Goal: Task Accomplishment & Management: Complete application form

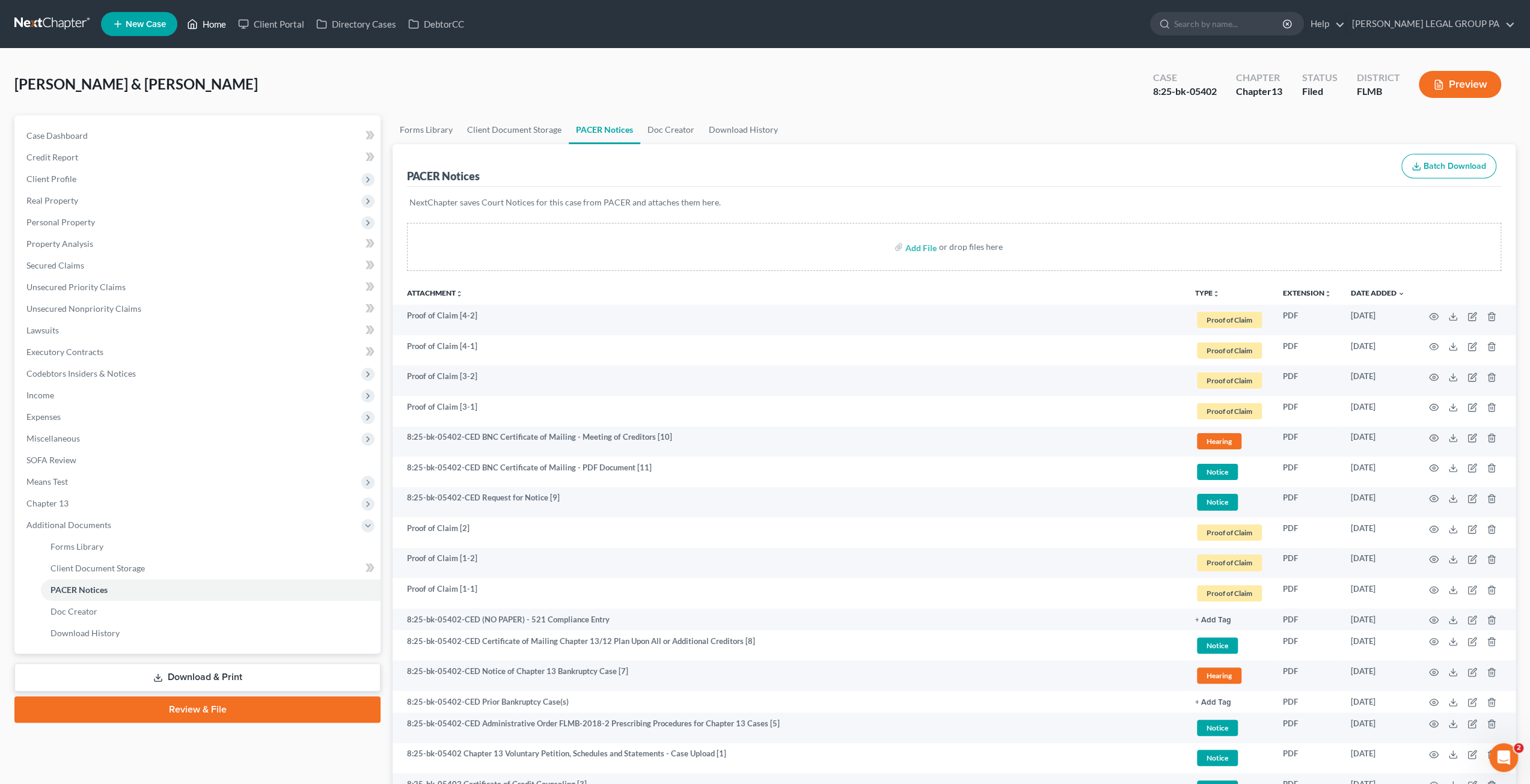
click at [211, 29] on link "Home" at bounding box center [206, 24] width 51 height 21
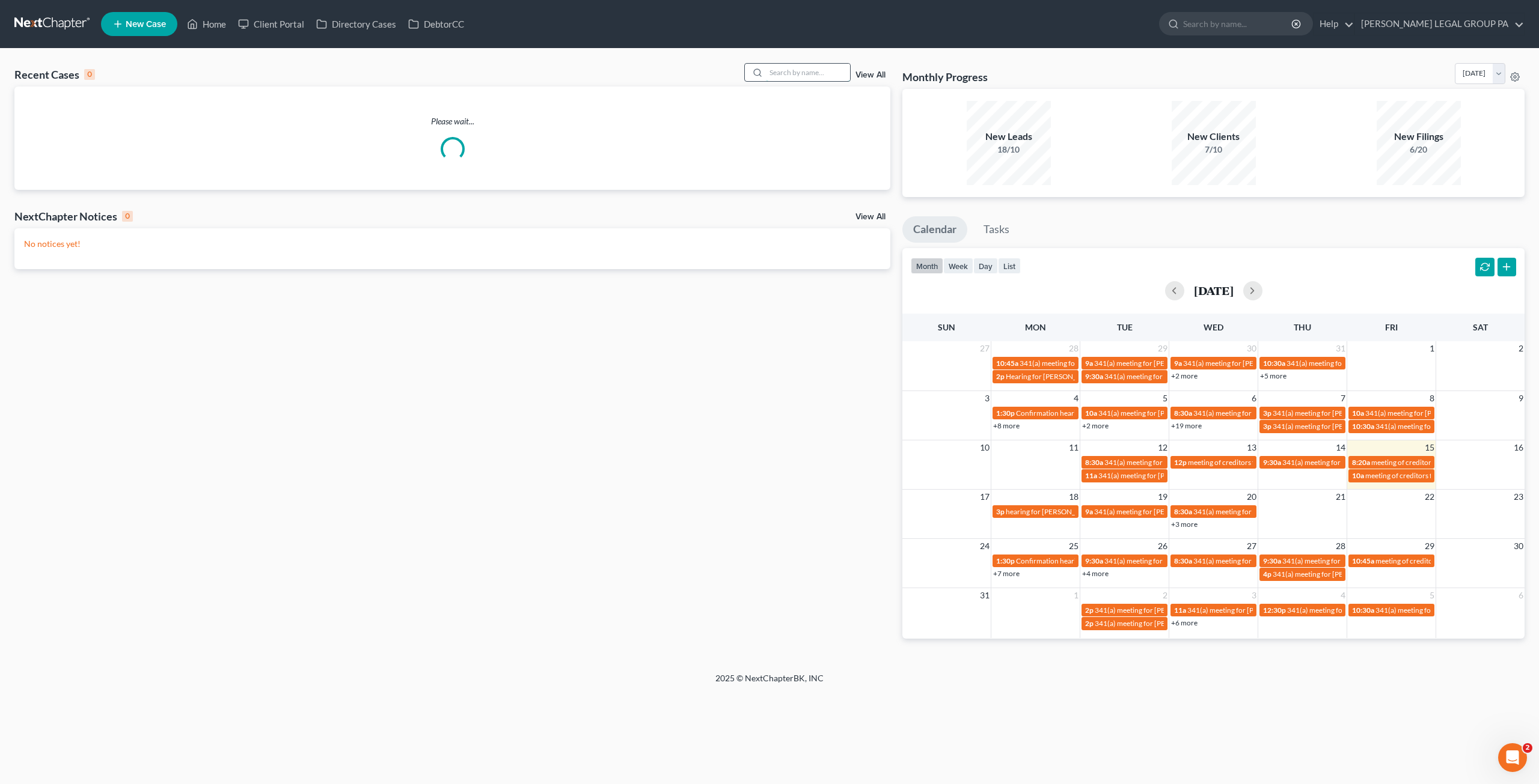
drag, startPoint x: 808, startPoint y: 71, endPoint x: 815, endPoint y: 73, distance: 7.3
click at [810, 71] on input "search" at bounding box center [808, 72] width 84 height 17
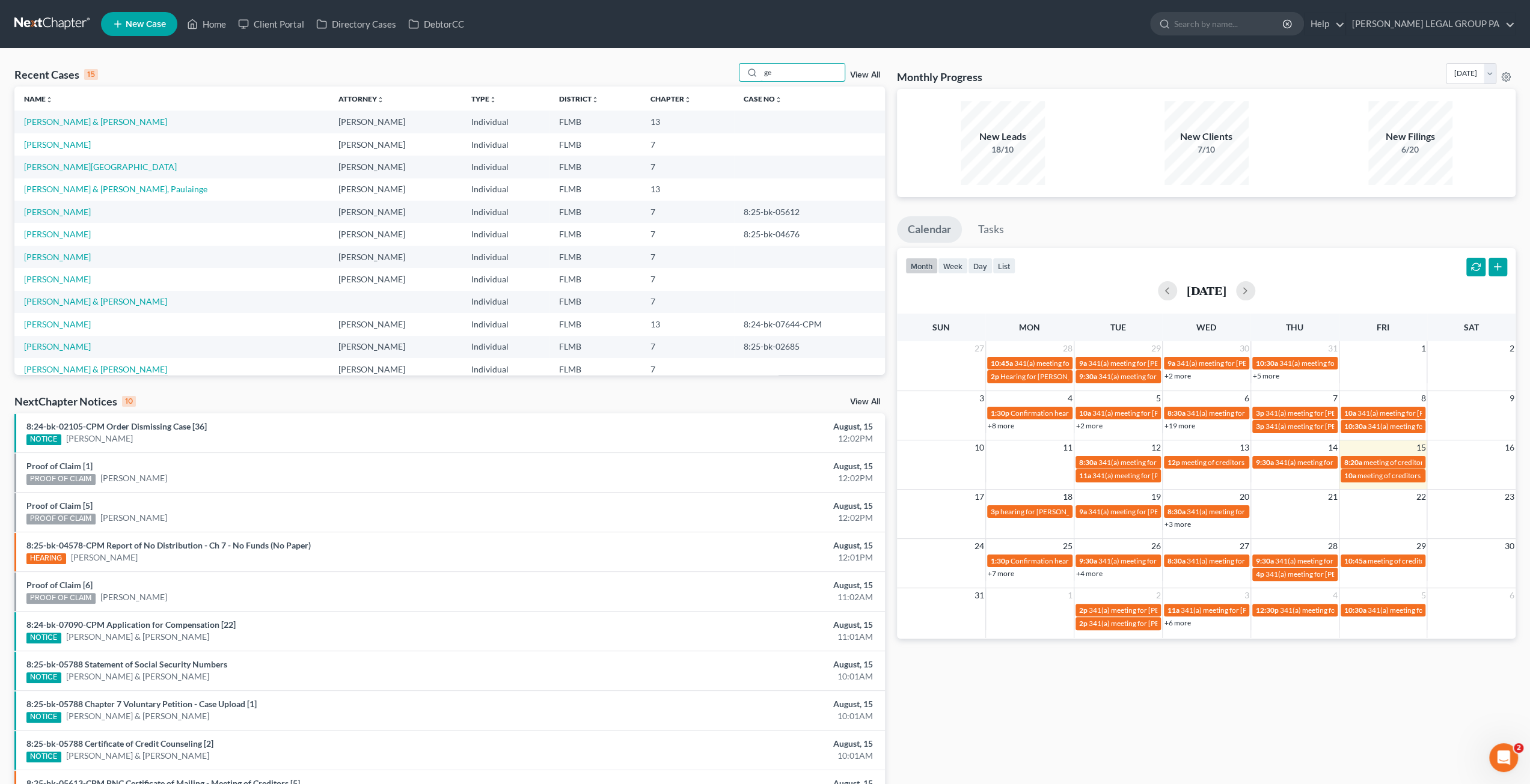
type input "g"
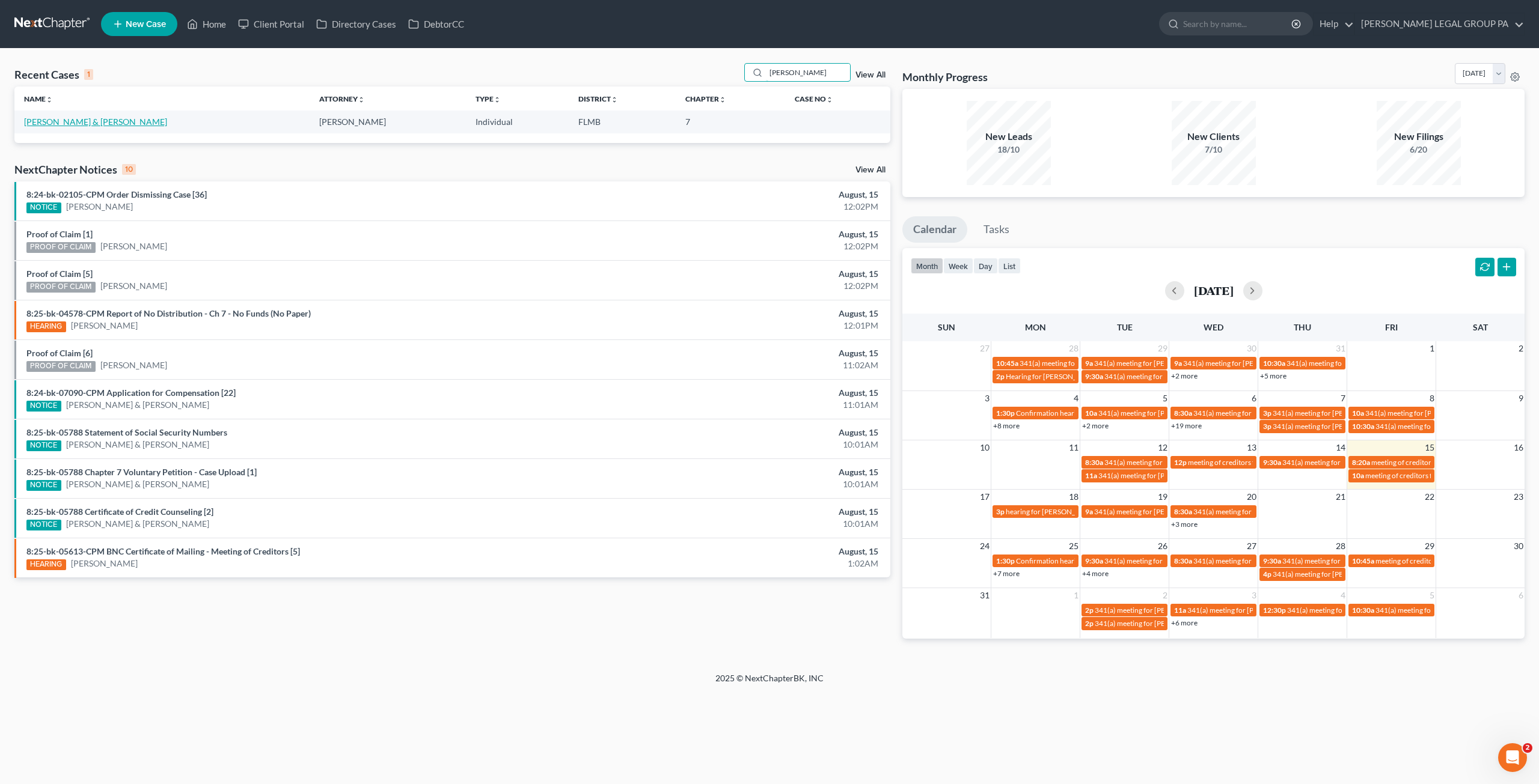
type input "hoover"
click at [69, 119] on link "Hoover, Gerald & Tina" at bounding box center [95, 121] width 143 height 10
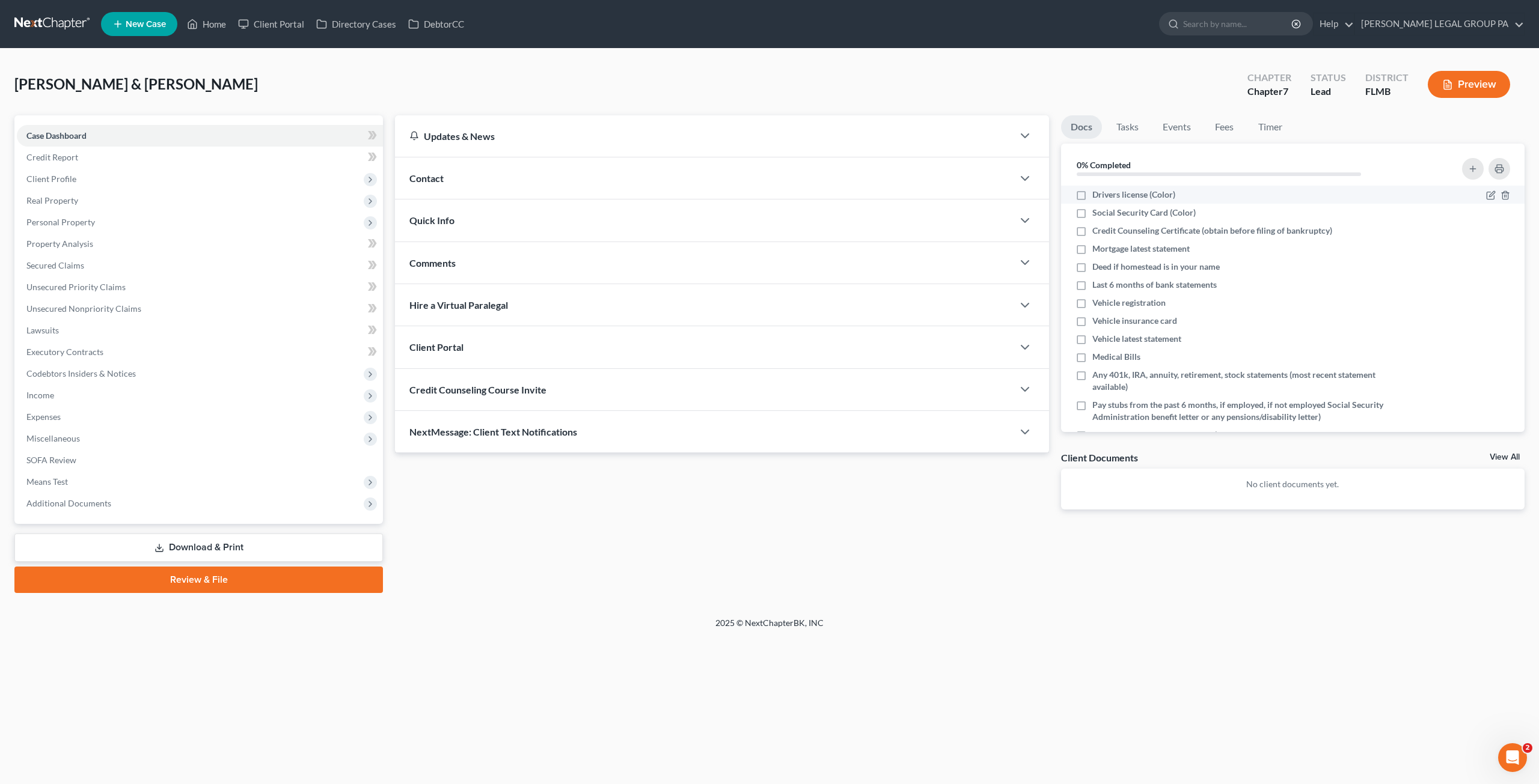
click at [1093, 195] on label "Drivers license (Color)" at bounding box center [1134, 195] width 83 height 12
click at [1097, 195] on input "Drivers license (Color)" at bounding box center [1101, 193] width 8 height 8
checkbox input "true"
click at [1093, 217] on label "Social Security Card (Color)" at bounding box center [1144, 213] width 103 height 12
click at [1097, 214] on input "Social Security Card (Color)" at bounding box center [1101, 211] width 8 height 8
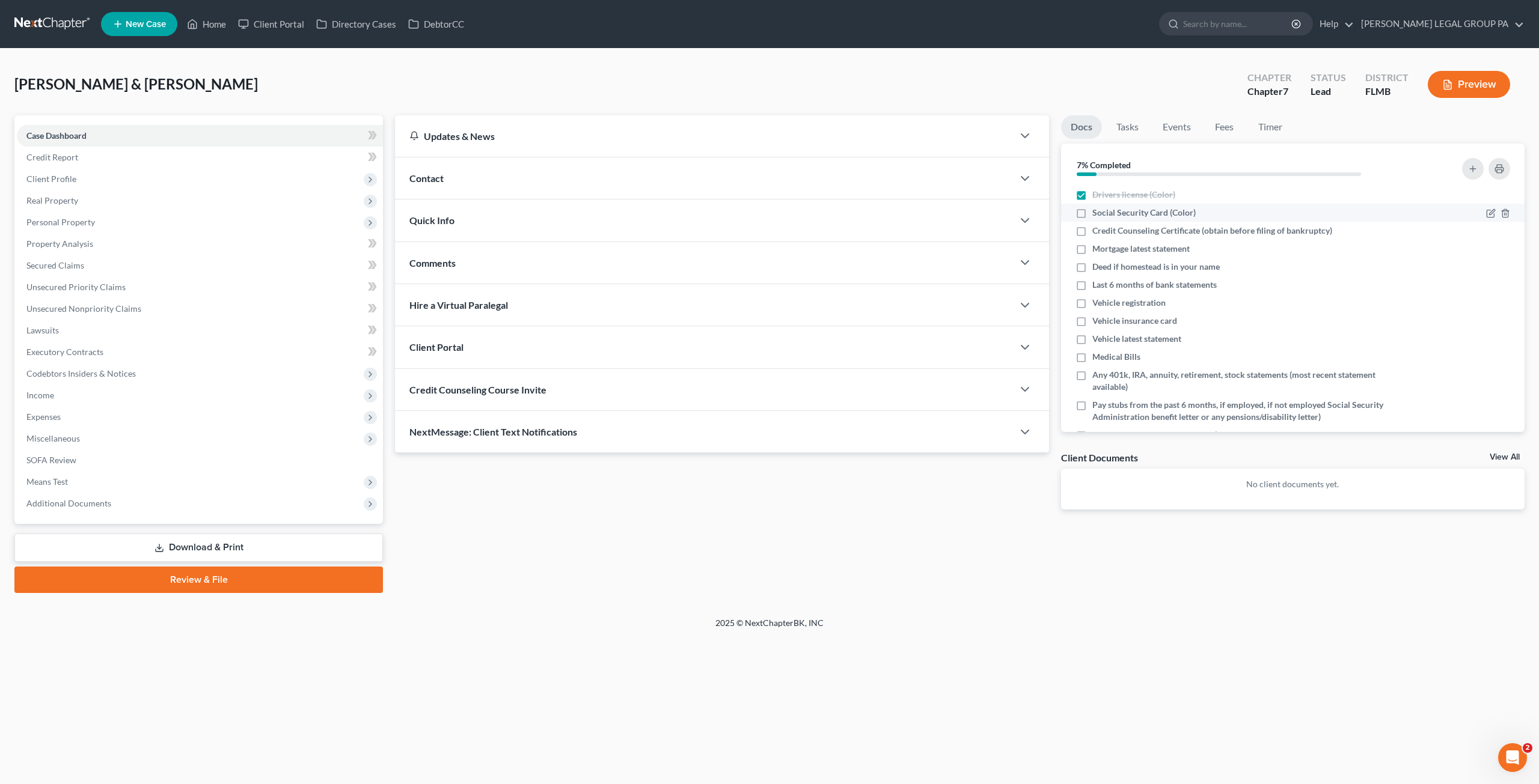
checkbox input "true"
click at [1493, 168] on button "button" at bounding box center [1500, 169] width 21 height 21
click at [216, 21] on link "Home" at bounding box center [206, 24] width 51 height 21
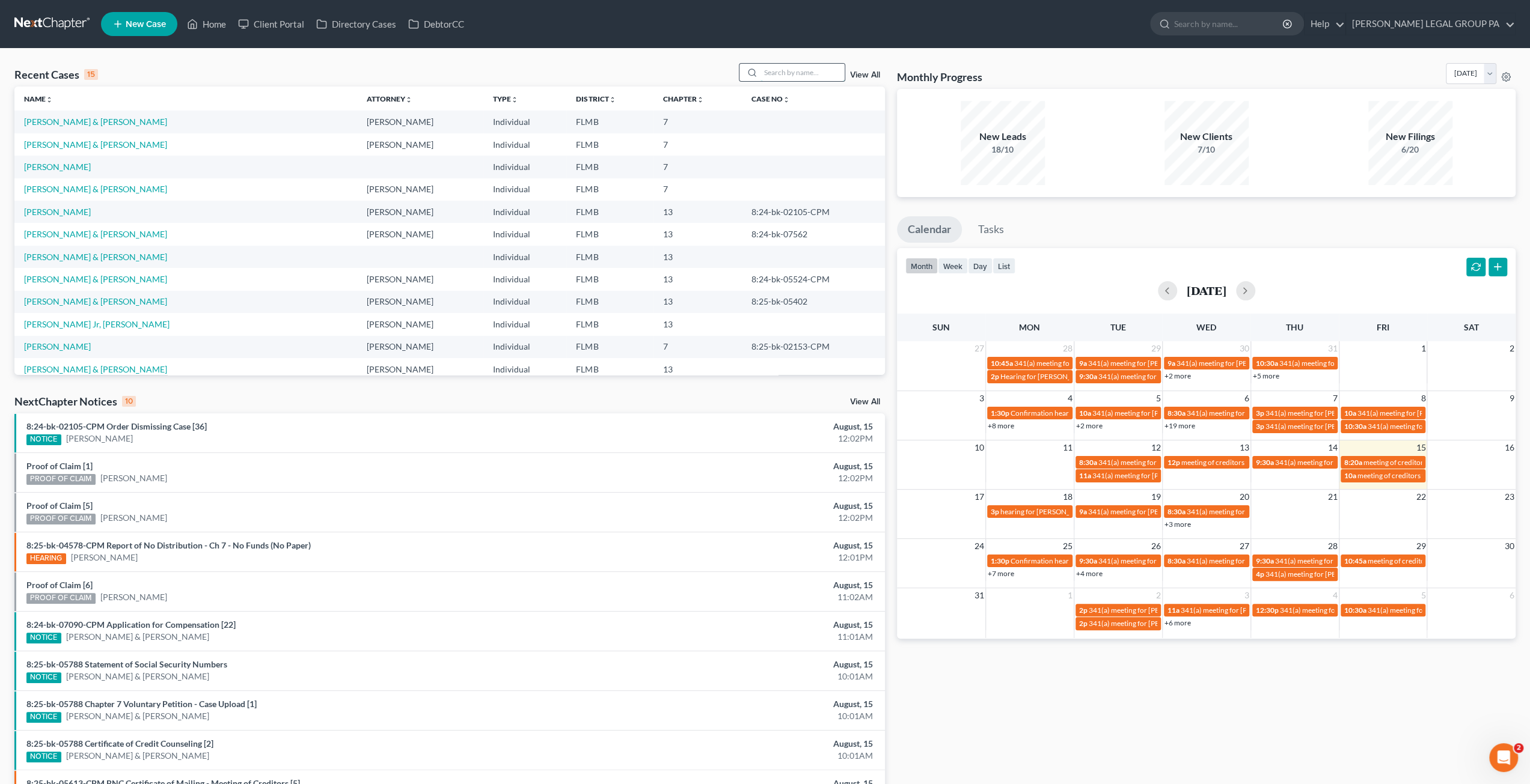
click at [774, 77] on input "search" at bounding box center [802, 72] width 84 height 17
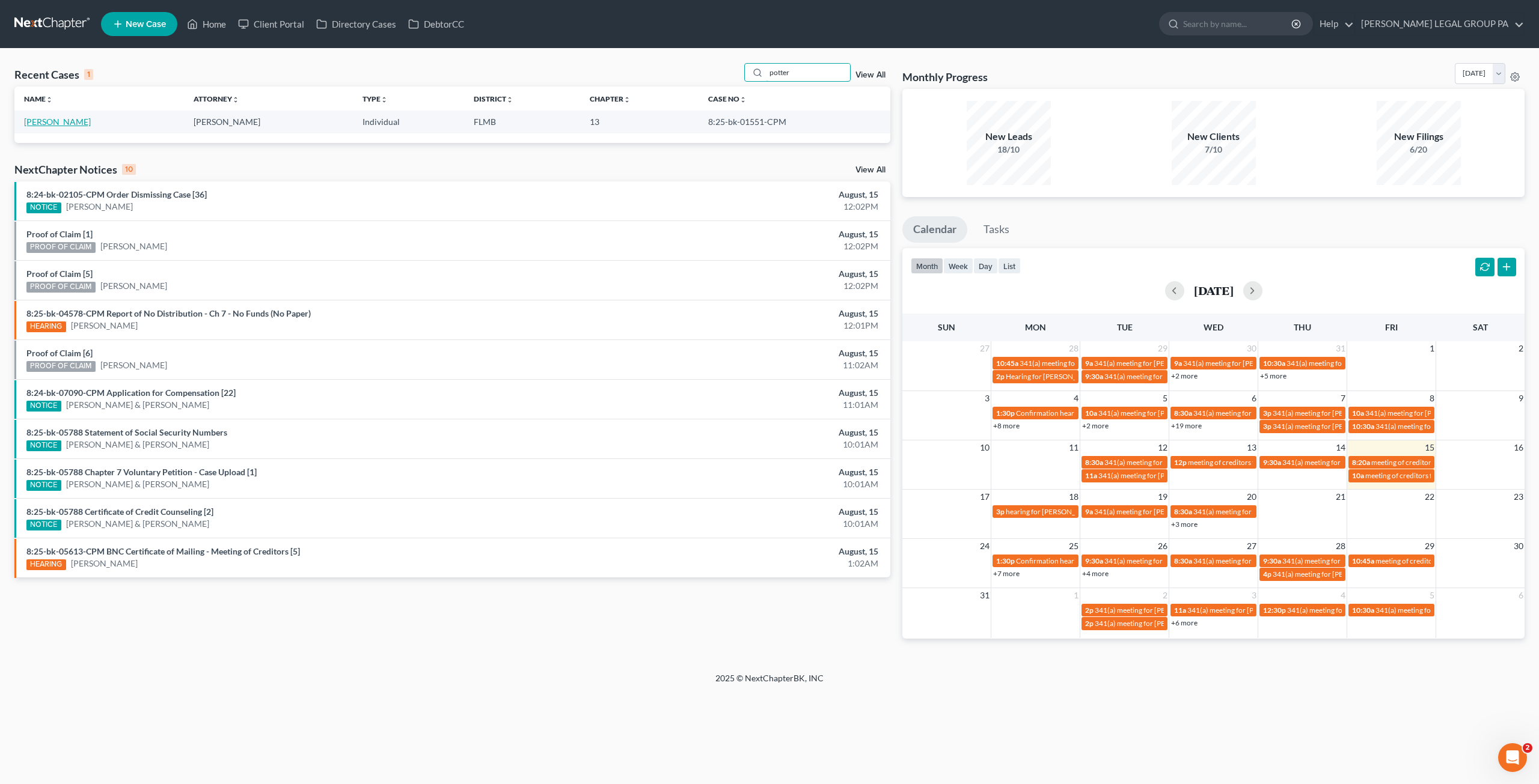
type input "potter"
click at [49, 125] on link "Potter, Manuel" at bounding box center [57, 121] width 67 height 10
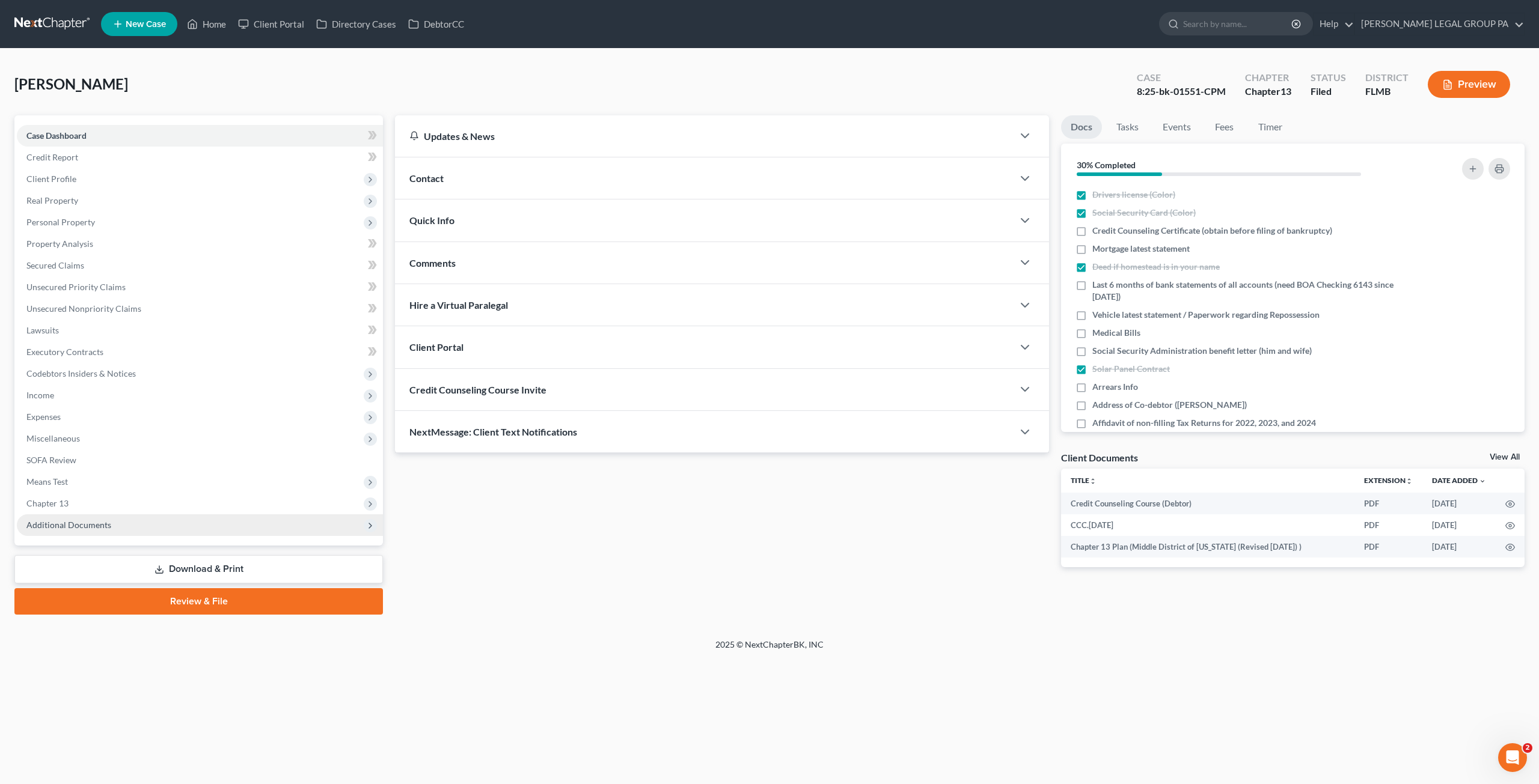
drag, startPoint x: 59, startPoint y: 522, endPoint x: 74, endPoint y: 522, distance: 15.0
click at [59, 522] on span "Additional Documents" at bounding box center [69, 525] width 85 height 10
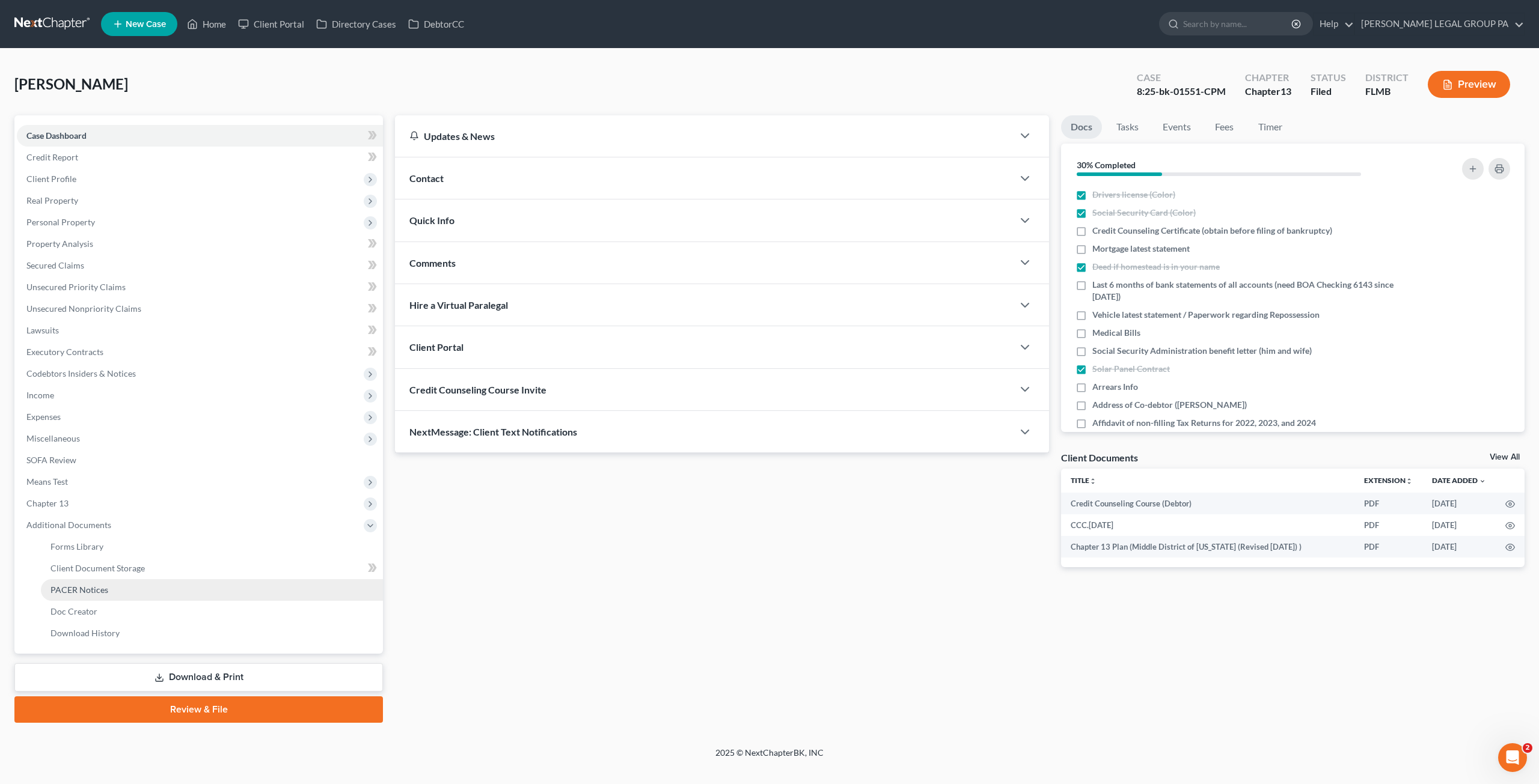
click at [90, 594] on span "PACER Notices" at bounding box center [79, 590] width 58 height 10
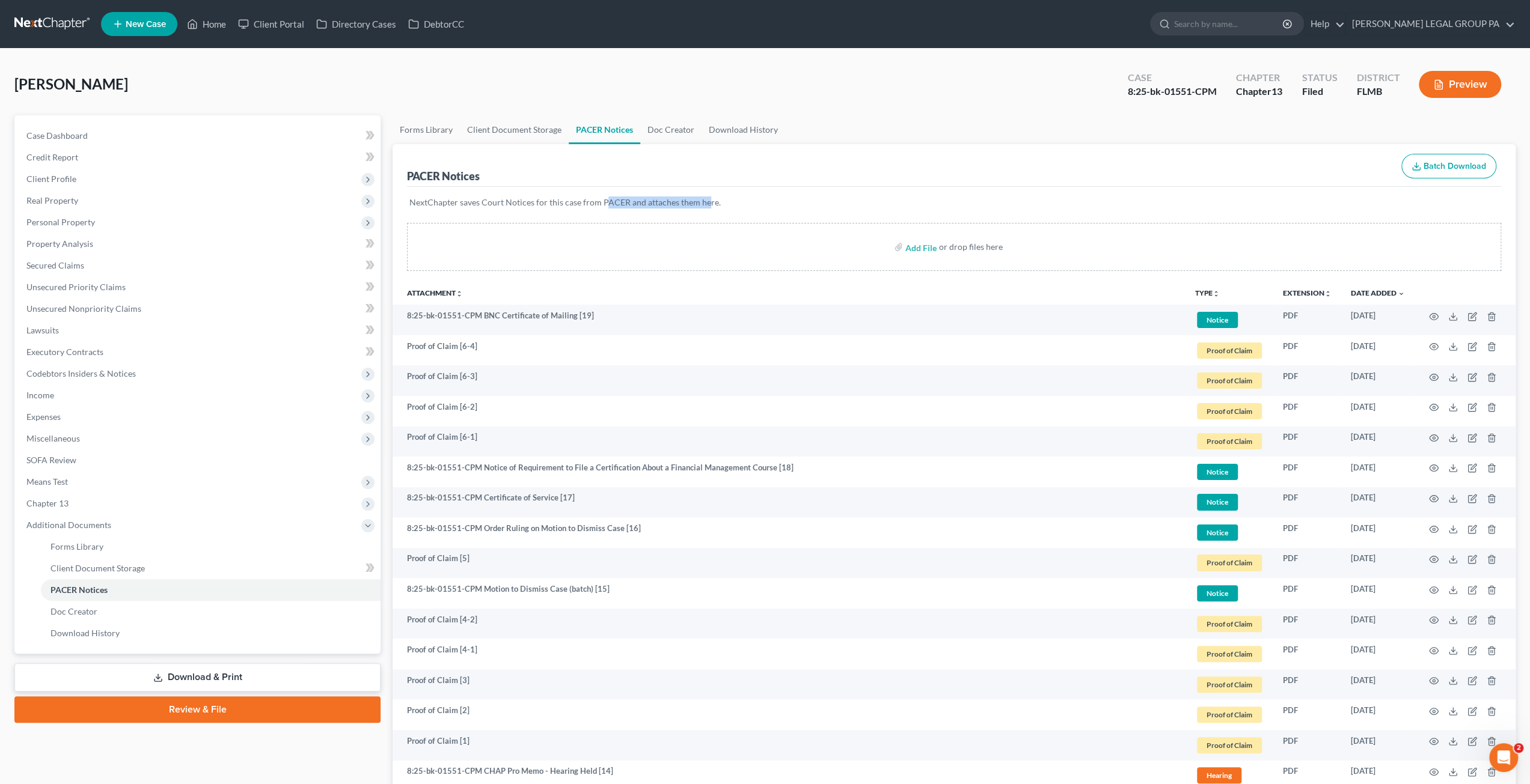
drag, startPoint x: 693, startPoint y: 201, endPoint x: 602, endPoint y: 197, distance: 91.1
click at [602, 197] on p "NextChapter saves Court Notices for this case from PACER and attaches them here." at bounding box center [954, 202] width 1090 height 12
click at [511, 196] on p "NextChapter saves Court Notices for this case from PACER and attaches them here." at bounding box center [954, 202] width 1090 height 12
drag, startPoint x: 458, startPoint y: 201, endPoint x: 567, endPoint y: 205, distance: 109.1
click at [566, 206] on p "NextChapter saves Court Notices for this case from PACER and attaches them here." at bounding box center [954, 202] width 1090 height 12
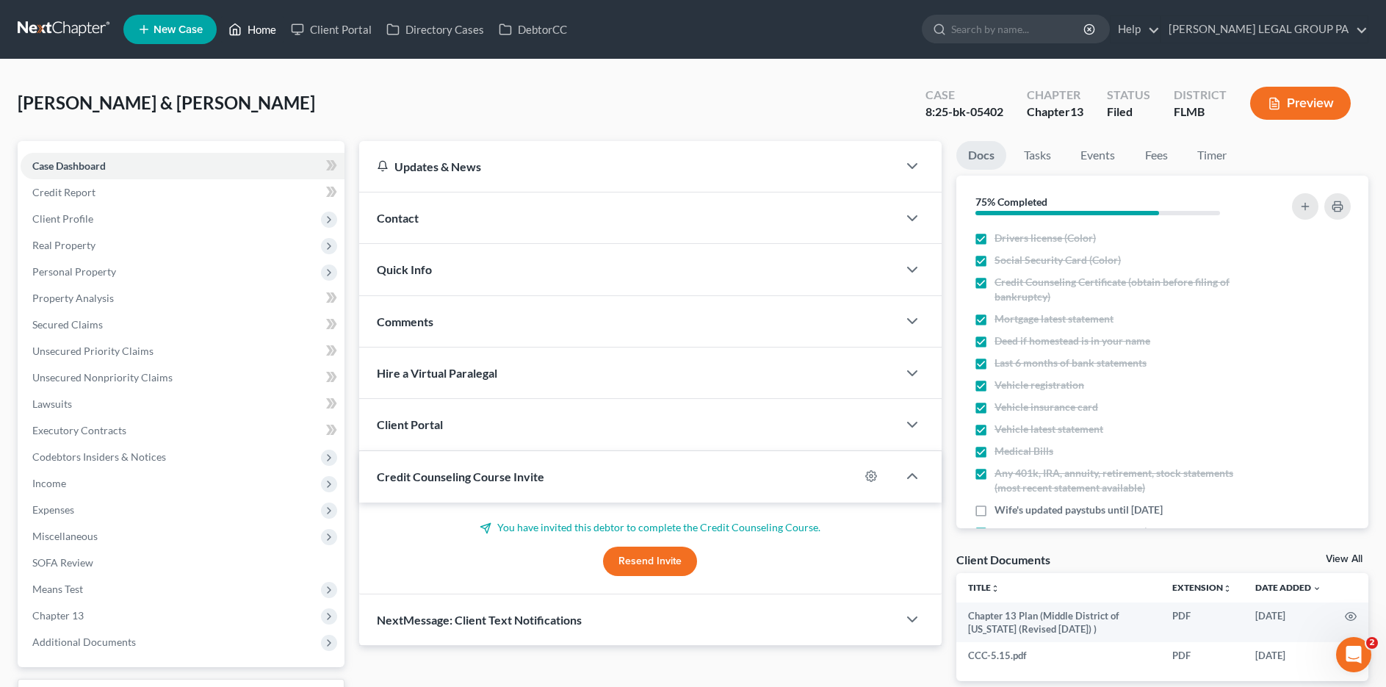
click at [258, 29] on link "Home" at bounding box center [252, 29] width 62 height 26
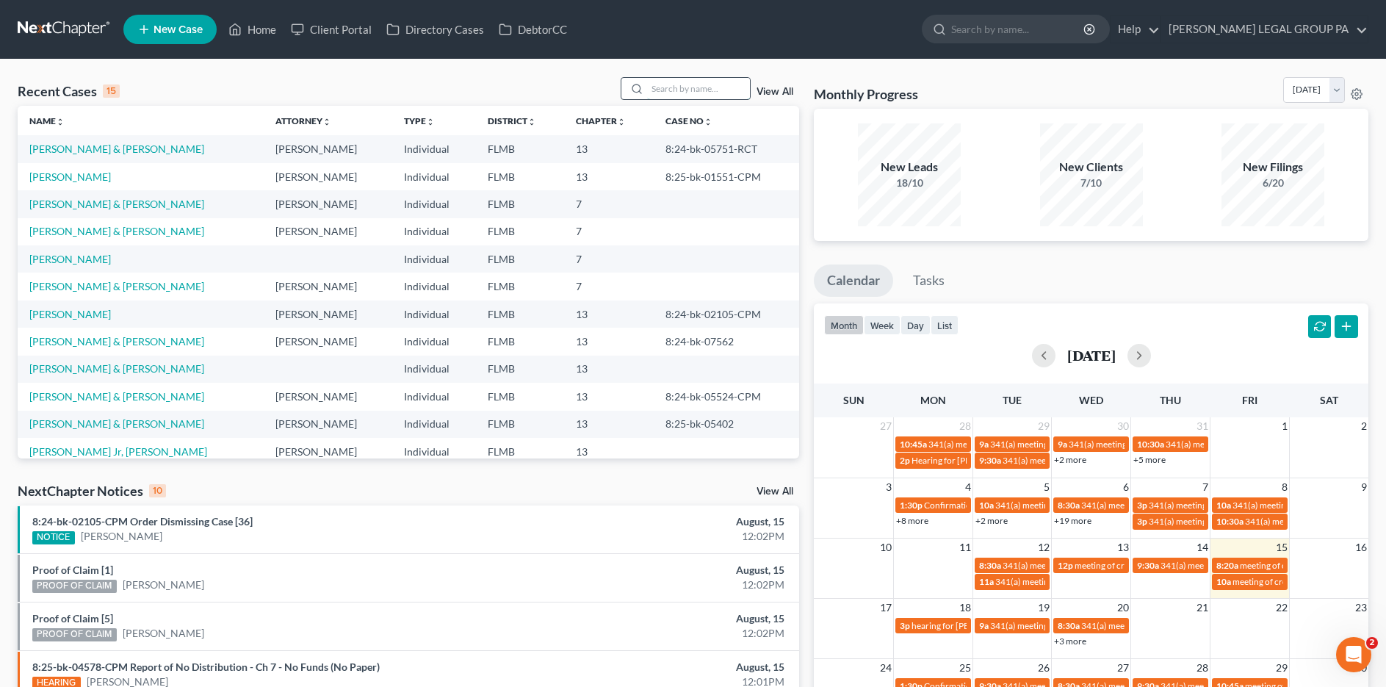
click at [707, 99] on input "search" at bounding box center [698, 88] width 103 height 21
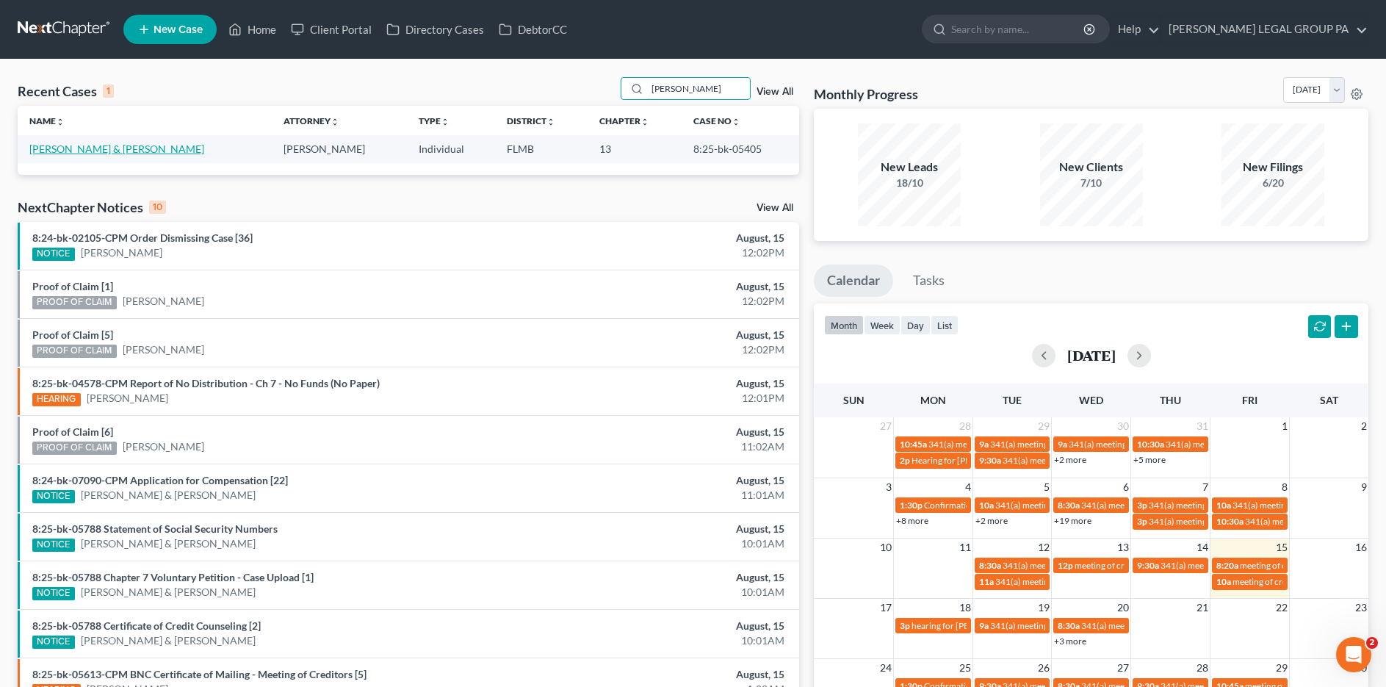
type input "coons"
click at [77, 145] on link "Coons, Timothy & Regner, Cathy" at bounding box center [116, 148] width 175 height 12
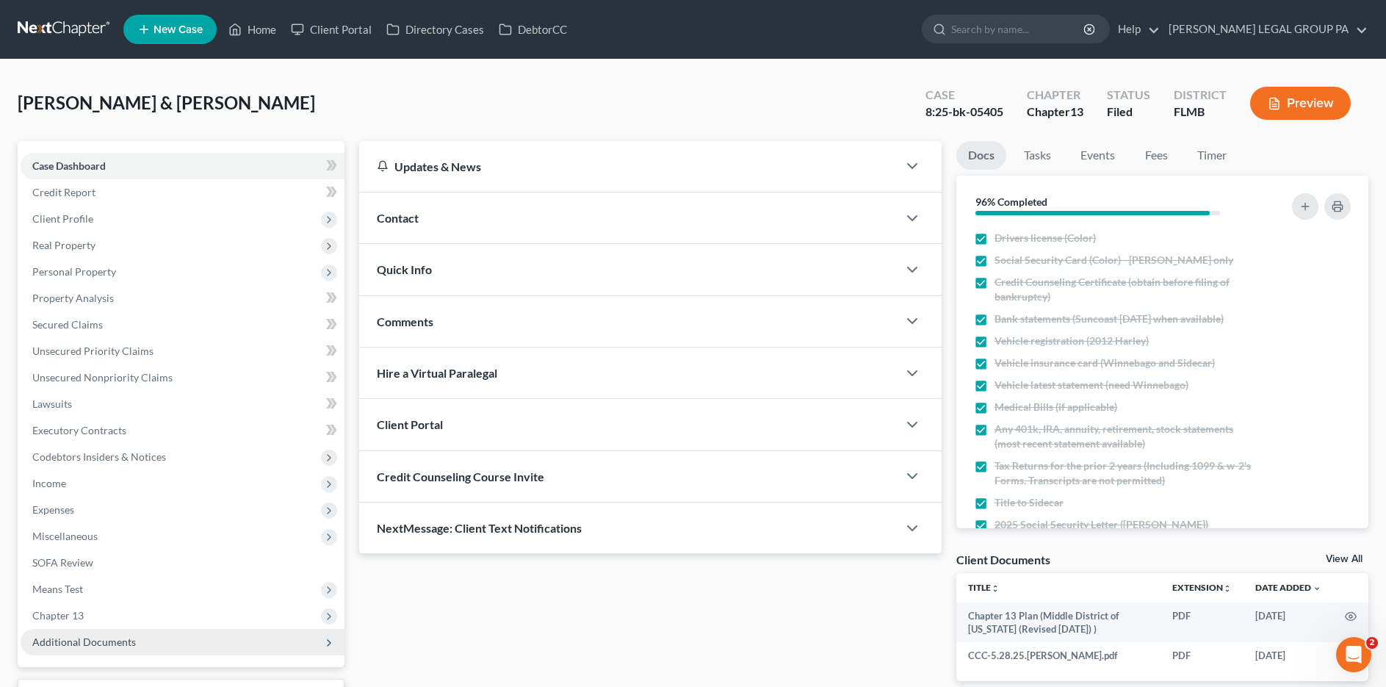
click at [79, 641] on span "Additional Documents" at bounding box center [84, 641] width 104 height 12
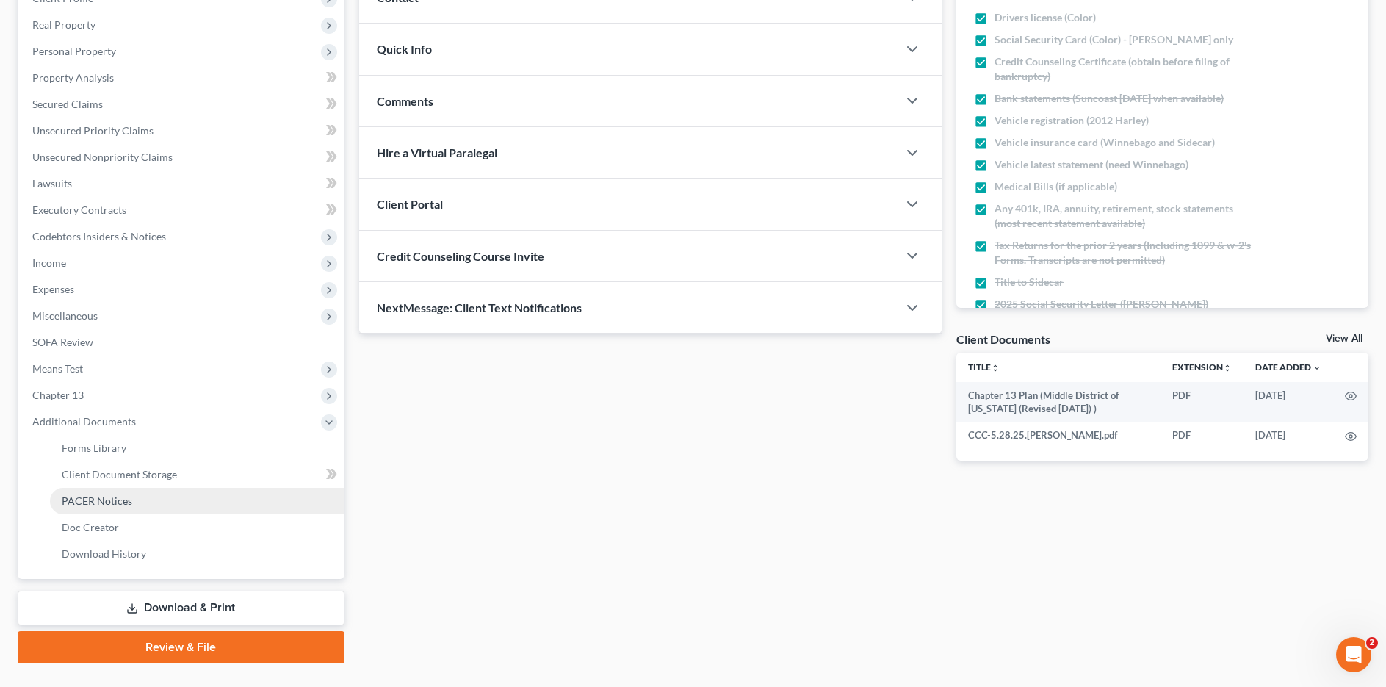
click at [104, 497] on span "PACER Notices" at bounding box center [97, 500] width 71 height 12
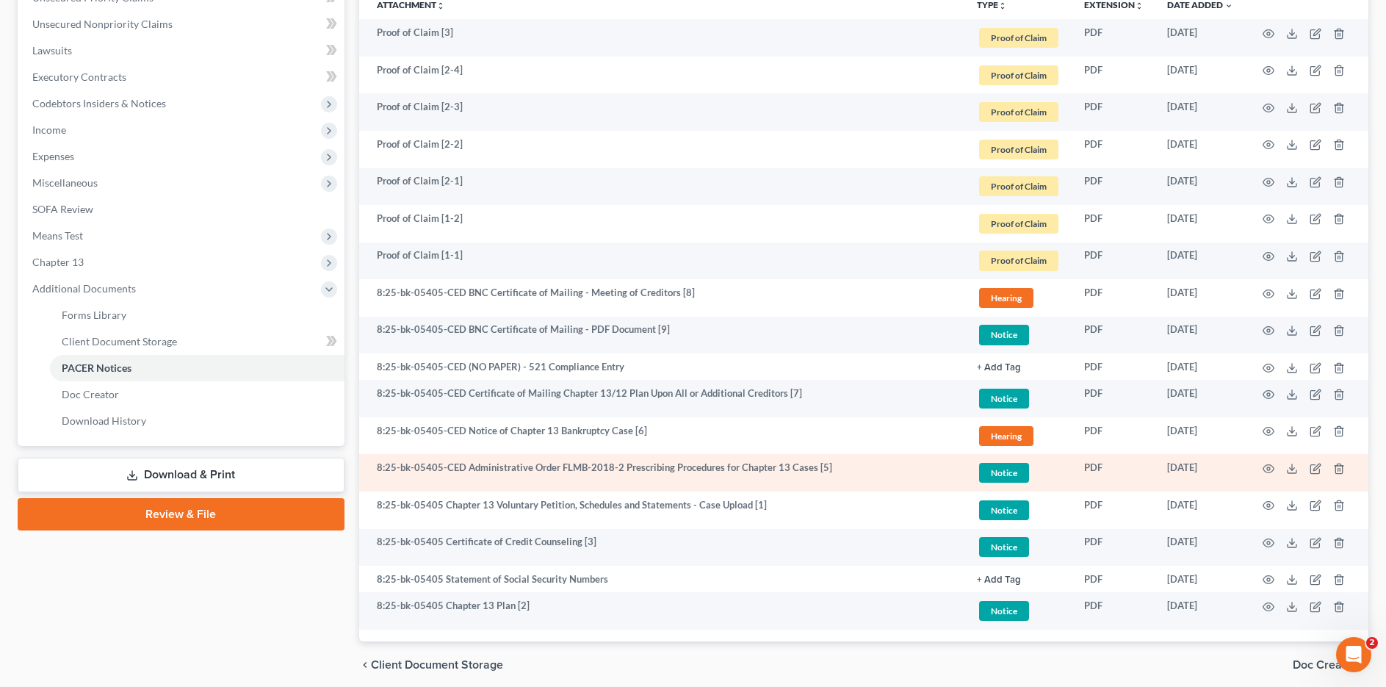
scroll to position [411, 0]
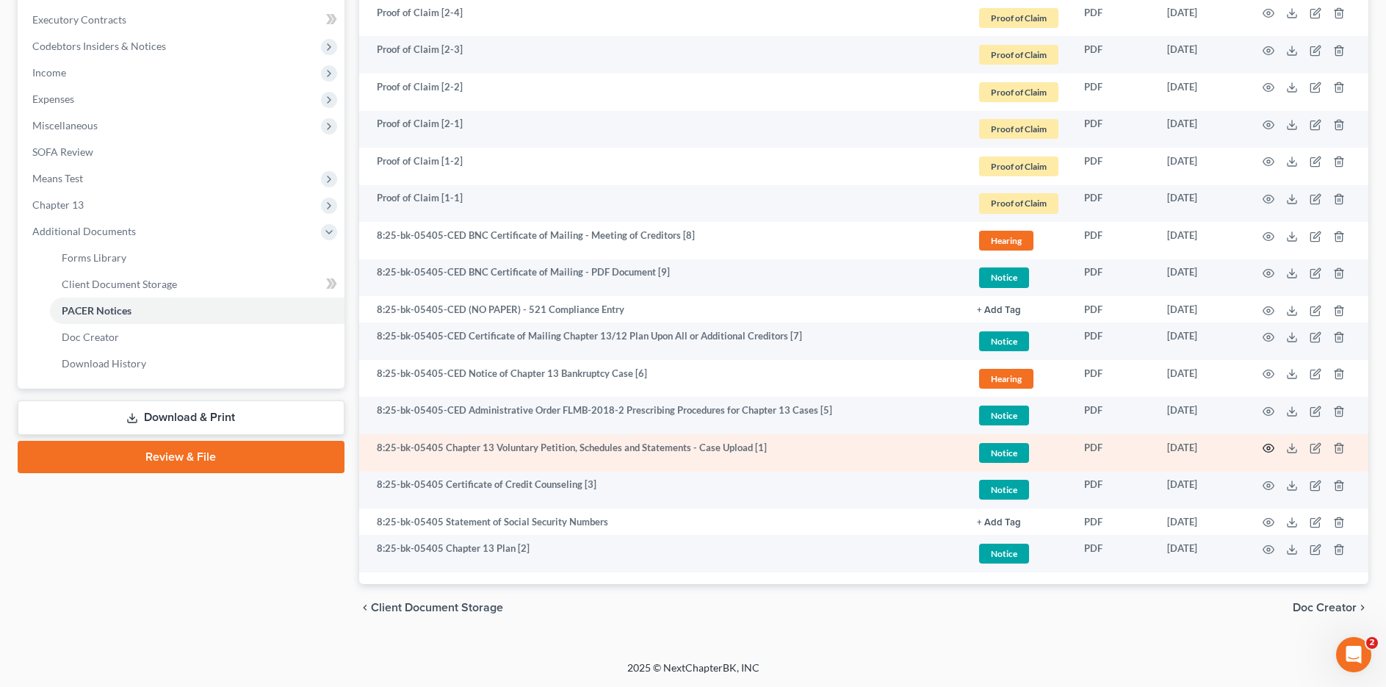
click at [1265, 445] on icon "button" at bounding box center [1269, 448] width 12 height 12
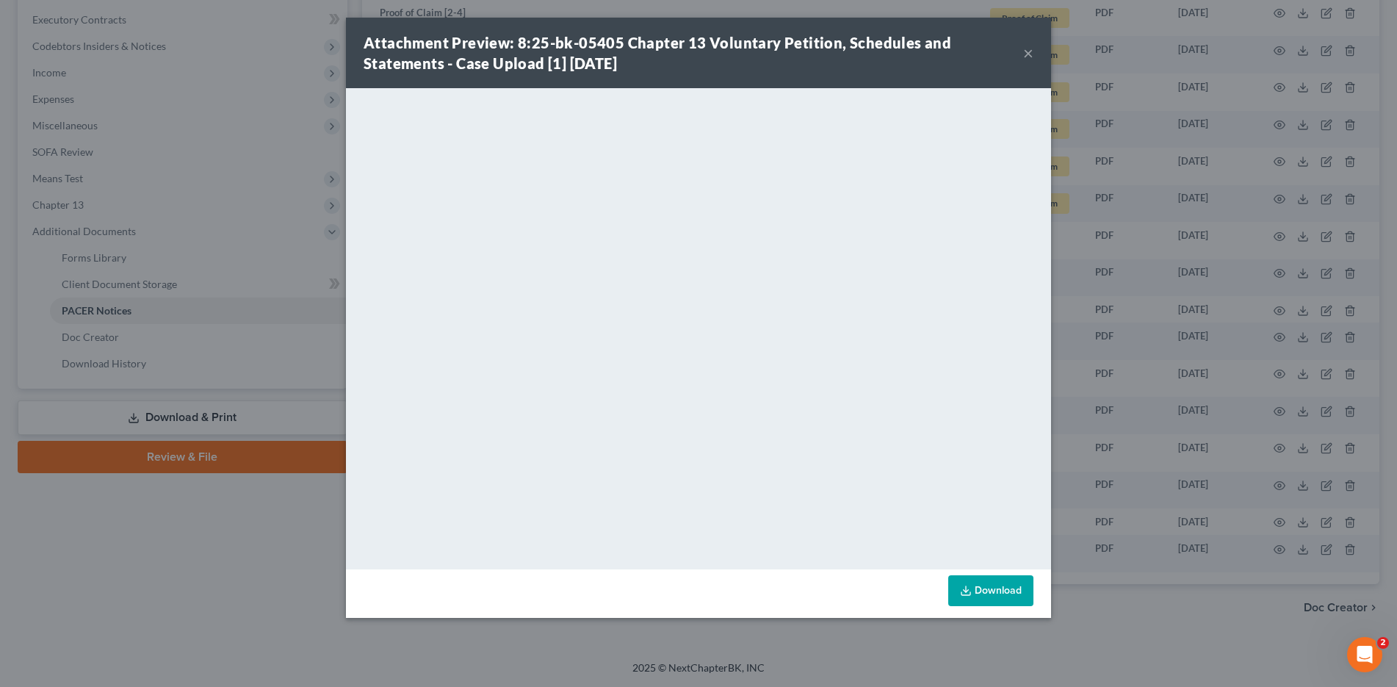
click at [1022, 51] on div "Attachment Preview: 8:25-bk-05405 Chapter 13 Voluntary Petition, Schedules and …" at bounding box center [694, 52] width 660 height 41
click at [1027, 51] on button "×" at bounding box center [1028, 53] width 10 height 18
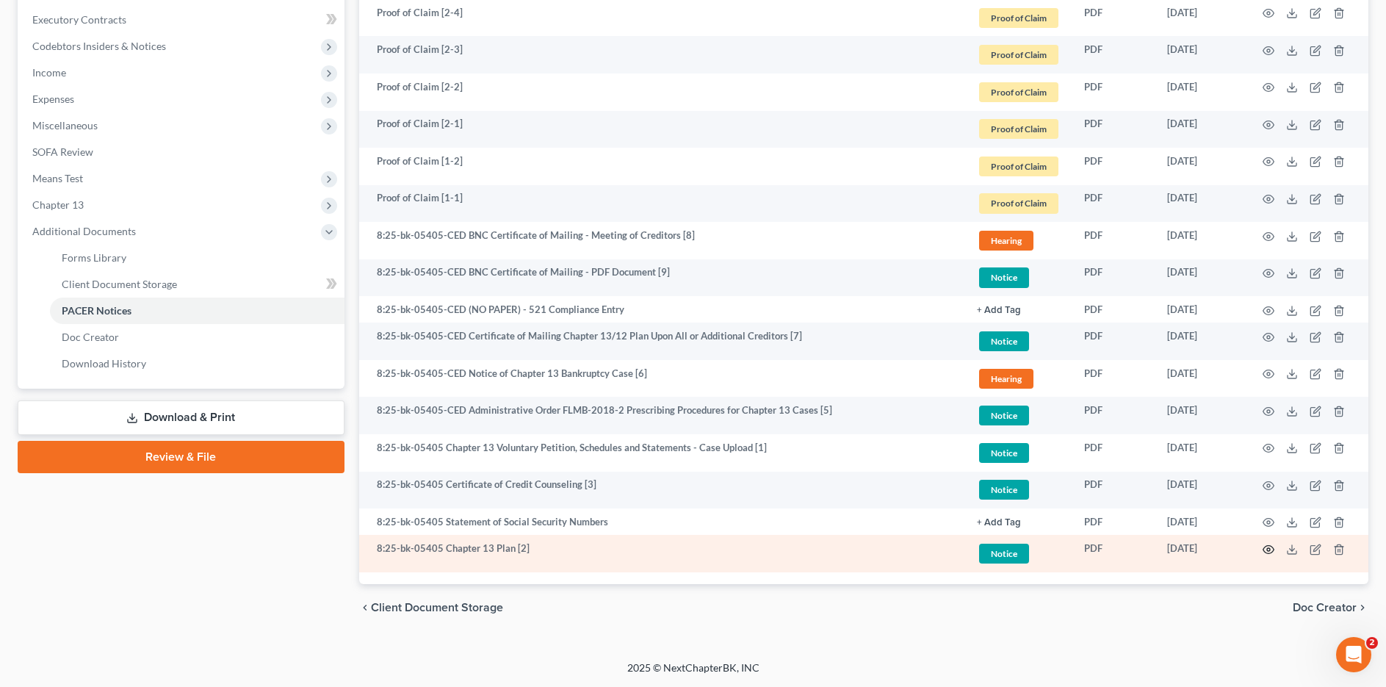
click at [1266, 547] on icon "button" at bounding box center [1269, 550] width 12 height 12
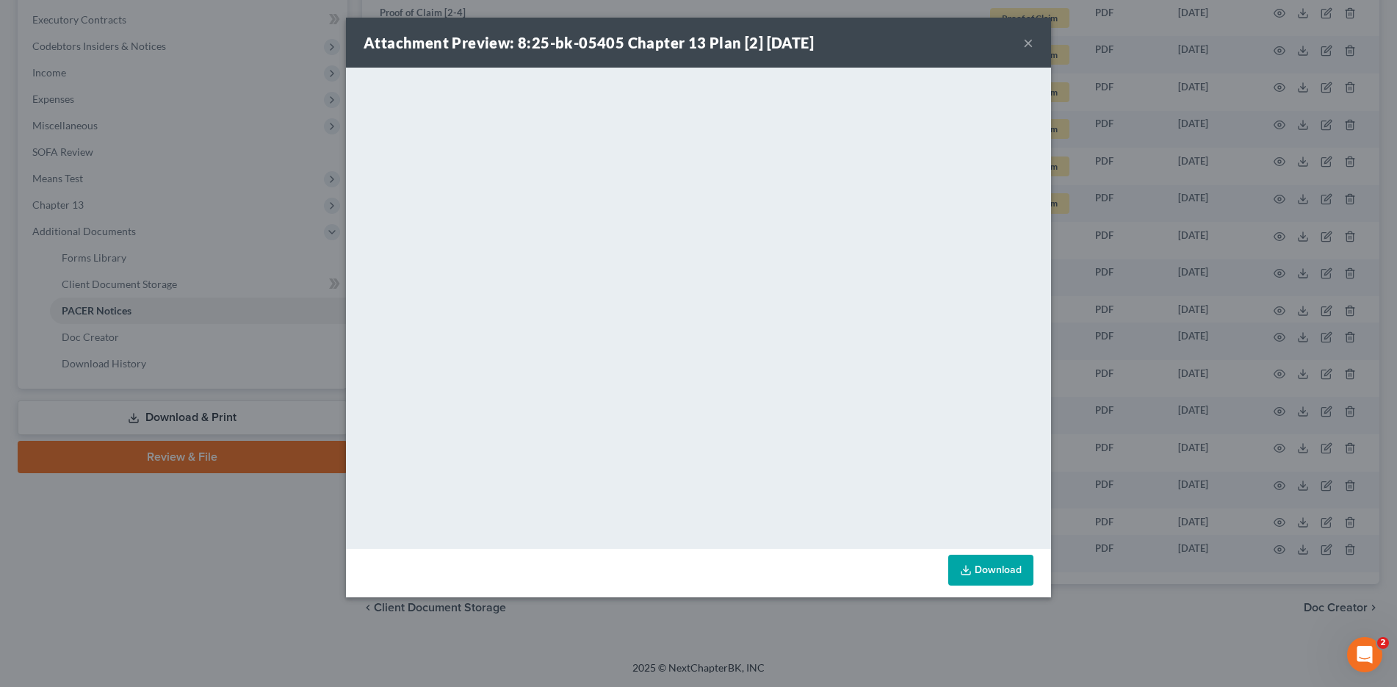
click at [1033, 40] on button "×" at bounding box center [1028, 43] width 10 height 18
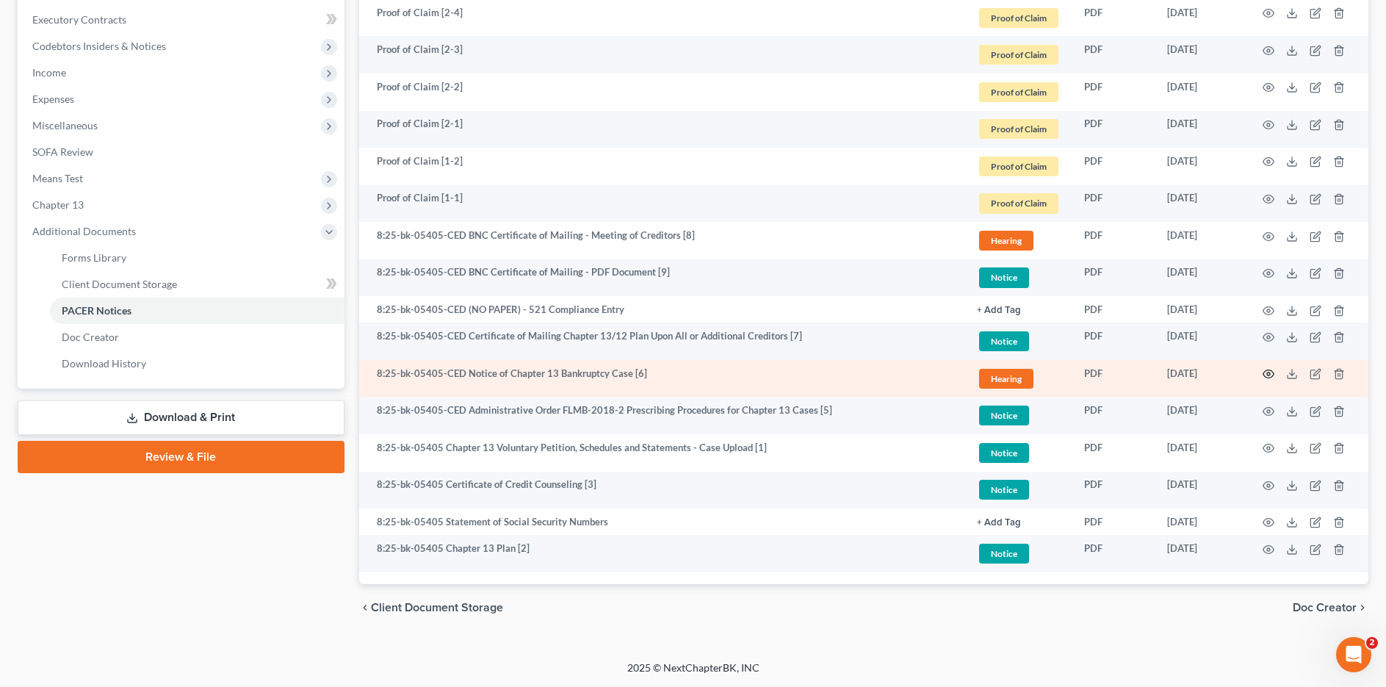
click at [1266, 373] on icon "button" at bounding box center [1269, 374] width 12 height 12
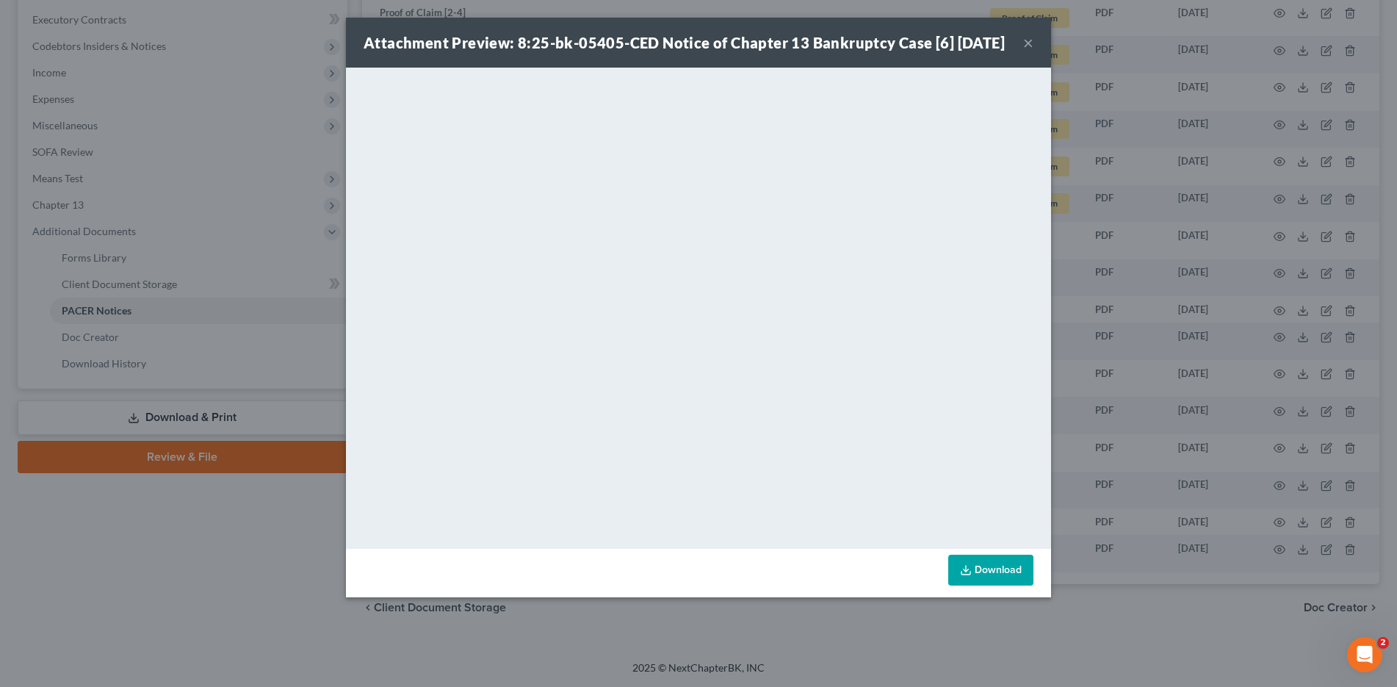
click at [1032, 51] on button "×" at bounding box center [1028, 43] width 10 height 18
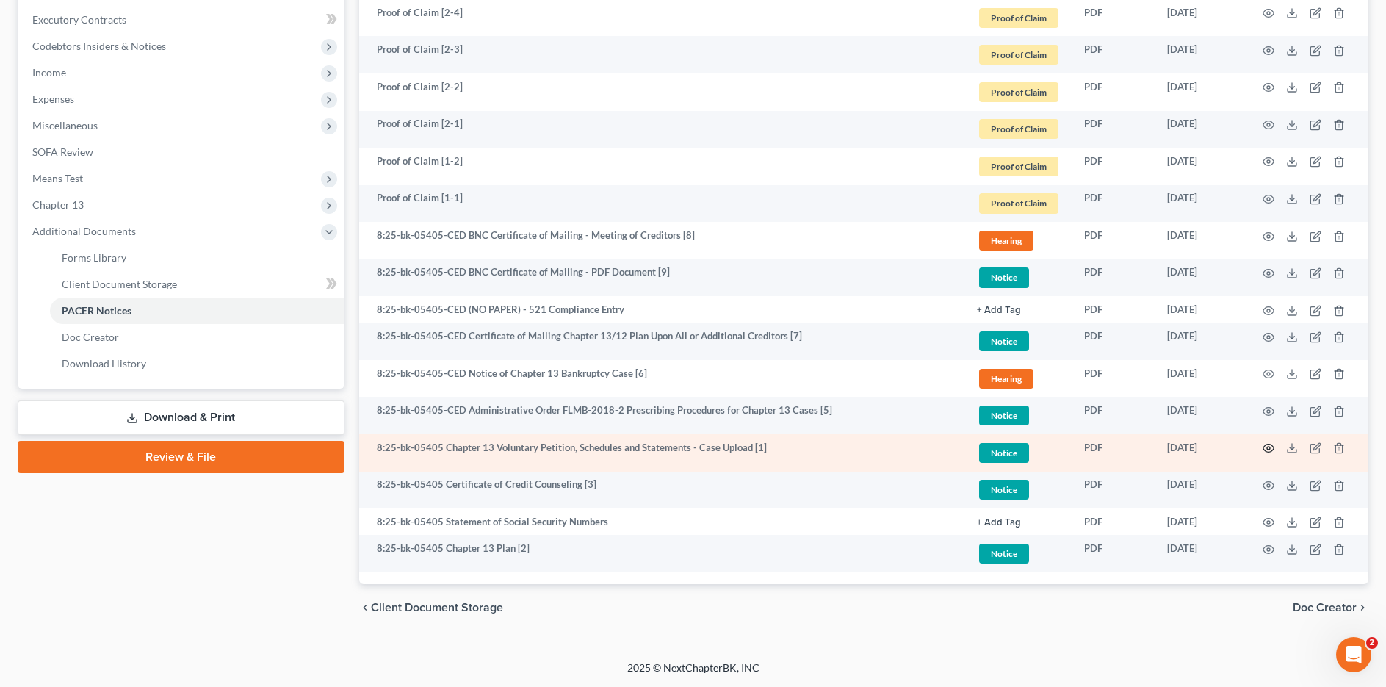
click at [1268, 447] on circle "button" at bounding box center [1268, 448] width 3 height 3
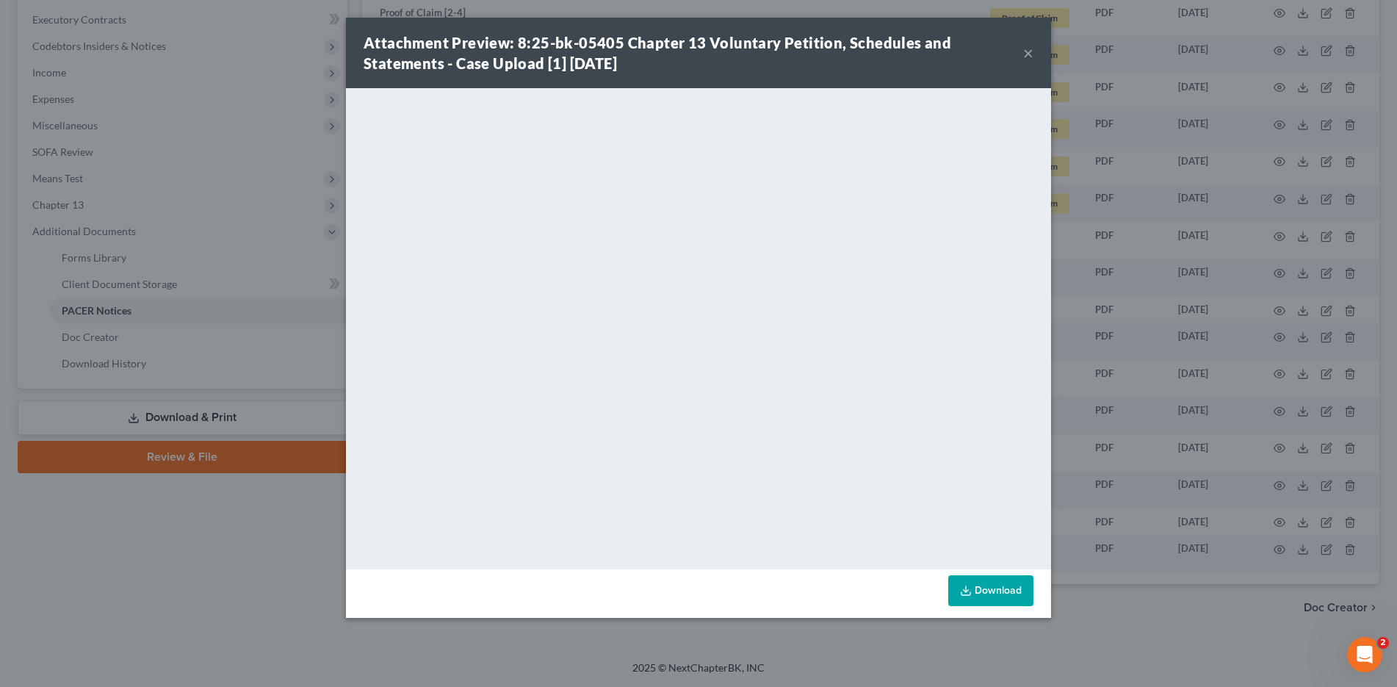
click at [1030, 52] on button "×" at bounding box center [1028, 53] width 10 height 18
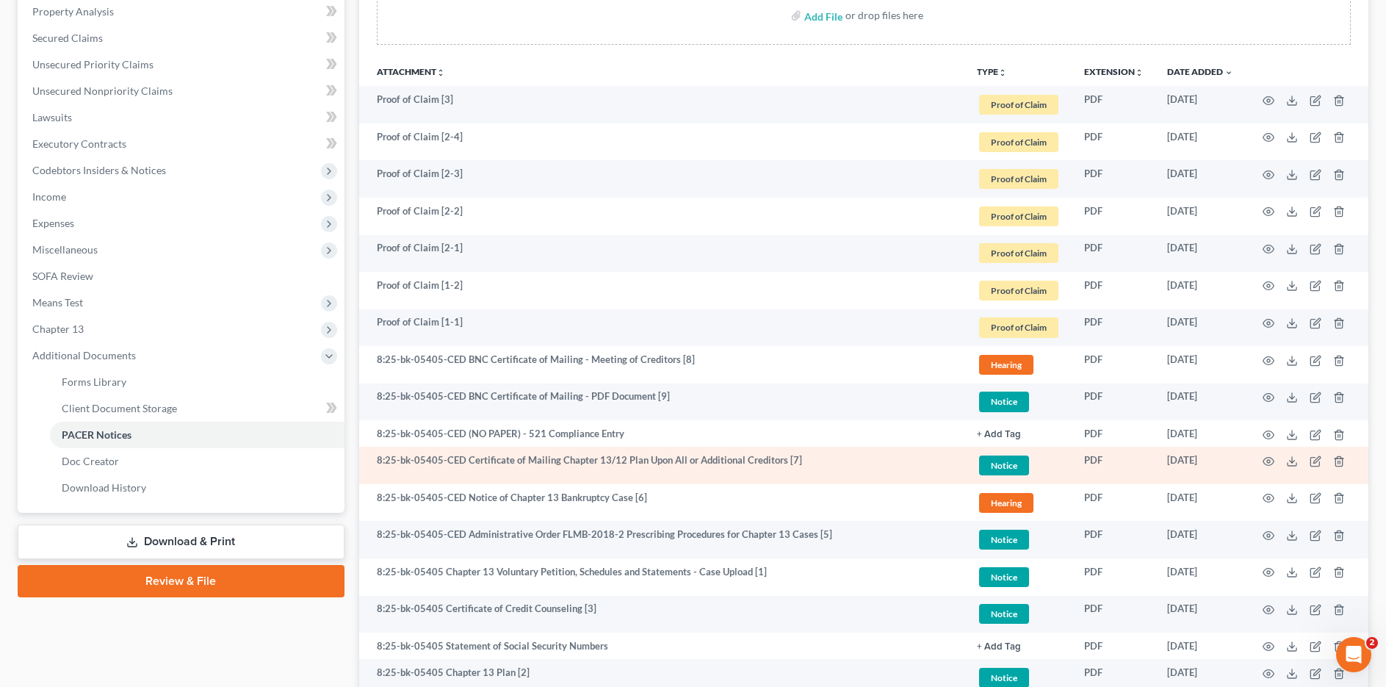
scroll to position [337, 0]
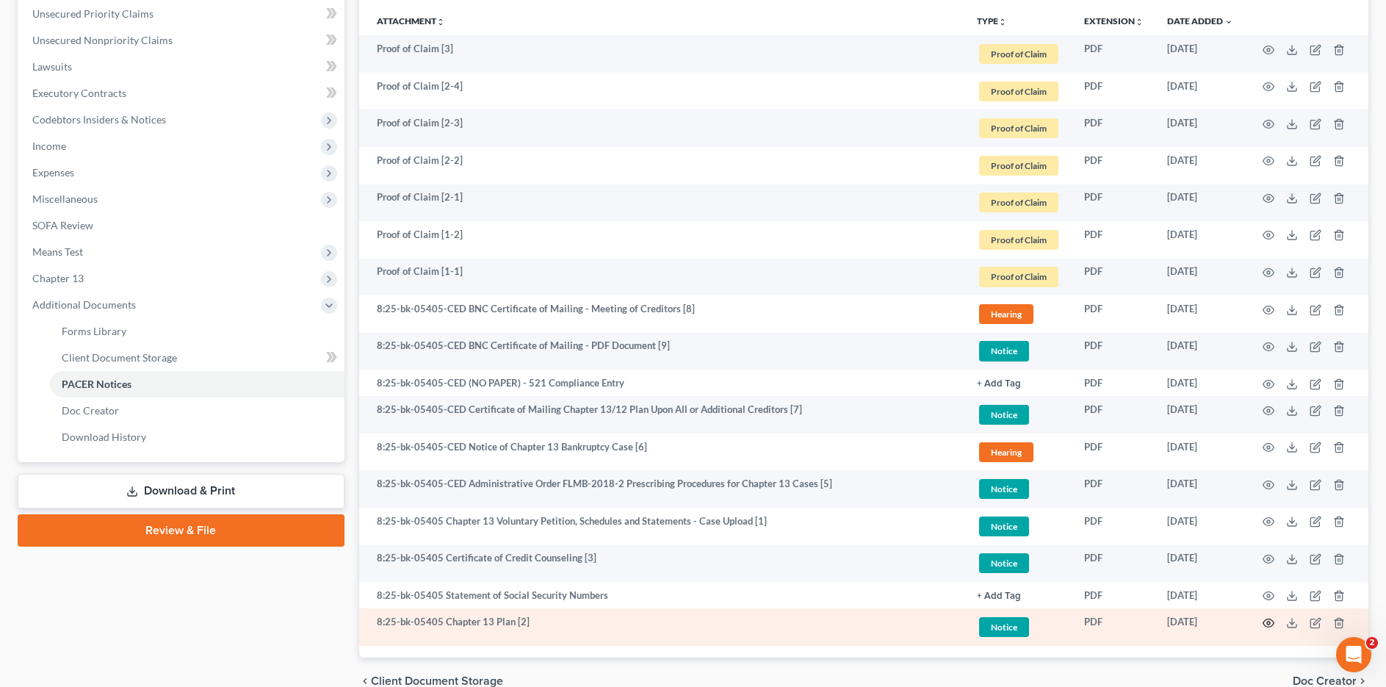
click at [1268, 625] on icon "button" at bounding box center [1269, 623] width 12 height 12
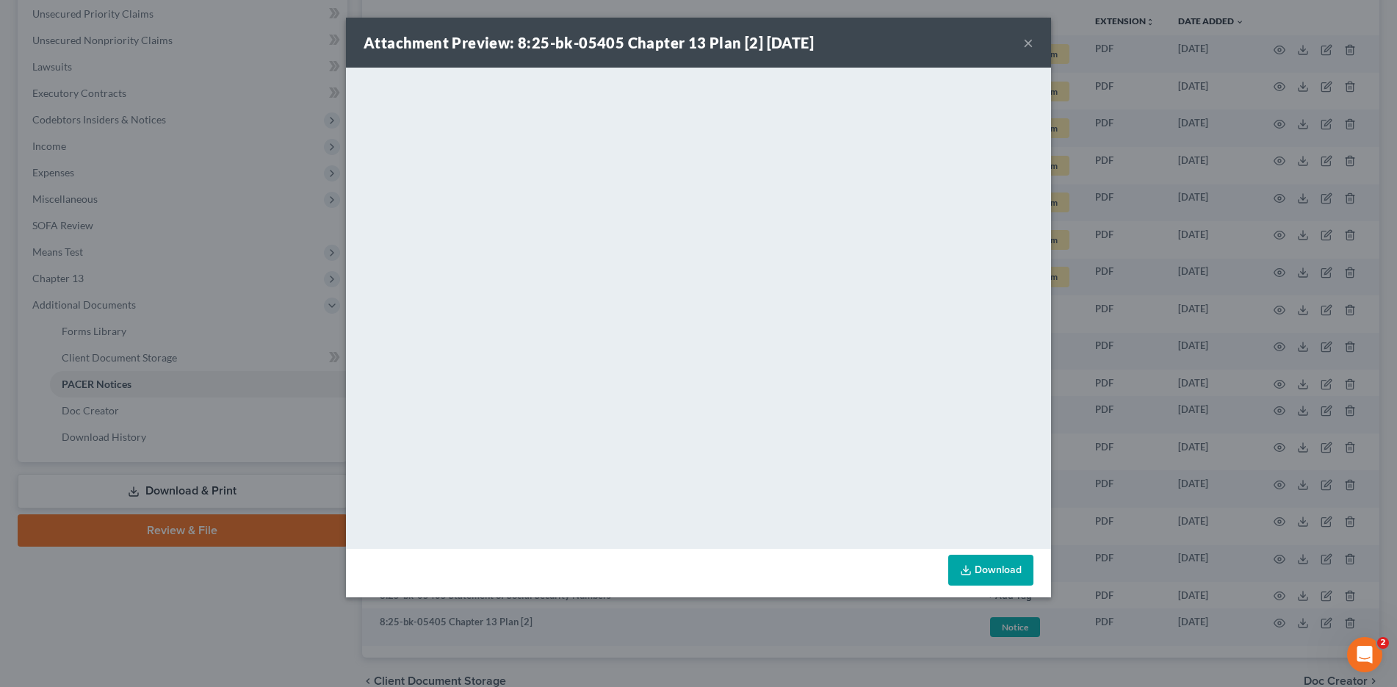
drag, startPoint x: 1028, startPoint y: 44, endPoint x: 931, endPoint y: 89, distance: 107.5
click at [1028, 44] on button "×" at bounding box center [1028, 43] width 10 height 18
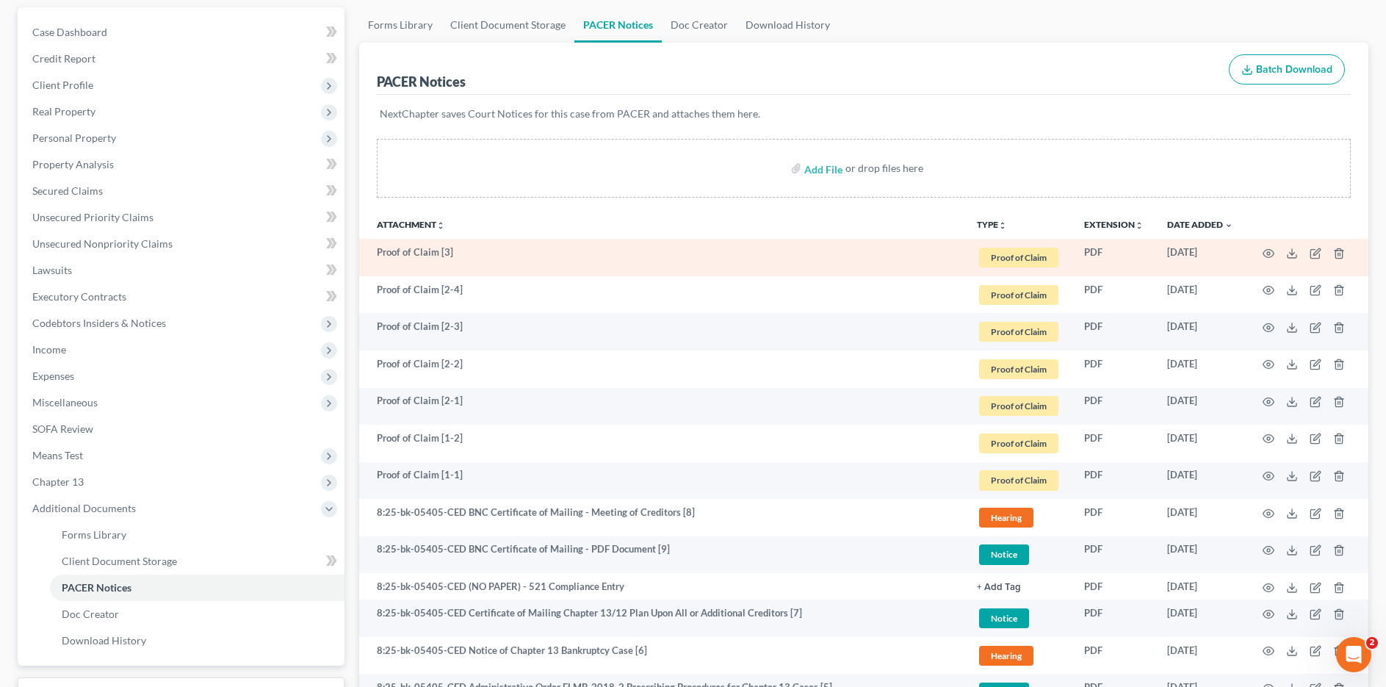
scroll to position [0, 0]
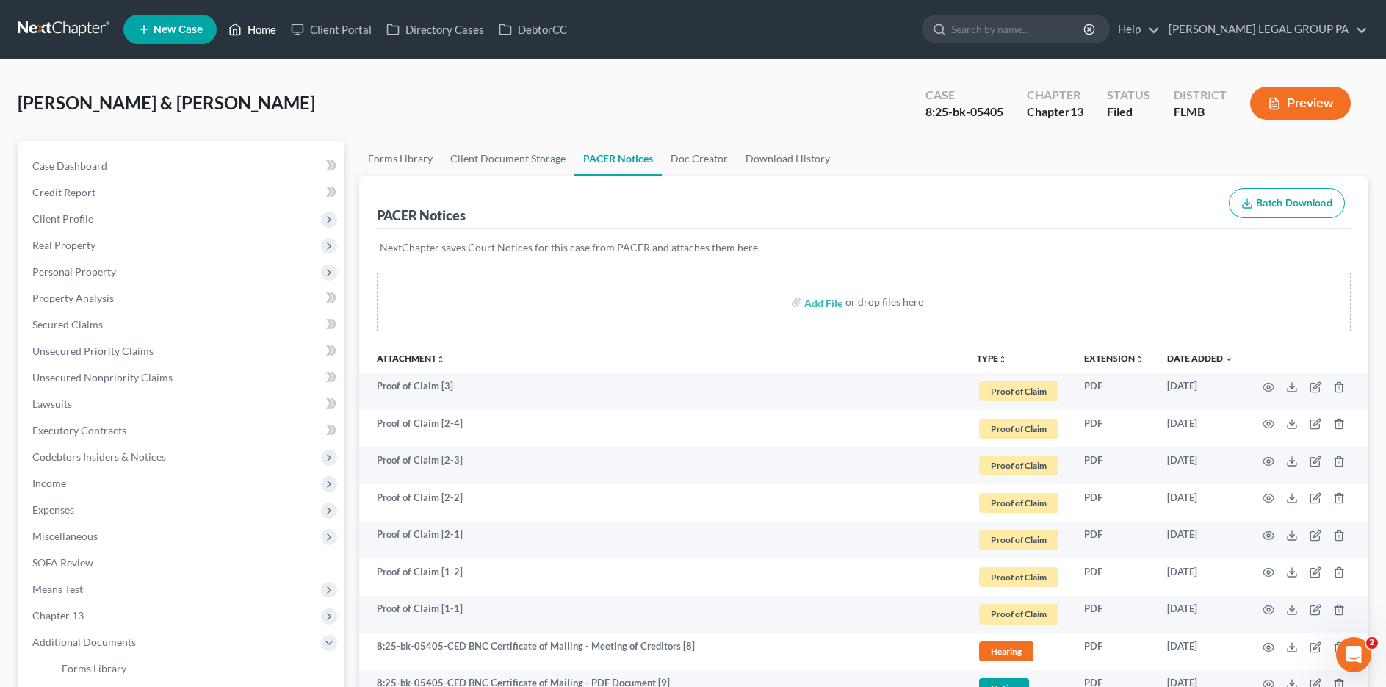
click at [257, 28] on link "Home" at bounding box center [252, 29] width 62 height 26
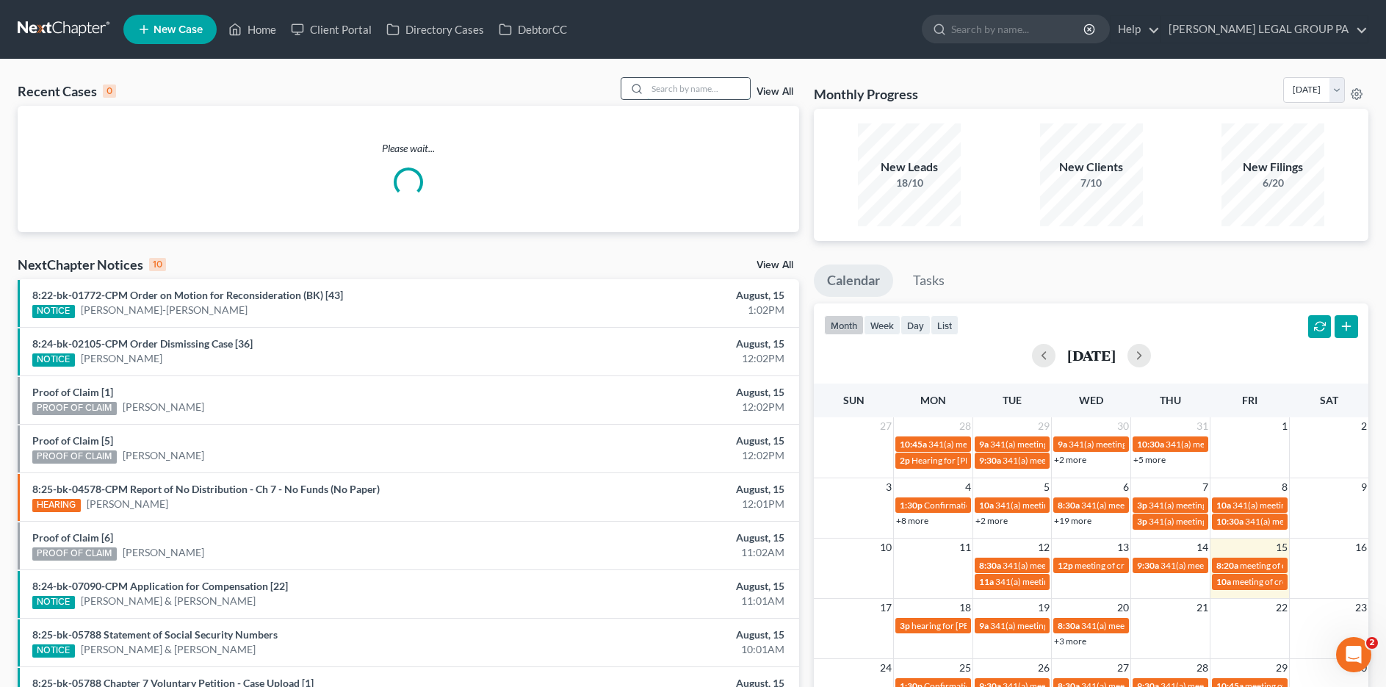
click at [679, 79] on input "search" at bounding box center [698, 88] width 103 height 21
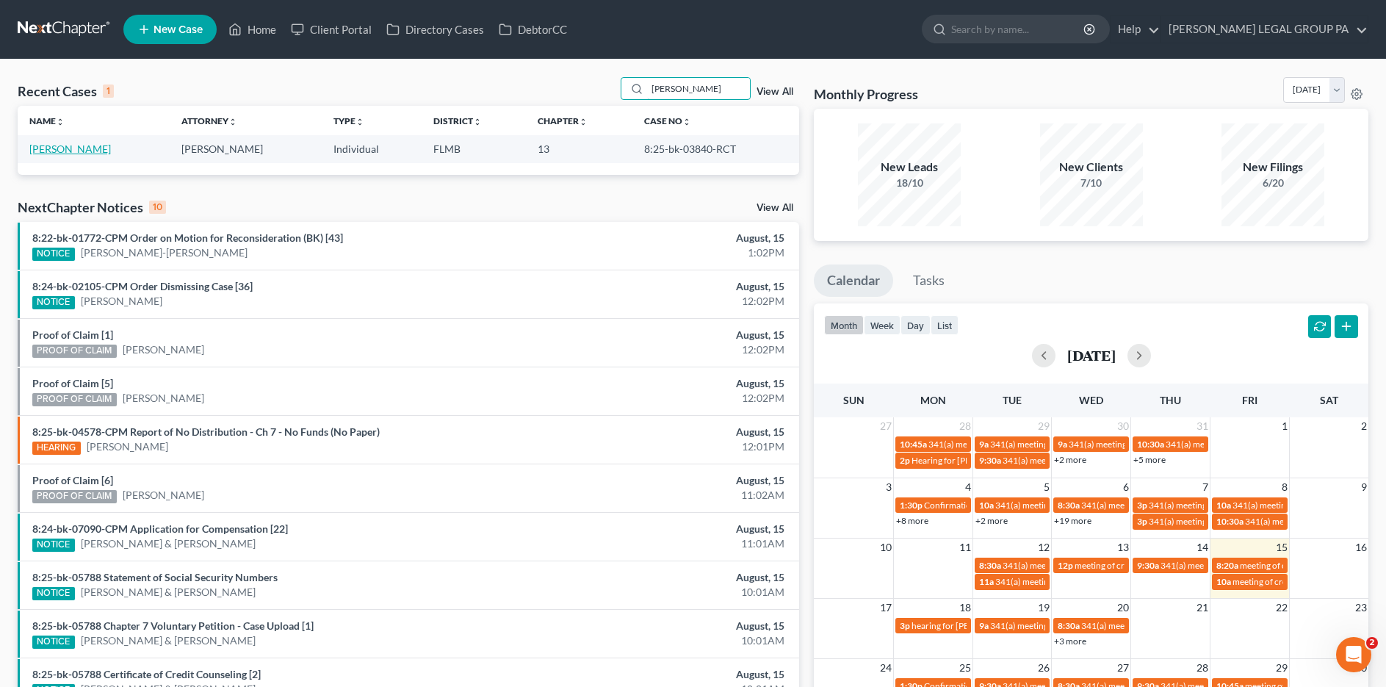
type input "lollar"
click at [65, 148] on link "[PERSON_NAME]" at bounding box center [70, 148] width 82 height 12
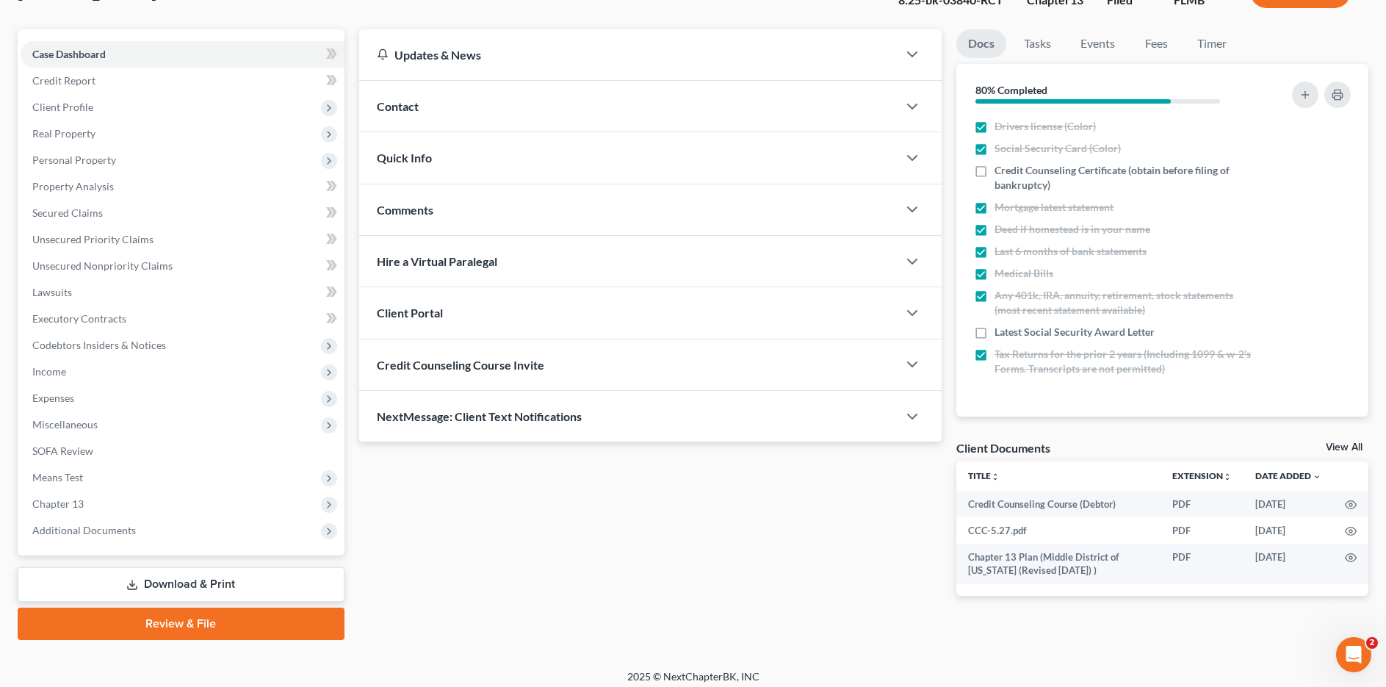
scroll to position [120, 0]
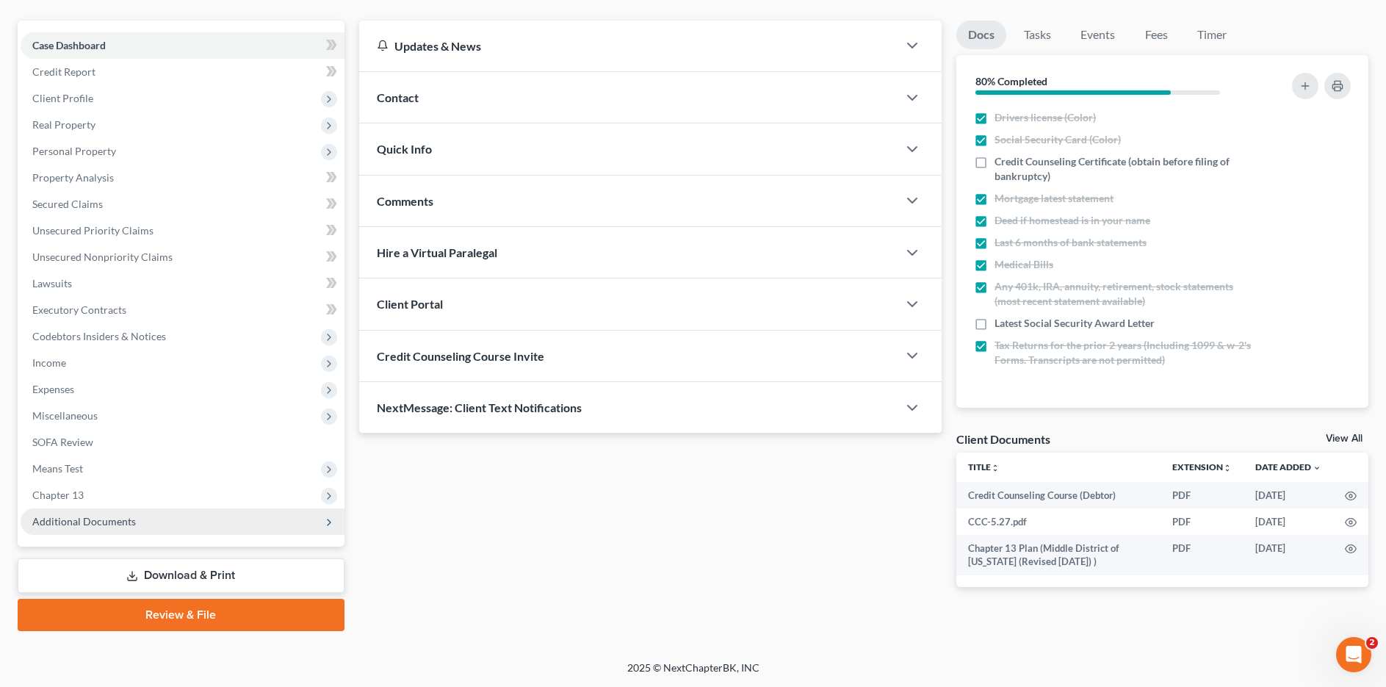
click at [109, 524] on span "Additional Documents" at bounding box center [84, 521] width 104 height 12
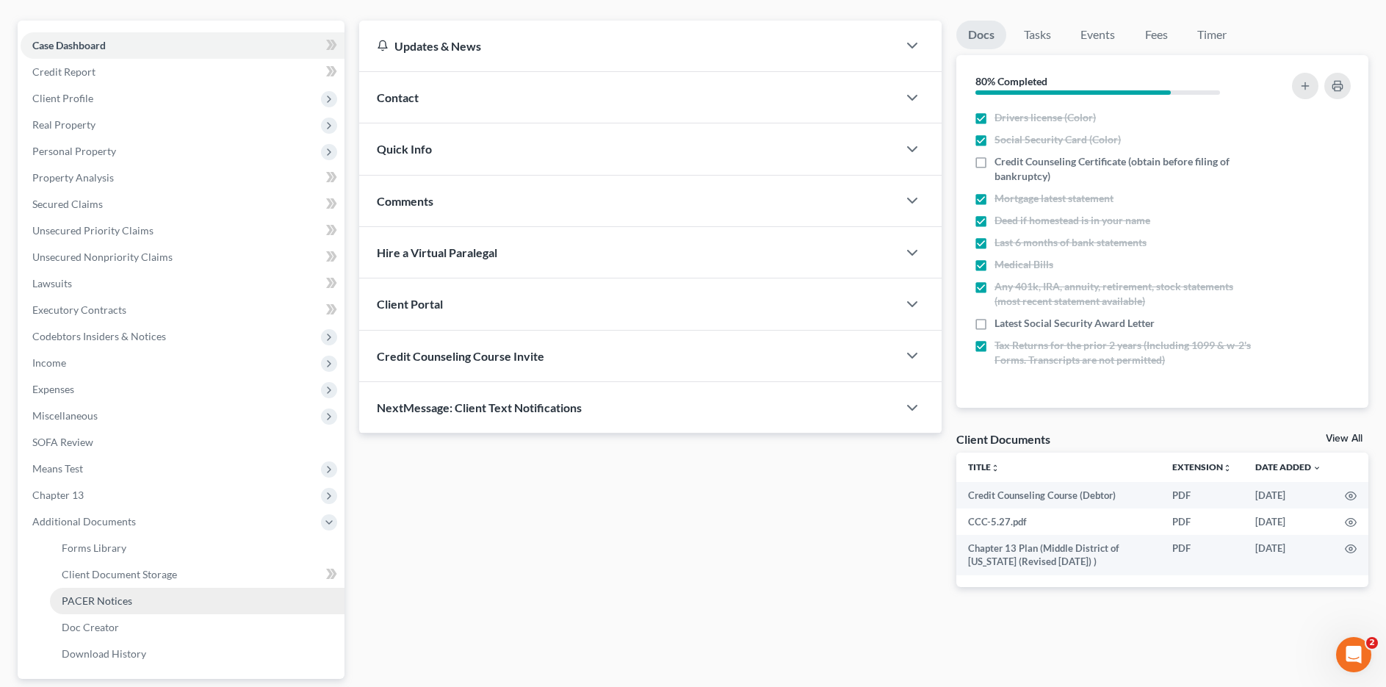
click at [100, 596] on span "PACER Notices" at bounding box center [97, 600] width 71 height 12
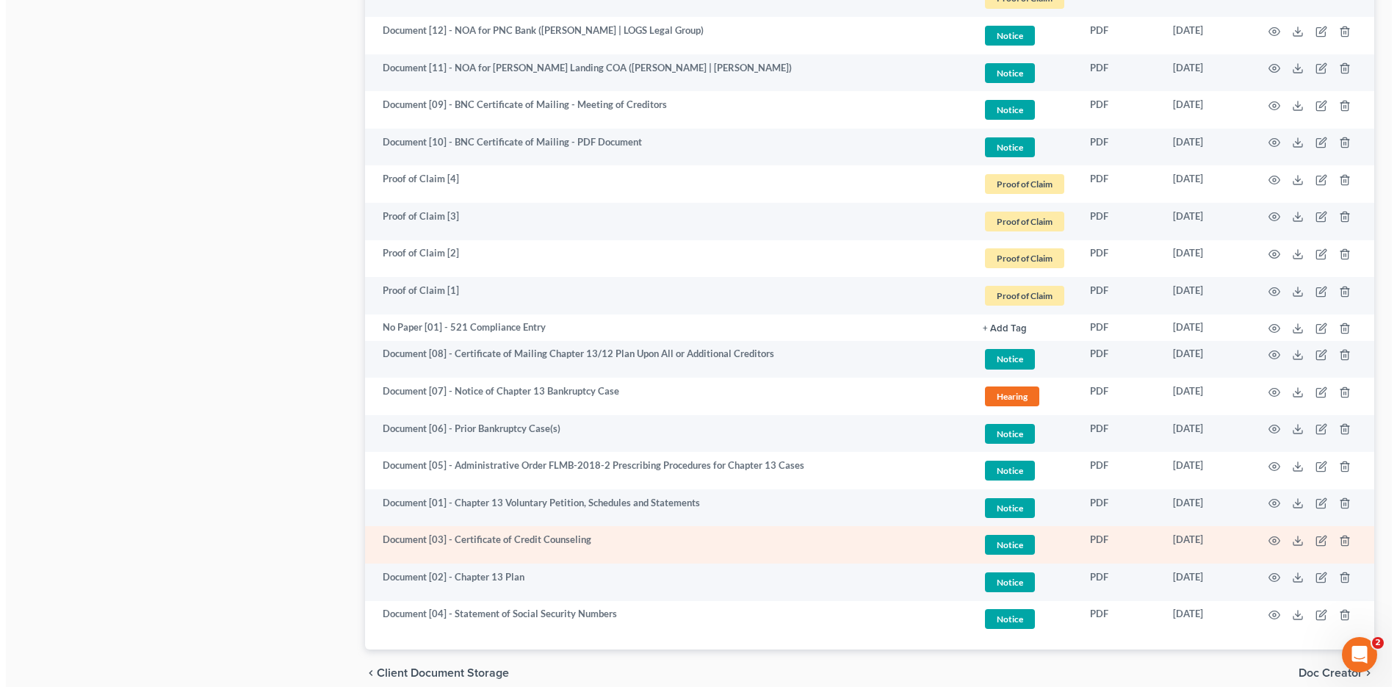
scroll to position [1116, 0]
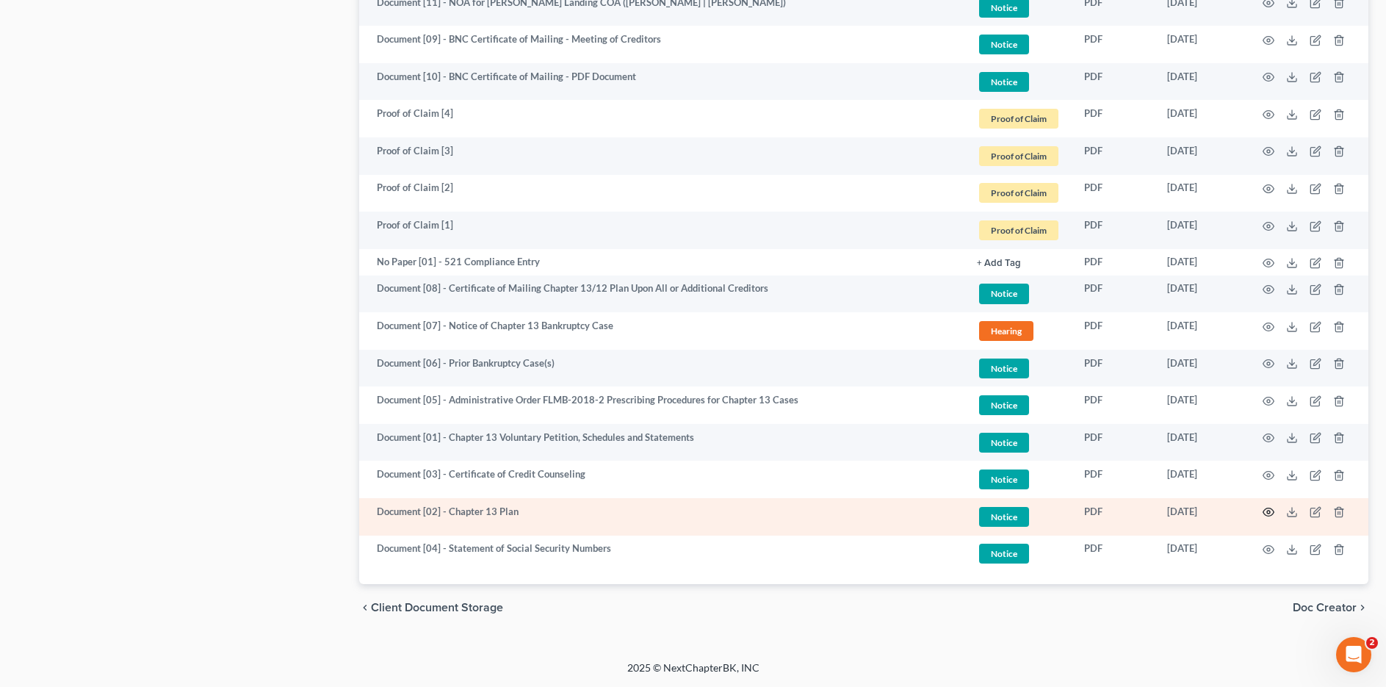
click at [1266, 512] on icon "button" at bounding box center [1269, 512] width 12 height 12
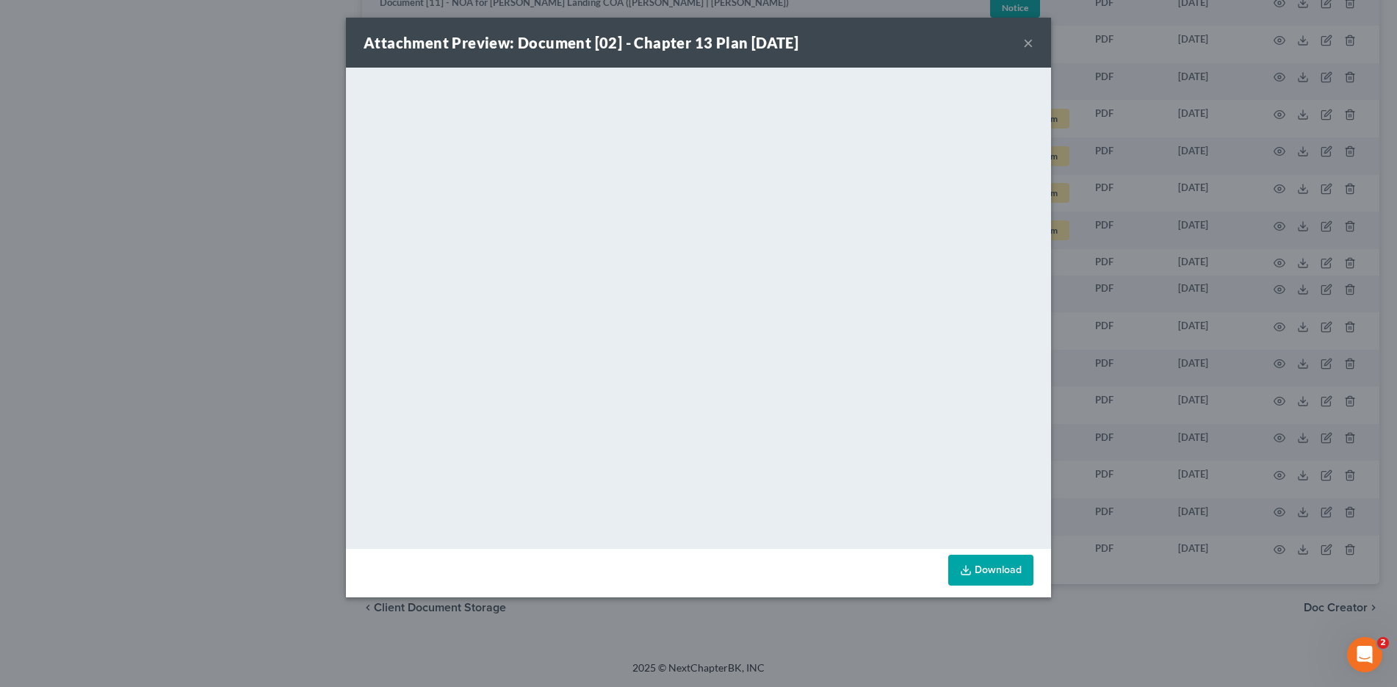
drag, startPoint x: 1027, startPoint y: 34, endPoint x: 962, endPoint y: 42, distance: 65.1
click at [1027, 34] on button "×" at bounding box center [1028, 43] width 10 height 18
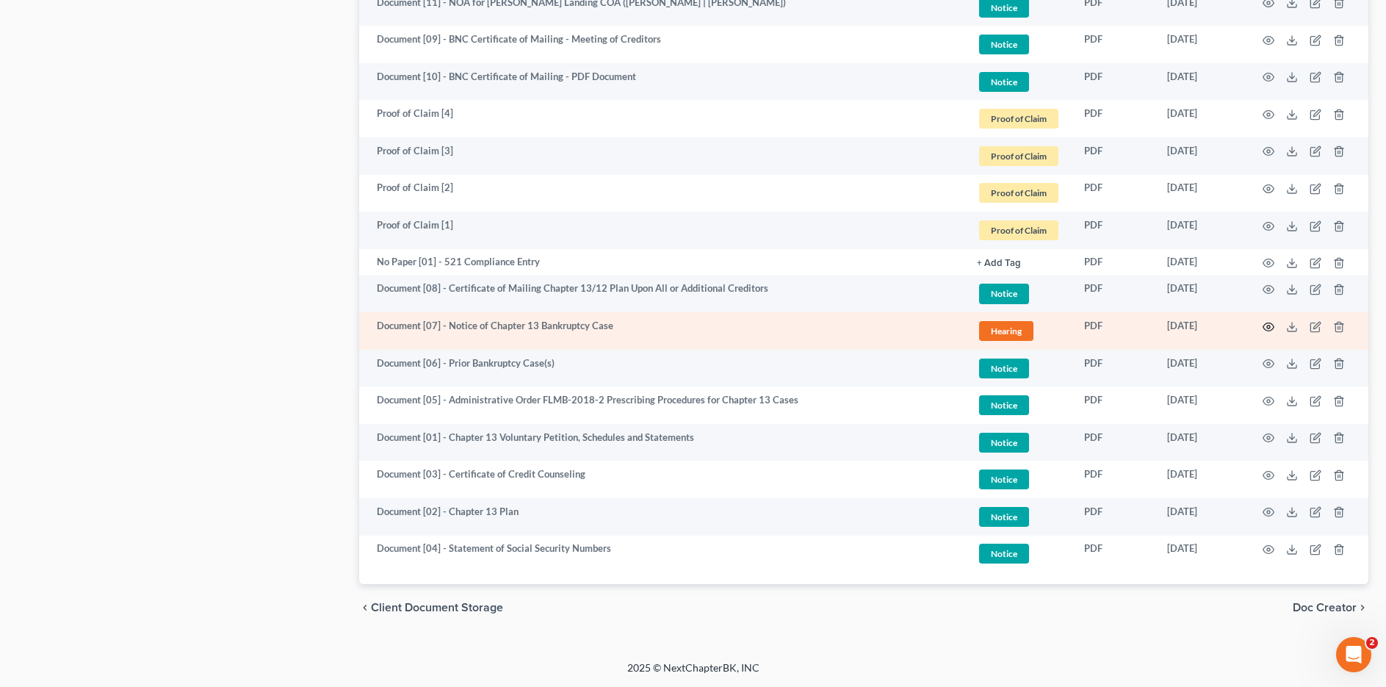
click at [1263, 322] on td at bounding box center [1306, 330] width 123 height 37
click at [1269, 325] on circle "button" at bounding box center [1268, 326] width 3 height 3
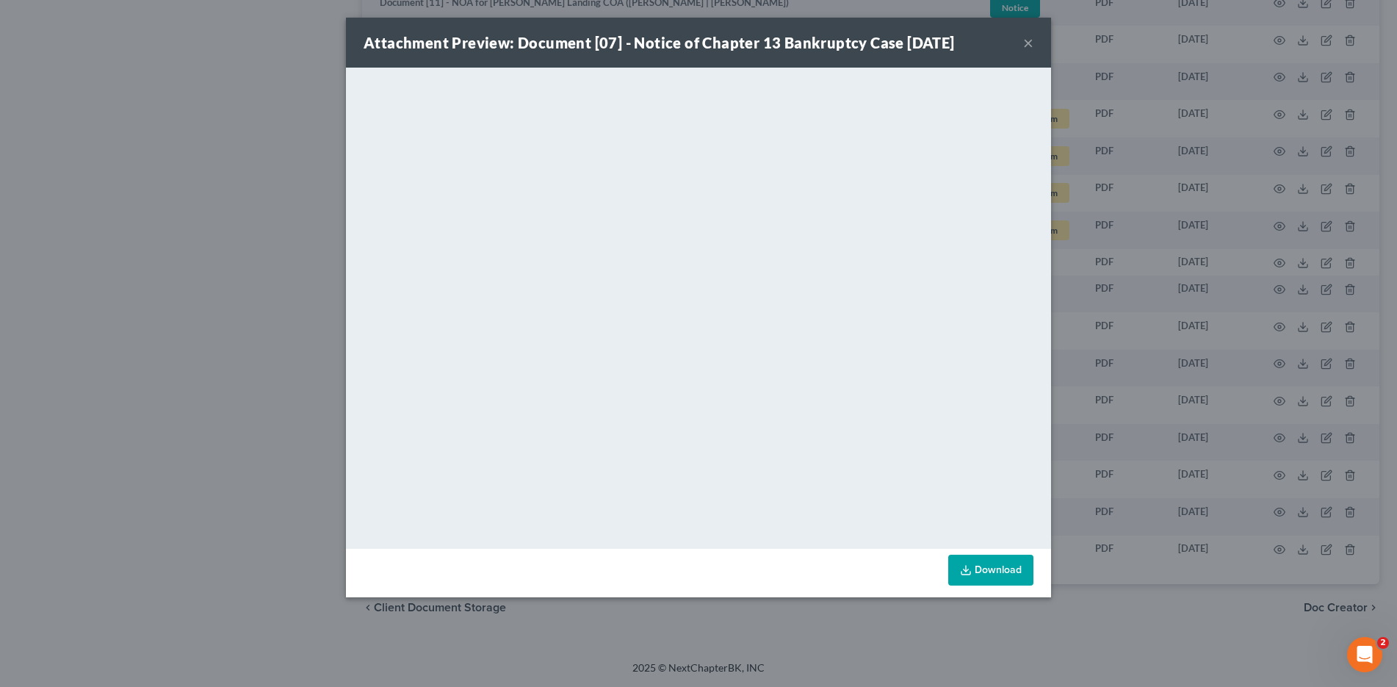
click at [1039, 40] on div "Attachment Preview: Document [07] - Notice of Chapter 13 Bankruptcy Case 06/10/…" at bounding box center [698, 43] width 705 height 50
click at [1027, 38] on button "×" at bounding box center [1028, 43] width 10 height 18
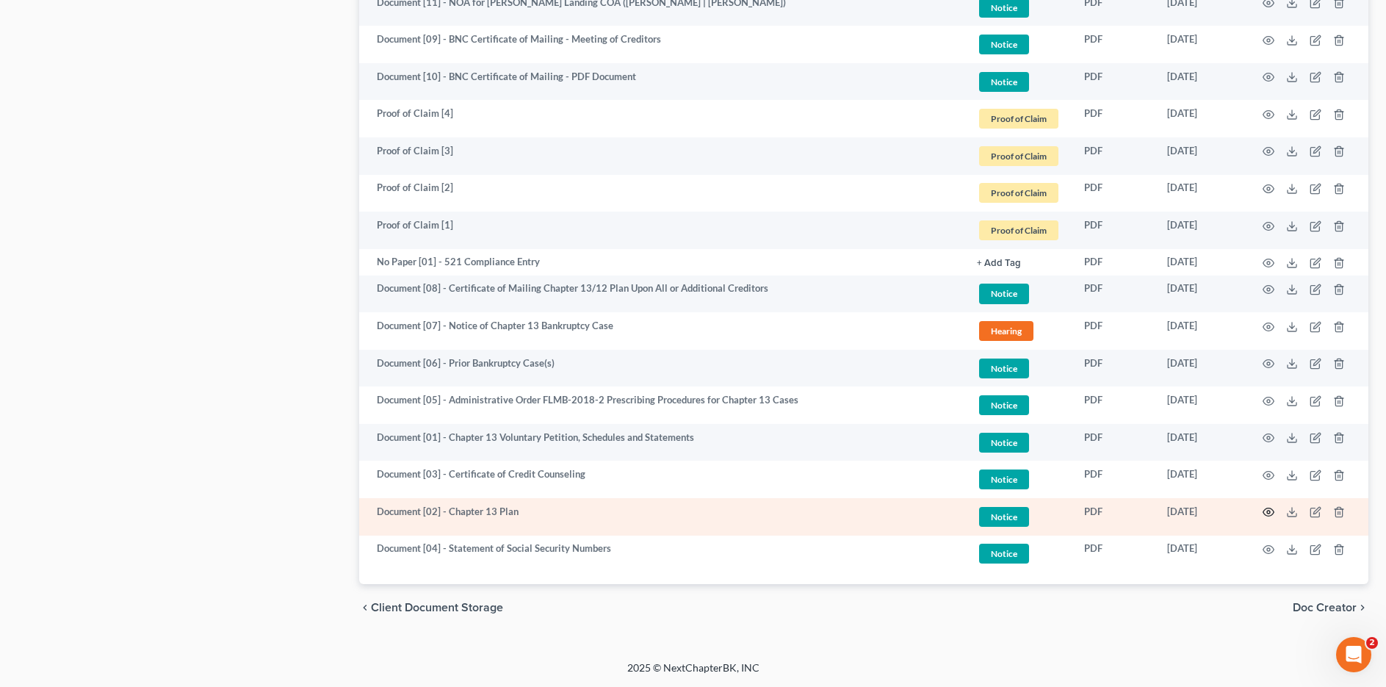
click at [1264, 509] on icon "button" at bounding box center [1269, 512] width 12 height 12
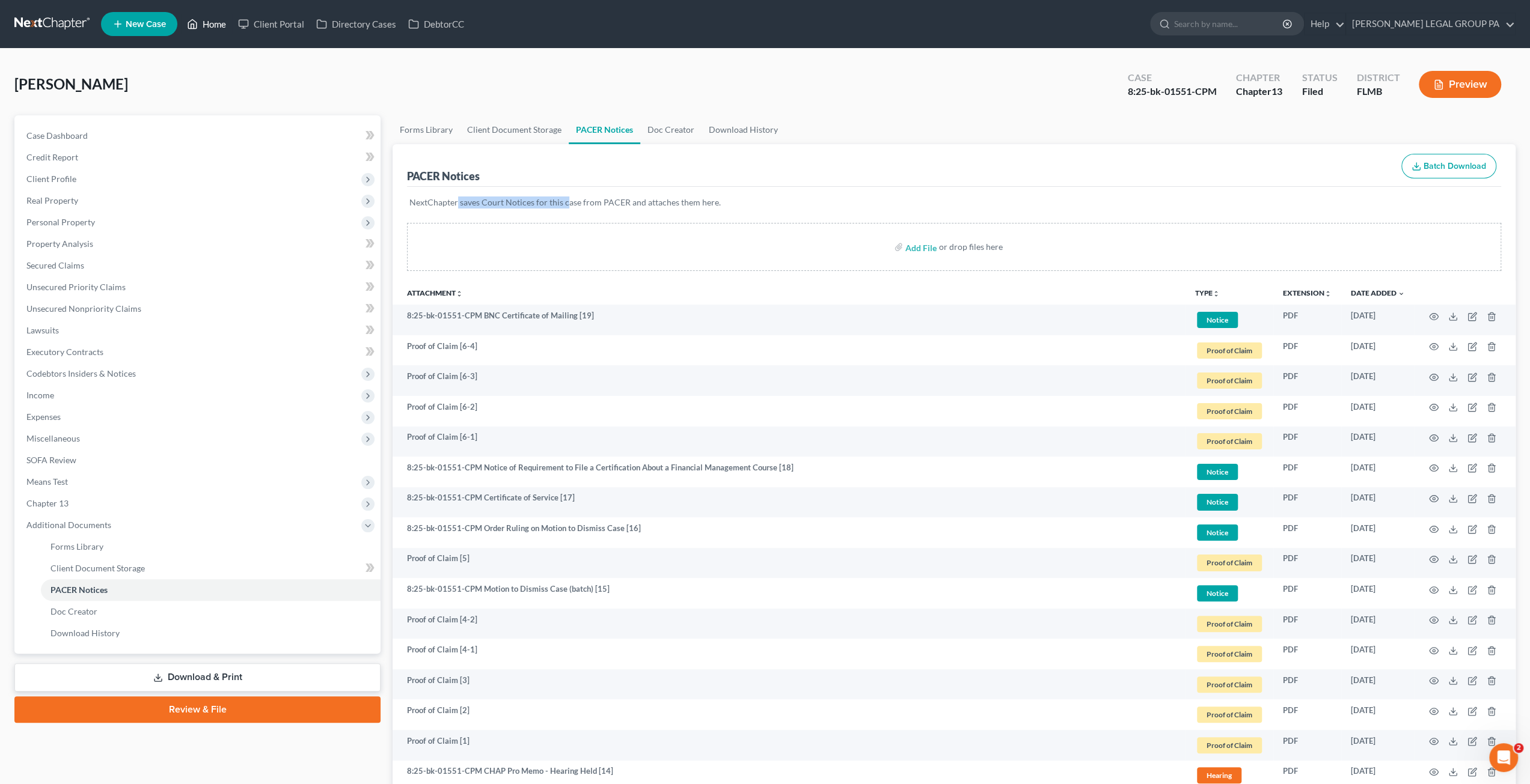
click at [219, 23] on link "Home" at bounding box center [206, 24] width 51 height 21
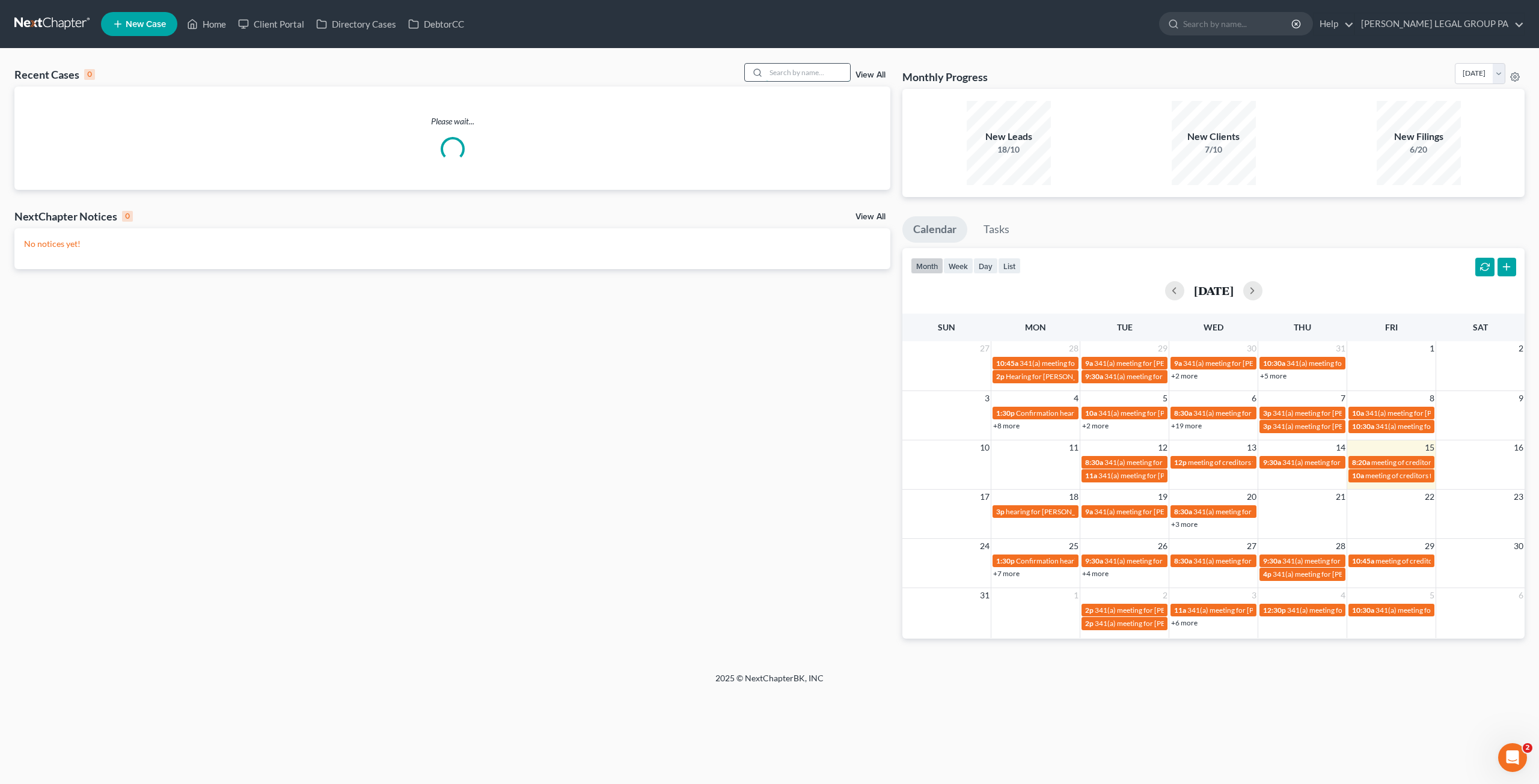
click at [828, 74] on input "search" at bounding box center [808, 72] width 84 height 17
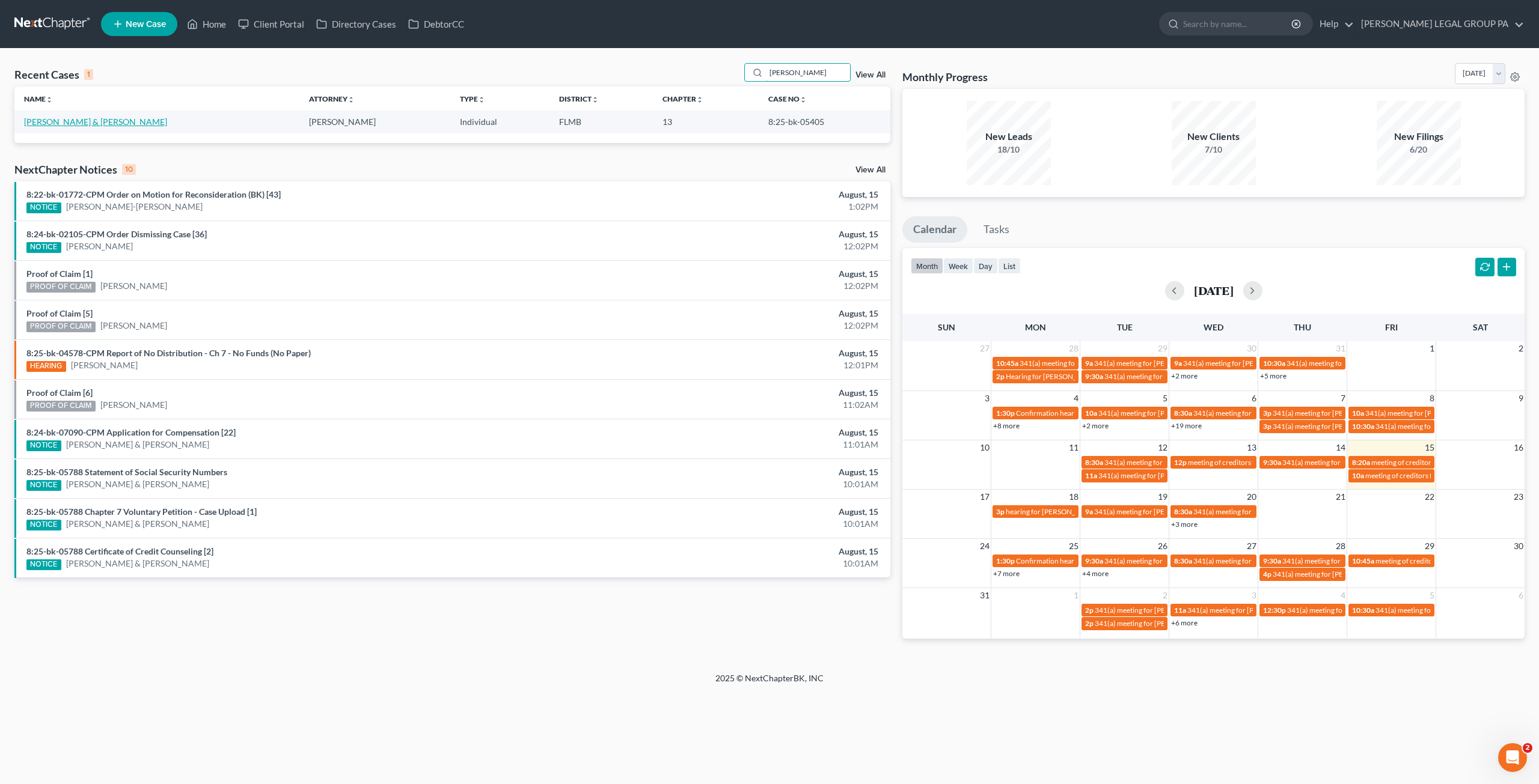
type input "coons"
click at [97, 121] on link "Coons, Timothy & Regner, Cathy" at bounding box center [95, 121] width 143 height 10
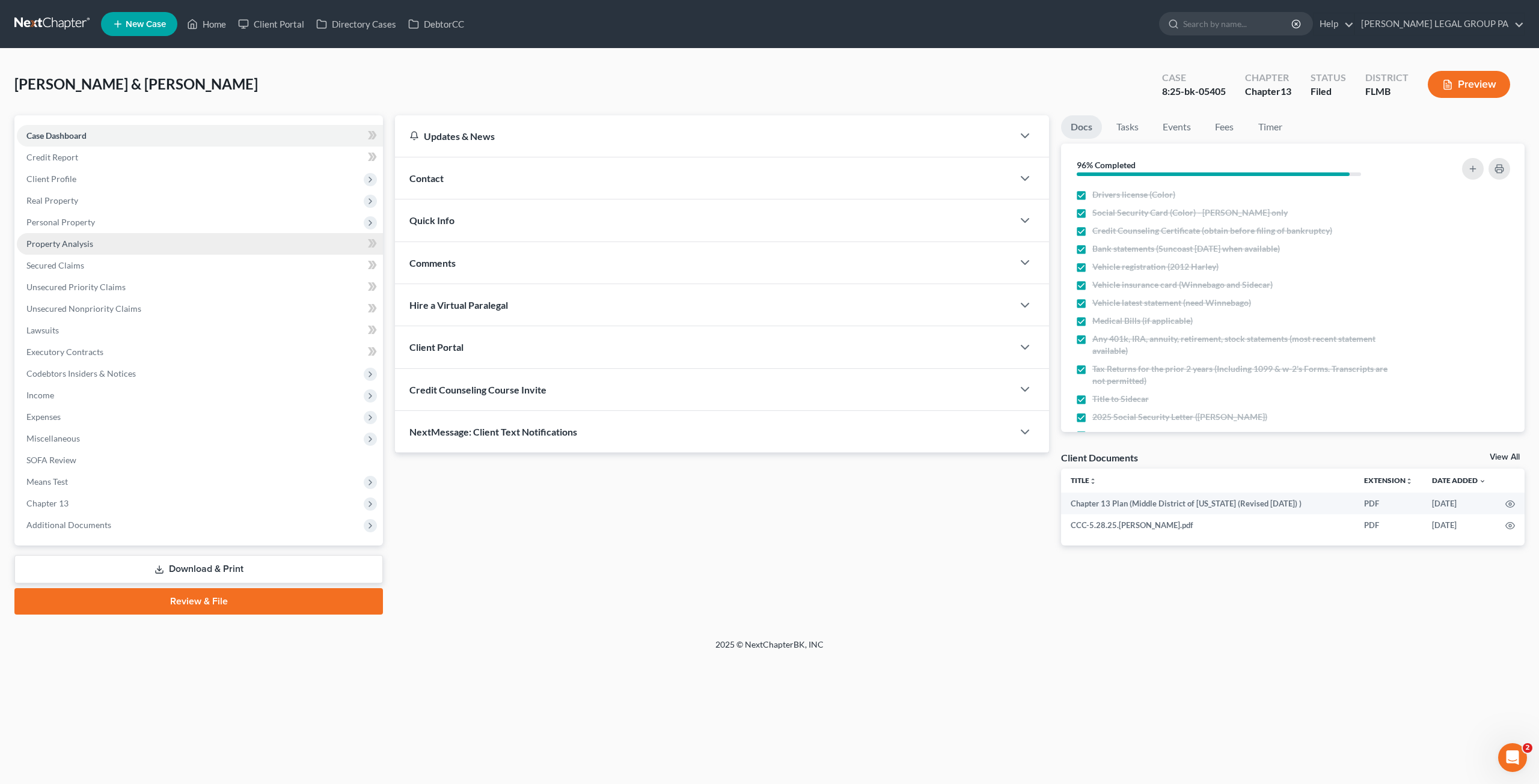
click at [59, 237] on link "Property Analysis" at bounding box center [200, 244] width 366 height 21
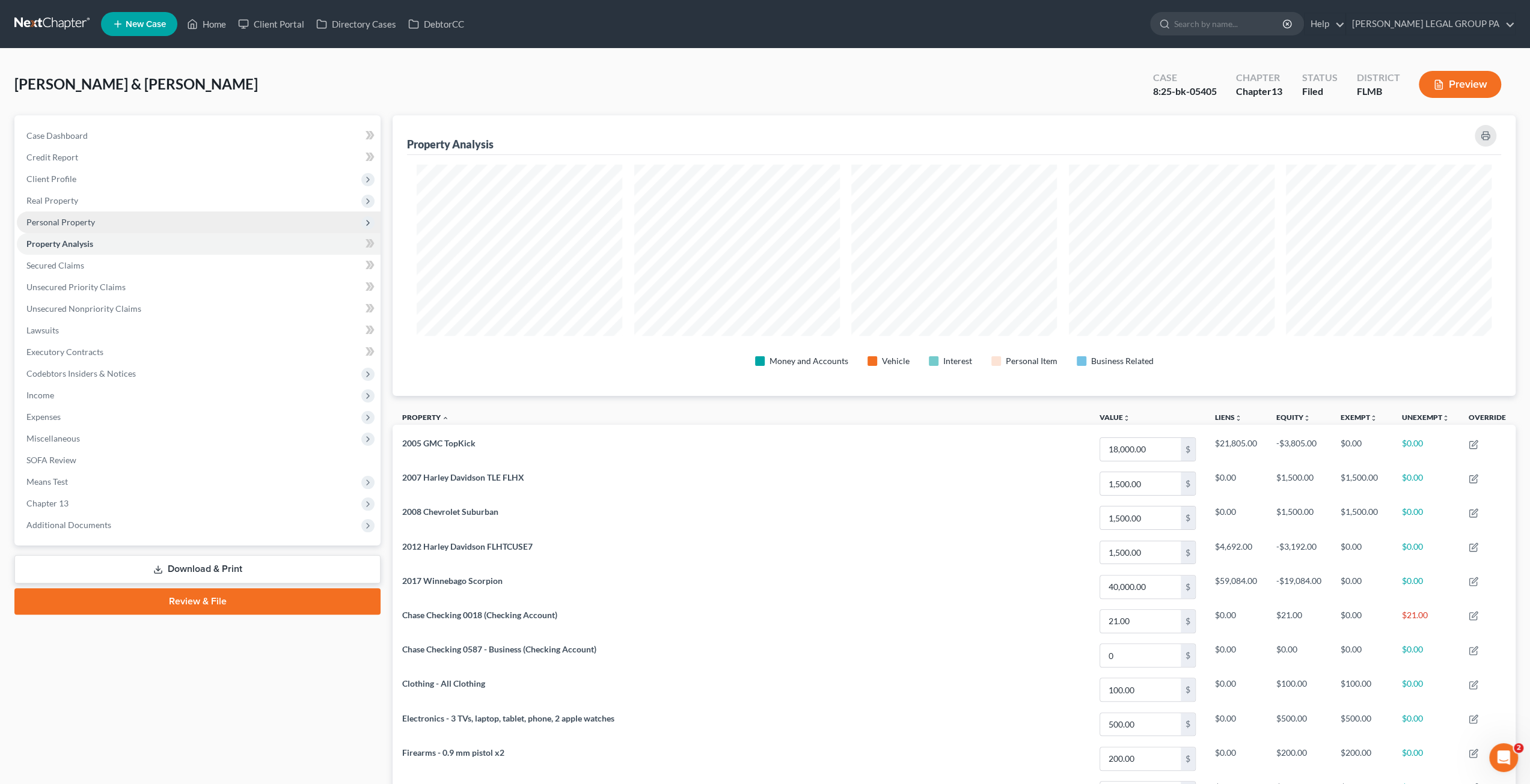
click at [68, 223] on span "Personal Property" at bounding box center [61, 222] width 69 height 10
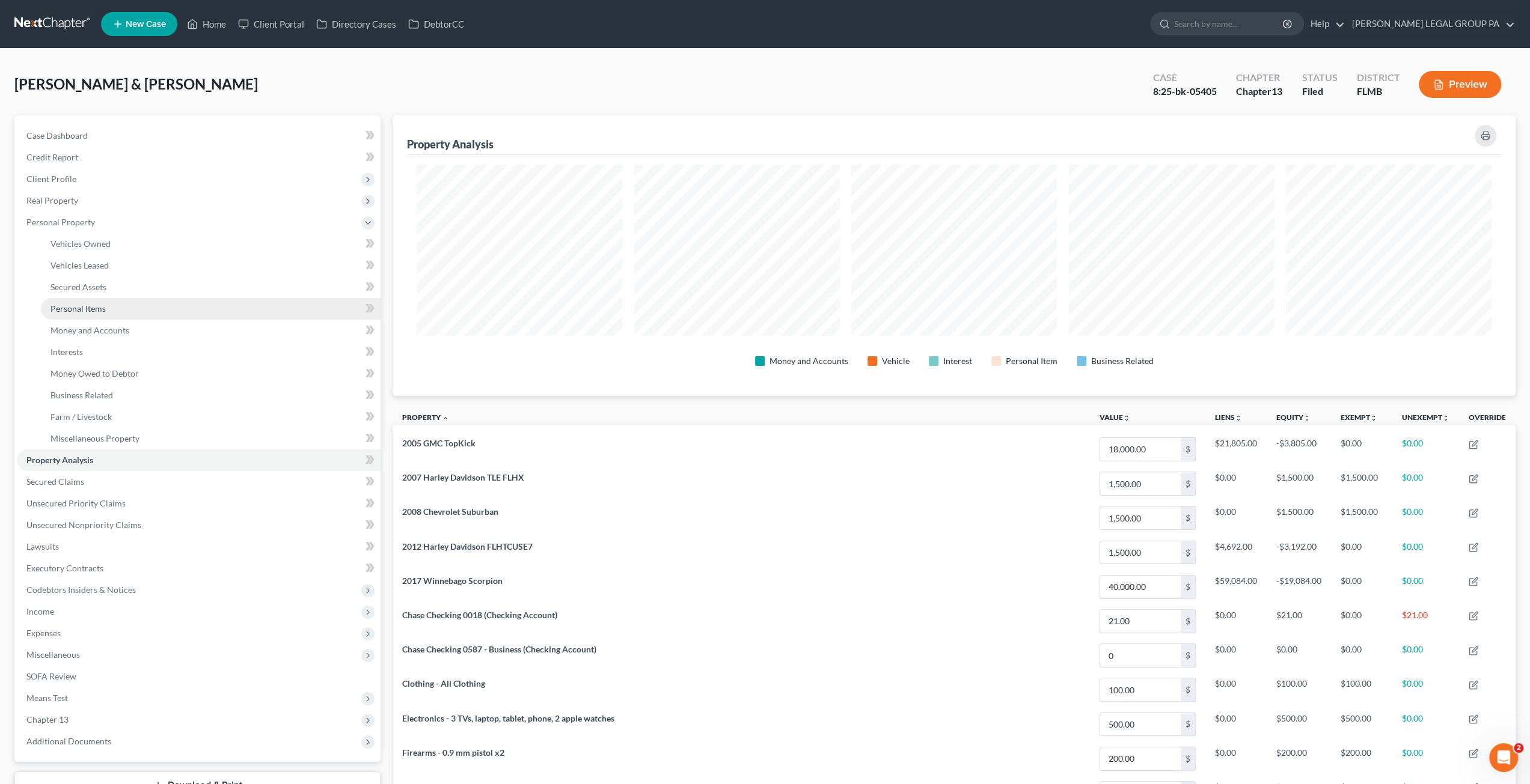
click at [85, 315] on link "Personal Items" at bounding box center [210, 309] width 340 height 21
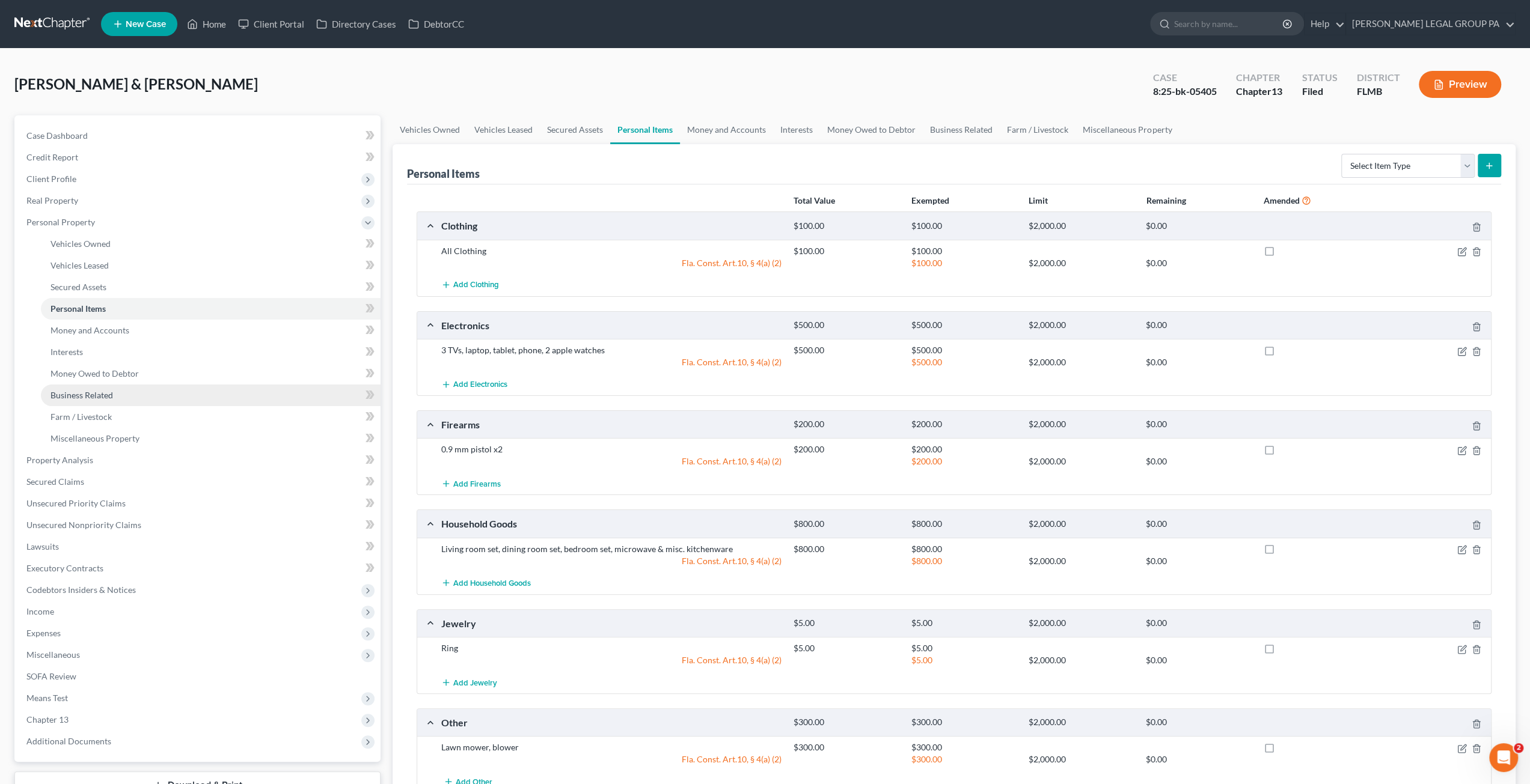
click at [90, 393] on span "Business Related" at bounding box center [82, 395] width 62 height 10
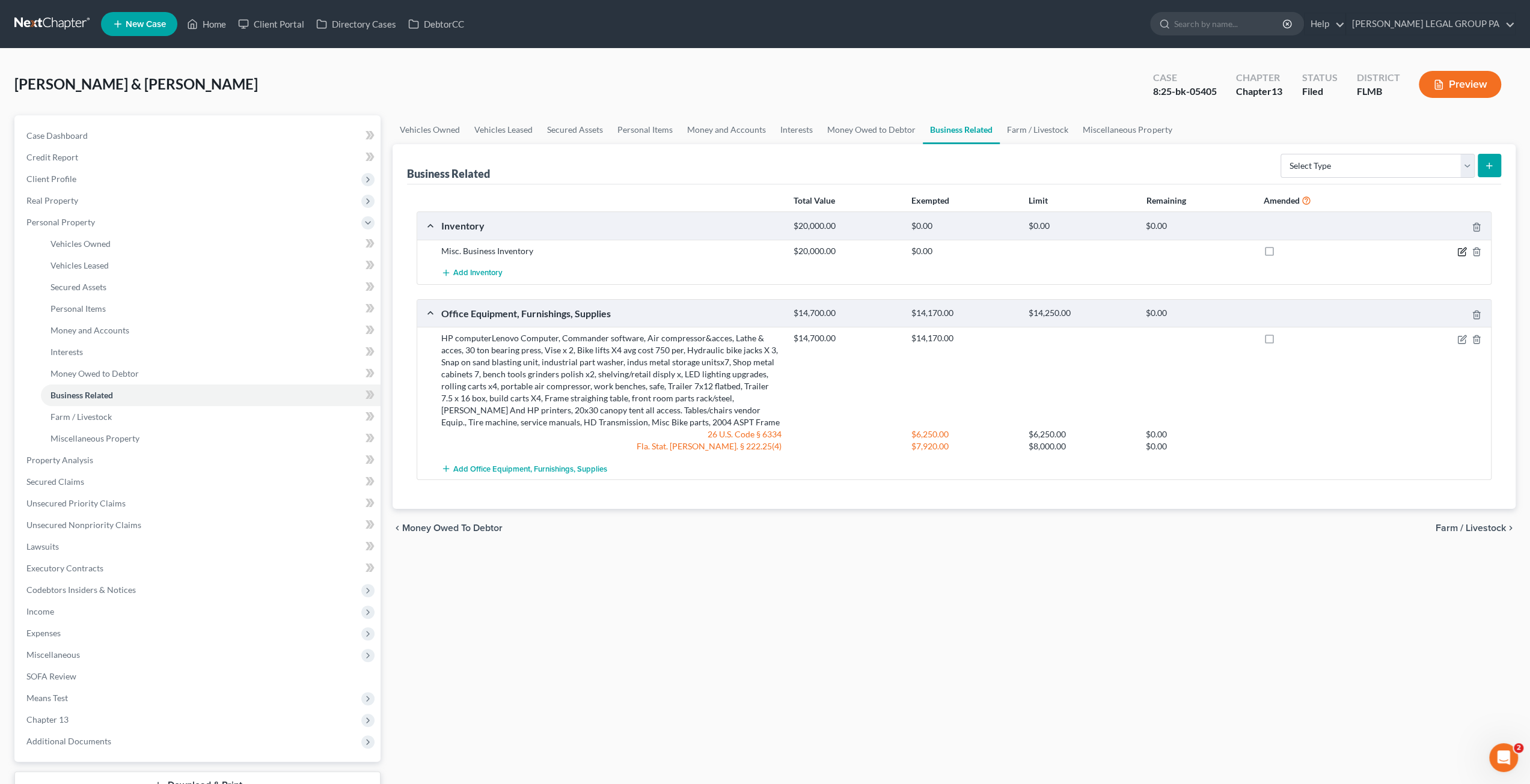
click at [1462, 250] on icon "button" at bounding box center [1462, 252] width 10 height 10
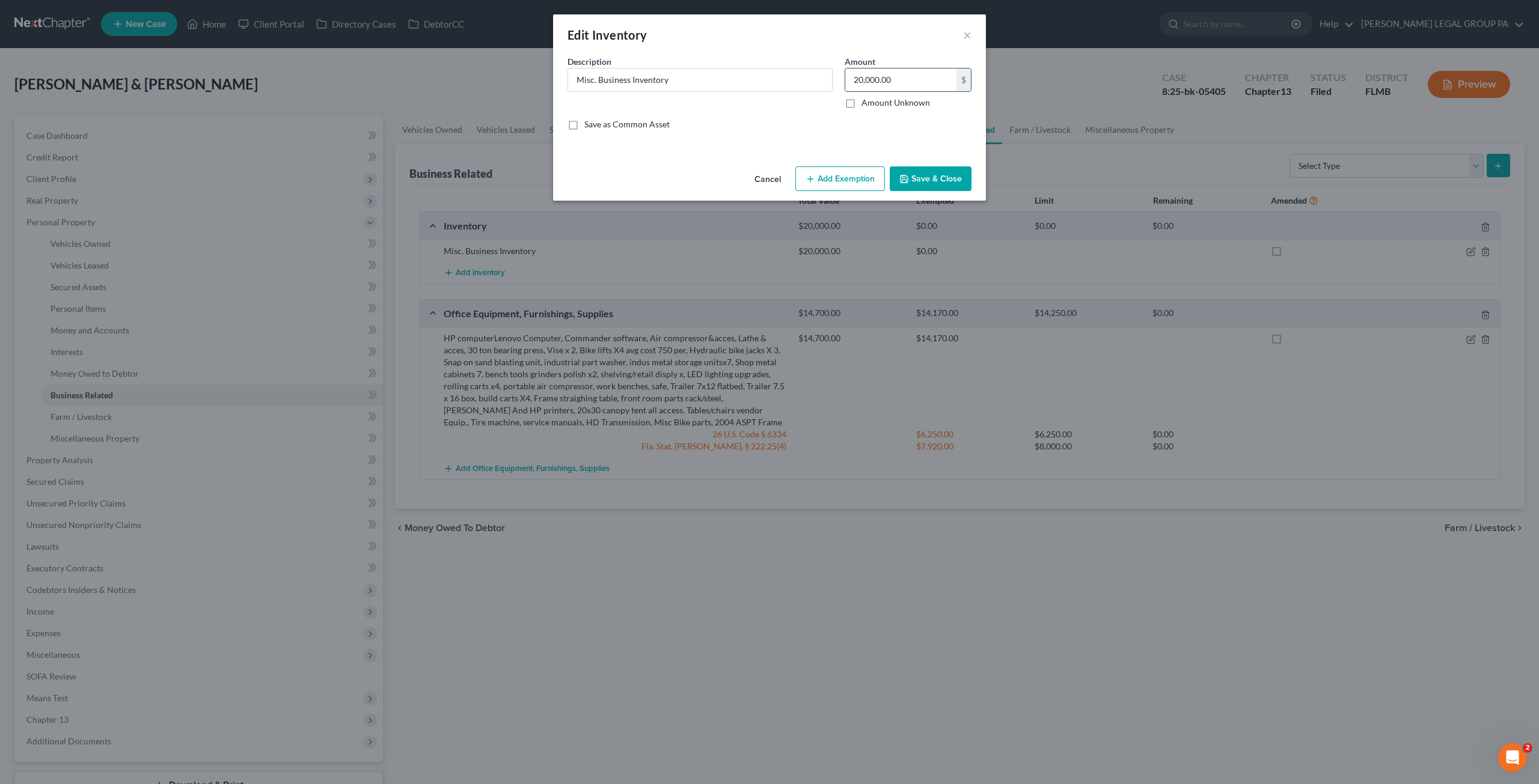
click at [916, 79] on input "20,000.00" at bounding box center [901, 80] width 111 height 23
type input "38,919.00"
click at [948, 178] on button "Save & Close" at bounding box center [931, 178] width 82 height 25
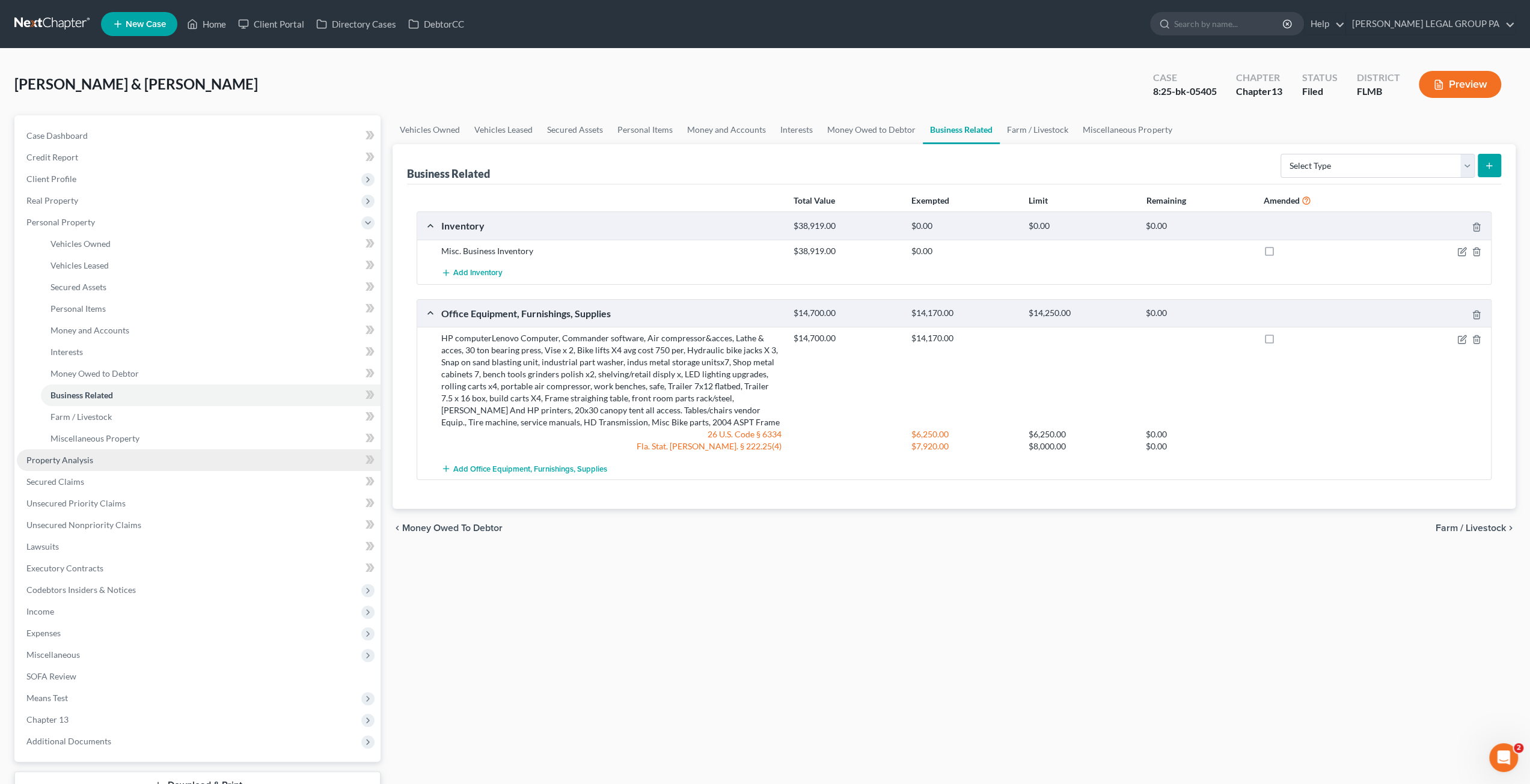
click at [84, 461] on span "Property Analysis" at bounding box center [60, 460] width 67 height 10
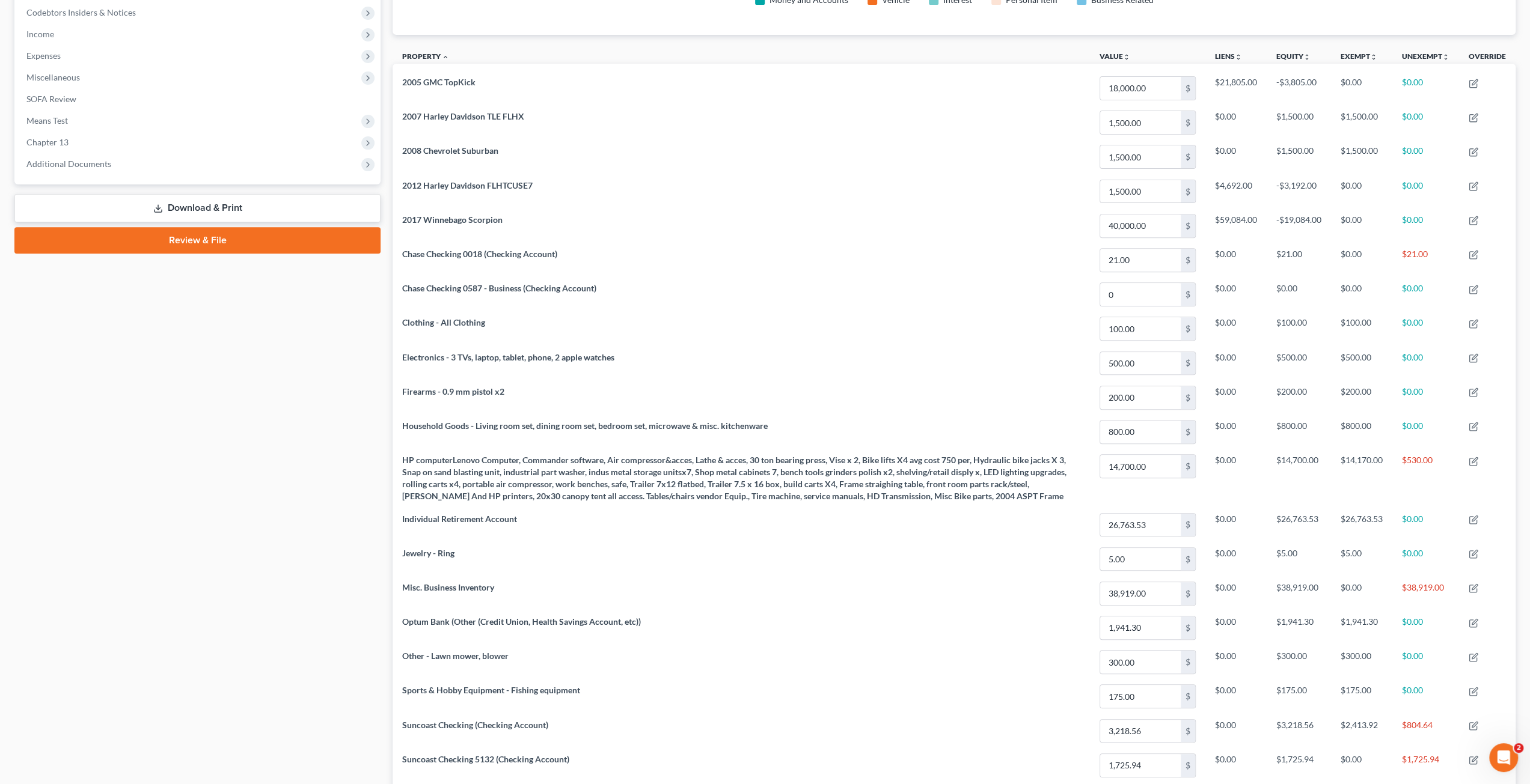
scroll to position [210, 0]
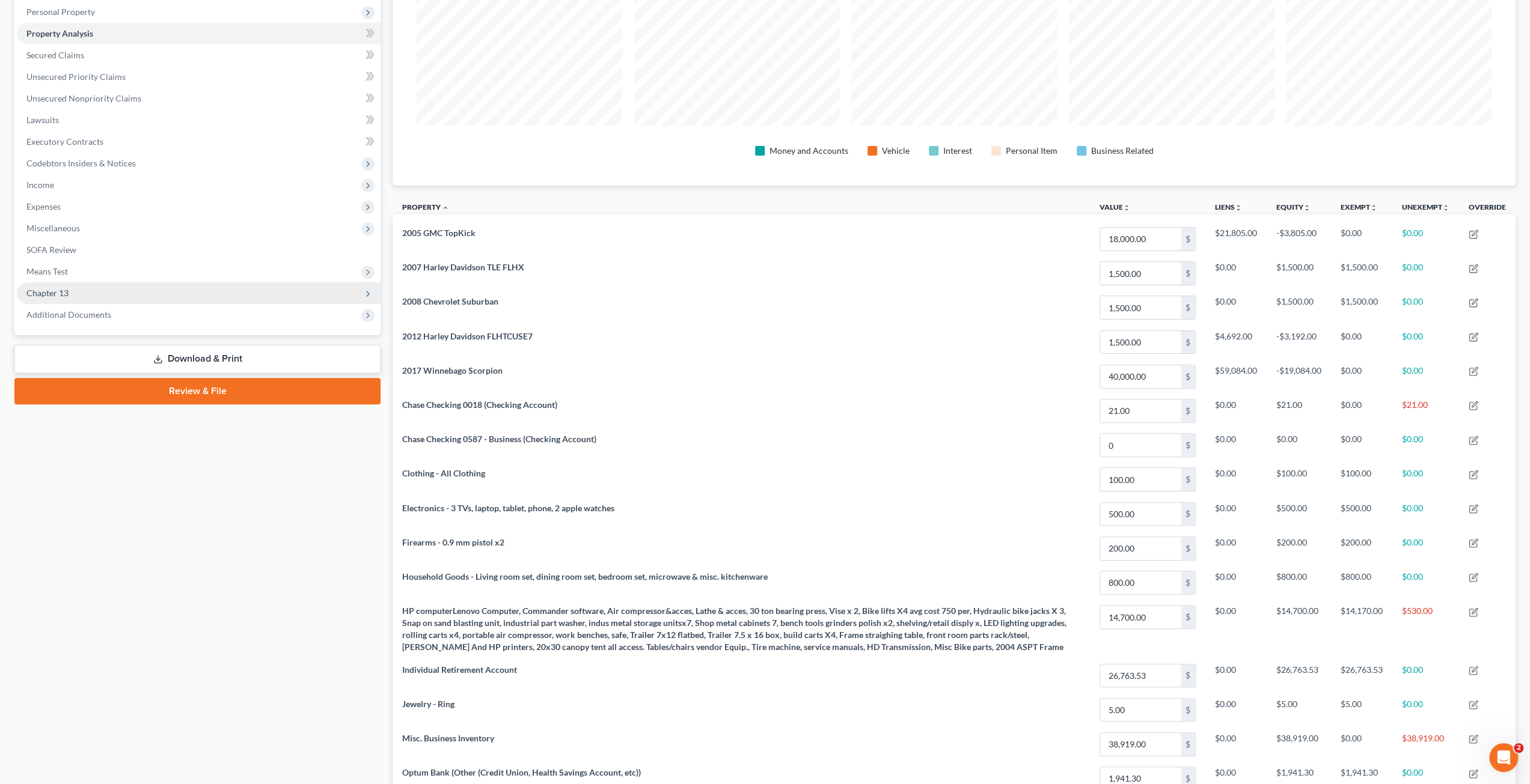
click at [44, 284] on span "Chapter 13" at bounding box center [199, 293] width 363 height 21
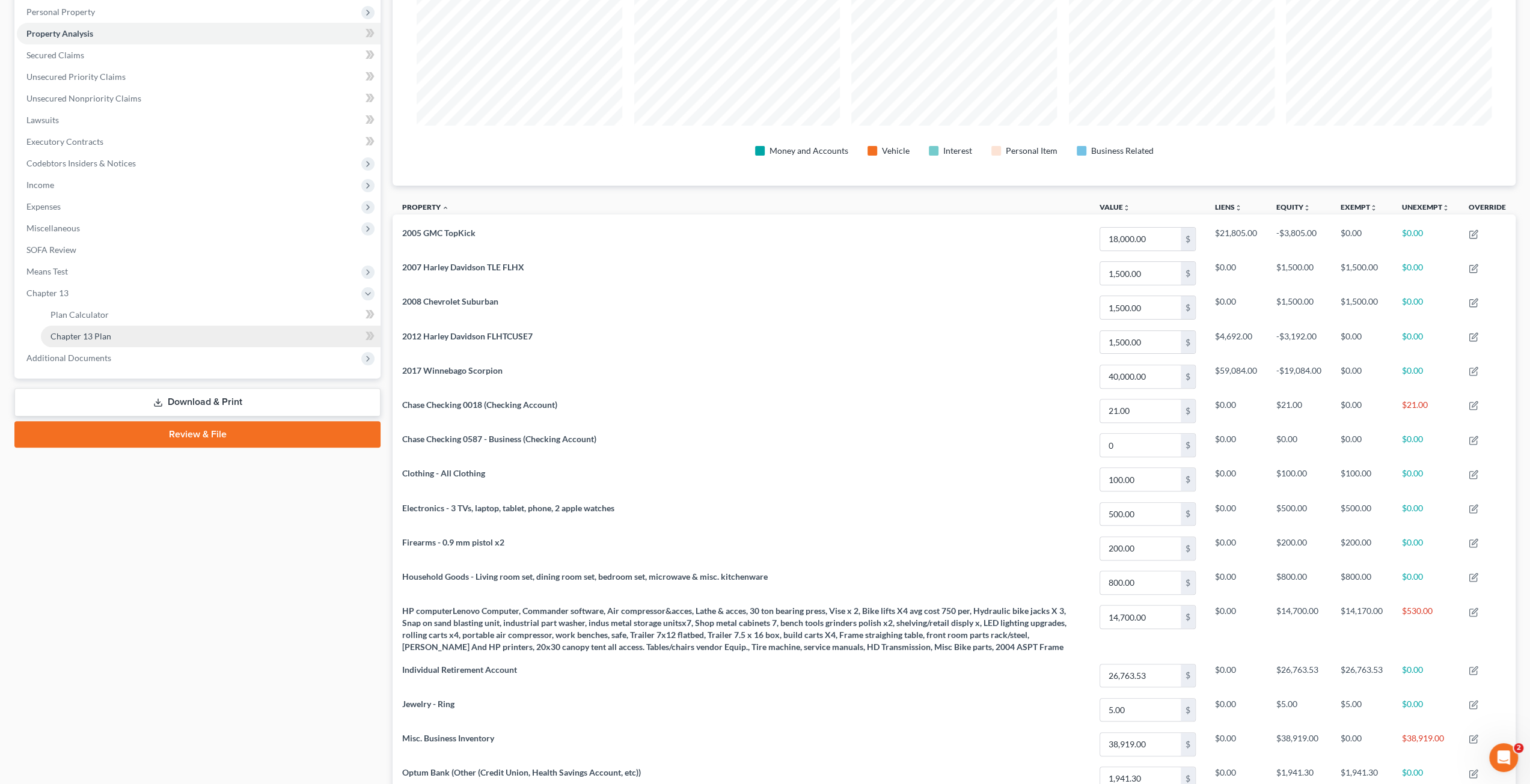
click at [87, 339] on span "Chapter 13 Plan" at bounding box center [81, 336] width 61 height 10
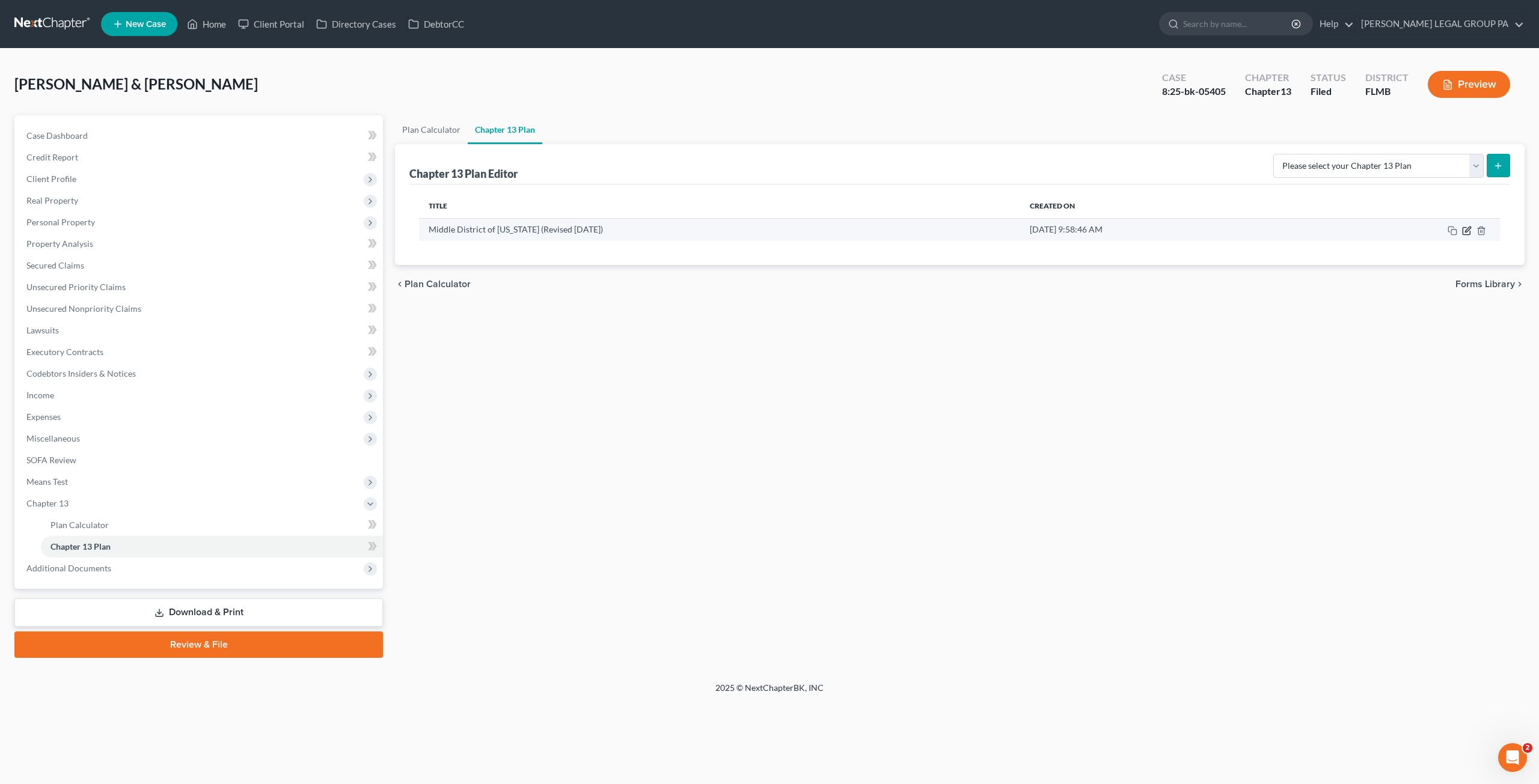
click at [1466, 228] on icon "button" at bounding box center [1467, 231] width 10 height 10
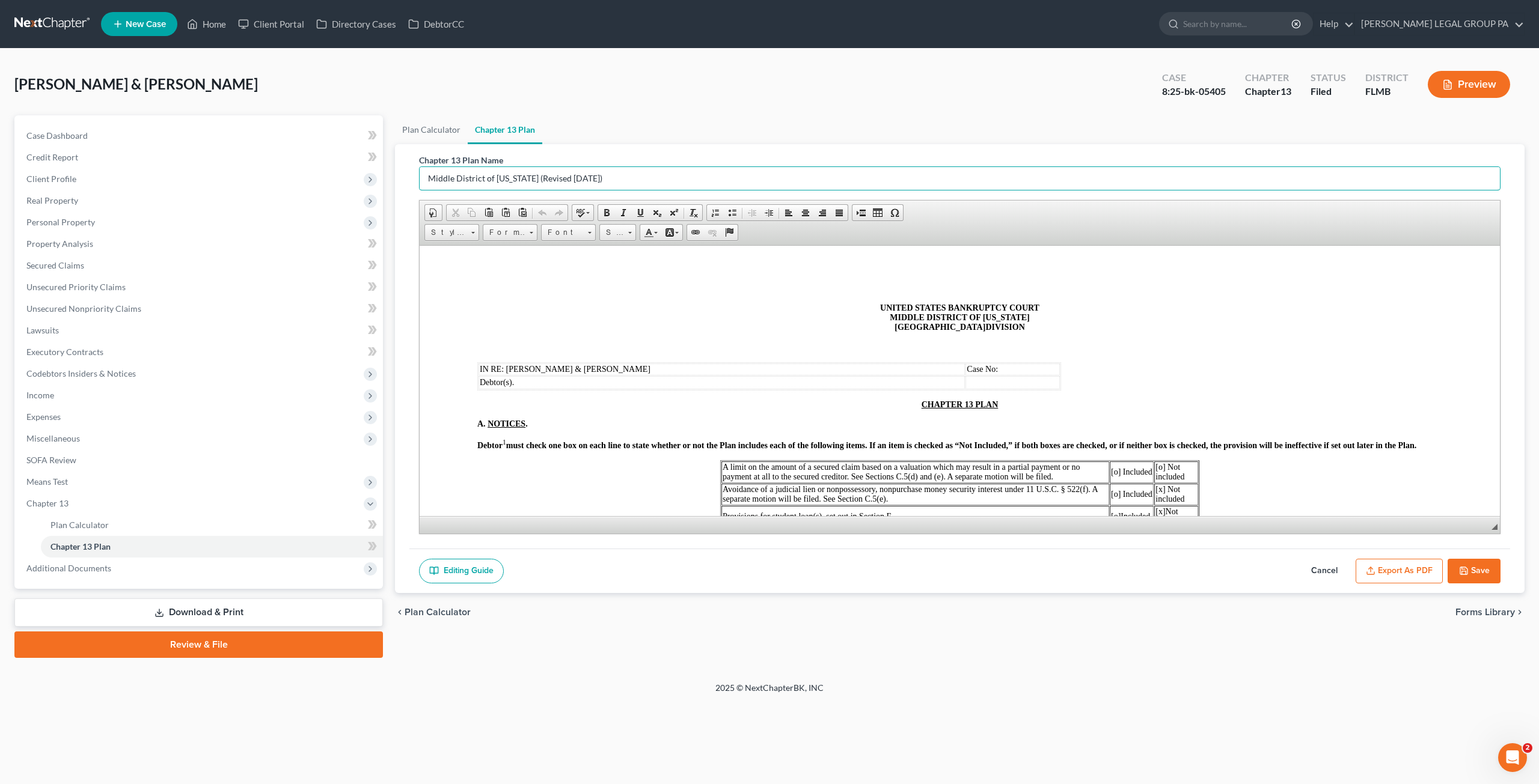
drag, startPoint x: 606, startPoint y: 176, endPoint x: 390, endPoint y: 169, distance: 216.1
click at [390, 169] on div "Plan Calculator Chapter 13 Plan Chapter 13 Plan Name Middle District of Florida…" at bounding box center [959, 386] width 1142 height 543
type input "A"
type input "FIRST AMENDED CHAPTER 13 PLAN"
click at [914, 403] on p "CHAPTER 13 PLAN" at bounding box center [959, 404] width 965 height 10
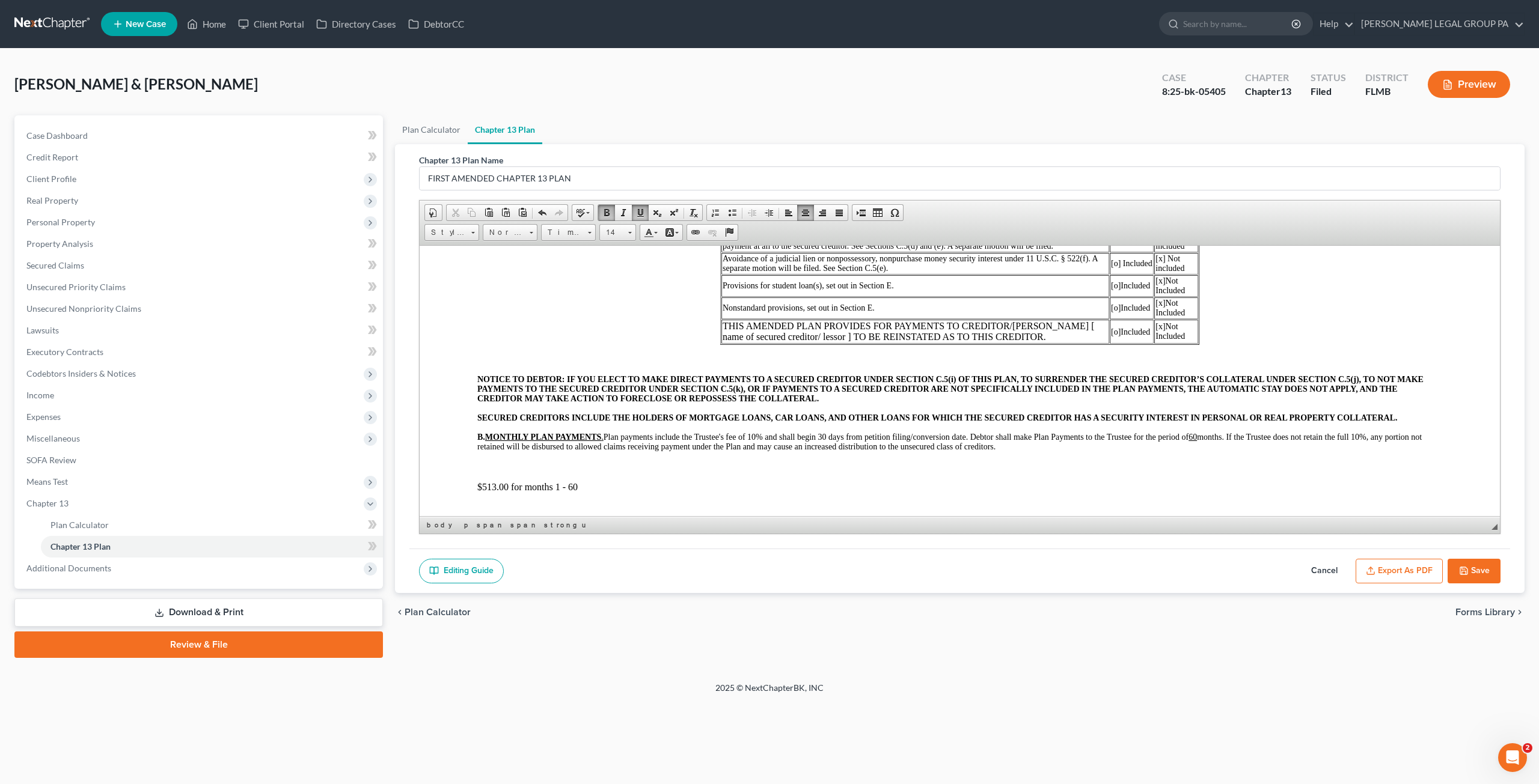
scroll to position [300, 0]
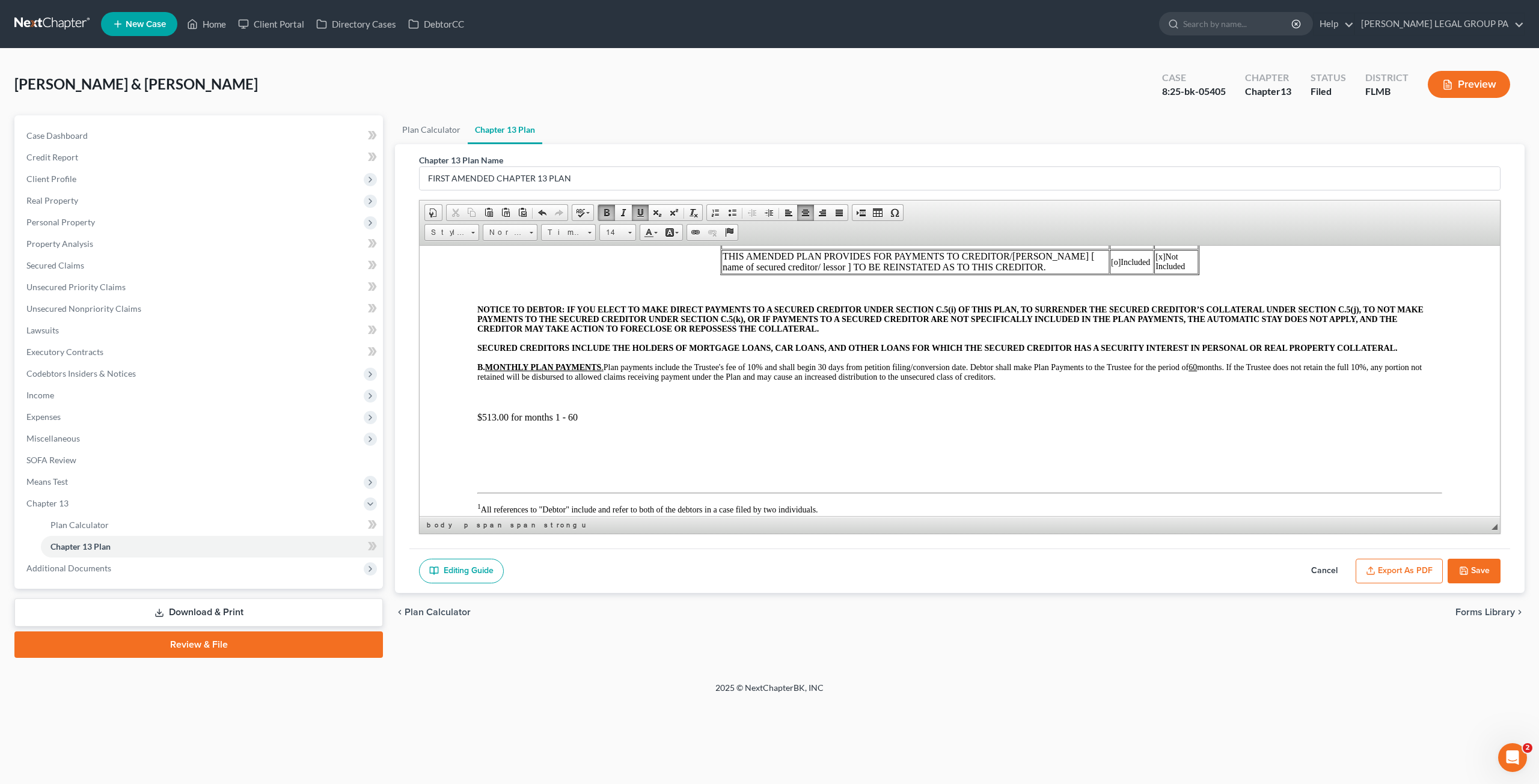
click at [494, 420] on p "$513.00 for months 1 - 60" at bounding box center [959, 417] width 965 height 11
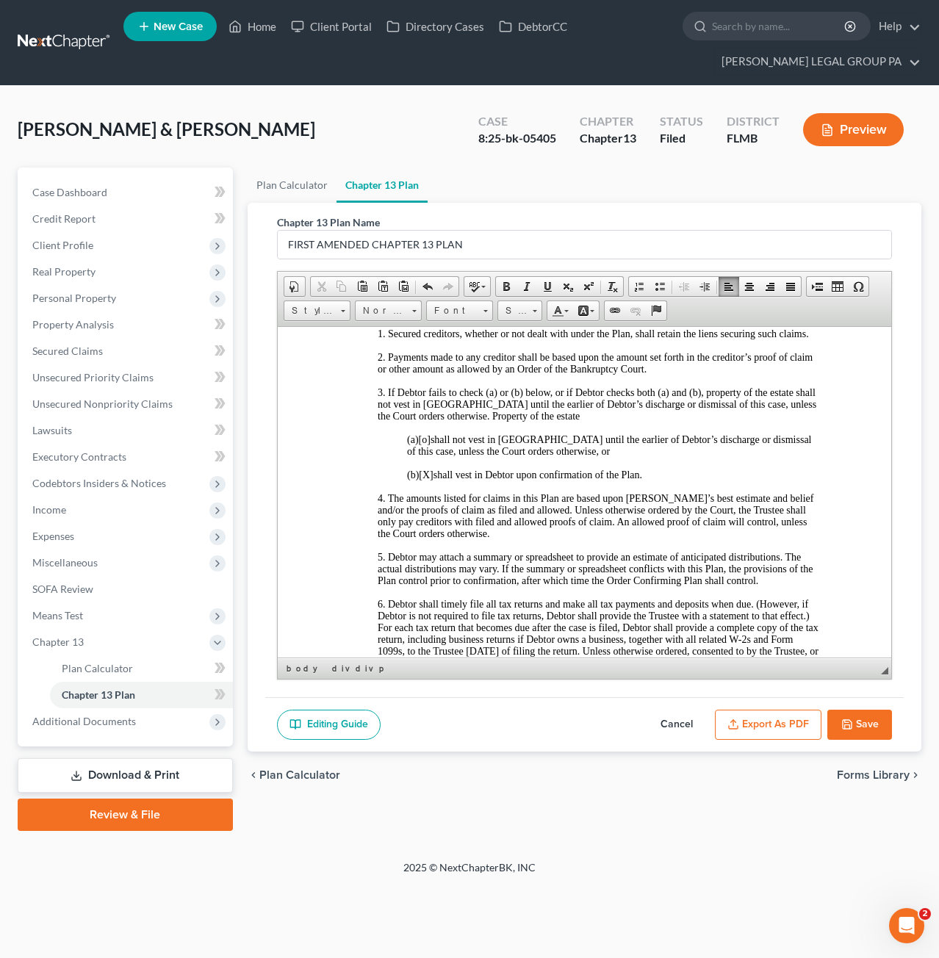
scroll to position [3366, 0]
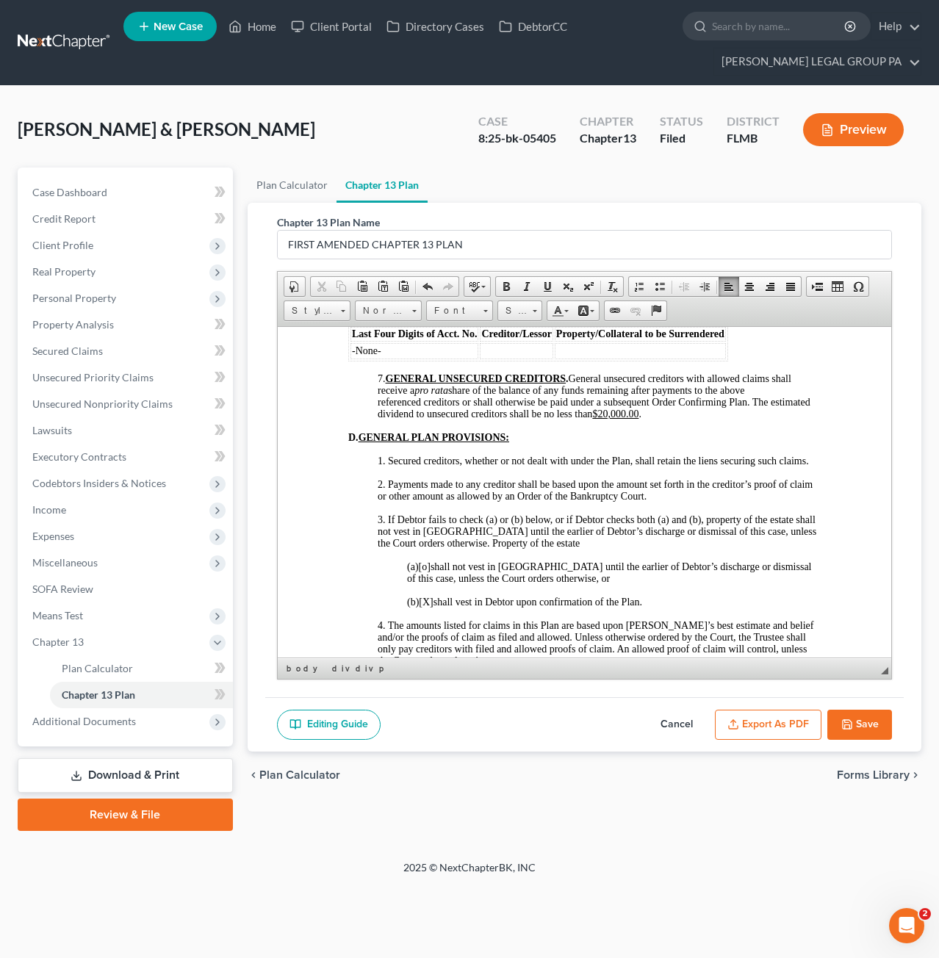
click at [638, 419] on u "$20,000.00" at bounding box center [614, 413] width 46 height 11
click at [882, 719] on button "Save" at bounding box center [859, 725] width 65 height 31
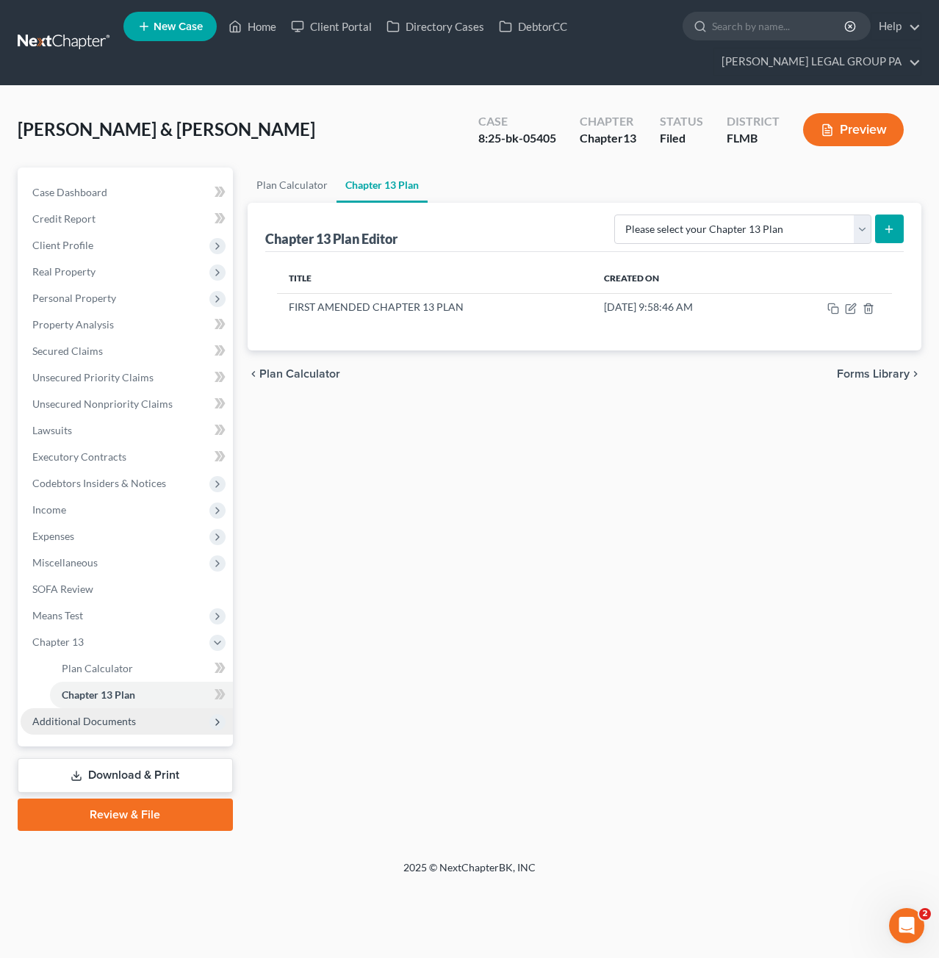
click at [126, 729] on span "Additional Documents" at bounding box center [127, 721] width 212 height 26
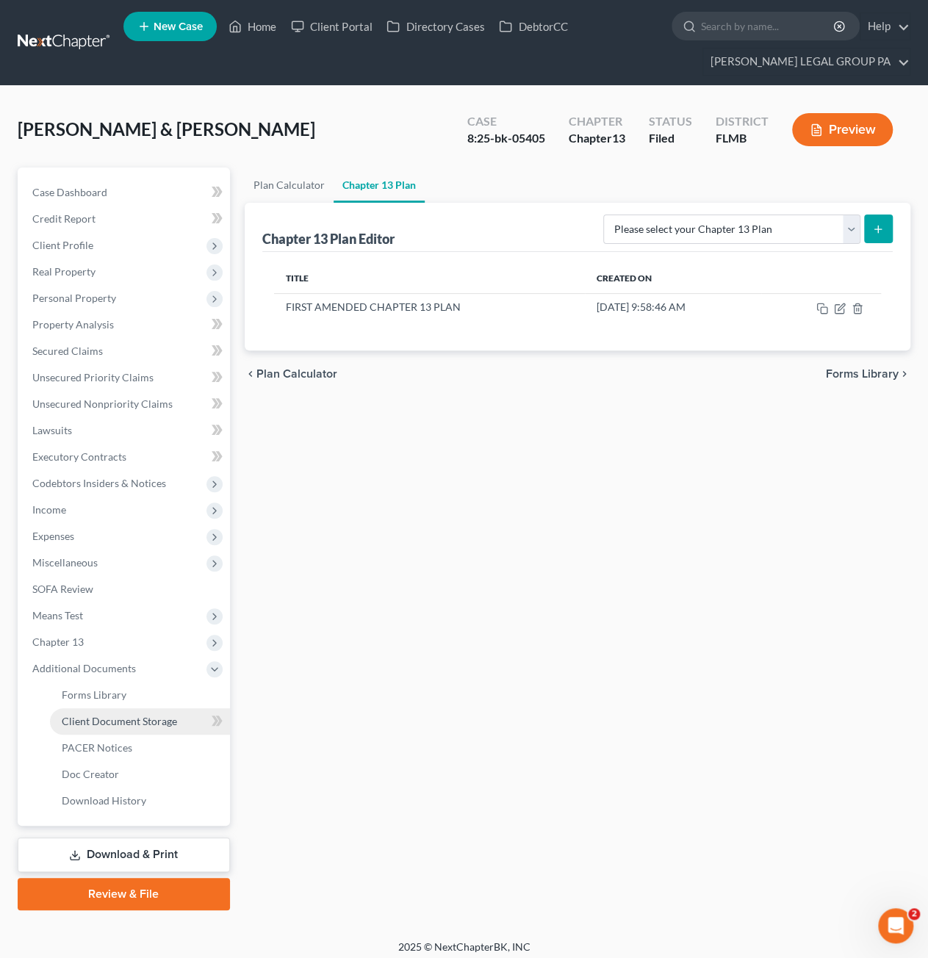
click at [115, 730] on link "Client Document Storage" at bounding box center [140, 721] width 180 height 26
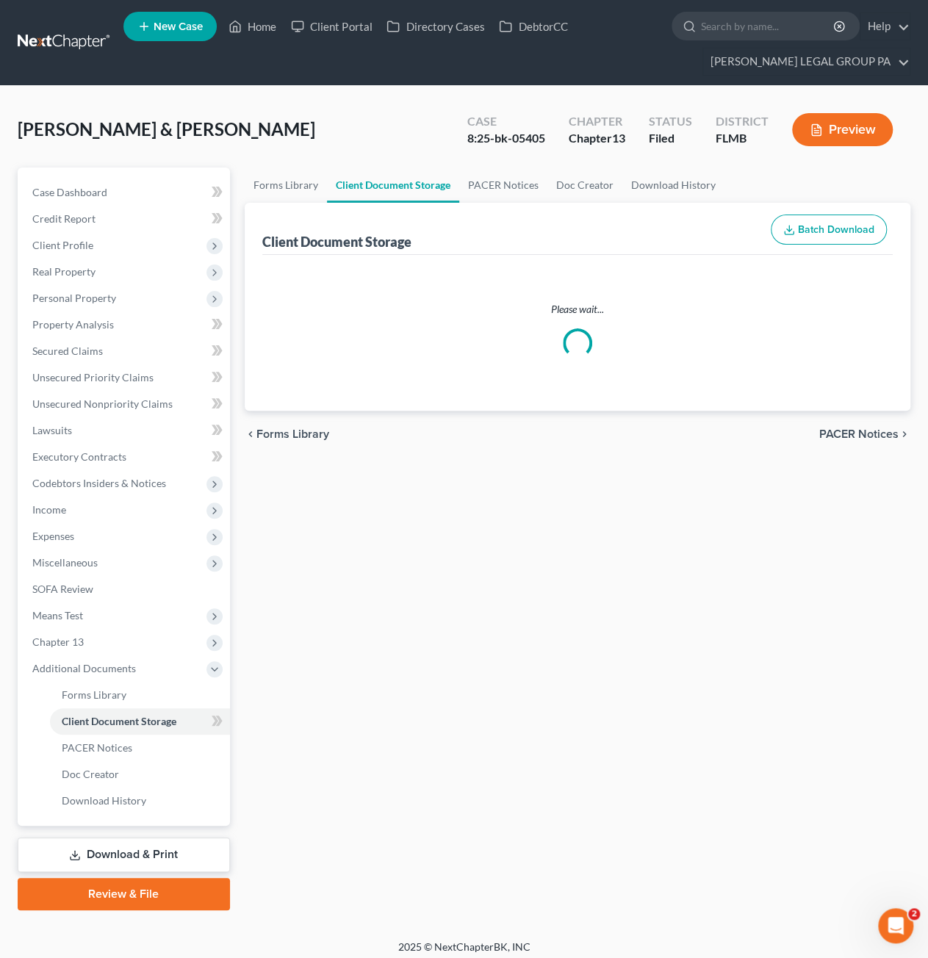
select select "9"
select select "12"
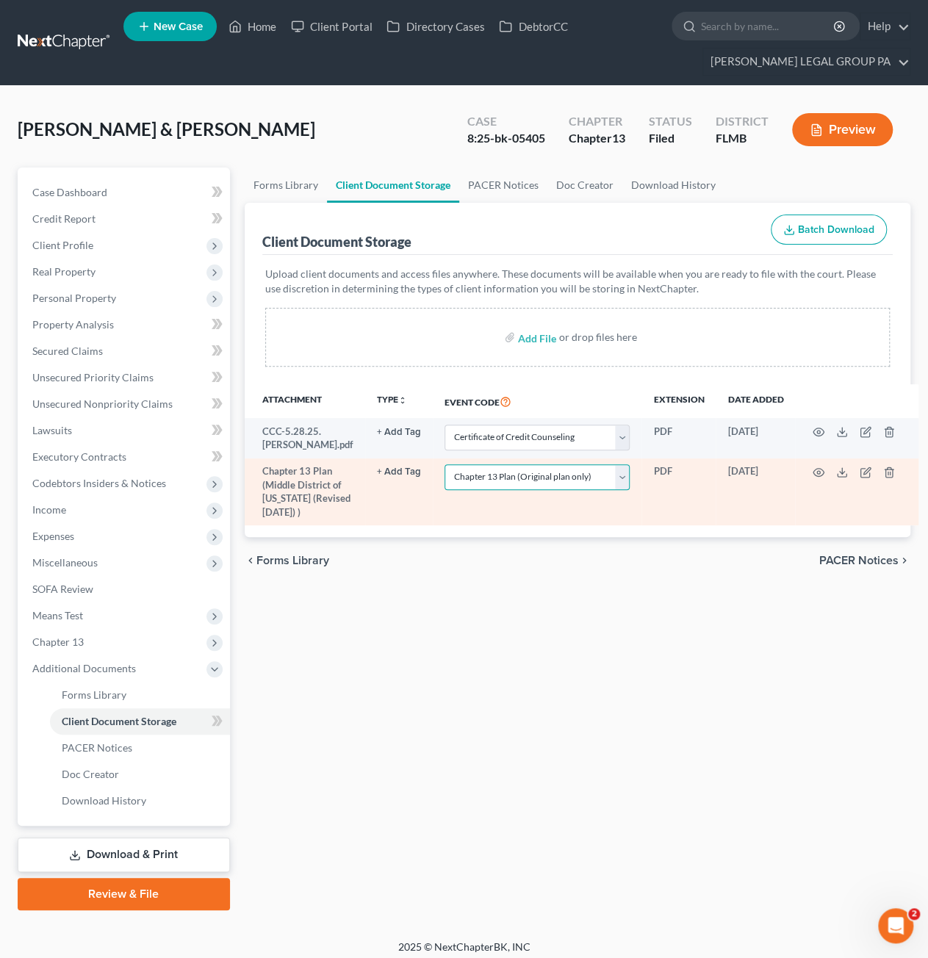
click at [560, 480] on select "Select Event 20 Largest Unsecured Creditors Amended Chapter 13 Plan Amended Cre…" at bounding box center [537, 477] width 186 height 26
select select
click at [444, 464] on select "Select Event 20 Largest Unsecured Creditors Amended Chapter 13 Plan Amended Cre…" at bounding box center [537, 477] width 186 height 26
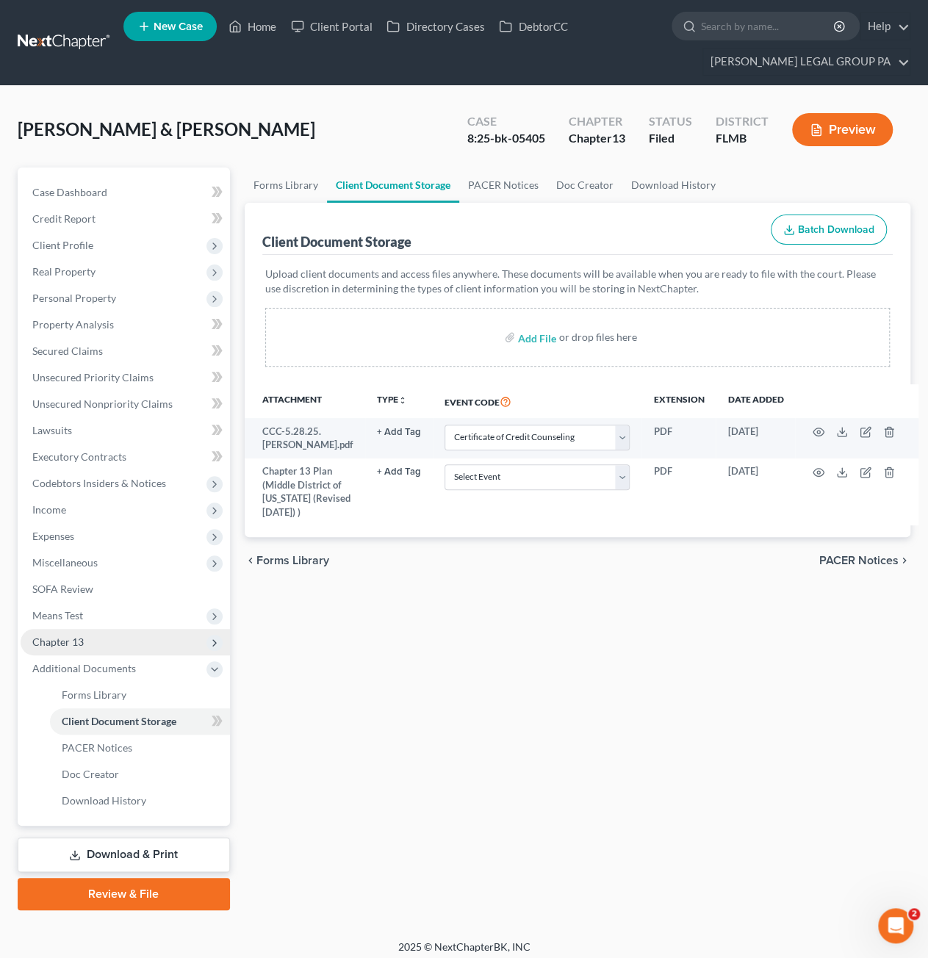
click at [88, 634] on span "Chapter 13" at bounding box center [125, 642] width 209 height 26
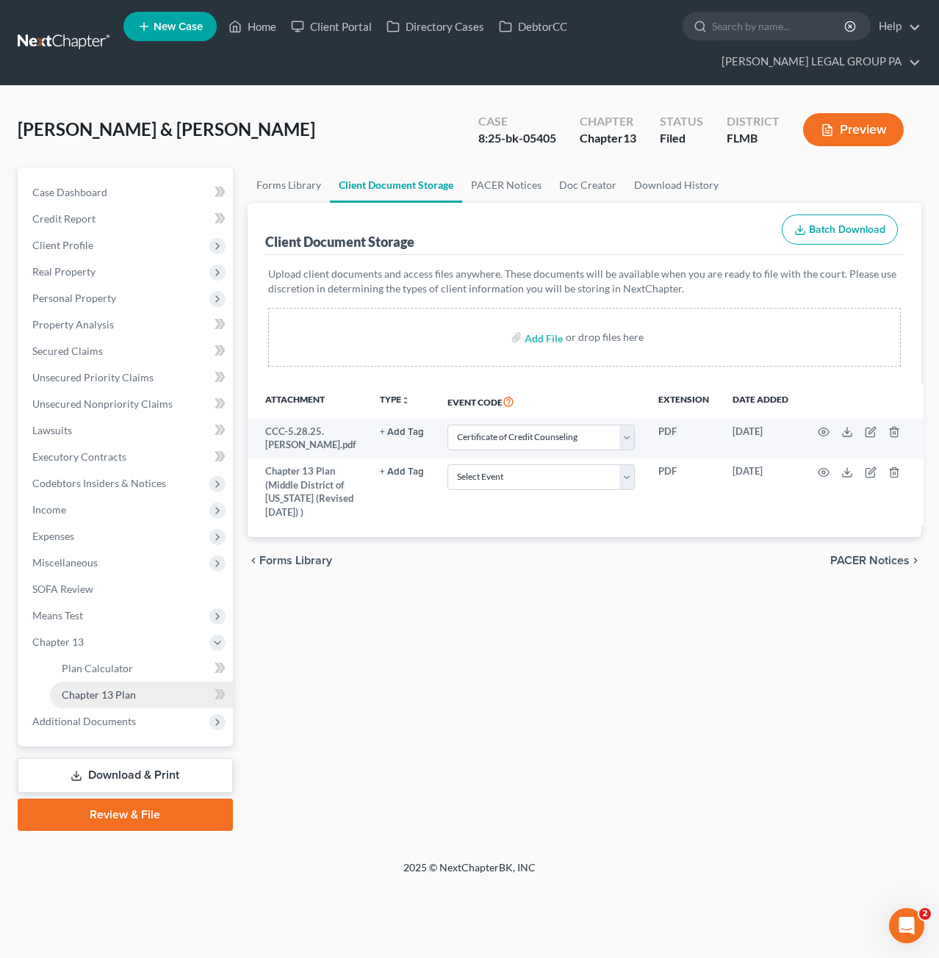
click at [94, 701] on link "Chapter 13 Plan" at bounding box center [141, 695] width 183 height 26
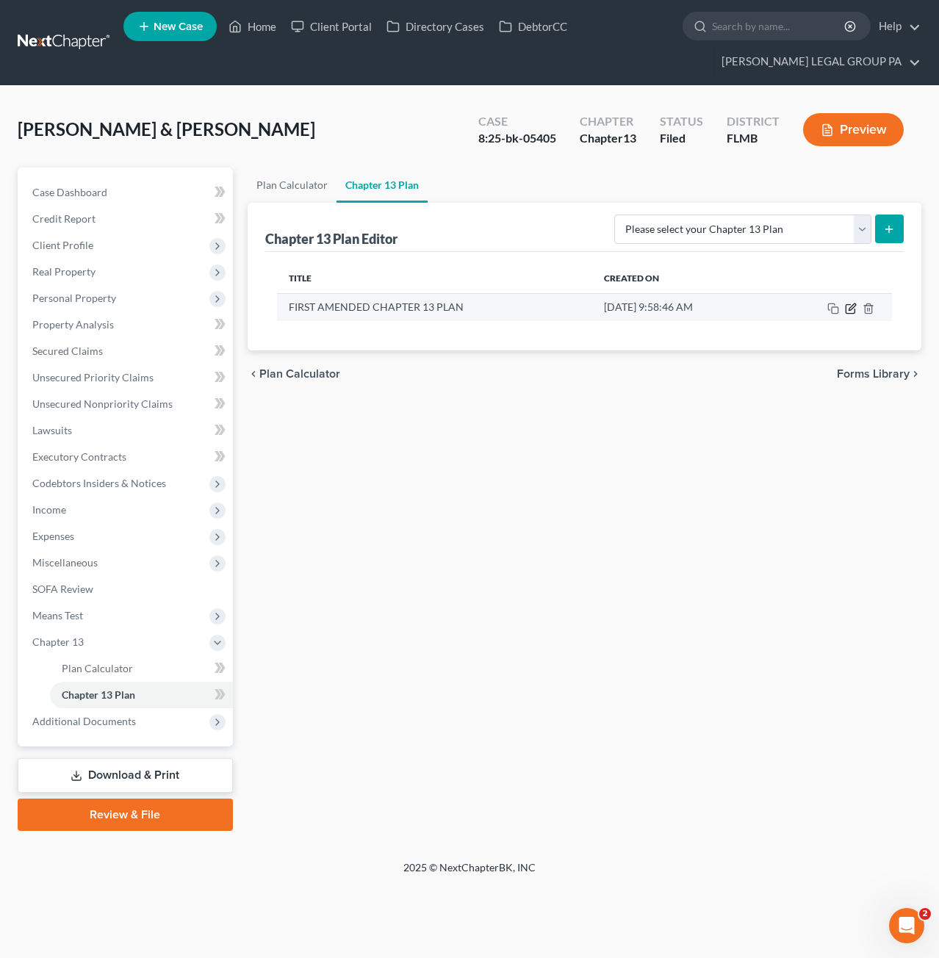
click at [849, 303] on icon "button" at bounding box center [851, 309] width 12 height 12
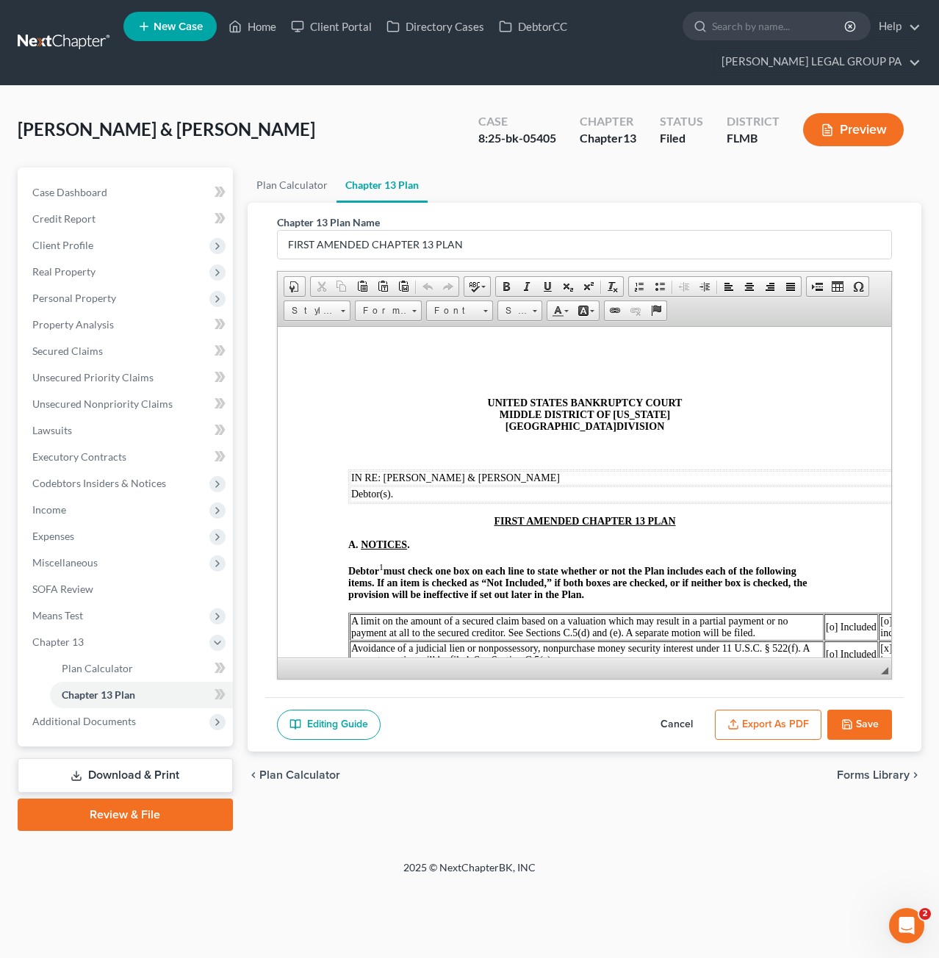
click at [764, 721] on button "Export as PDF" at bounding box center [768, 725] width 106 height 31
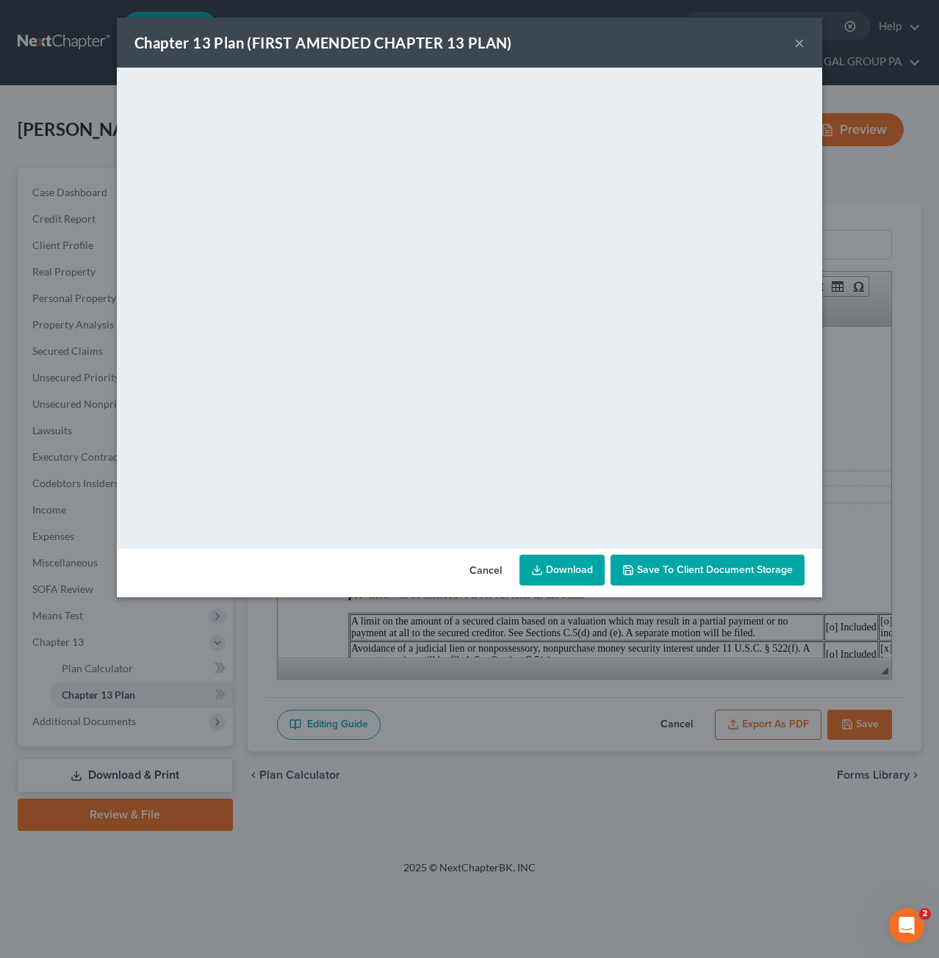
click at [676, 572] on span "Save to Client Document Storage" at bounding box center [715, 569] width 156 height 12
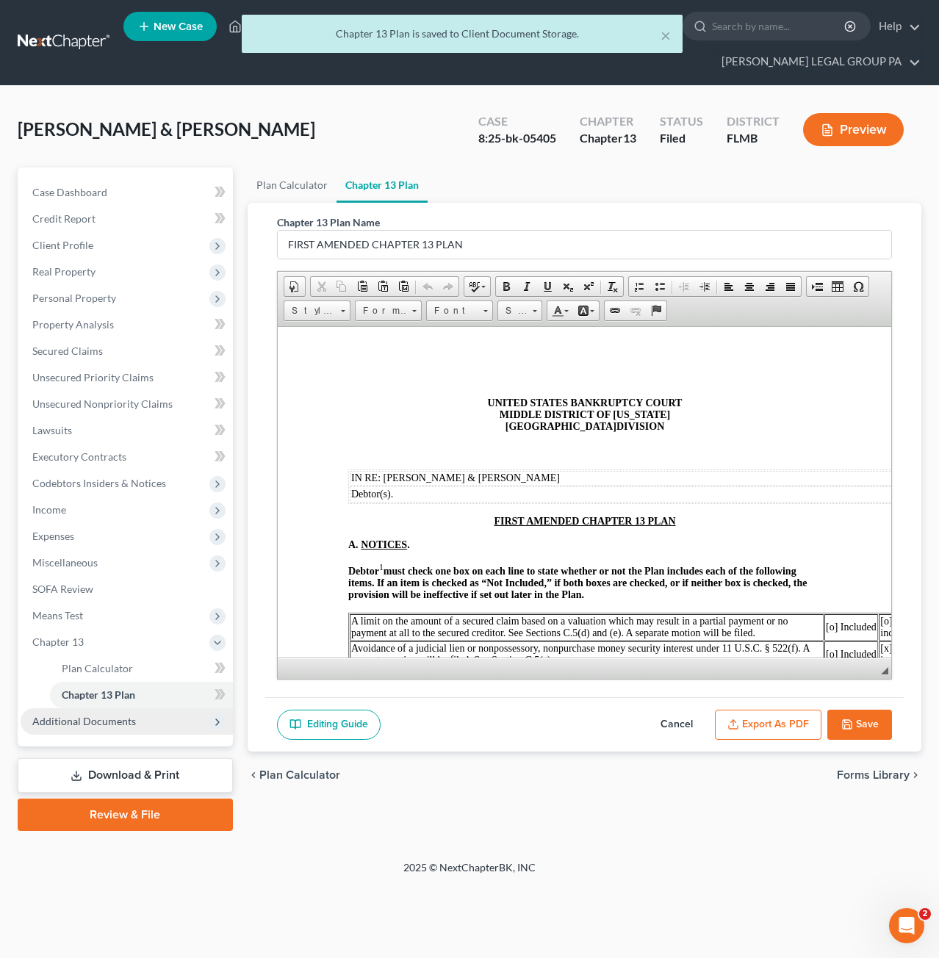
click at [101, 721] on span "Additional Documents" at bounding box center [84, 721] width 104 height 12
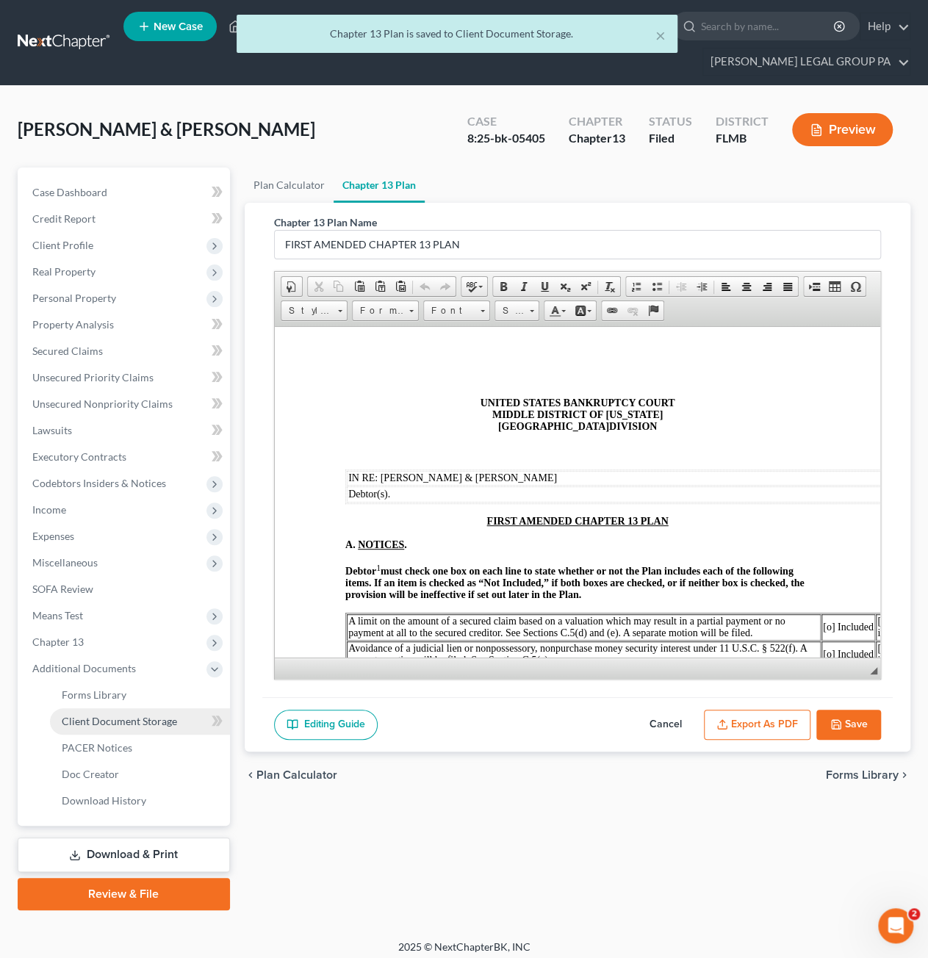
click at [109, 725] on span "Client Document Storage" at bounding box center [119, 721] width 115 height 12
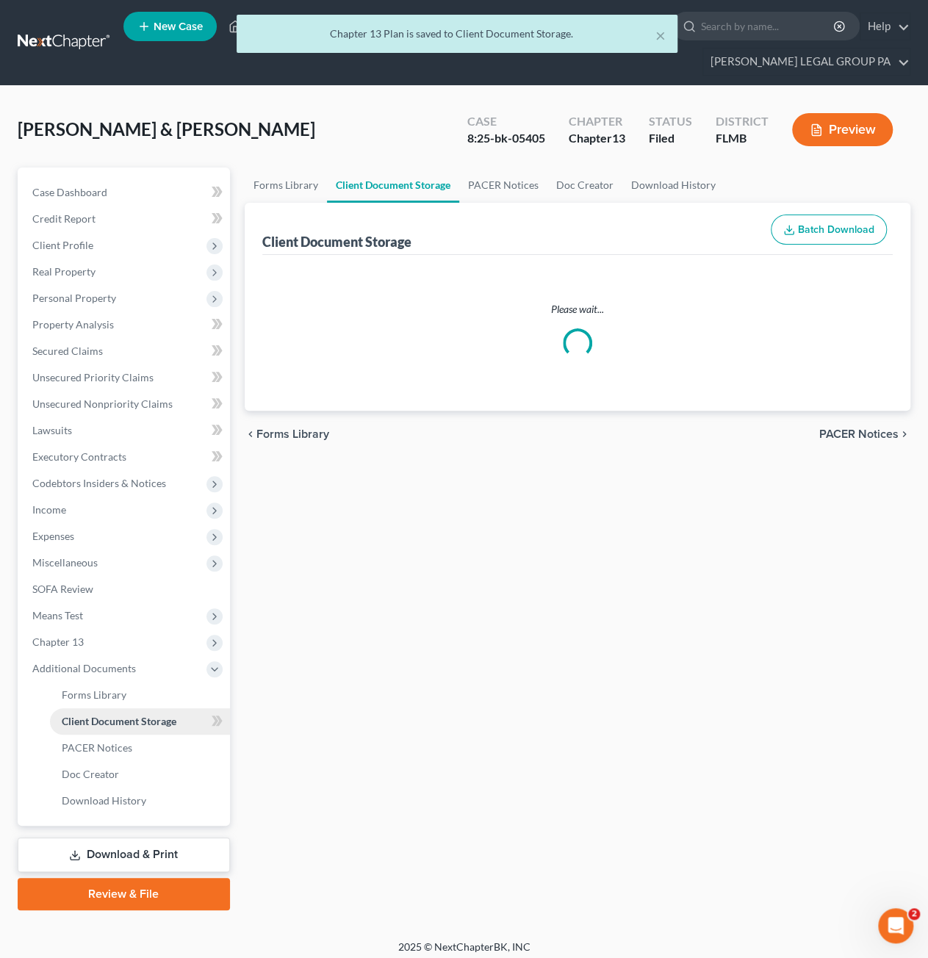
select select "9"
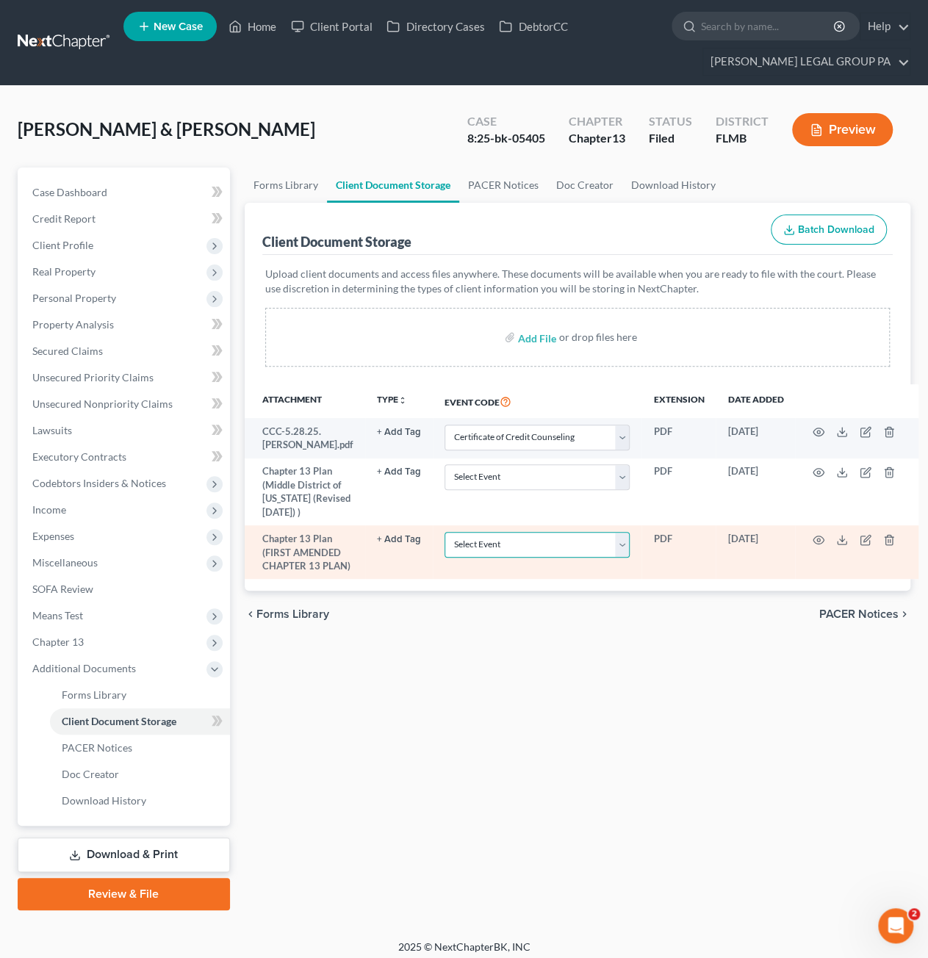
click at [505, 547] on select "Select Event 20 Largest Unsecured Creditors Amended Chapter 13 Plan Amended Cre…" at bounding box center [537, 545] width 186 height 26
select select "12"
click at [444, 532] on select "Select Event 20 Largest Unsecured Creditors Amended Chapter 13 Plan Amended Cre…" at bounding box center [537, 545] width 186 height 26
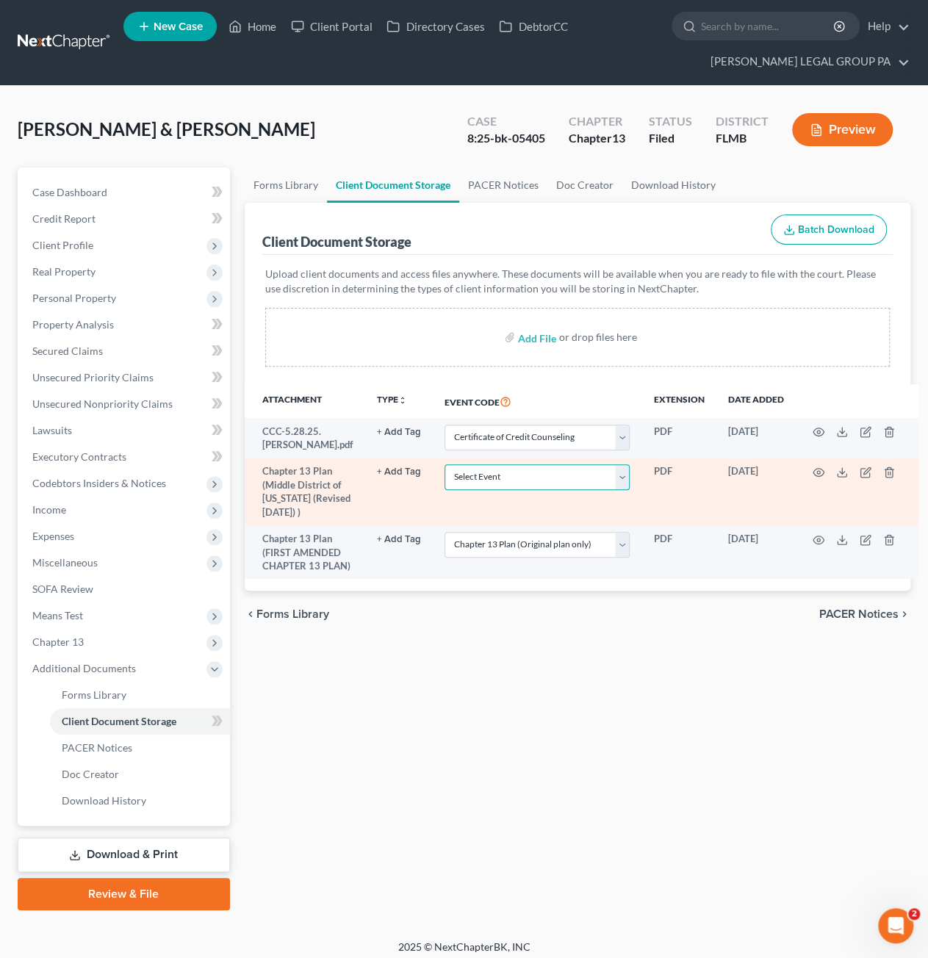
click at [499, 469] on select "Select Event 20 Largest Unsecured Creditors Amended Chapter 13 Plan Amended Cre…" at bounding box center [537, 477] width 186 height 26
click at [444, 464] on select "Select Event 20 Largest Unsecured Creditors Amended Chapter 13 Plan Amended Cre…" at bounding box center [537, 477] width 186 height 26
click at [485, 485] on select "Select Event 20 Largest Unsecured Creditors Amended Chapter 13 Plan Amended Cre…" at bounding box center [537, 477] width 186 height 26
select select "12"
click at [444, 464] on select "Select Event 20 Largest Unsecured Creditors Amended Chapter 13 Plan Amended Cre…" at bounding box center [537, 477] width 186 height 26
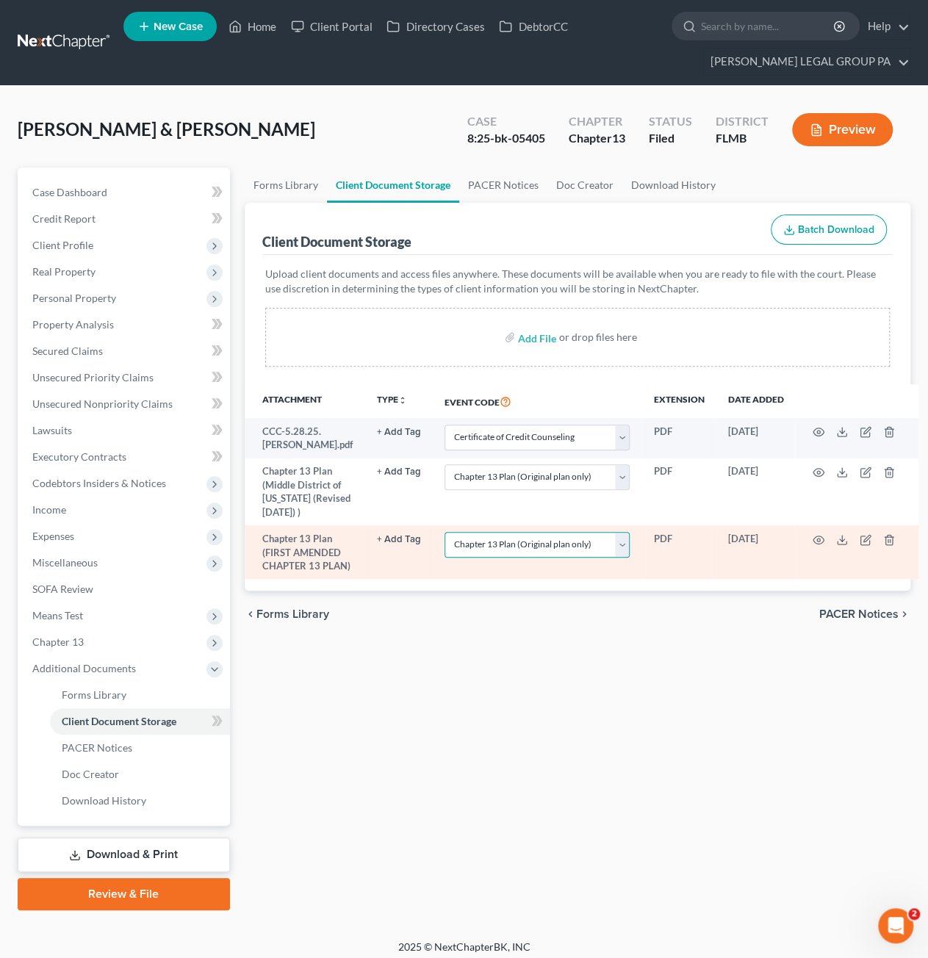
drag, startPoint x: 509, startPoint y: 536, endPoint x: 509, endPoint y: 546, distance: 9.5
click at [509, 536] on select "Select Event 20 Largest Unsecured Creditors Amended Chapter 13 Plan Amended Cre…" at bounding box center [537, 545] width 186 height 26
select select "0"
click at [444, 532] on select "Select Event 20 Largest Unsecured Creditors Amended Chapter 13 Plan Amended Cre…" at bounding box center [537, 545] width 186 height 26
click at [482, 538] on select "Select Event 20 Largest Unsecured Creditors Amended Chapter 13 Plan Amended Cre…" at bounding box center [537, 545] width 186 height 26
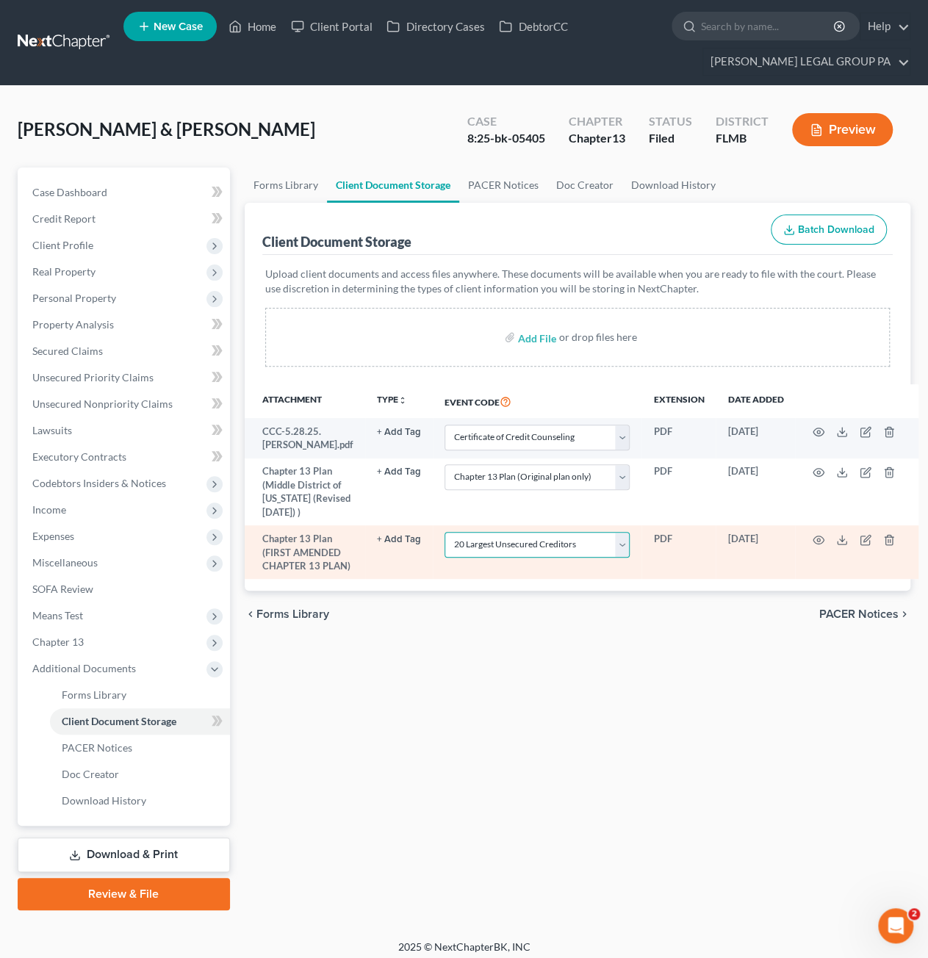
select select
click at [444, 532] on select "Select Event 20 Largest Unsecured Creditors Amended Chapter 13 Plan Amended Cre…" at bounding box center [537, 545] width 186 height 26
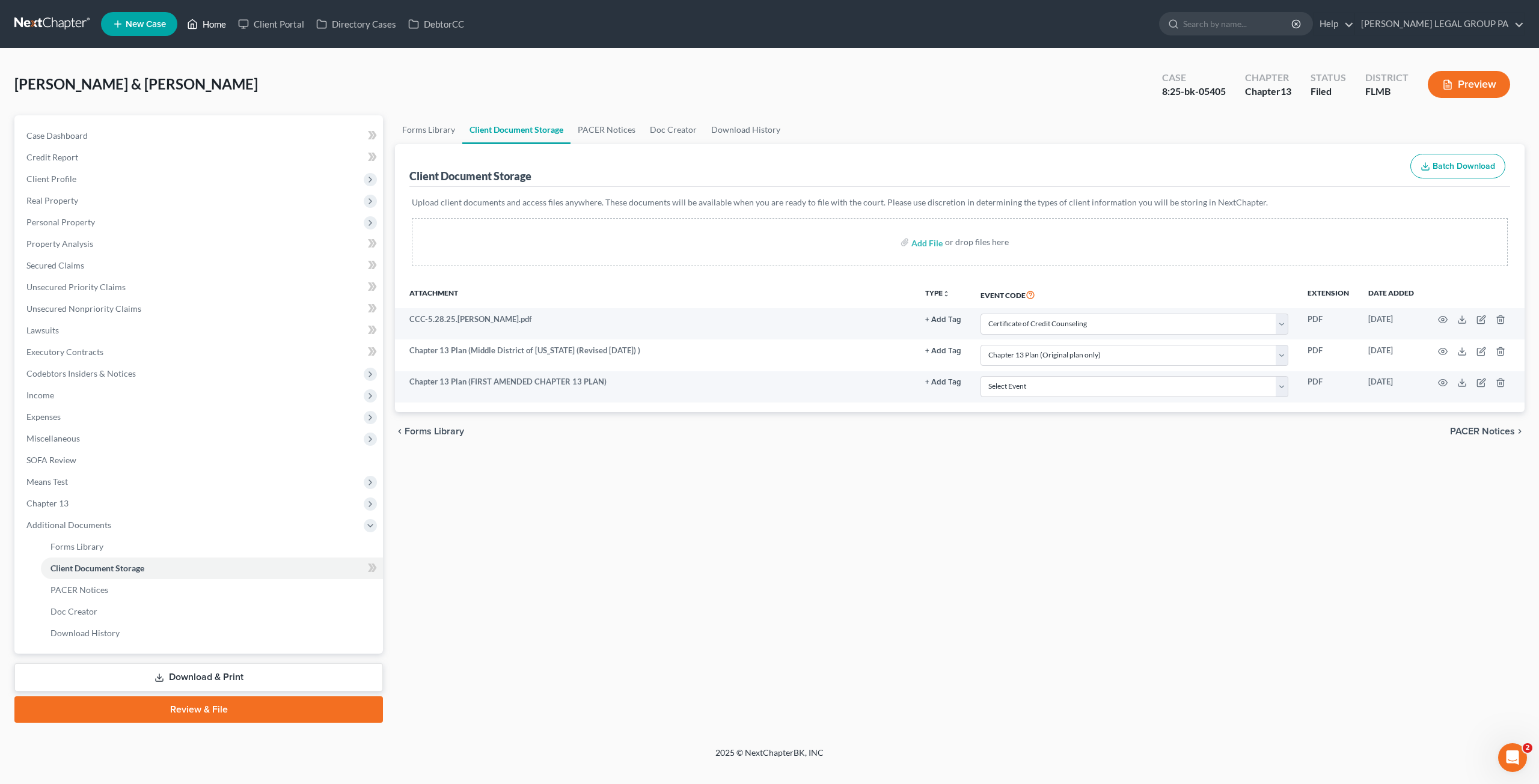
click at [201, 19] on link "Home" at bounding box center [206, 24] width 51 height 21
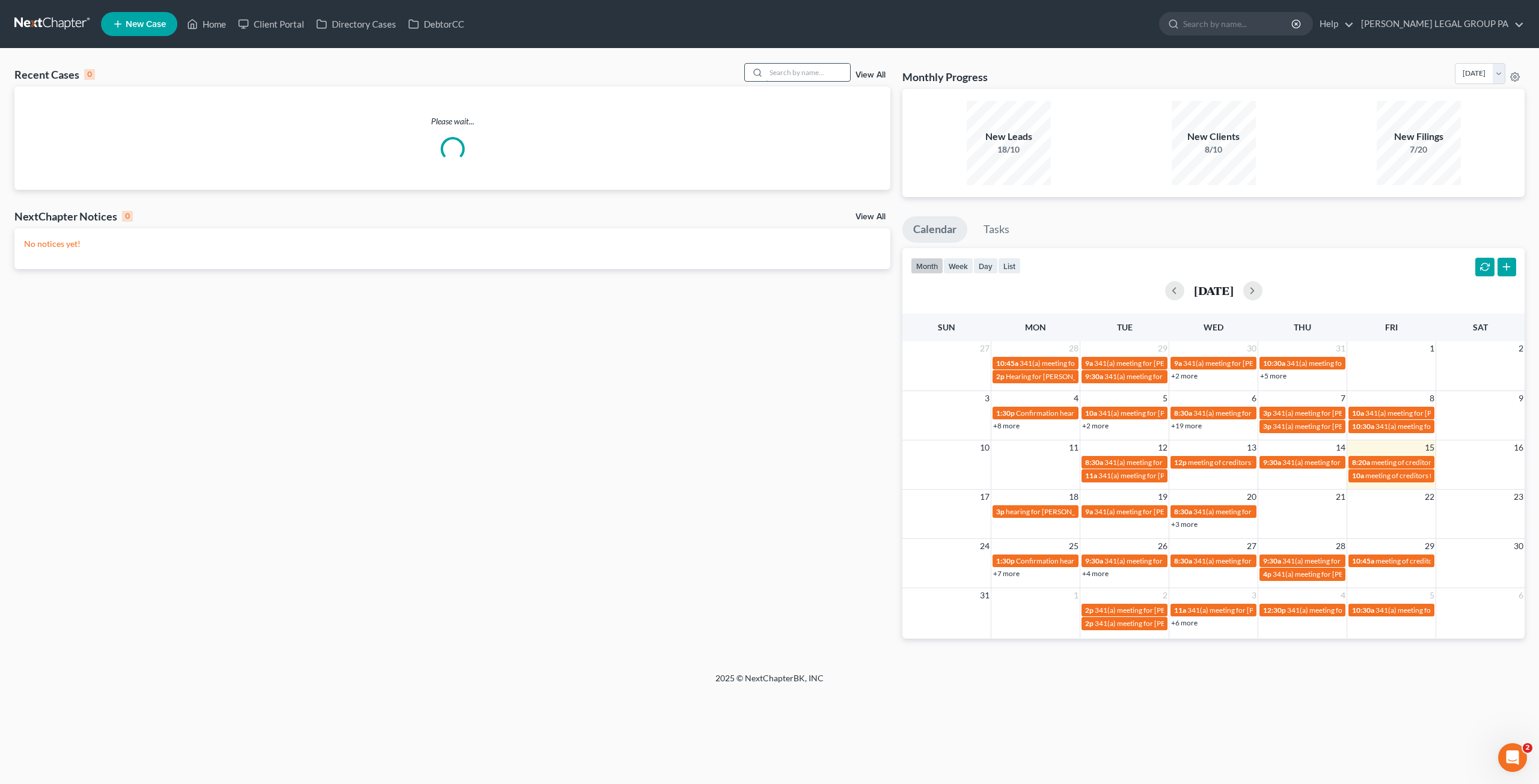
click at [822, 70] on input "search" at bounding box center [808, 72] width 84 height 17
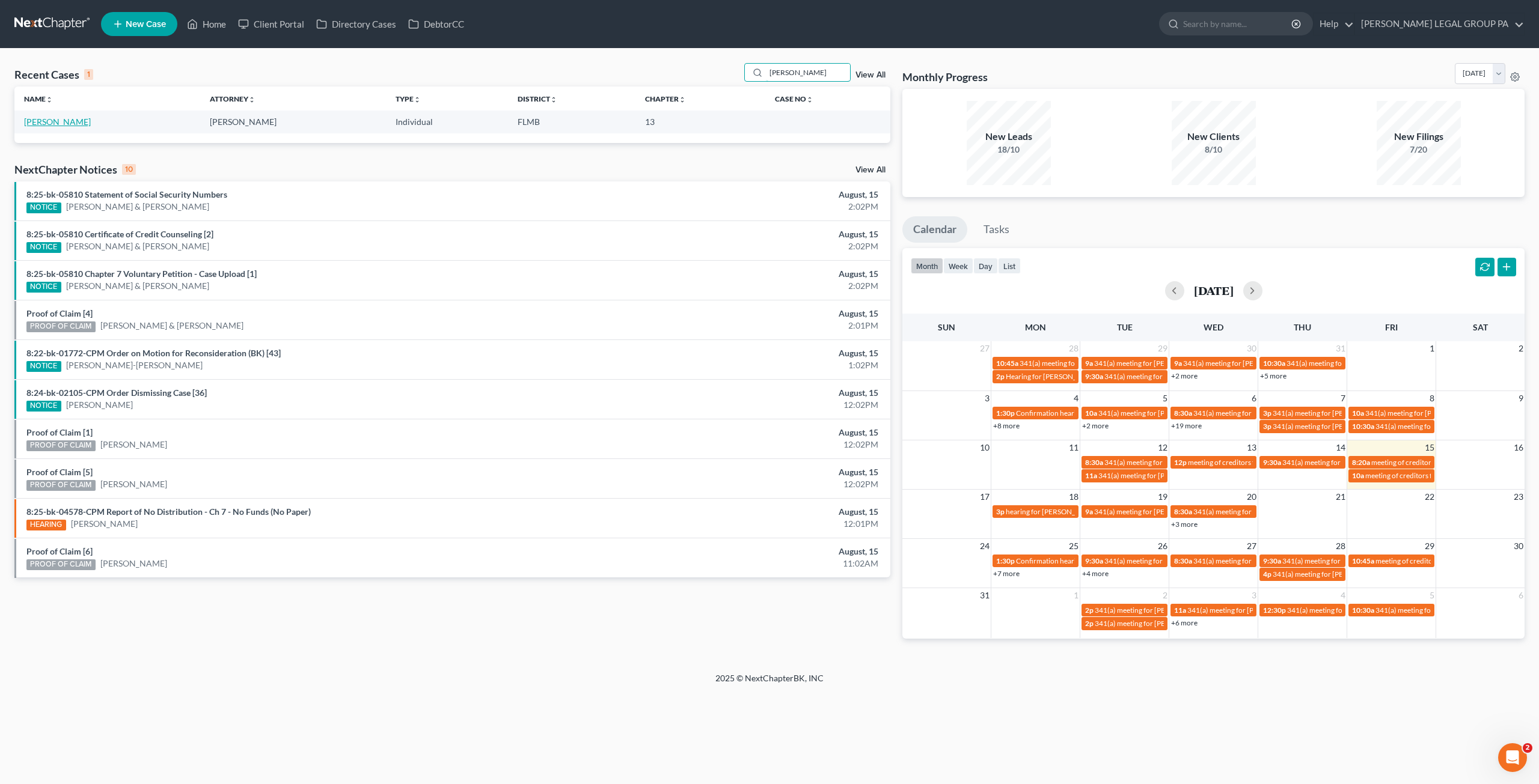
type input "dawn matos"
click at [55, 122] on link "Matos, Dawn" at bounding box center [57, 121] width 67 height 10
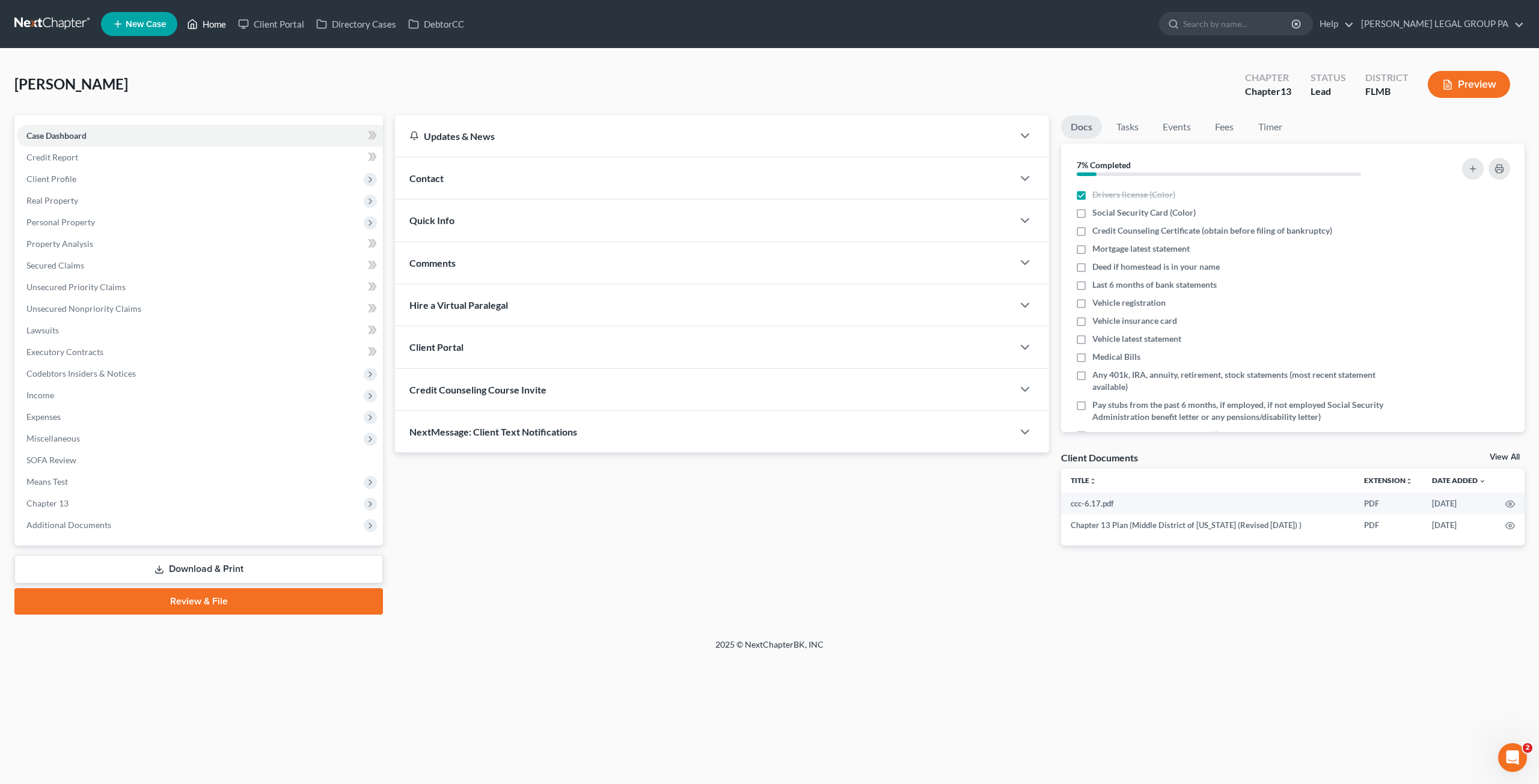
click at [210, 26] on link "Home" at bounding box center [206, 24] width 51 height 21
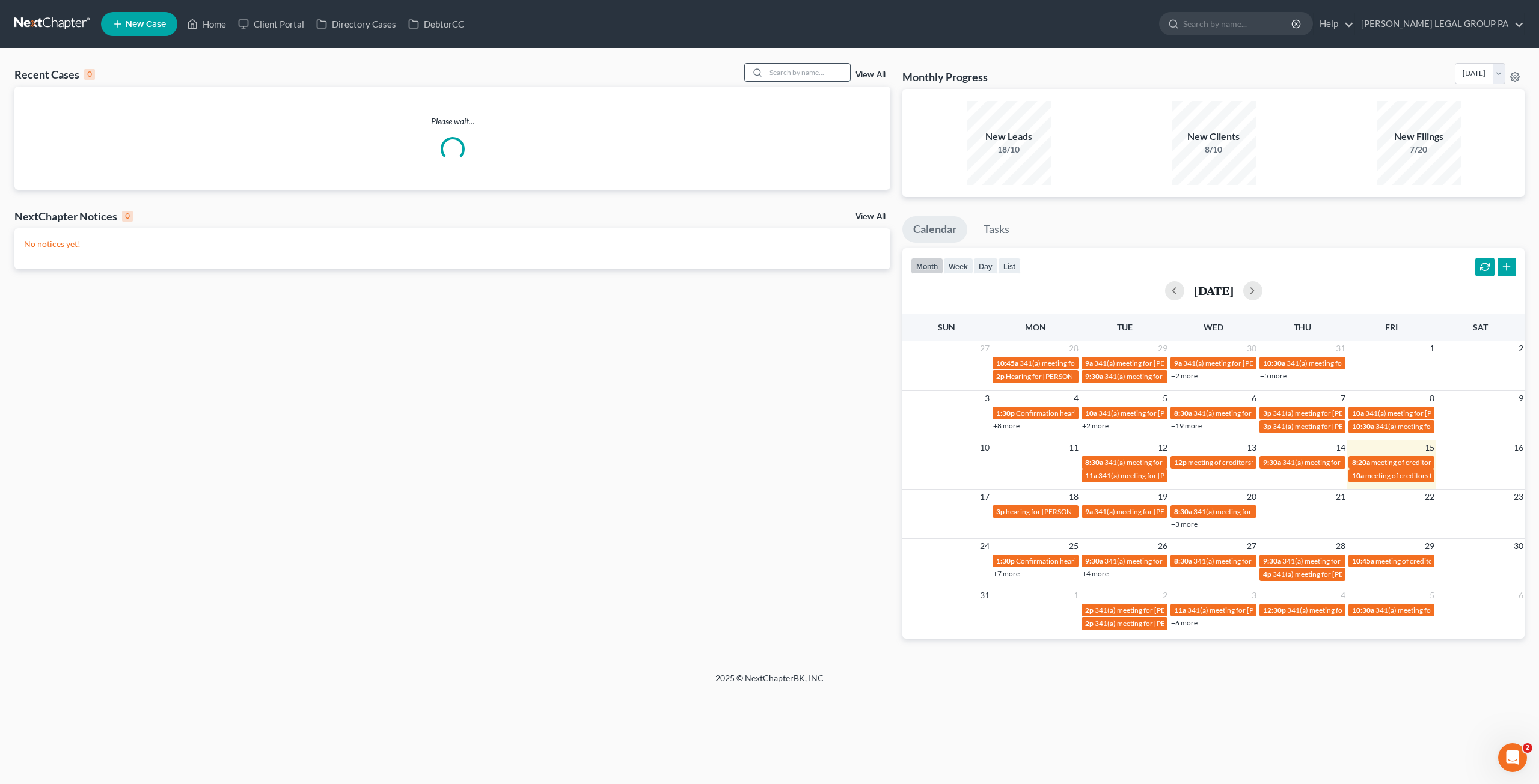
click at [788, 76] on input "search" at bounding box center [808, 72] width 84 height 17
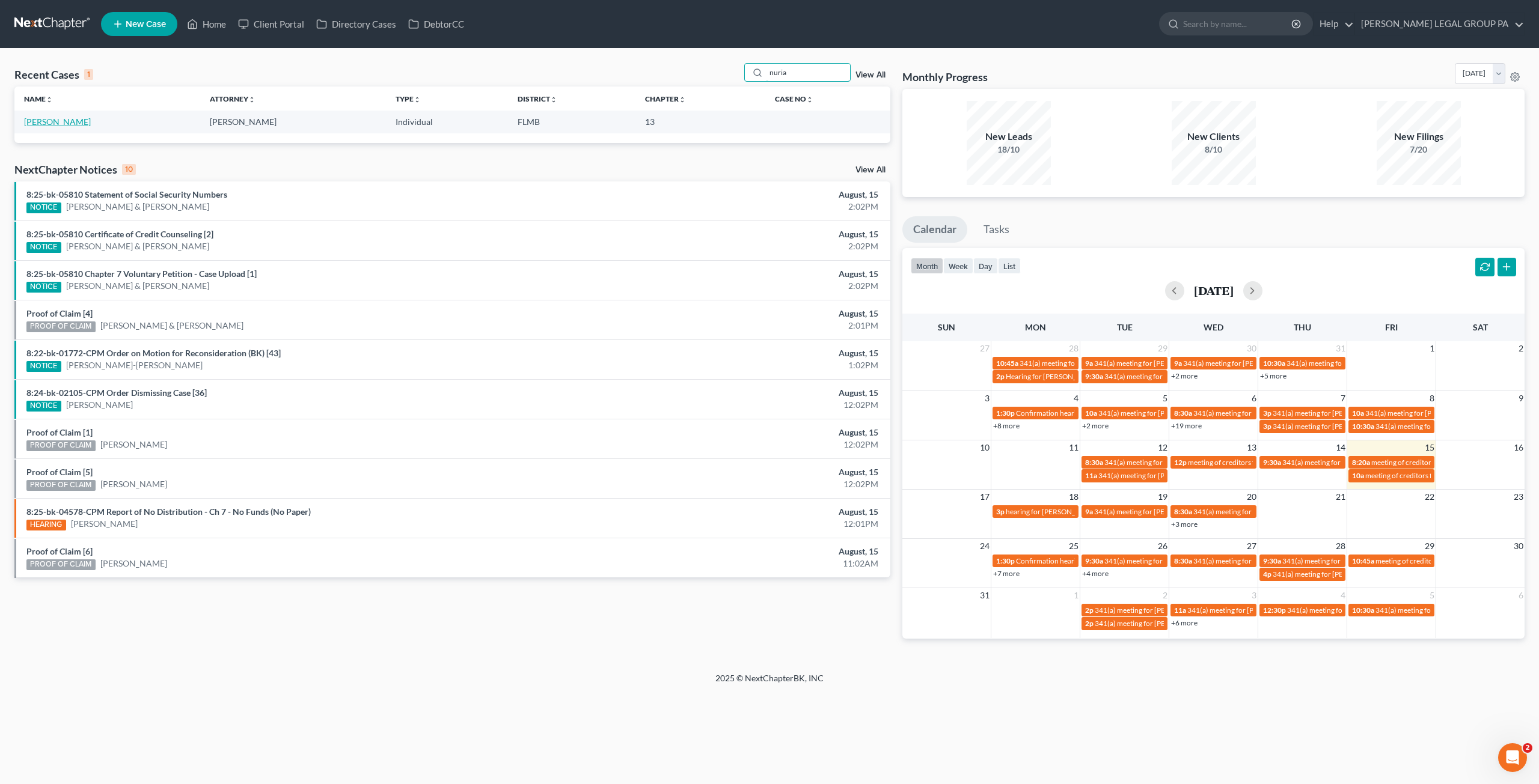
type input "nuria"
click at [56, 125] on link "Sanchez, Nuria" at bounding box center [57, 121] width 67 height 10
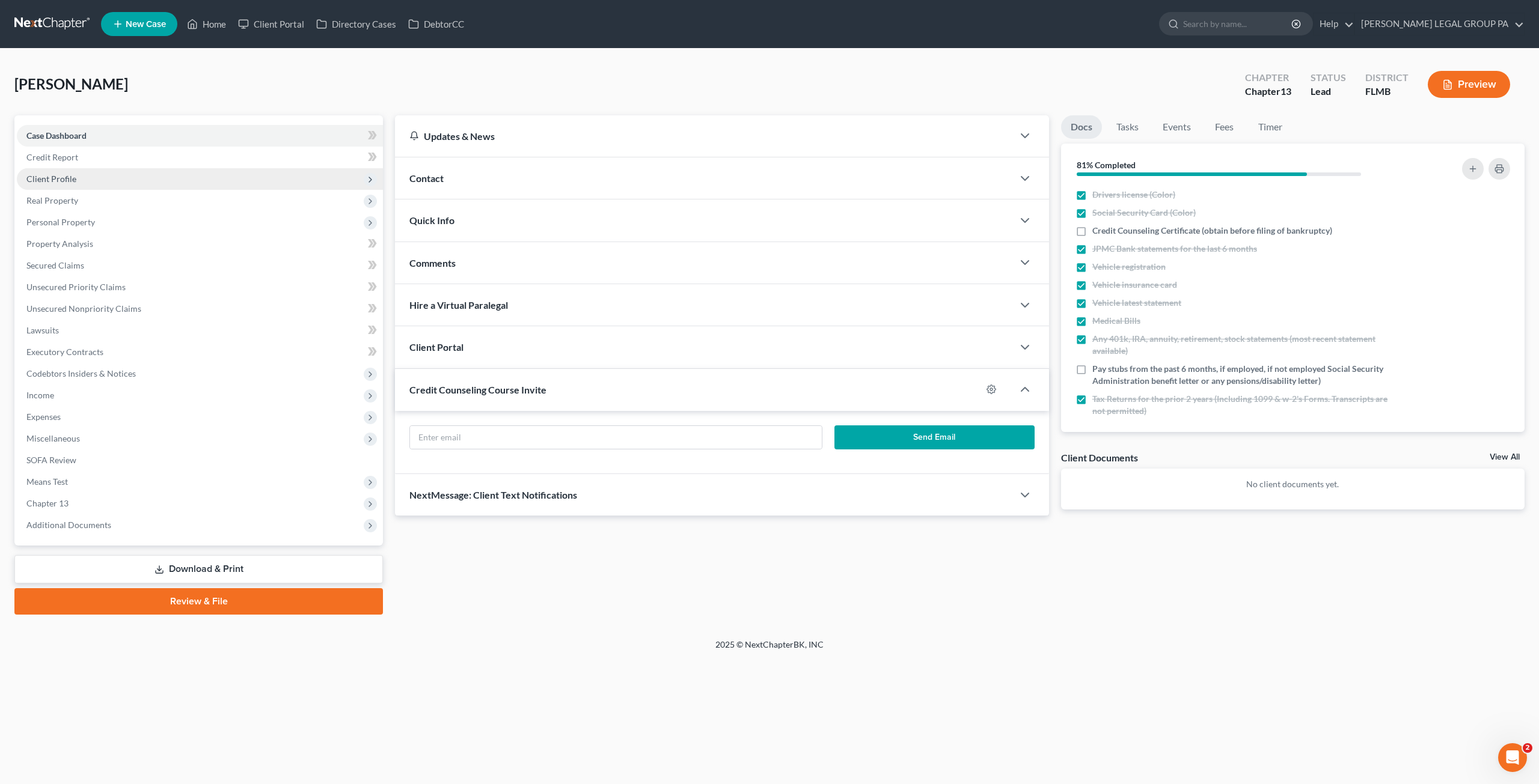
click at [64, 180] on span "Client Profile" at bounding box center [51, 178] width 50 height 10
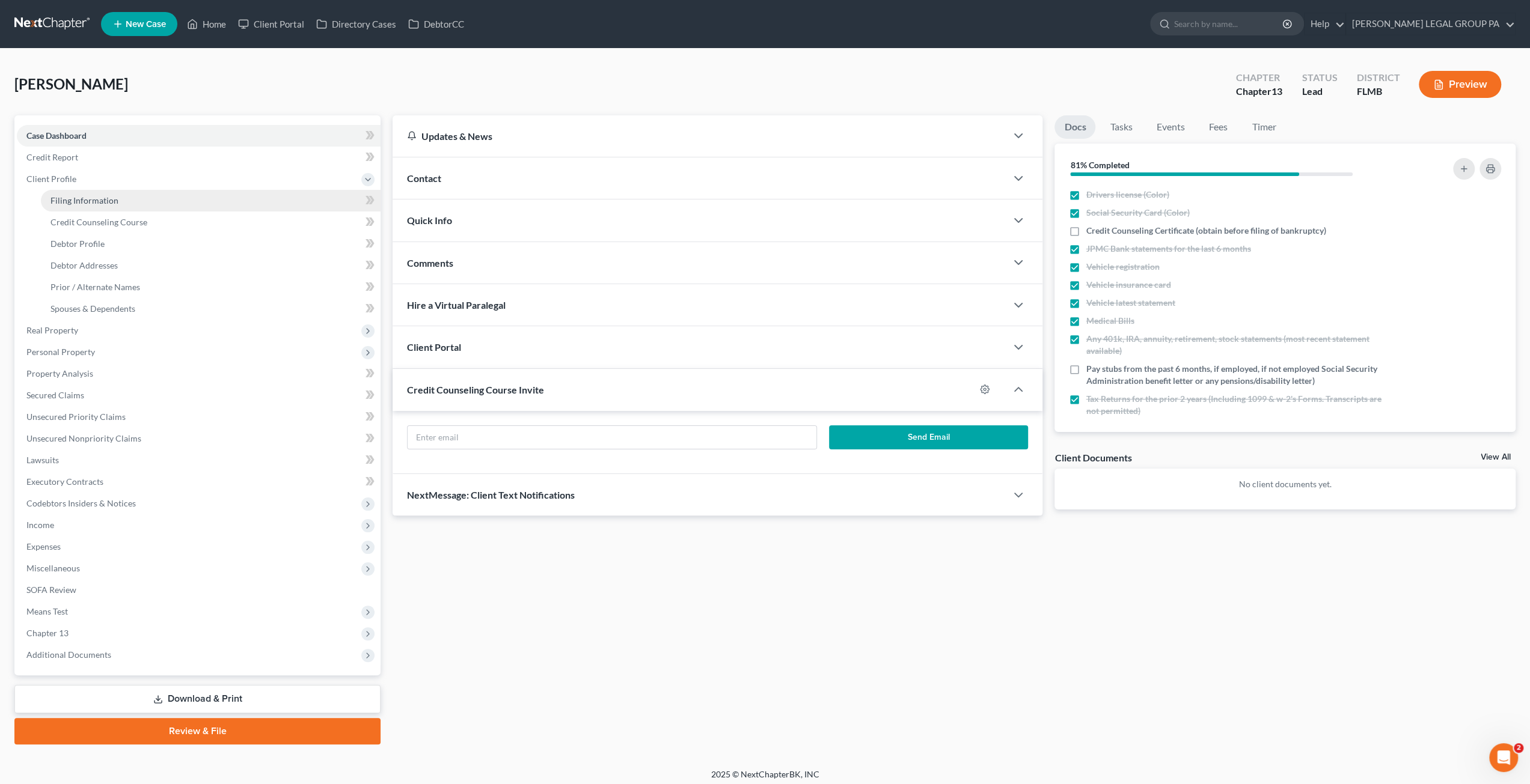
click at [70, 197] on span "Filing Information" at bounding box center [84, 201] width 68 height 10
select select "1"
select select "0"
select select "3"
select select "9"
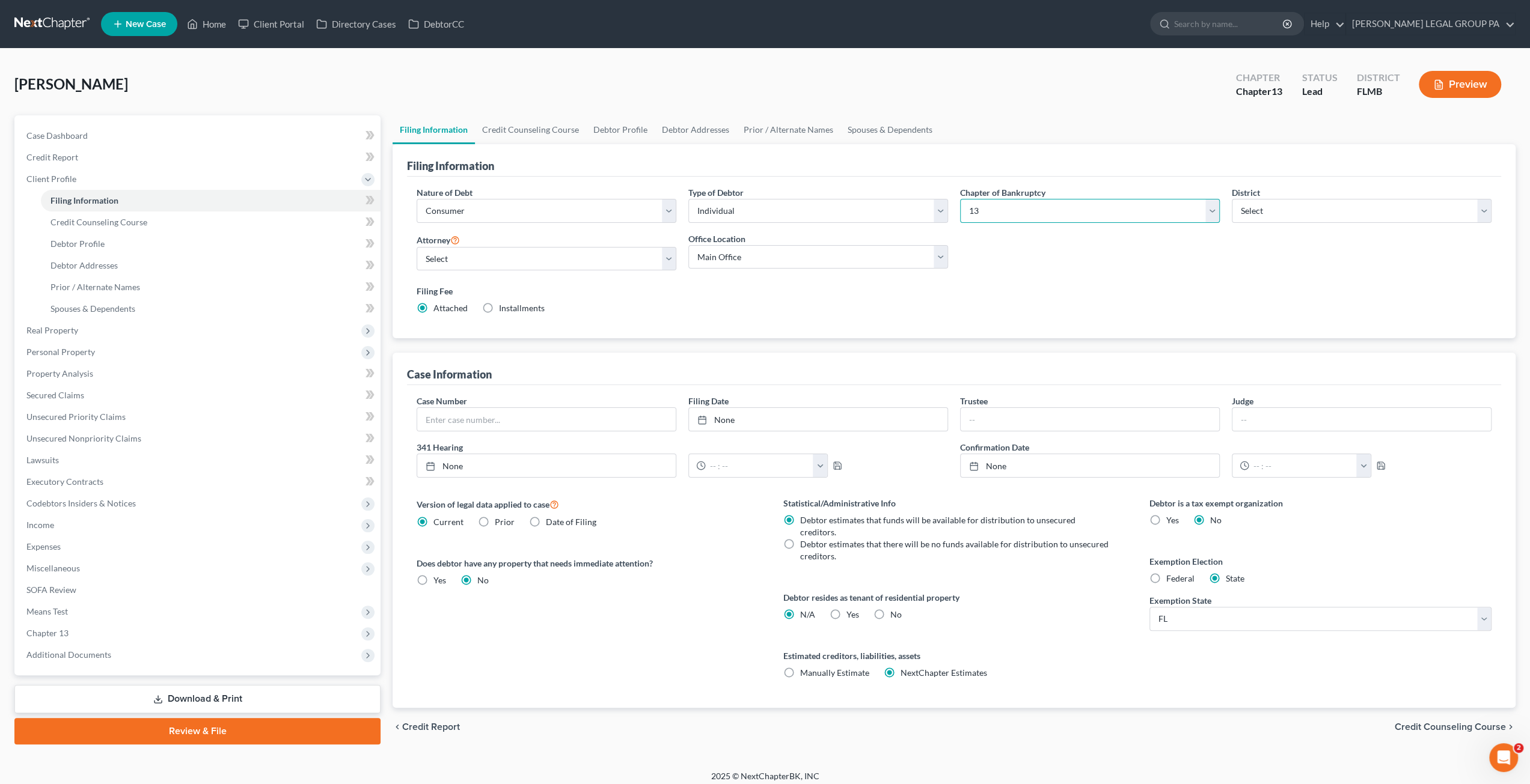
click at [1075, 205] on select "Select 7 11 12 13" at bounding box center [1090, 210] width 260 height 24
select select "0"
click at [966, 199] on select "Select 7 11 12 13" at bounding box center [1090, 210] width 260 height 24
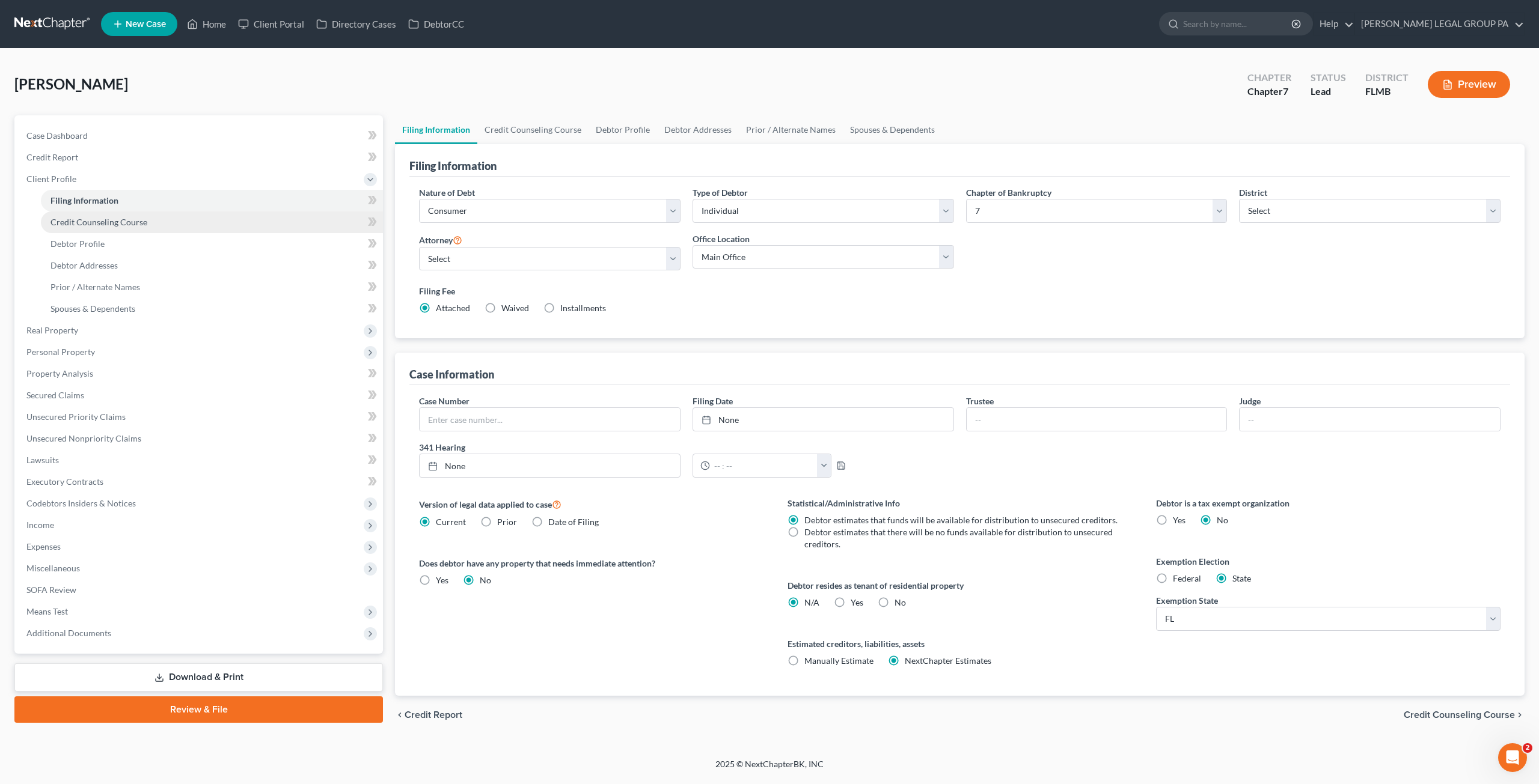
click at [93, 217] on span "Credit Counseling Course" at bounding box center [99, 222] width 97 height 10
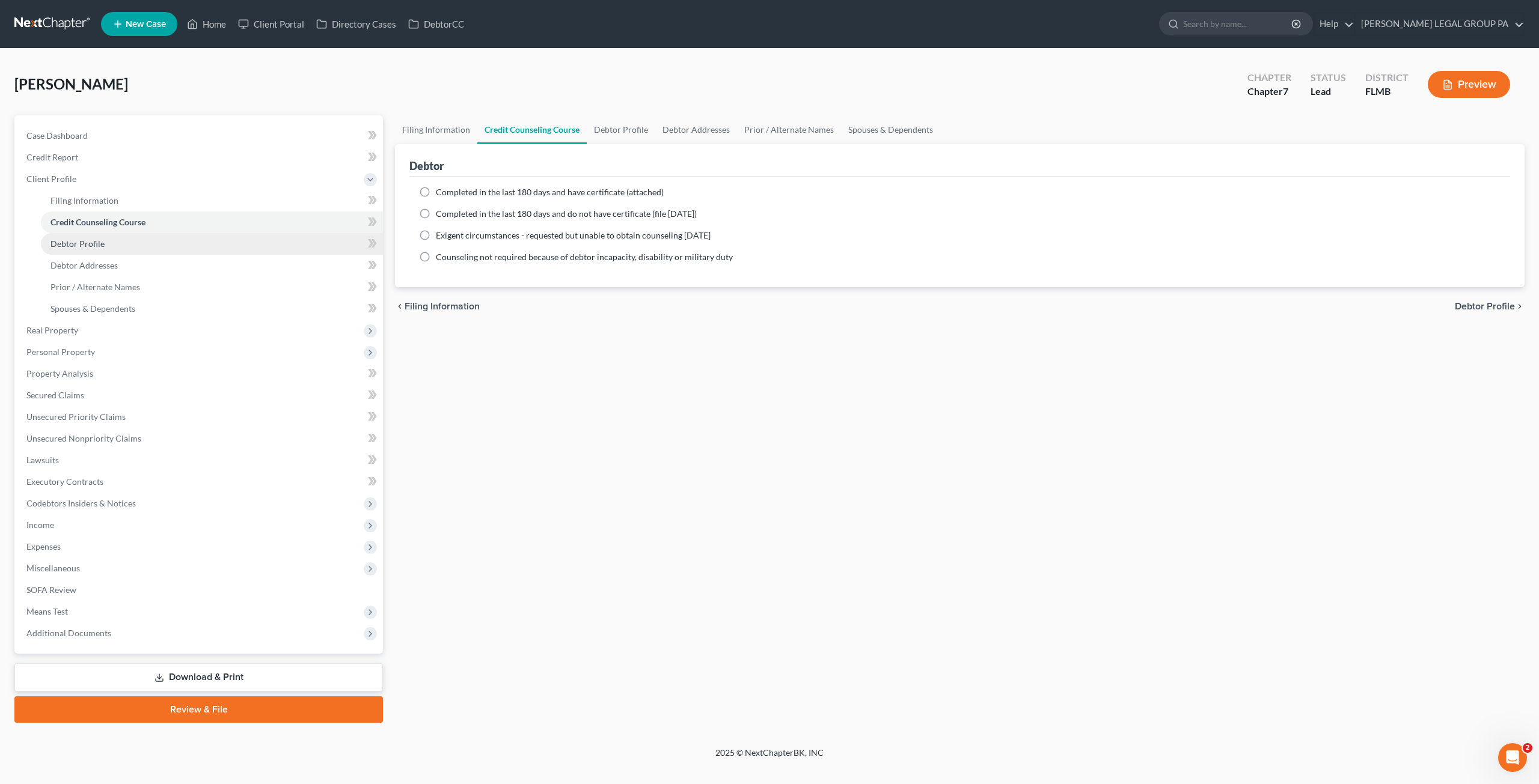
click at [95, 246] on span "Debtor Profile" at bounding box center [78, 244] width 54 height 10
select select "0"
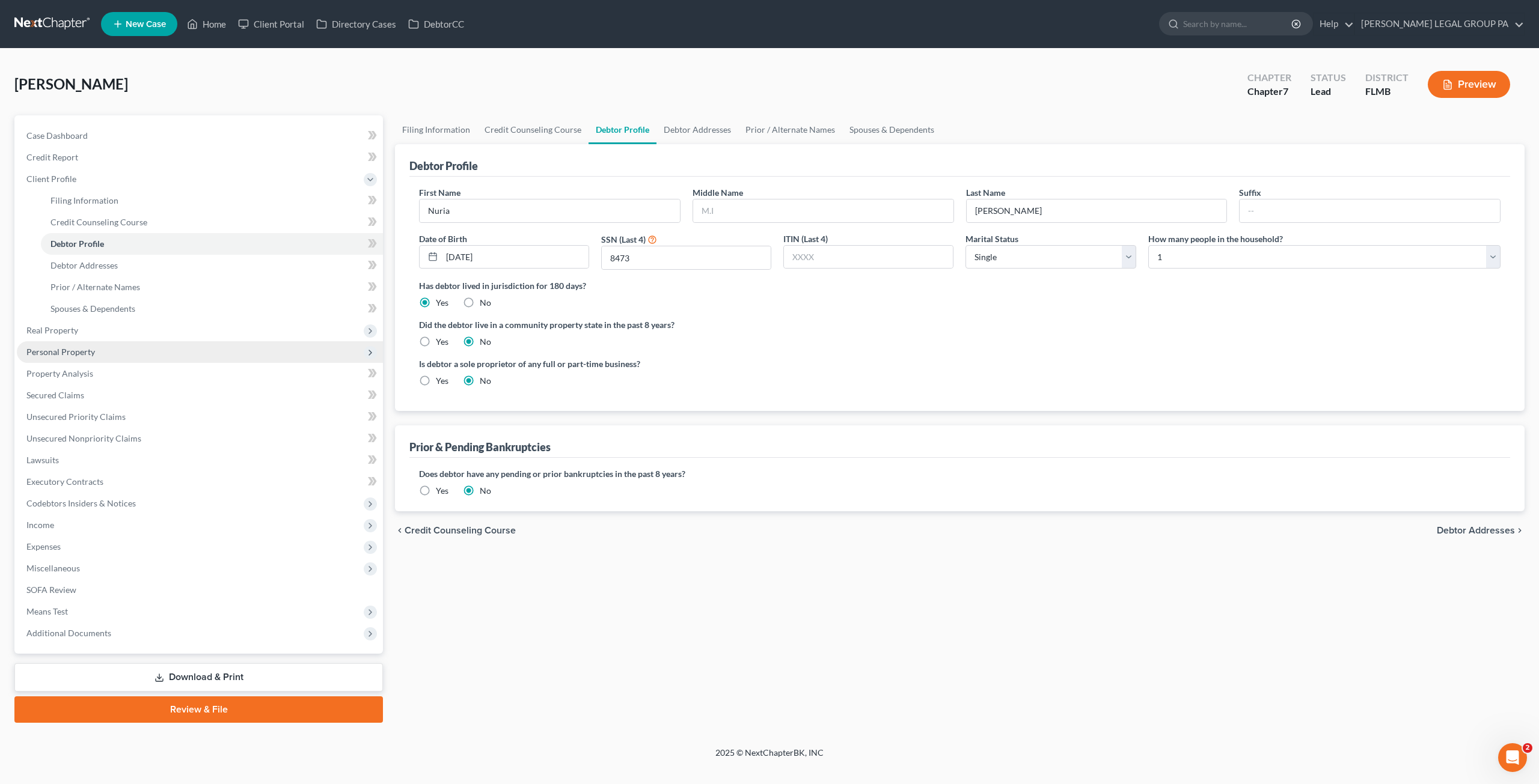
drag, startPoint x: 74, startPoint y: 346, endPoint x: 80, endPoint y: 354, distance: 10.0
click at [74, 347] on span "Personal Property" at bounding box center [61, 352] width 69 height 10
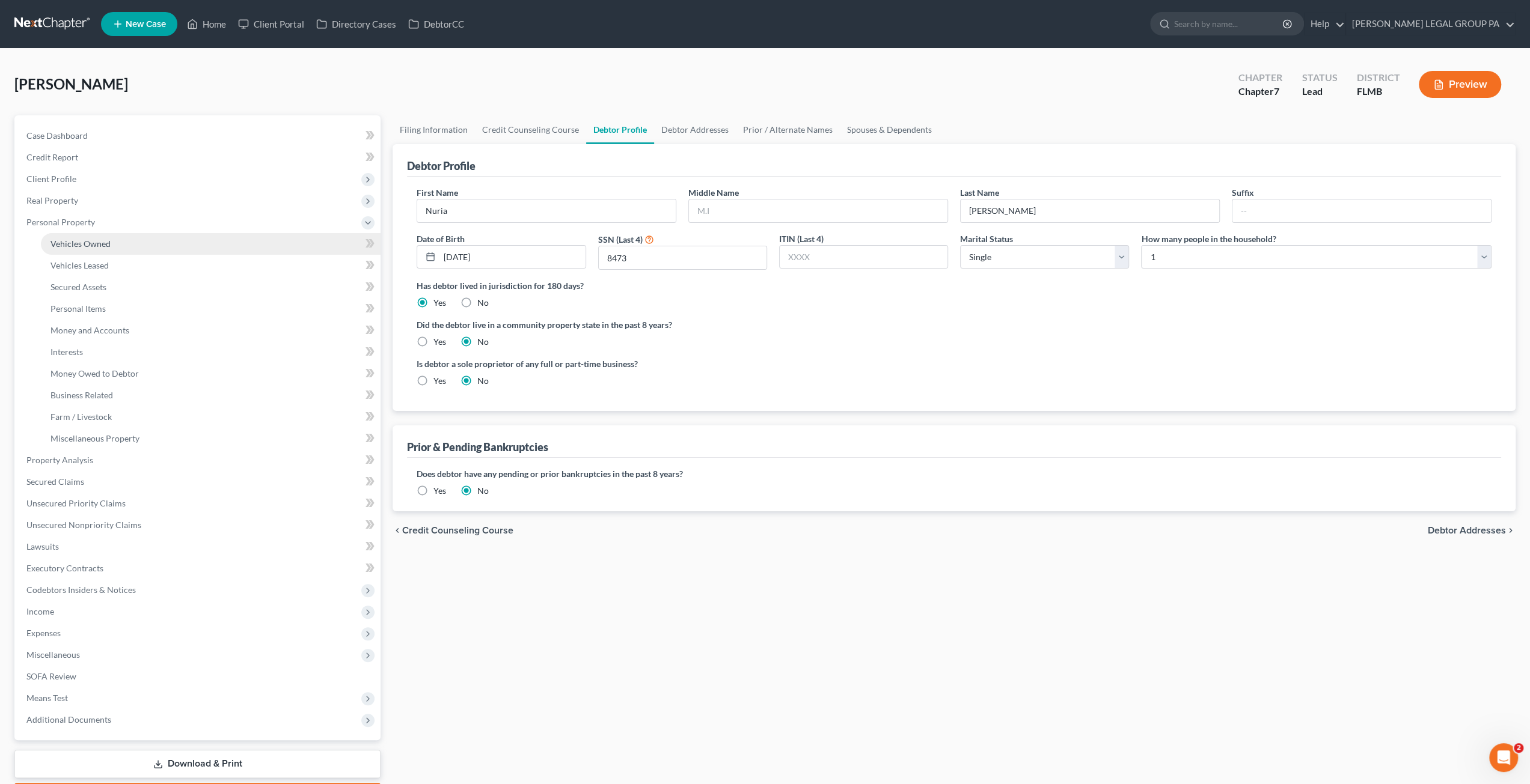
click at [76, 241] on span "Vehicles Owned" at bounding box center [80, 244] width 60 height 10
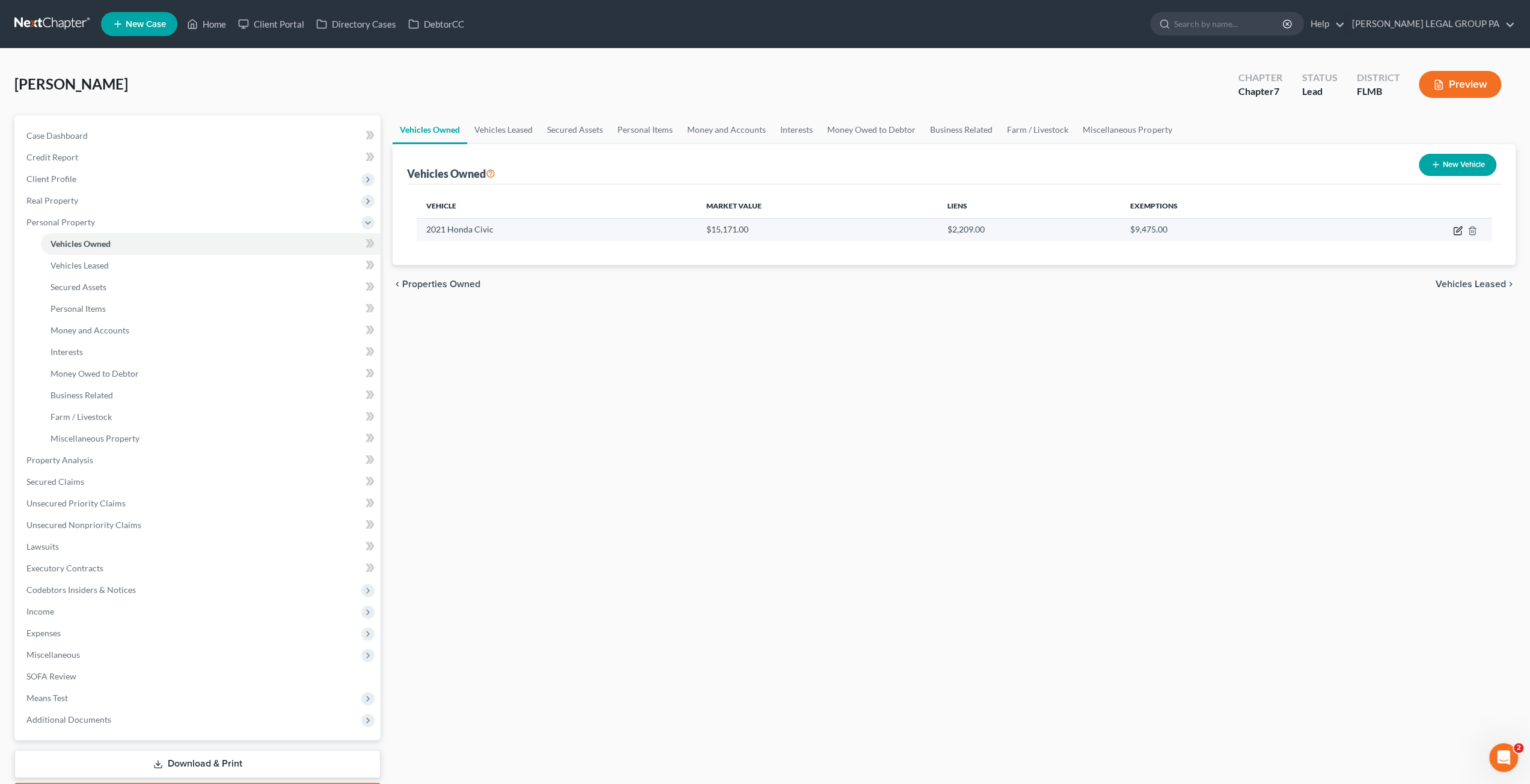
click at [1460, 228] on icon "button" at bounding box center [1459, 229] width 6 height 6
select select "0"
select select "5"
select select "2"
select select "0"
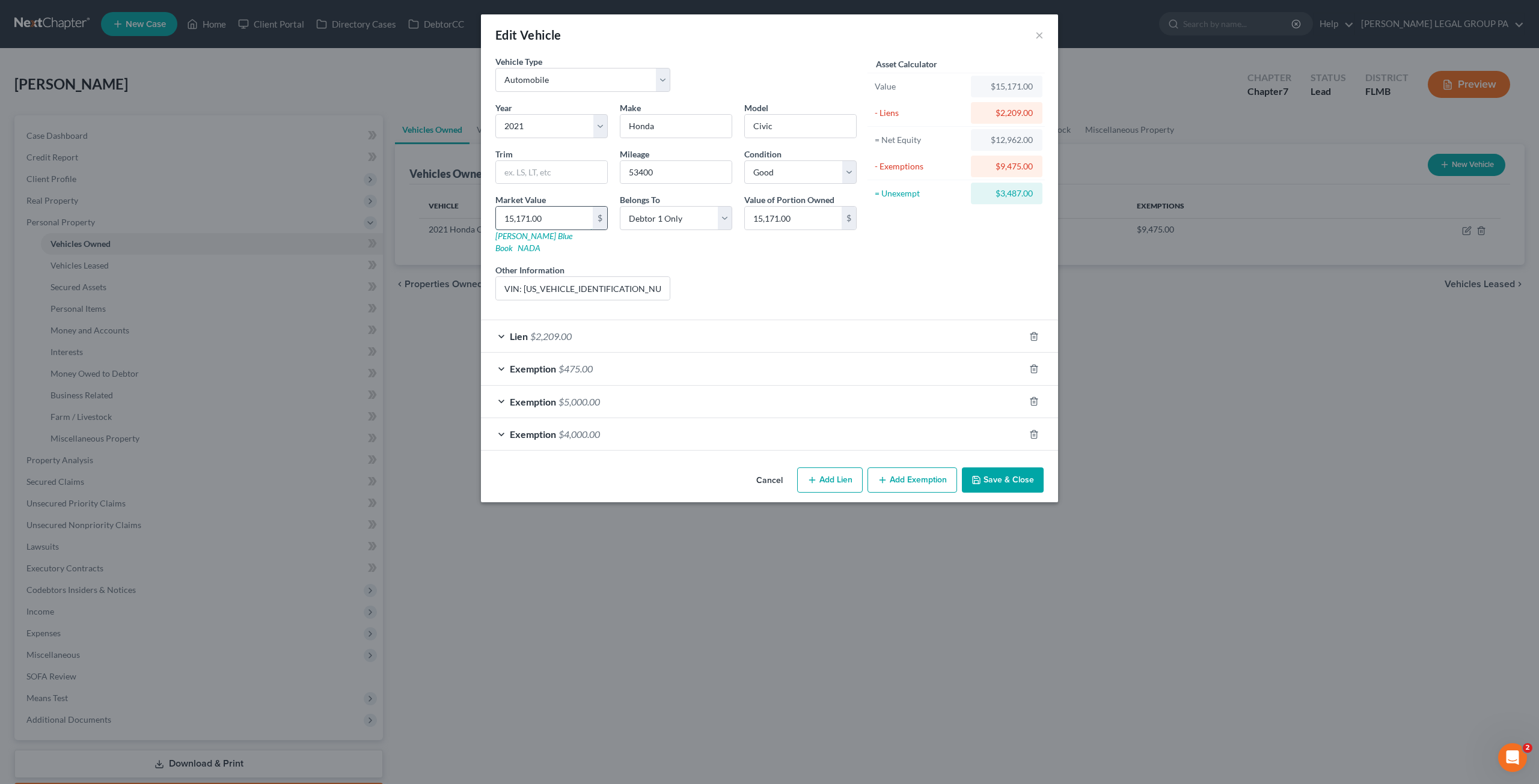
click at [562, 217] on input "15,171.00" at bounding box center [544, 219] width 97 height 23
type input "1"
type input "1.00"
type input "15"
type input "15.00"
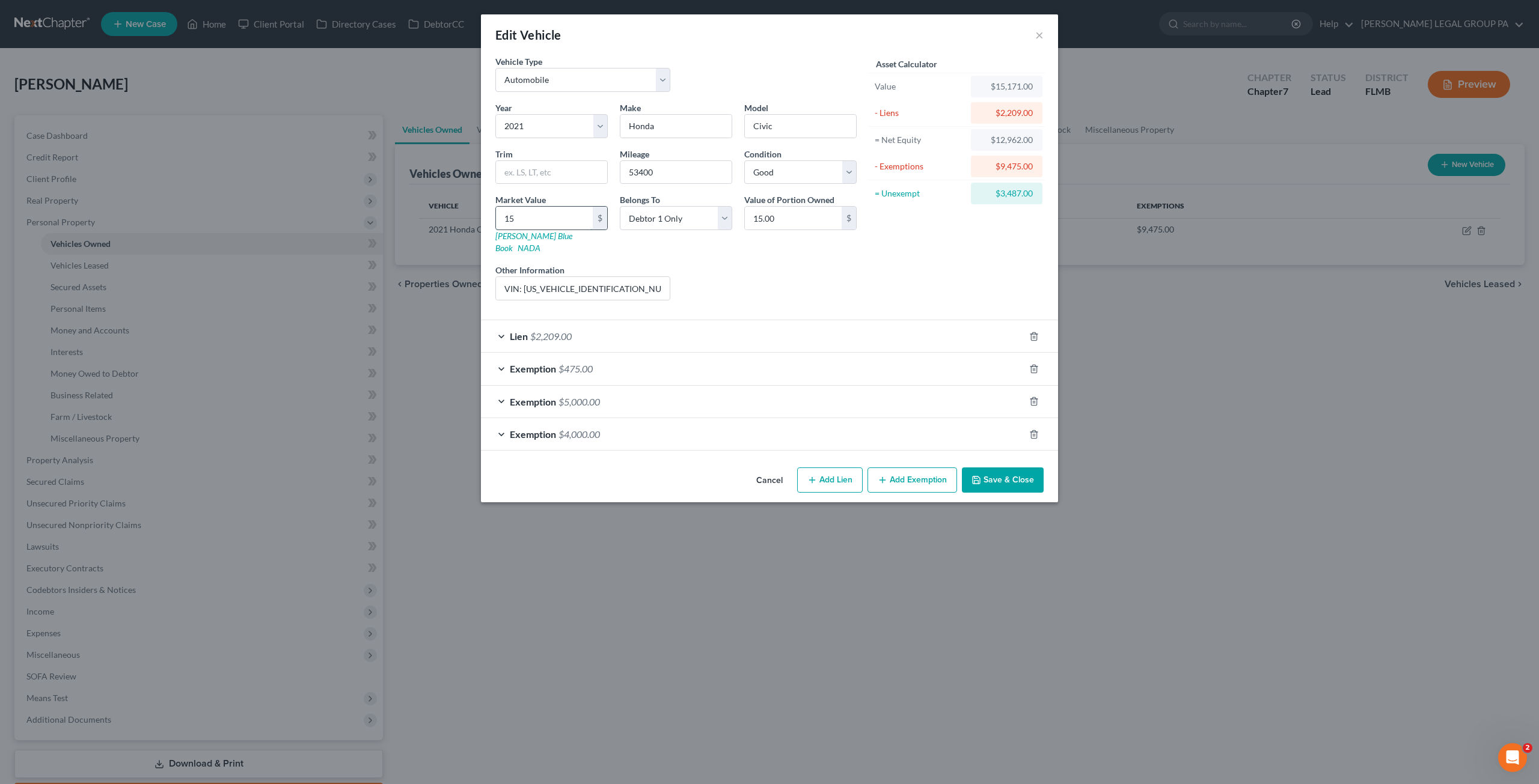
type input "150"
type input "150.00"
type input "1500"
type input "1,500.00"
type input "1,5000"
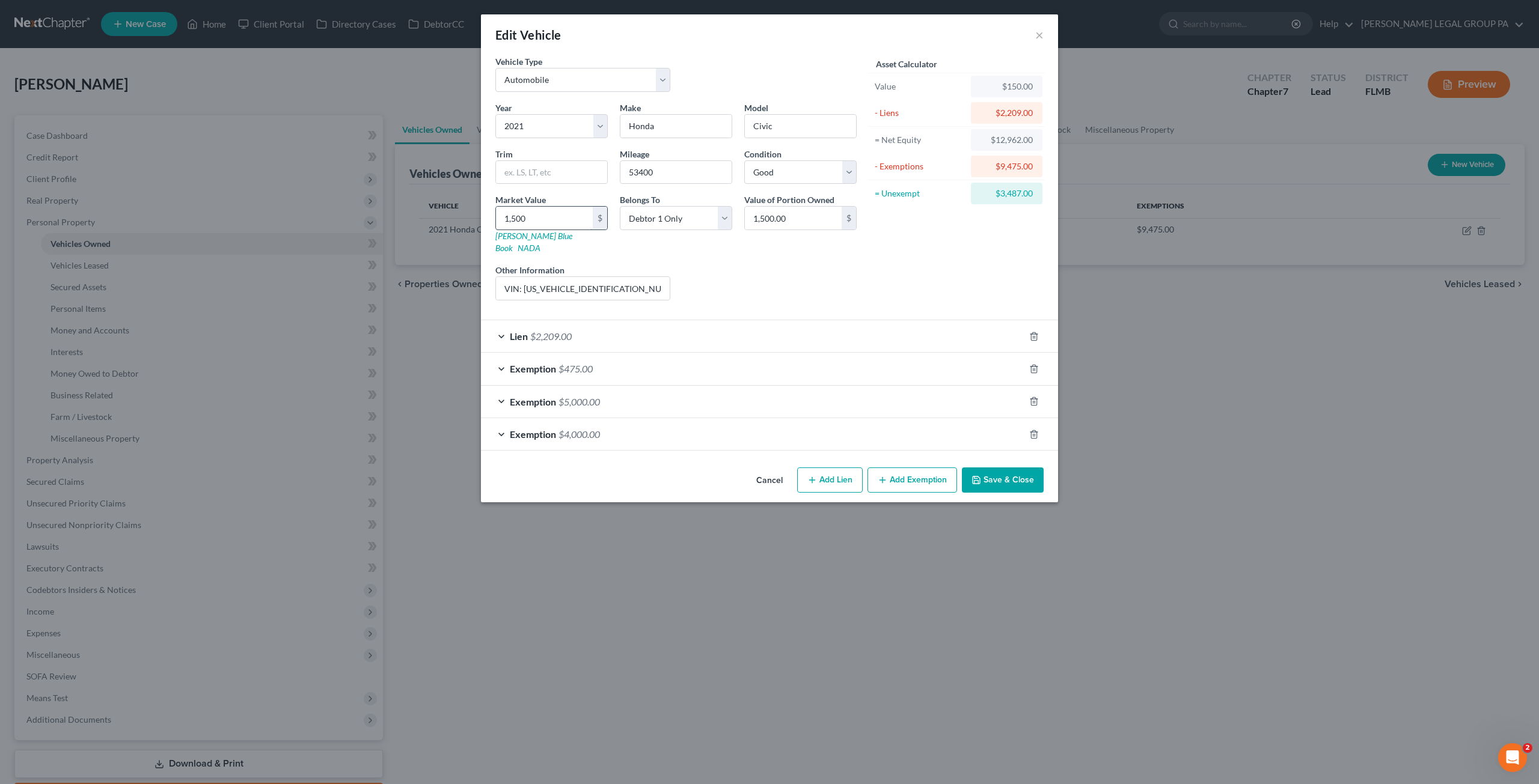
type input "15,000.00"
click at [1028, 471] on button "Save & Close" at bounding box center [1003, 480] width 82 height 25
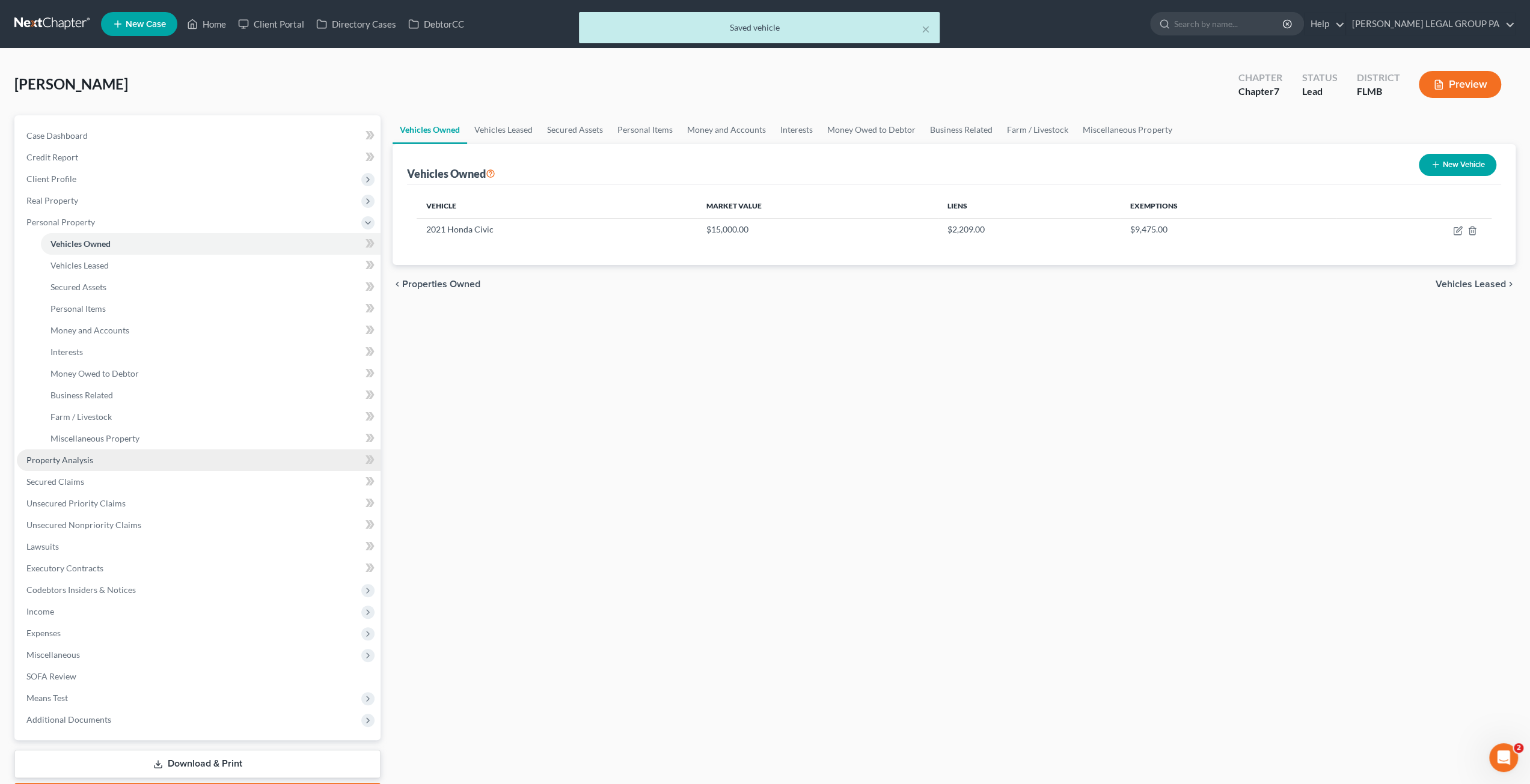
drag, startPoint x: 77, startPoint y: 457, endPoint x: 241, endPoint y: 471, distance: 164.6
click at [77, 457] on span "Property Analysis" at bounding box center [60, 460] width 67 height 10
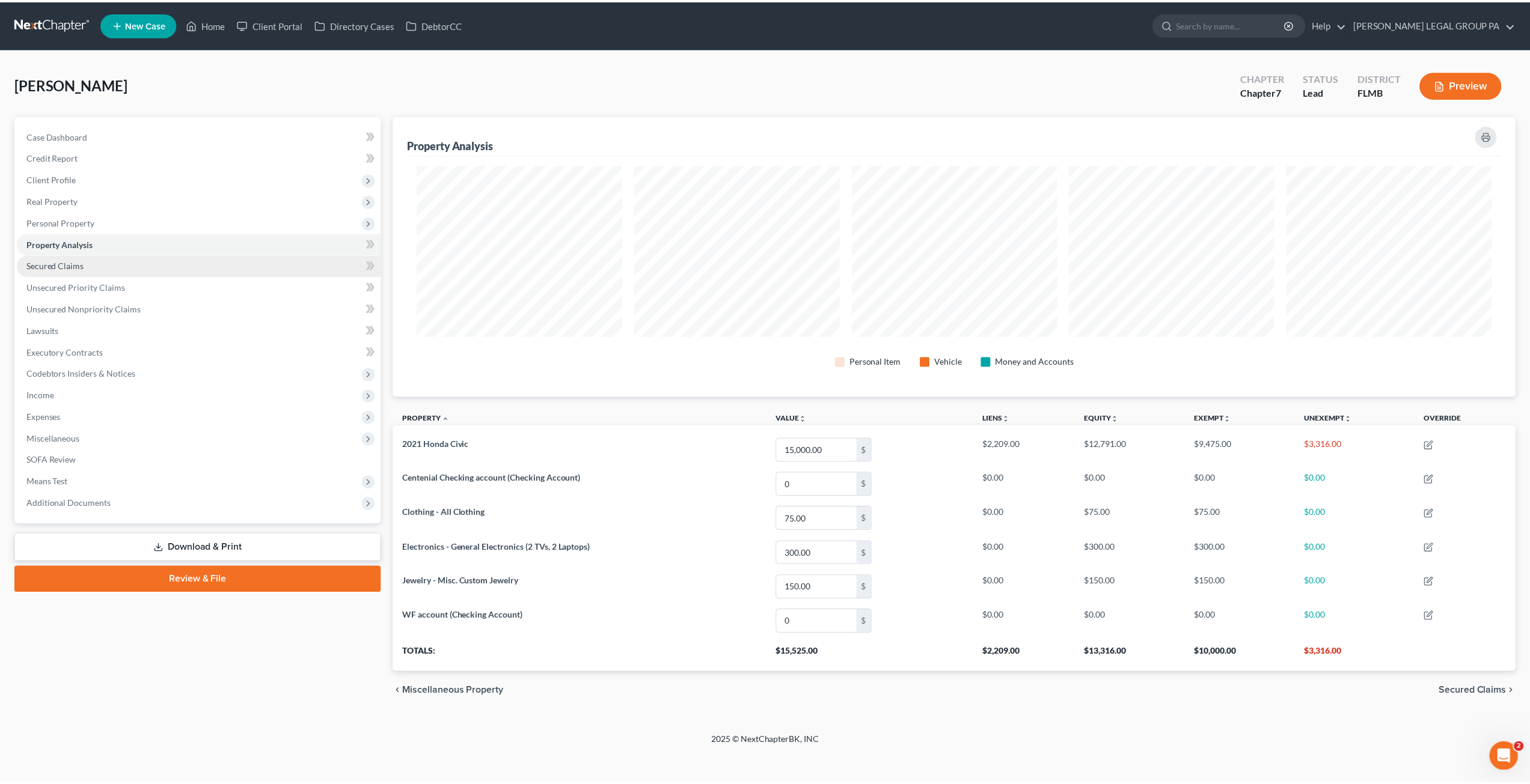
scroll to position [281, 1129]
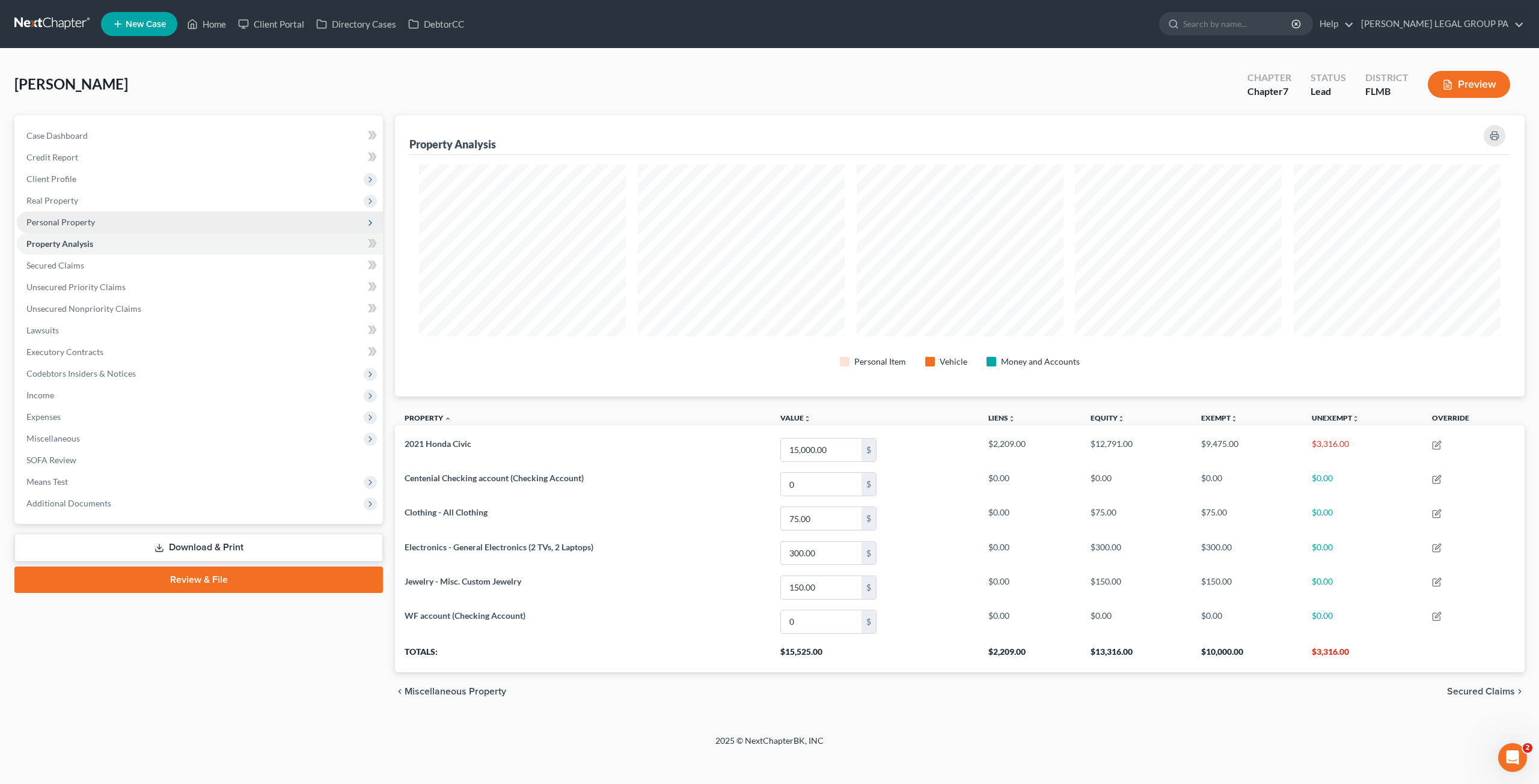
click at [67, 219] on span "Personal Property" at bounding box center [61, 222] width 69 height 10
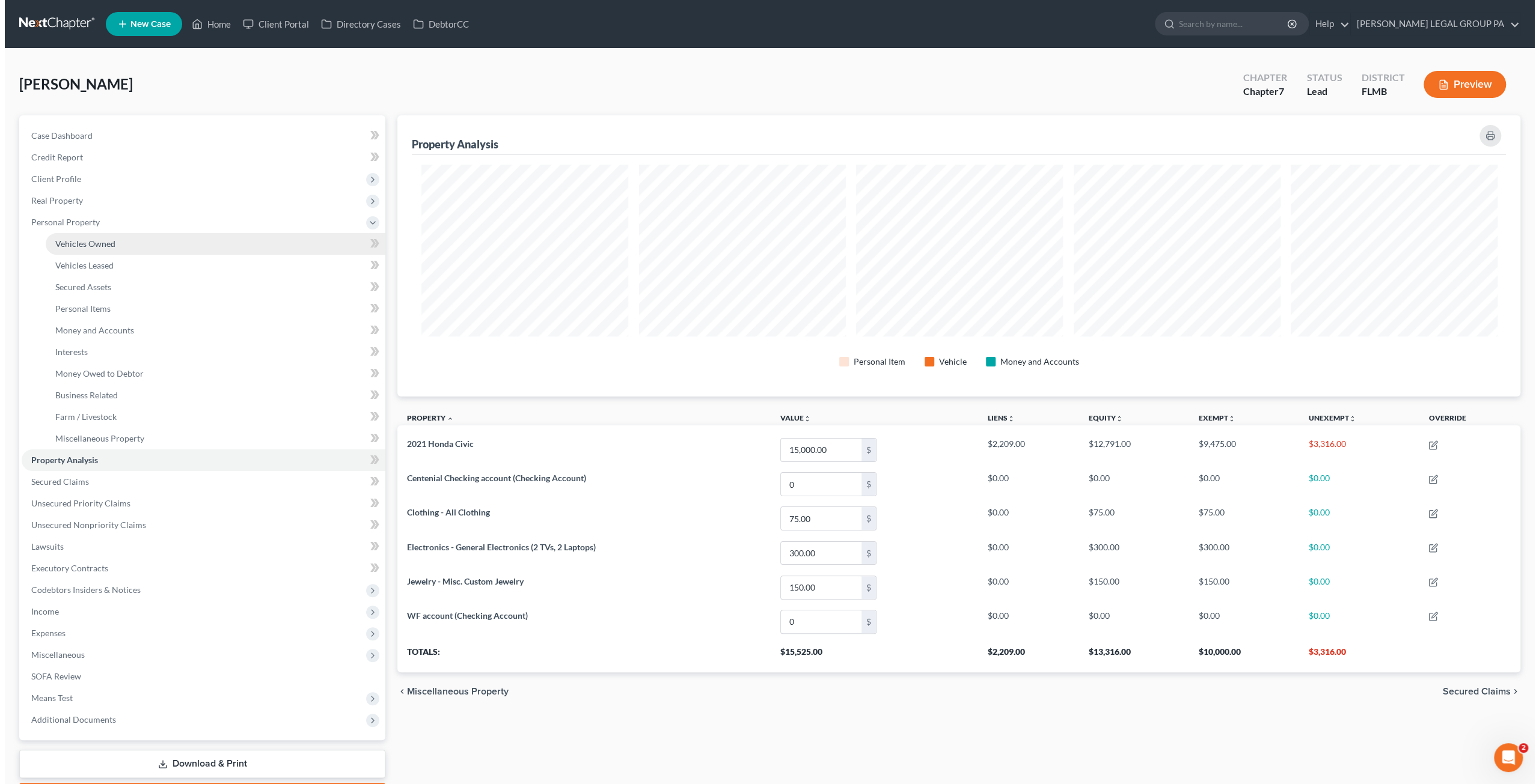
scroll to position [600795, 600133]
click at [74, 244] on span "Vehicles Owned" at bounding box center [80, 244] width 60 height 10
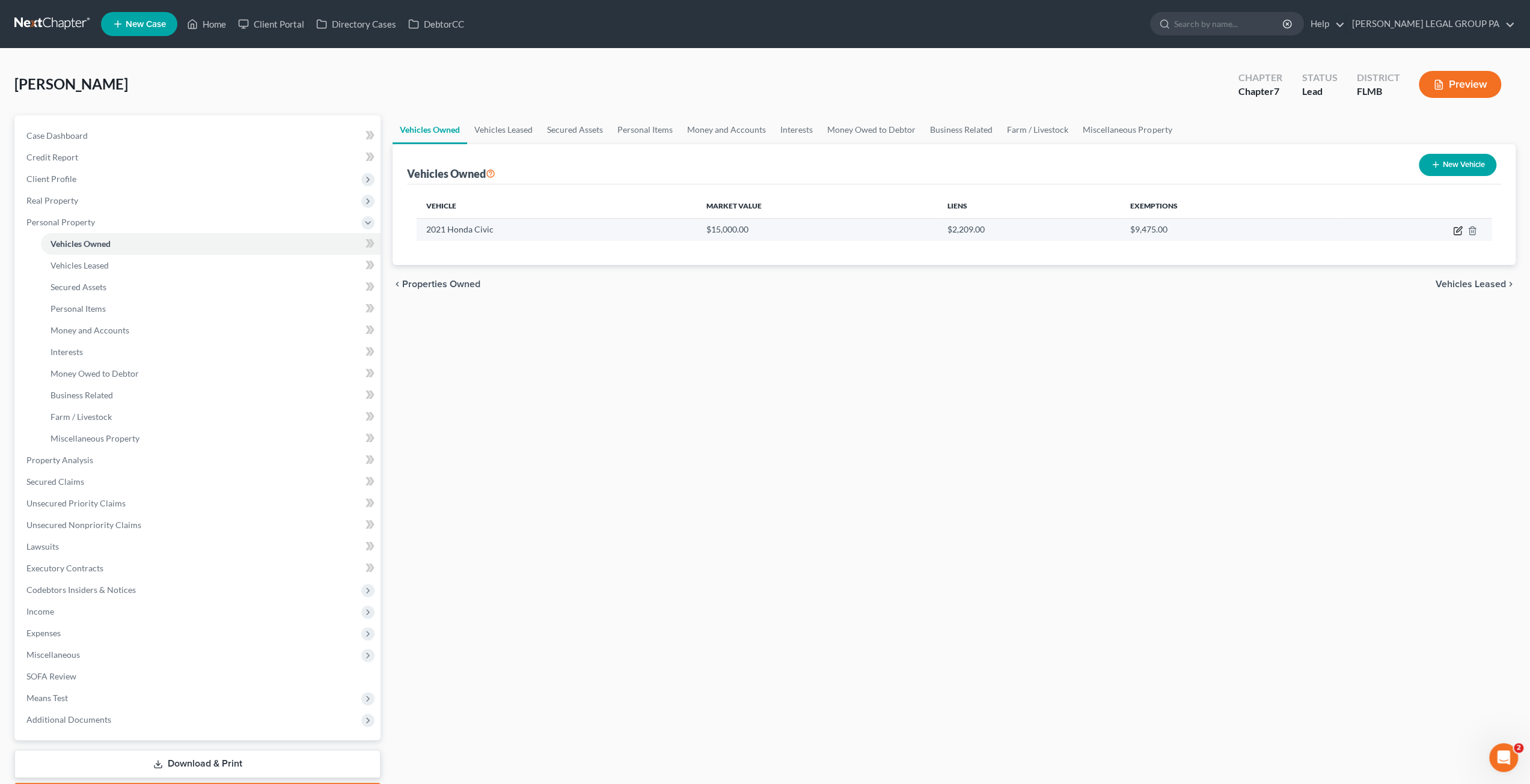
click at [1460, 228] on icon "button" at bounding box center [1458, 231] width 10 height 10
select select "0"
select select "5"
select select "2"
select select "0"
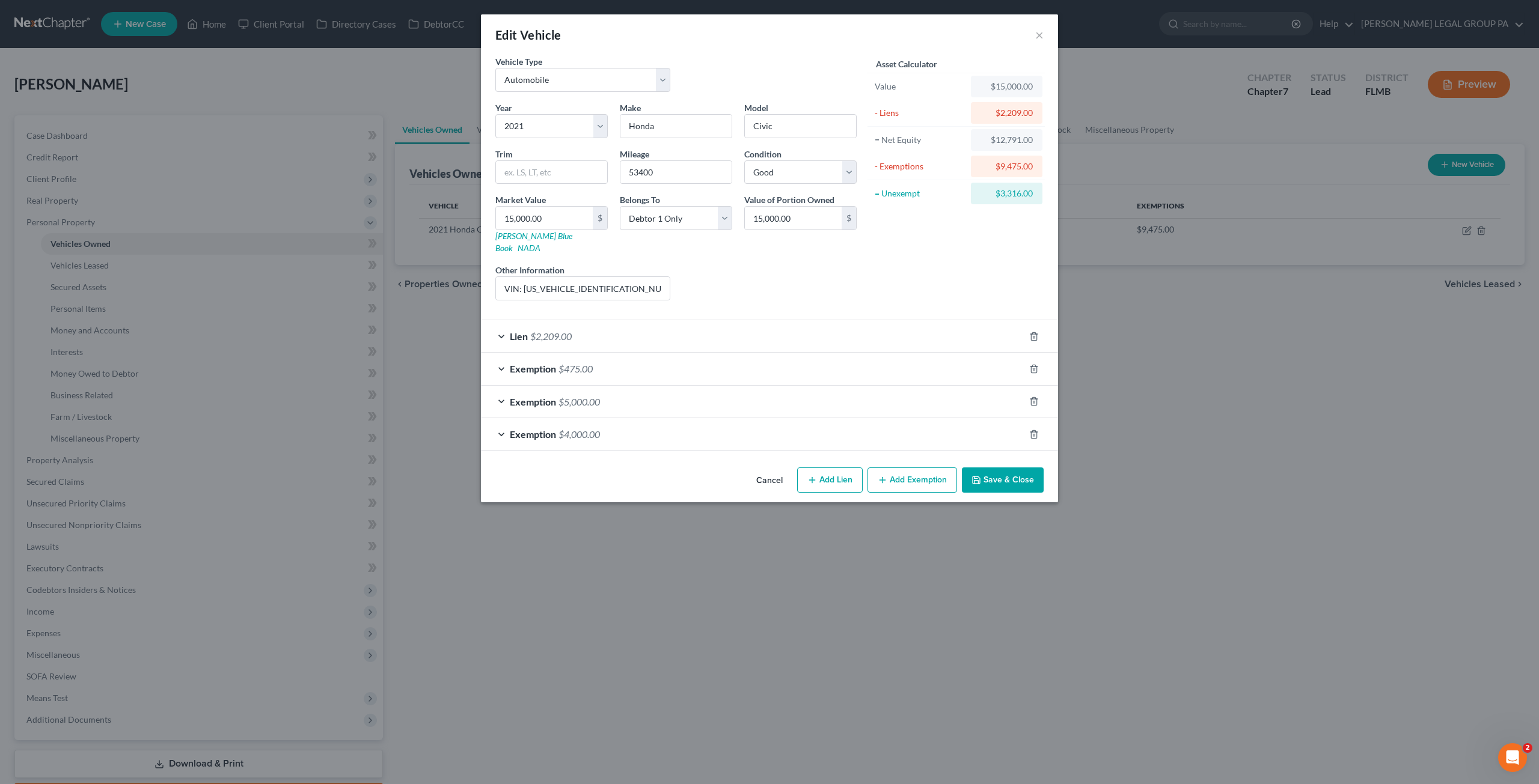
click at [579, 363] on span "$475.00" at bounding box center [575, 369] width 34 height 11
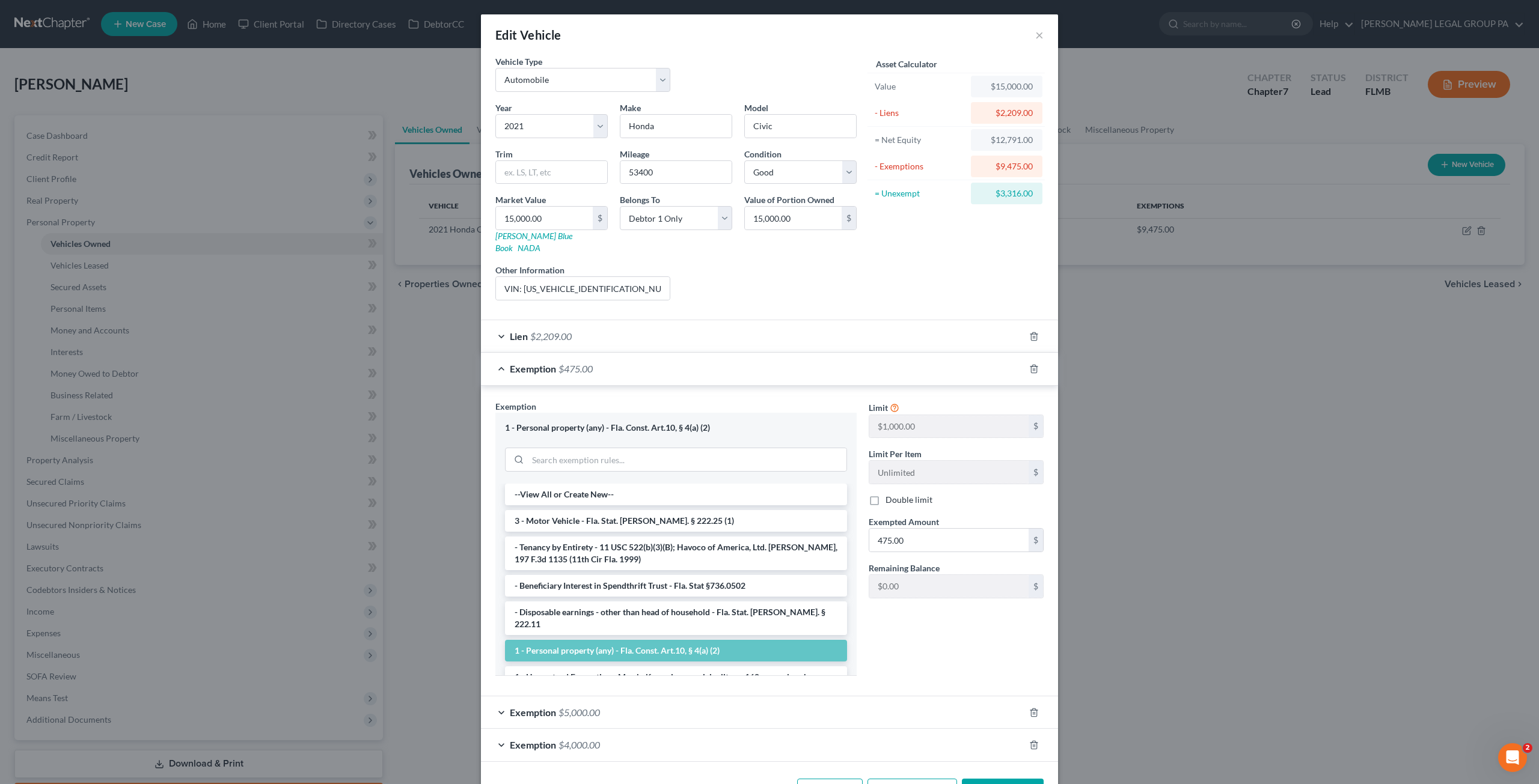
click at [580, 363] on span "$475.00" at bounding box center [575, 369] width 34 height 11
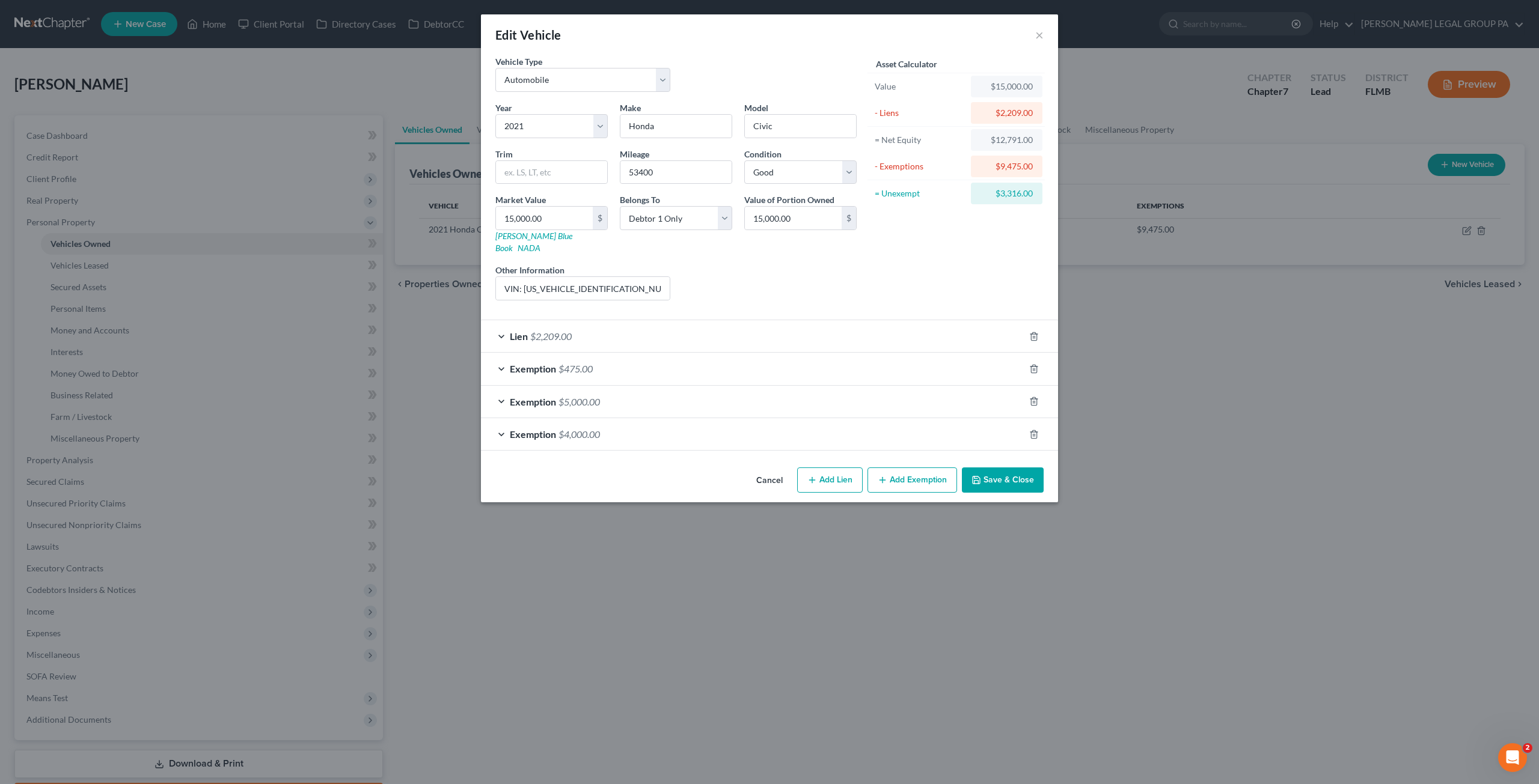
click at [577, 396] on span "$5,000.00" at bounding box center [579, 402] width 42 height 11
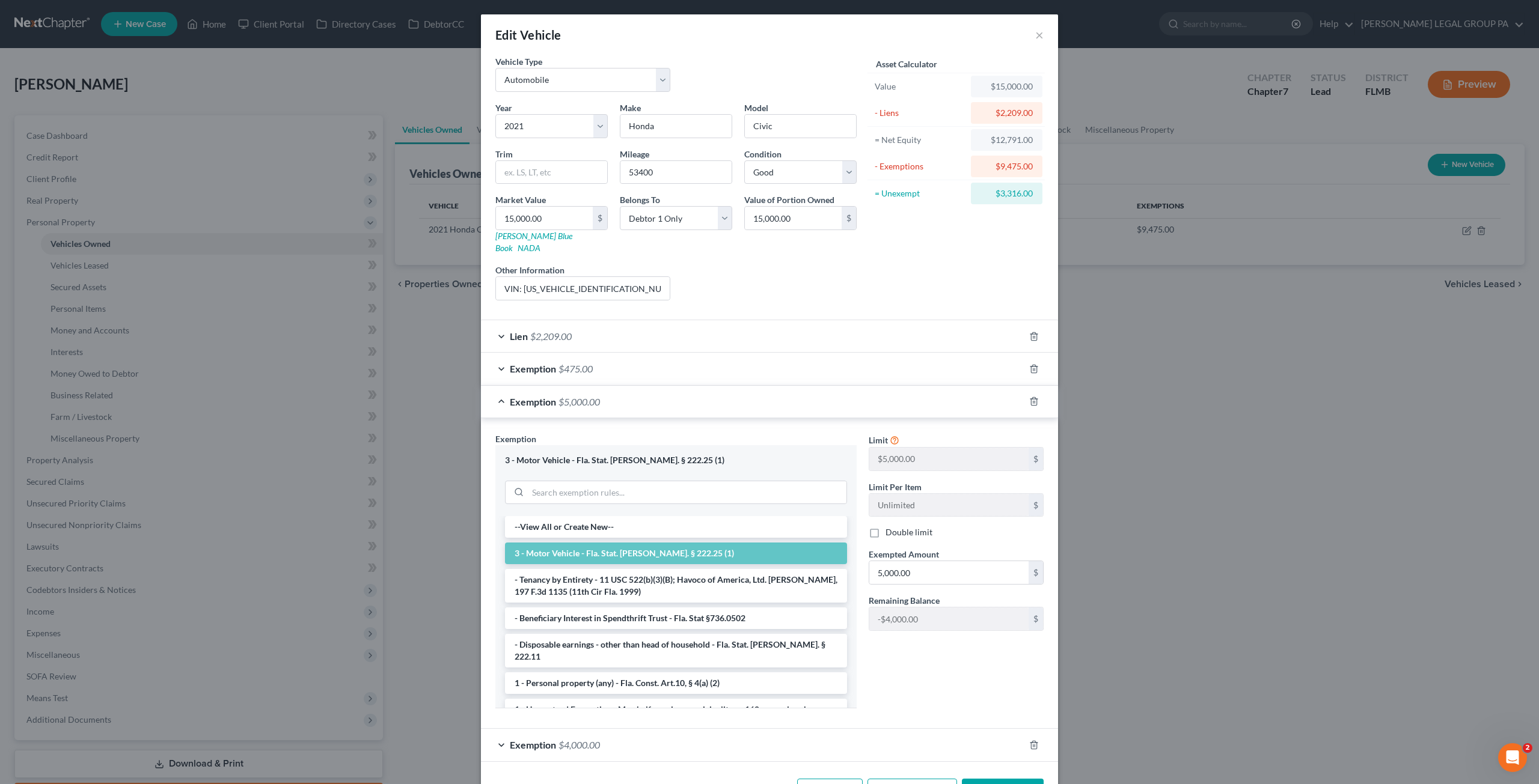
click at [585, 396] on span "$5,000.00" at bounding box center [579, 402] width 42 height 11
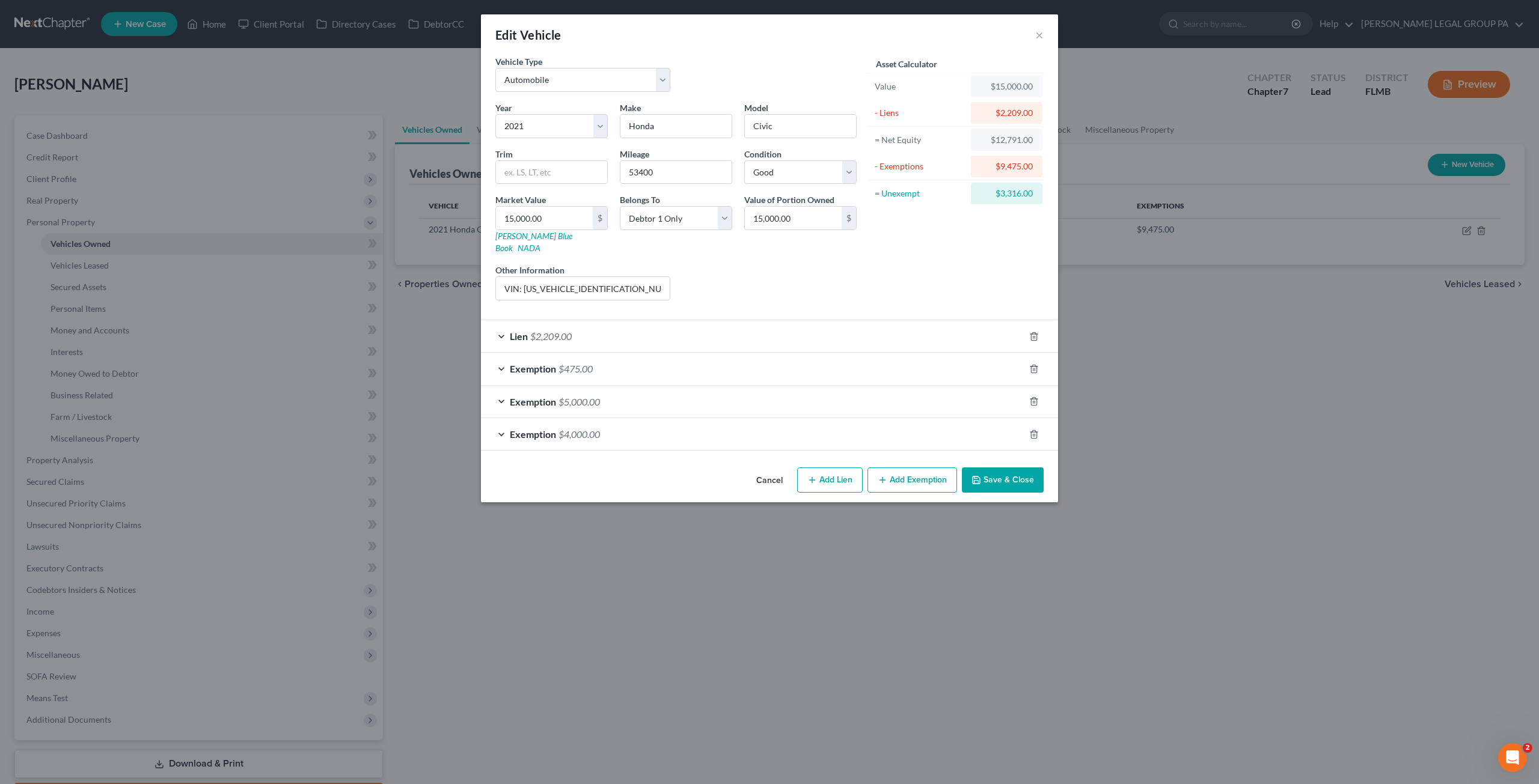
click at [621, 420] on div "Exemption $4,000.00" at bounding box center [753, 434] width 544 height 32
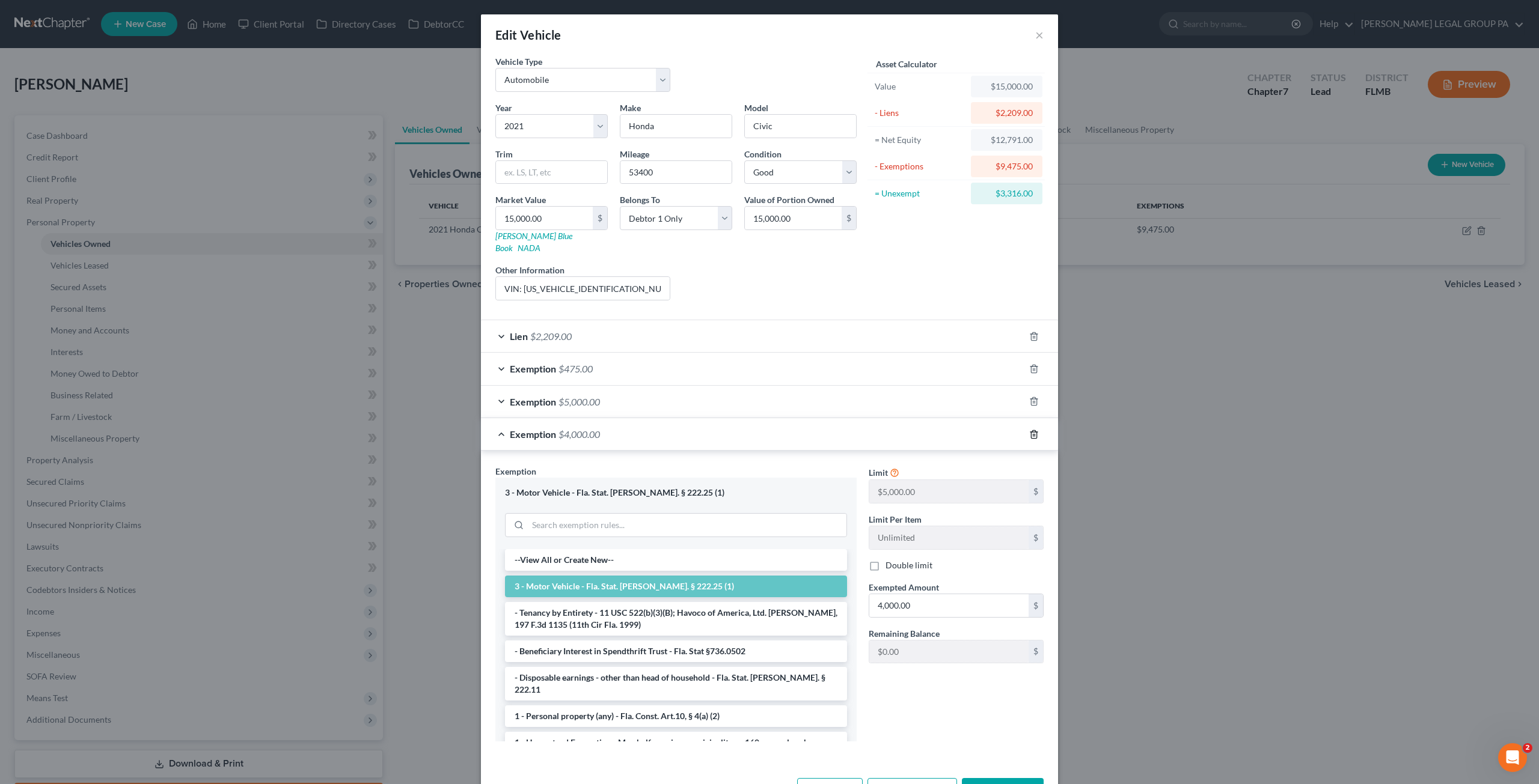
click at [1034, 430] on icon "button" at bounding box center [1034, 435] width 10 height 10
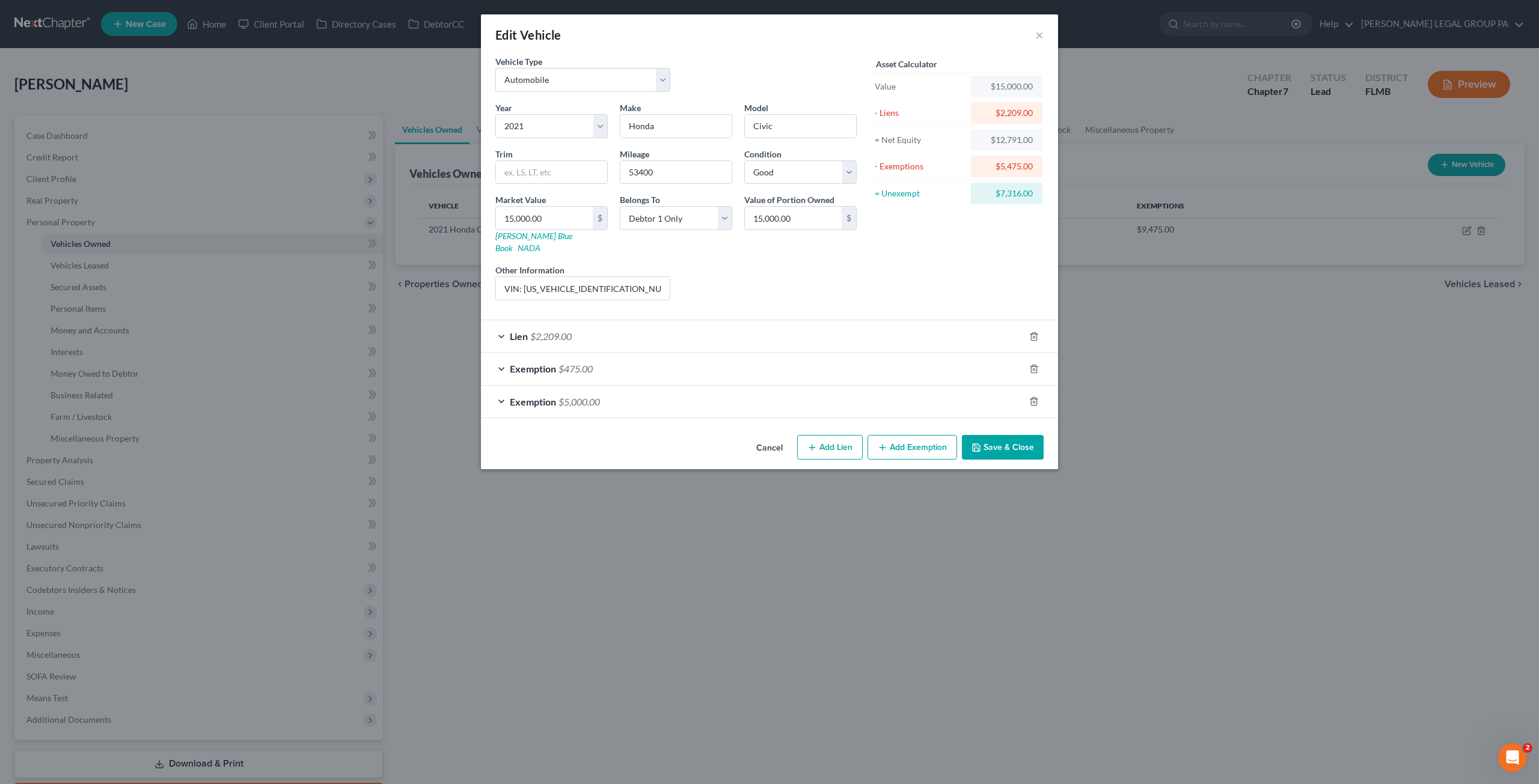
click at [577, 396] on span "$5,000.00" at bounding box center [579, 402] width 42 height 11
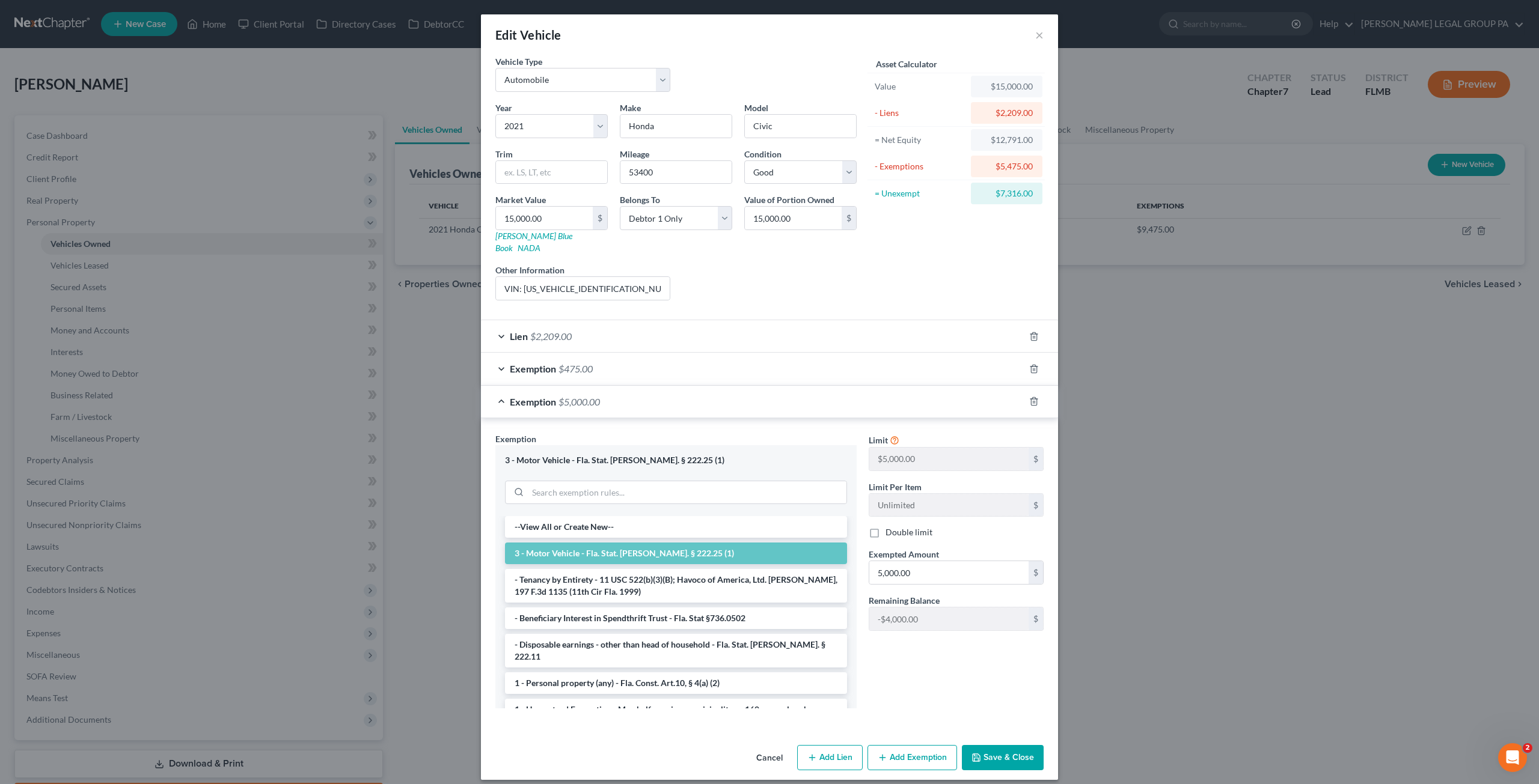
click at [562, 396] on span "$5,000.00" at bounding box center [579, 402] width 42 height 11
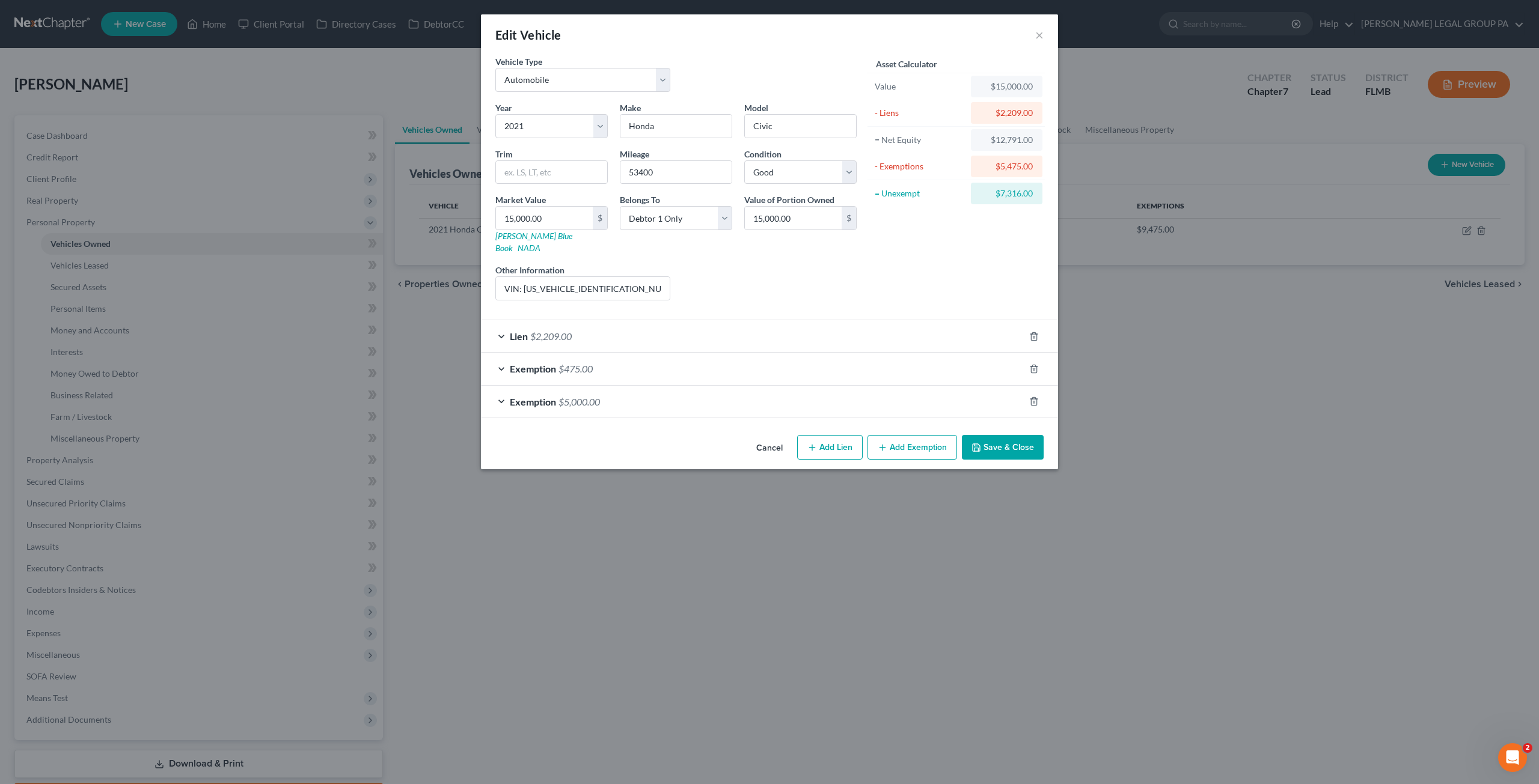
click at [566, 353] on div "Exemption $475.00" at bounding box center [753, 368] width 544 height 32
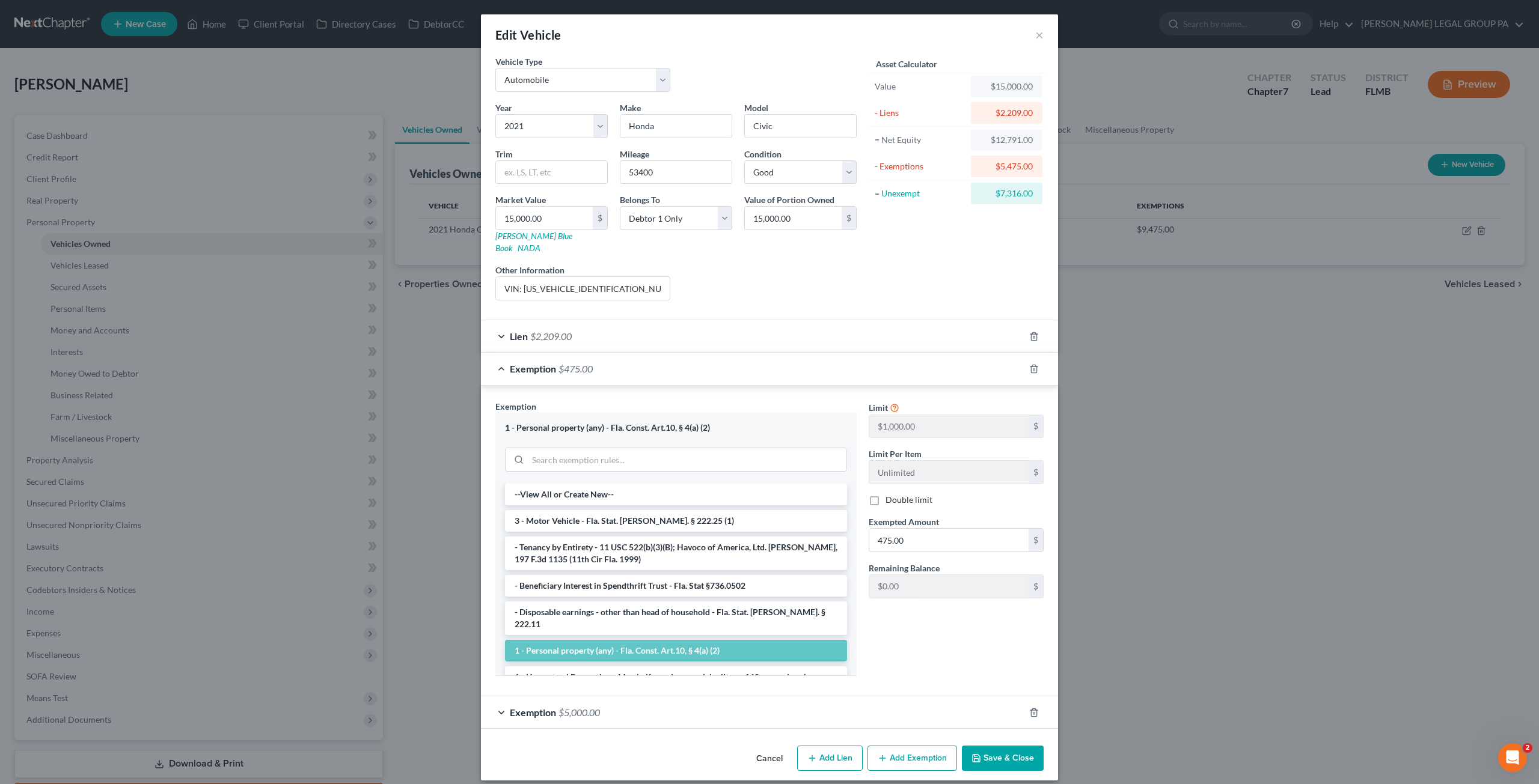
click at [580, 363] on span "$475.00" at bounding box center [575, 369] width 34 height 11
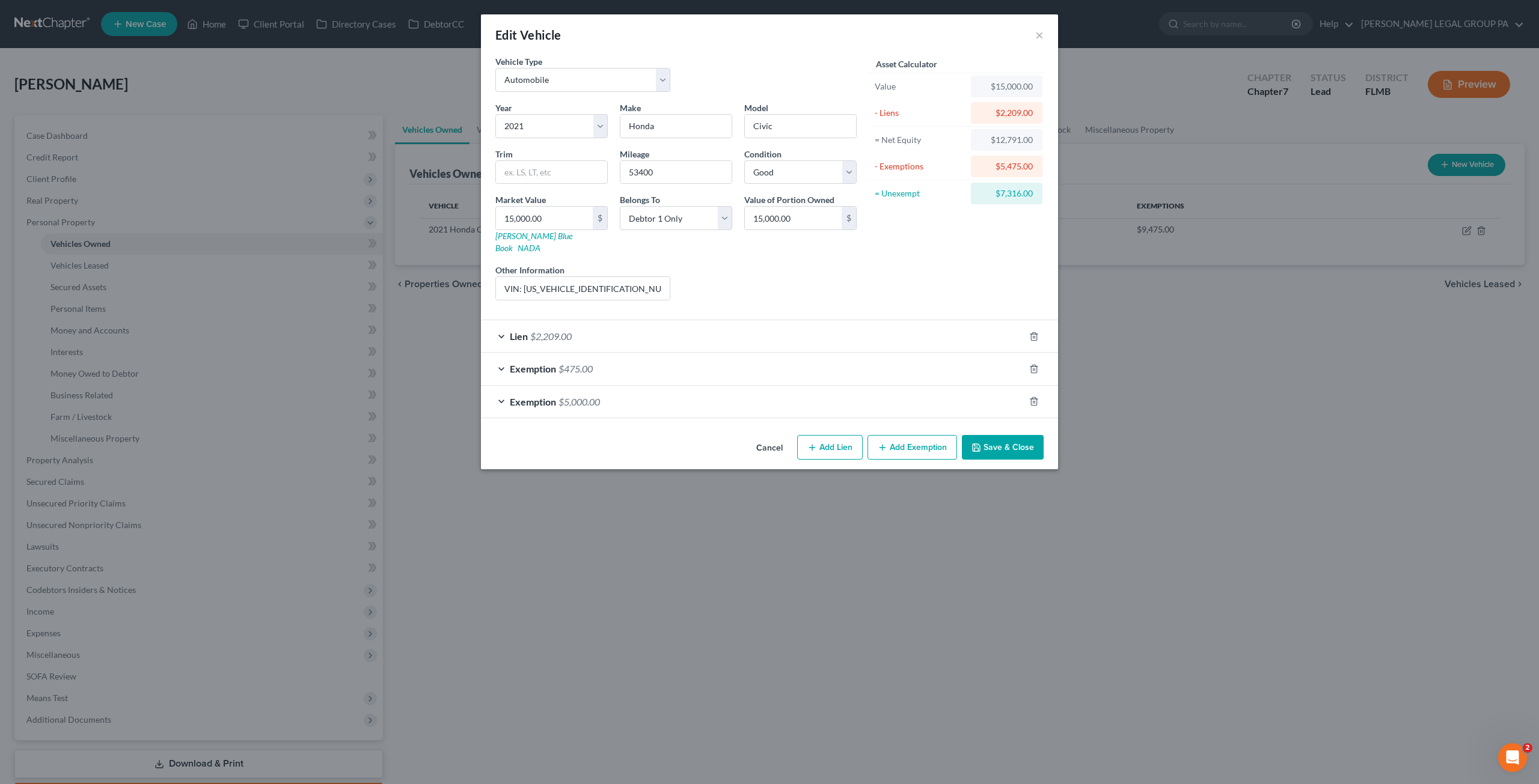
click at [560, 396] on span "$5,000.00" at bounding box center [579, 402] width 42 height 11
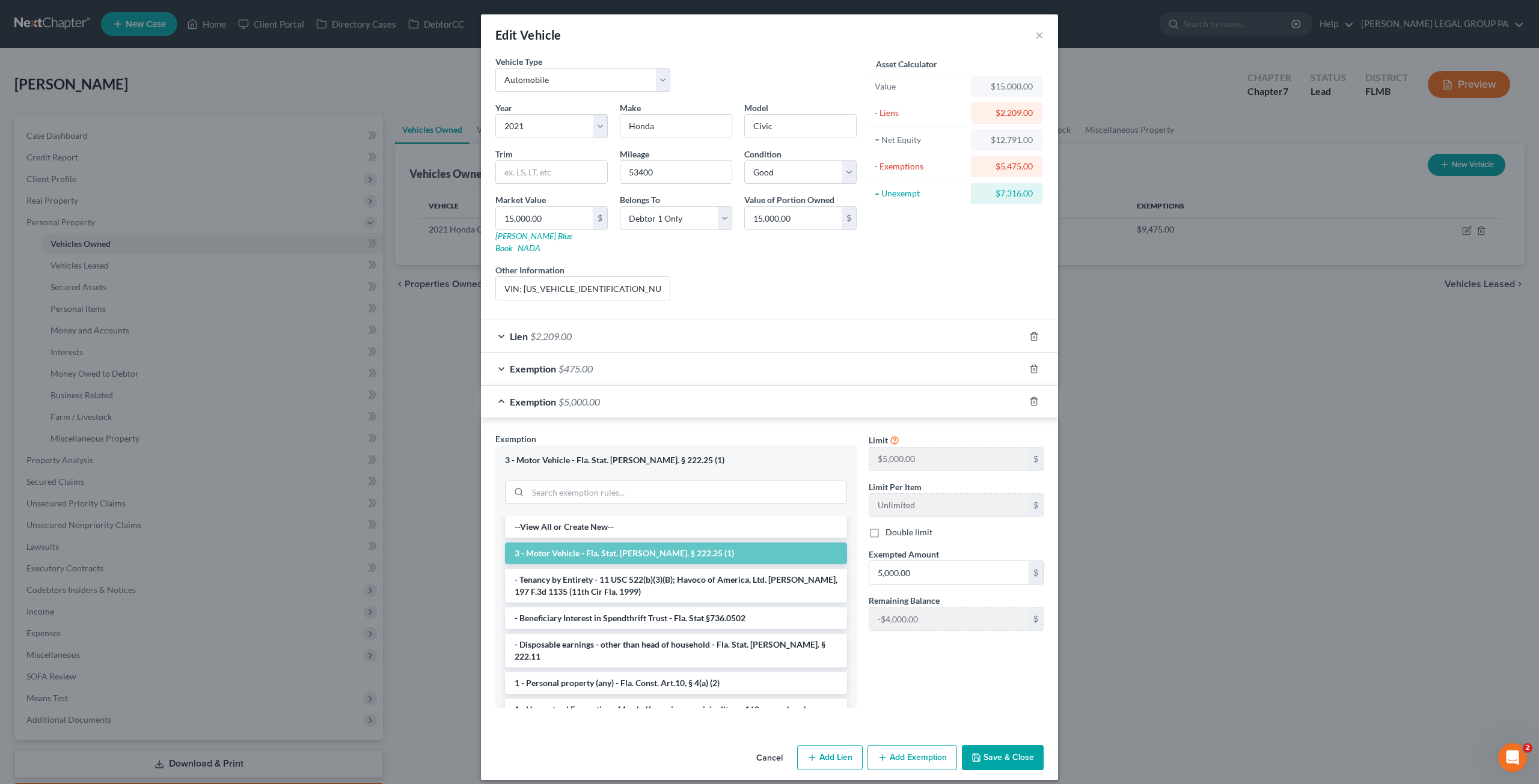
click at [565, 396] on span "$5,000.00" at bounding box center [579, 402] width 42 height 11
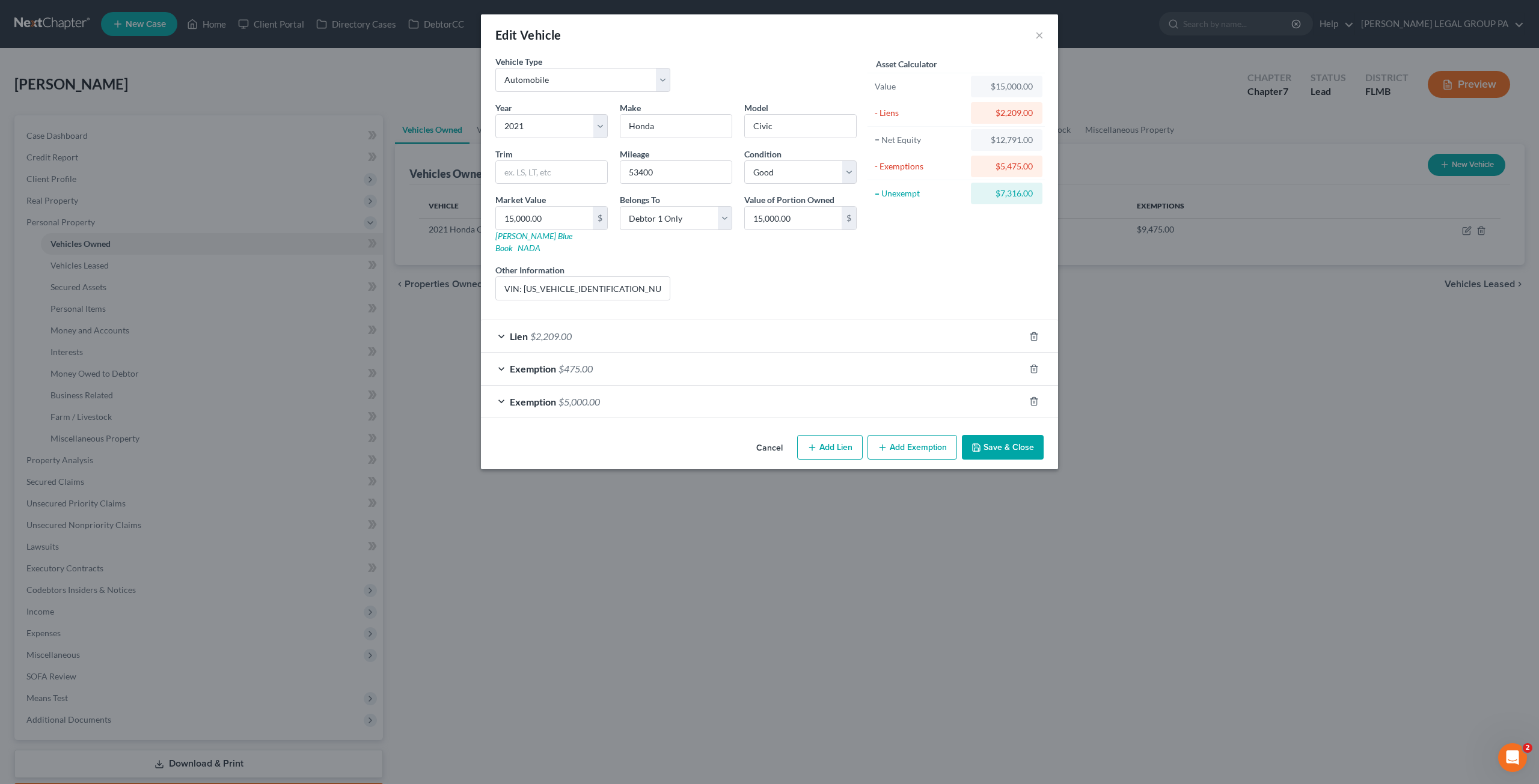
click at [907, 435] on button "Add Exemption" at bounding box center [912, 448] width 89 height 25
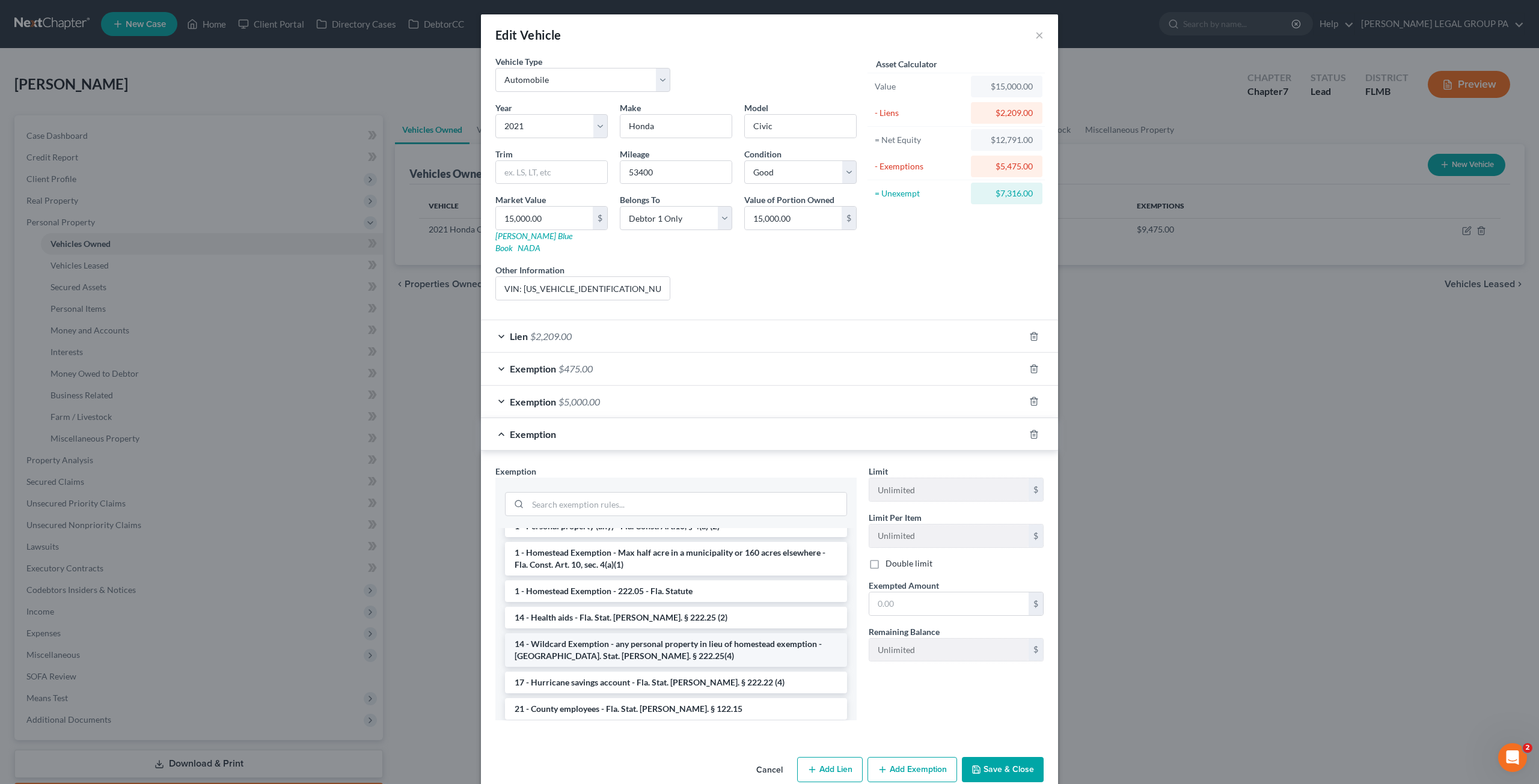
scroll to position [180, 0]
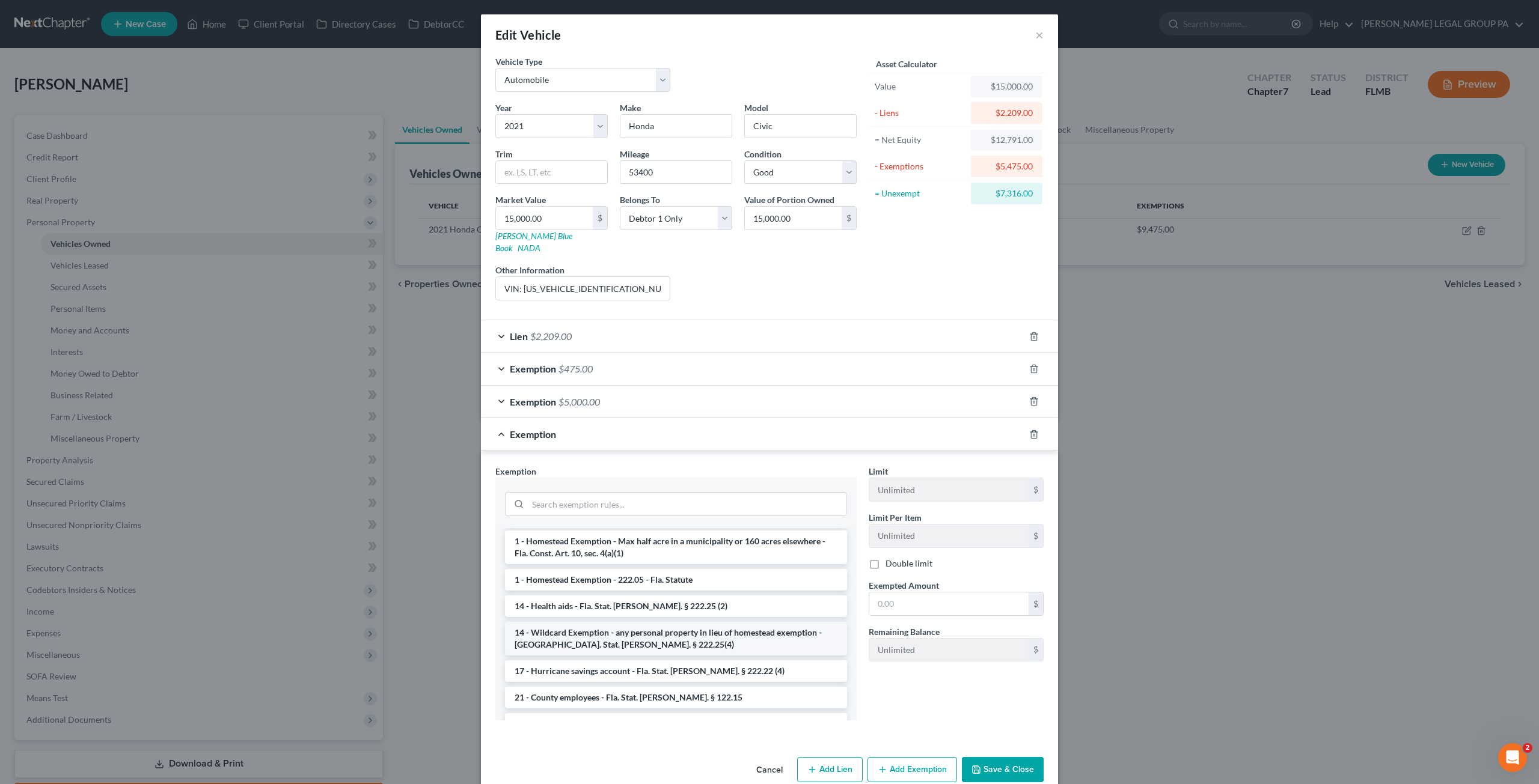
click at [577, 622] on li "14 - Wildcard Exemption - any personal property in lieu of homestead exemption …" at bounding box center [676, 638] width 342 height 34
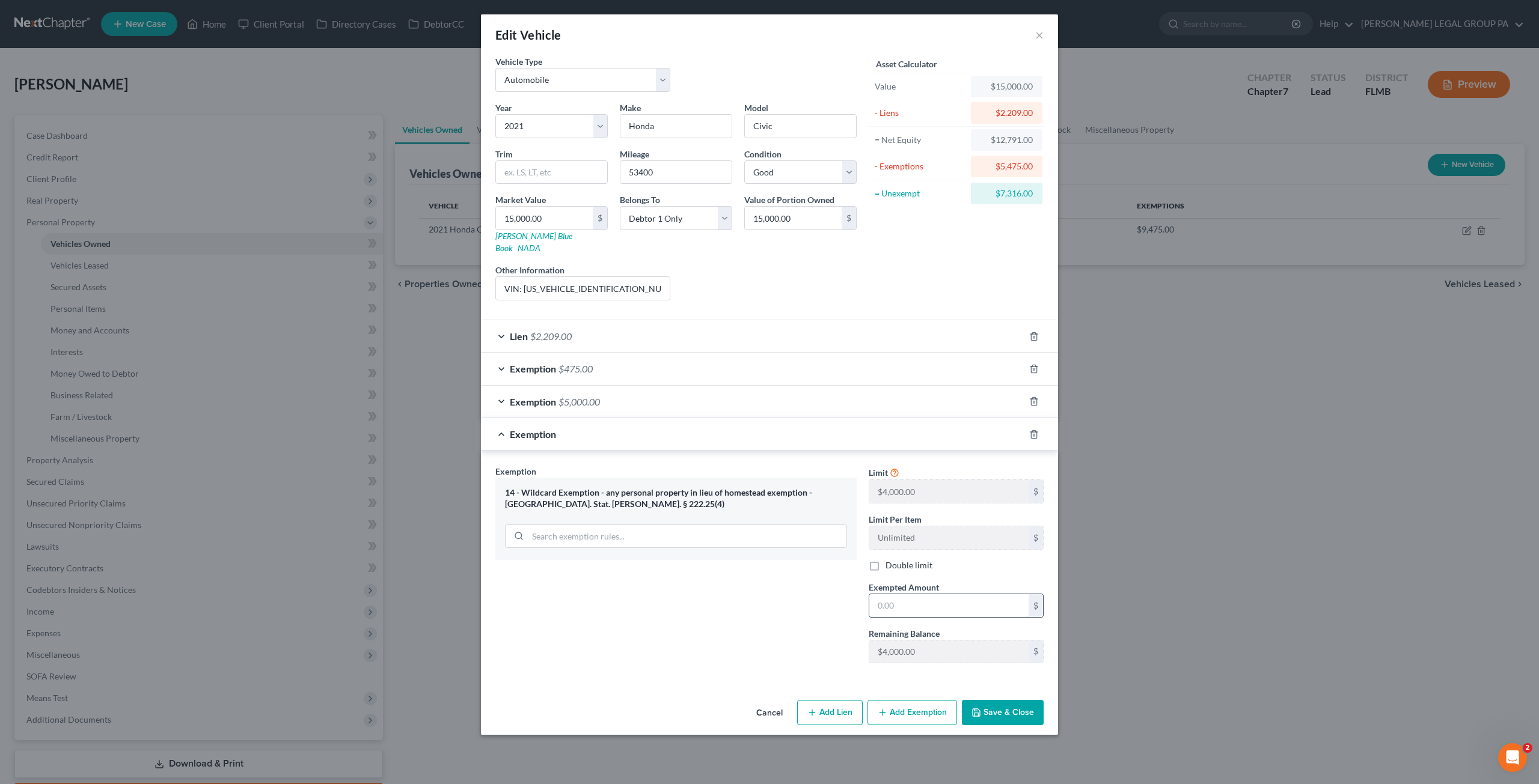
click at [928, 594] on input "text" at bounding box center [949, 606] width 160 height 23
type input "4,000.00"
click at [1018, 701] on button "Save & Close" at bounding box center [1003, 713] width 82 height 25
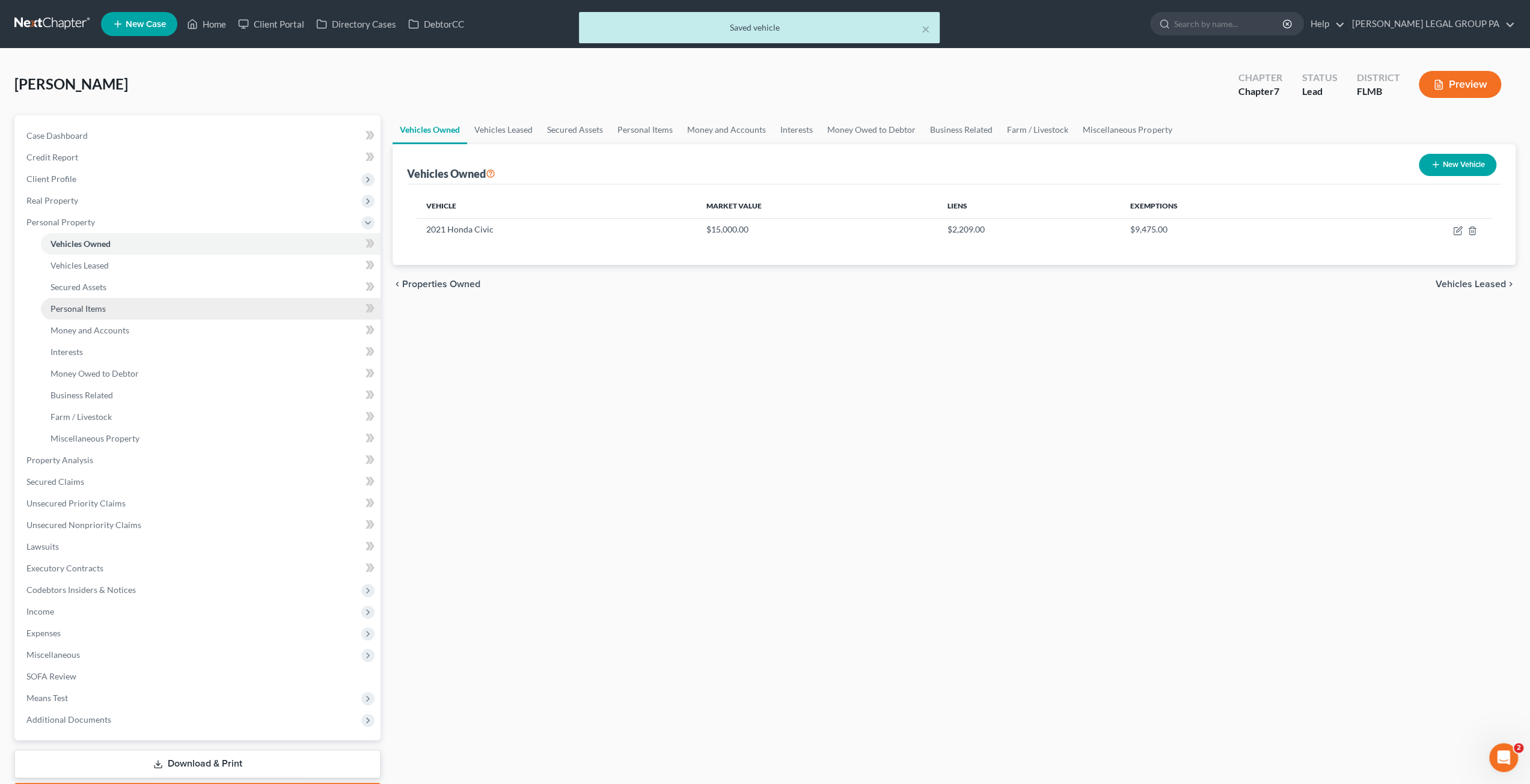
click at [76, 314] on link "Personal Items" at bounding box center [210, 309] width 340 height 21
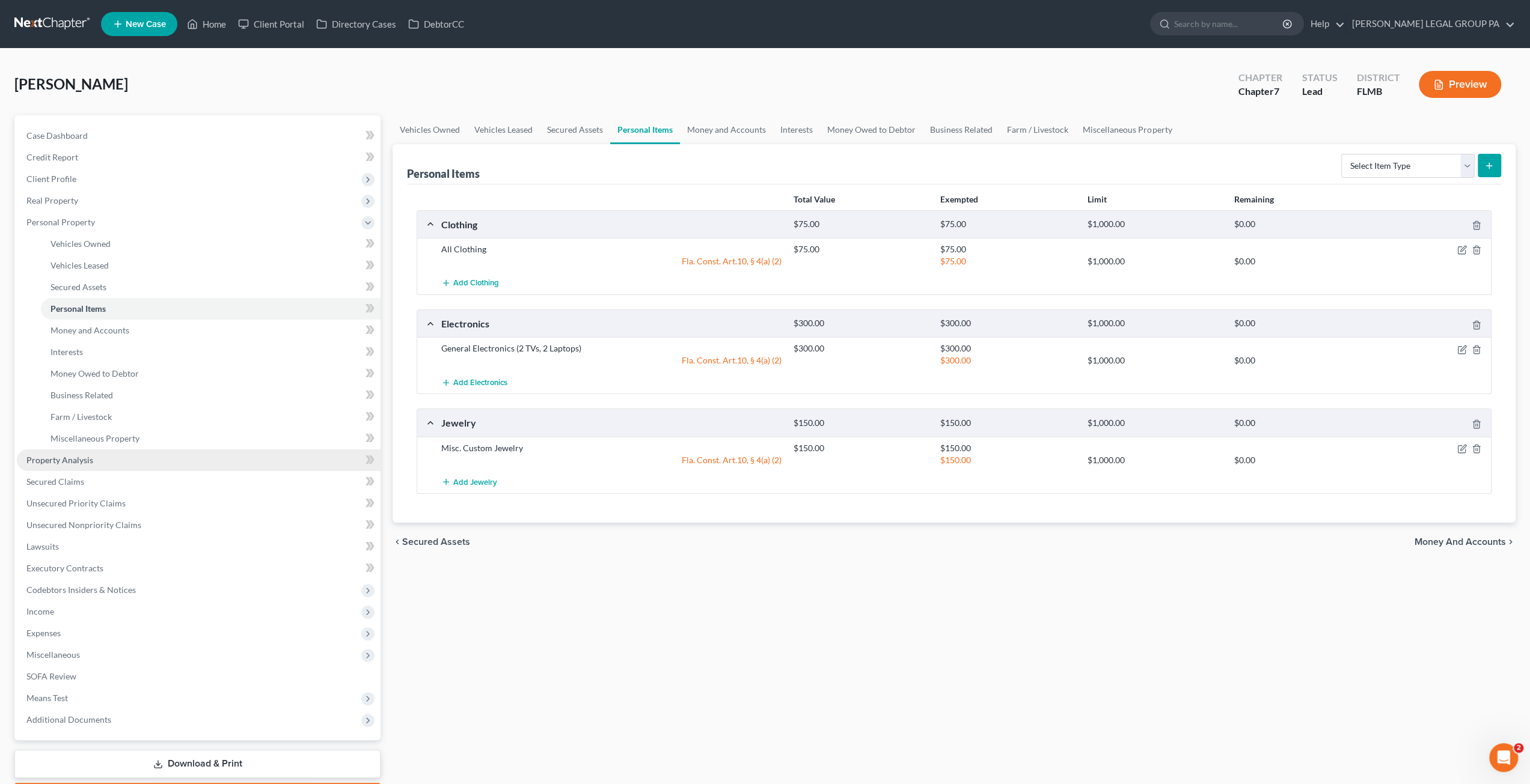
click at [62, 462] on span "Property Analysis" at bounding box center [60, 460] width 67 height 10
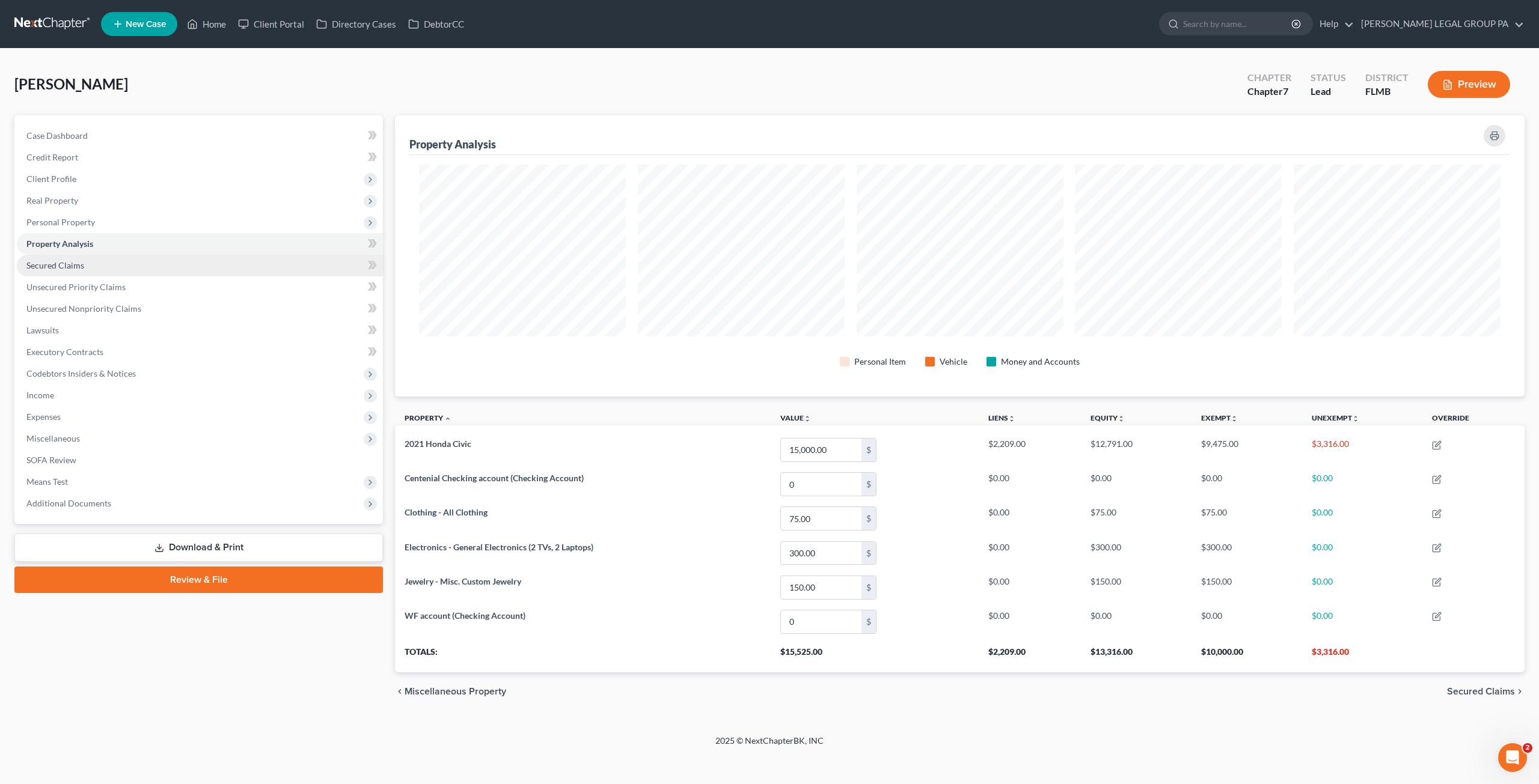
click at [72, 264] on span "Secured Claims" at bounding box center [55, 265] width 58 height 10
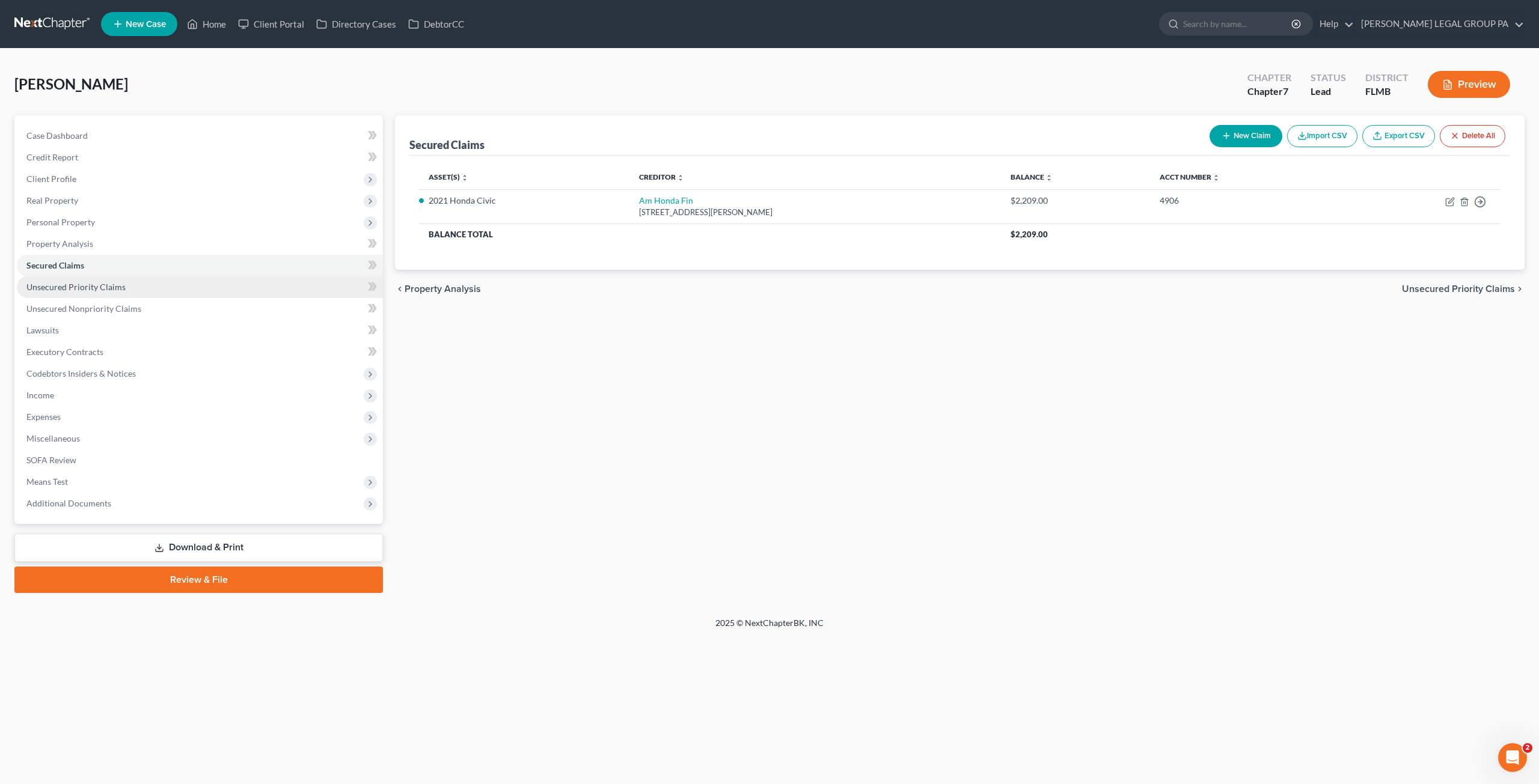
click at [71, 291] on span "Unsecured Priority Claims" at bounding box center [75, 286] width 99 height 10
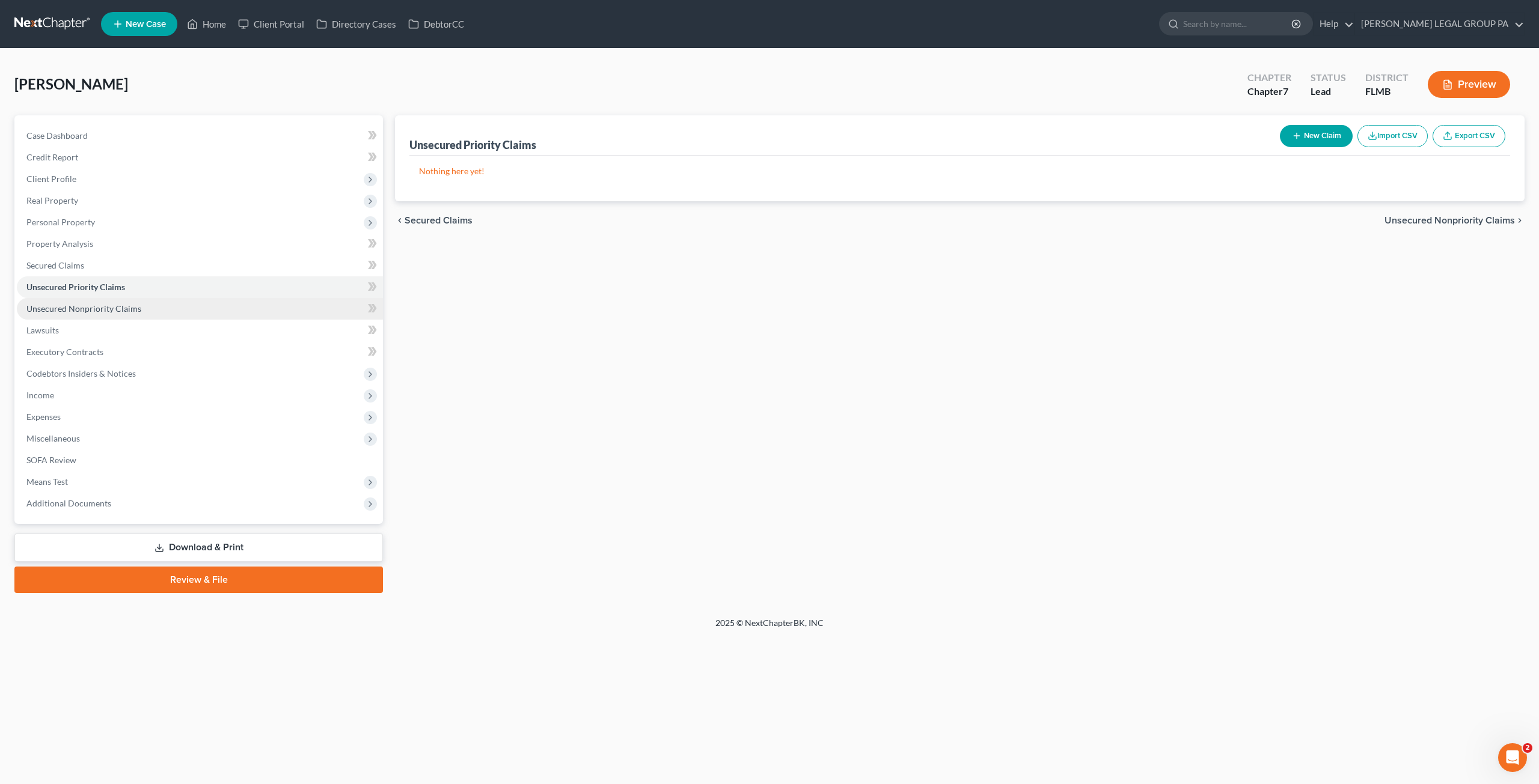
click at [120, 304] on span "Unsecured Nonpriority Claims" at bounding box center [83, 309] width 115 height 10
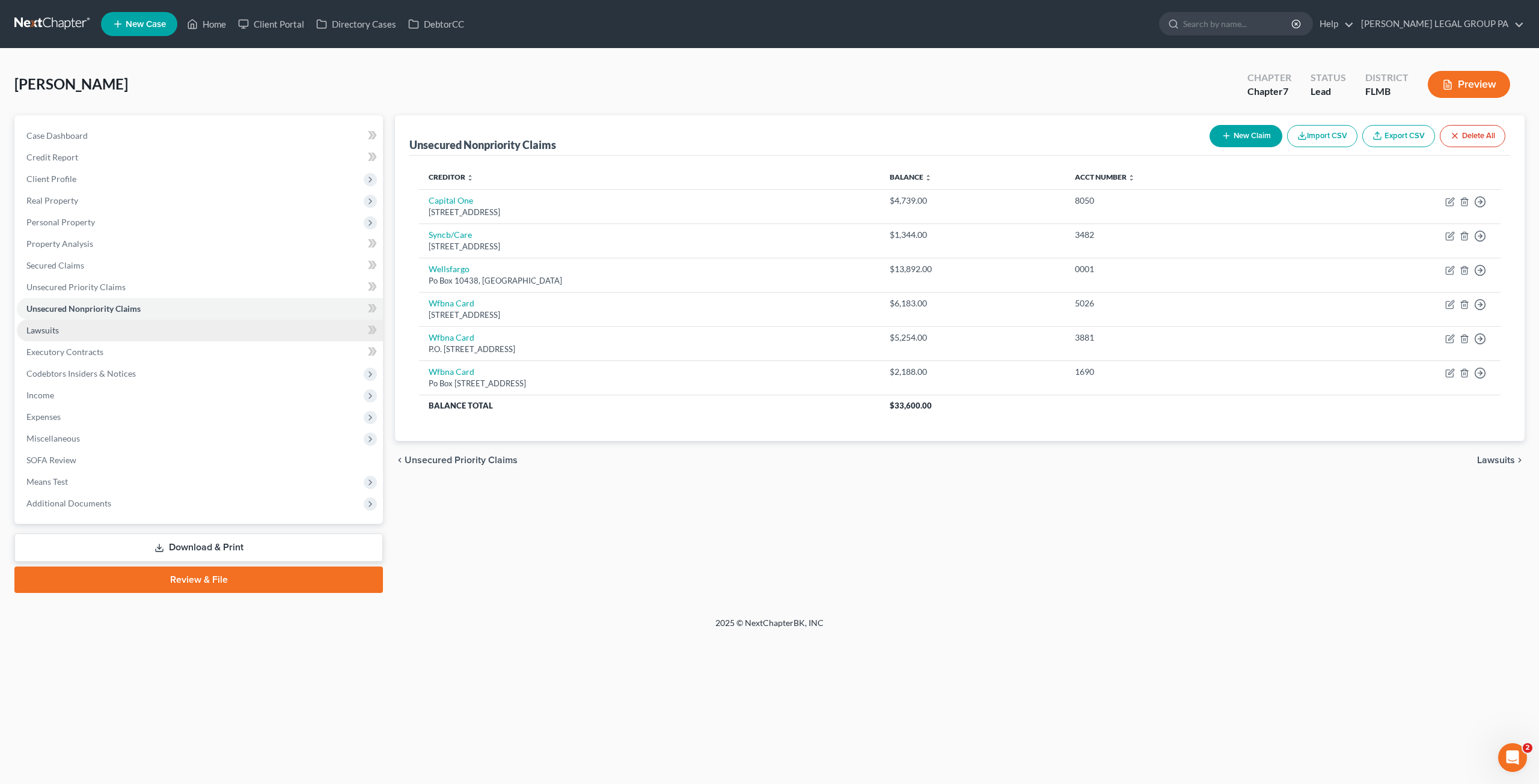
click at [65, 329] on link "Lawsuits" at bounding box center [200, 331] width 366 height 21
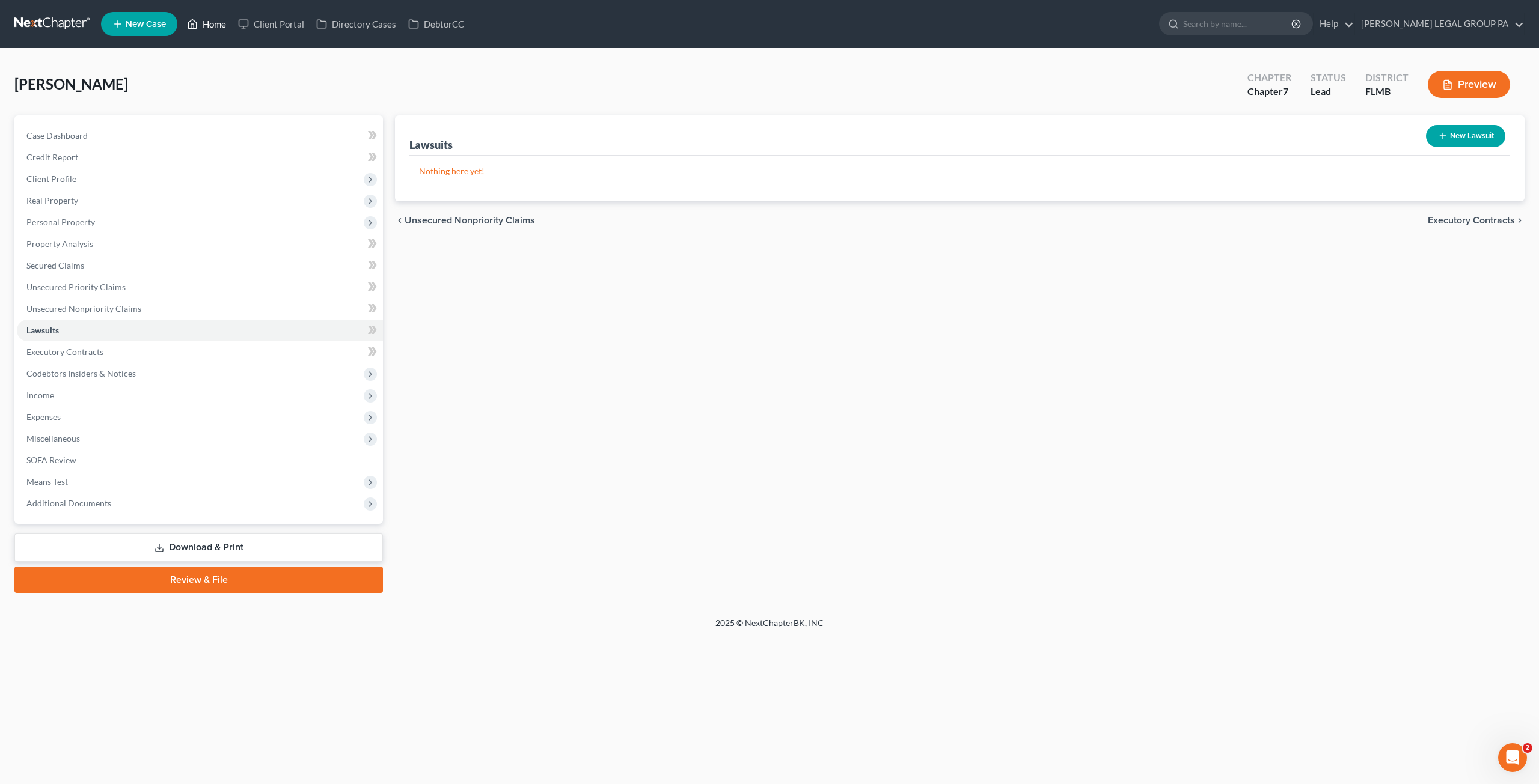
click at [205, 22] on link "Home" at bounding box center [206, 24] width 51 height 21
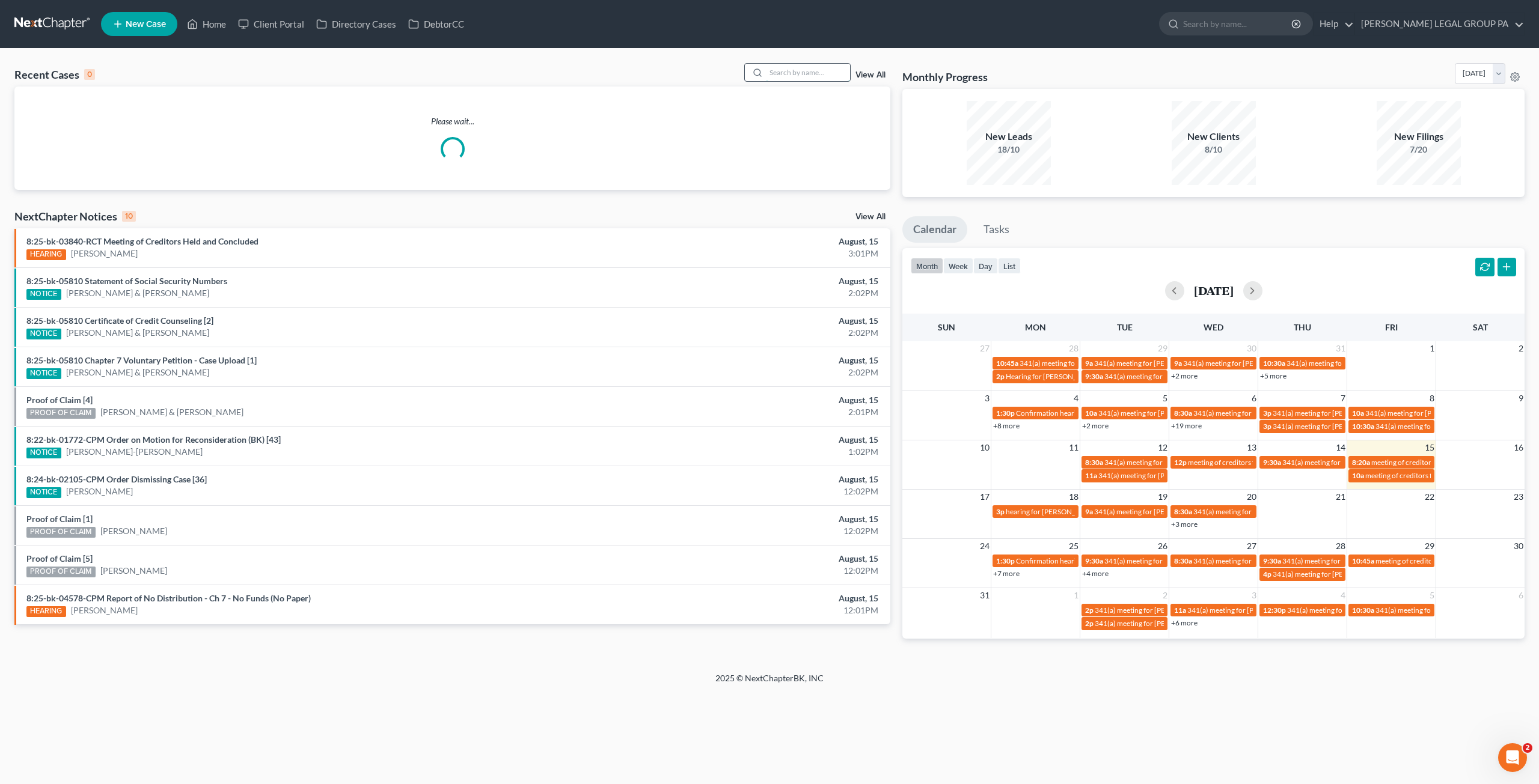
click at [814, 75] on input "search" at bounding box center [808, 72] width 84 height 17
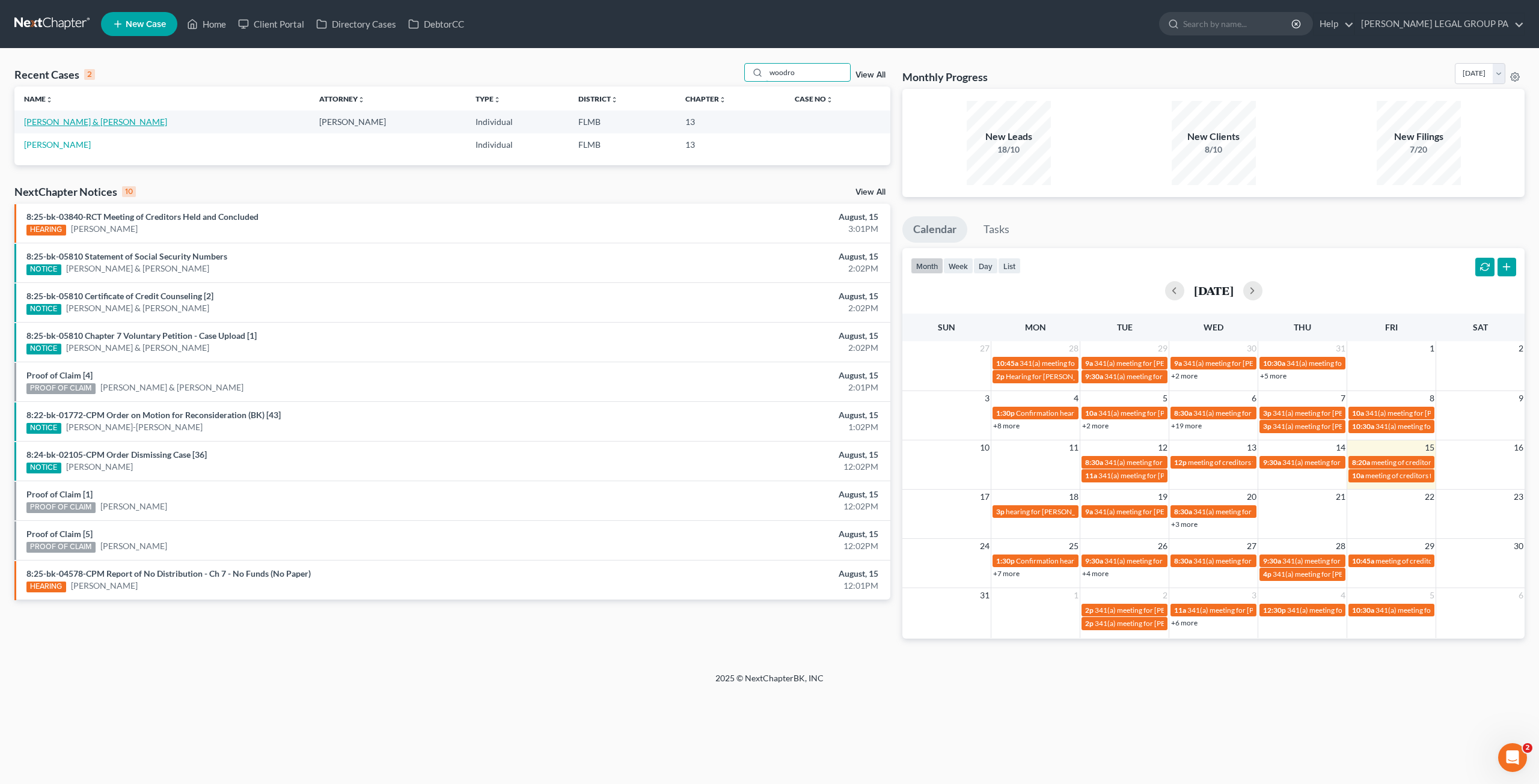
type input "woodro"
click at [103, 124] on link "Woodrow, Kraig & Joyce" at bounding box center [95, 121] width 143 height 10
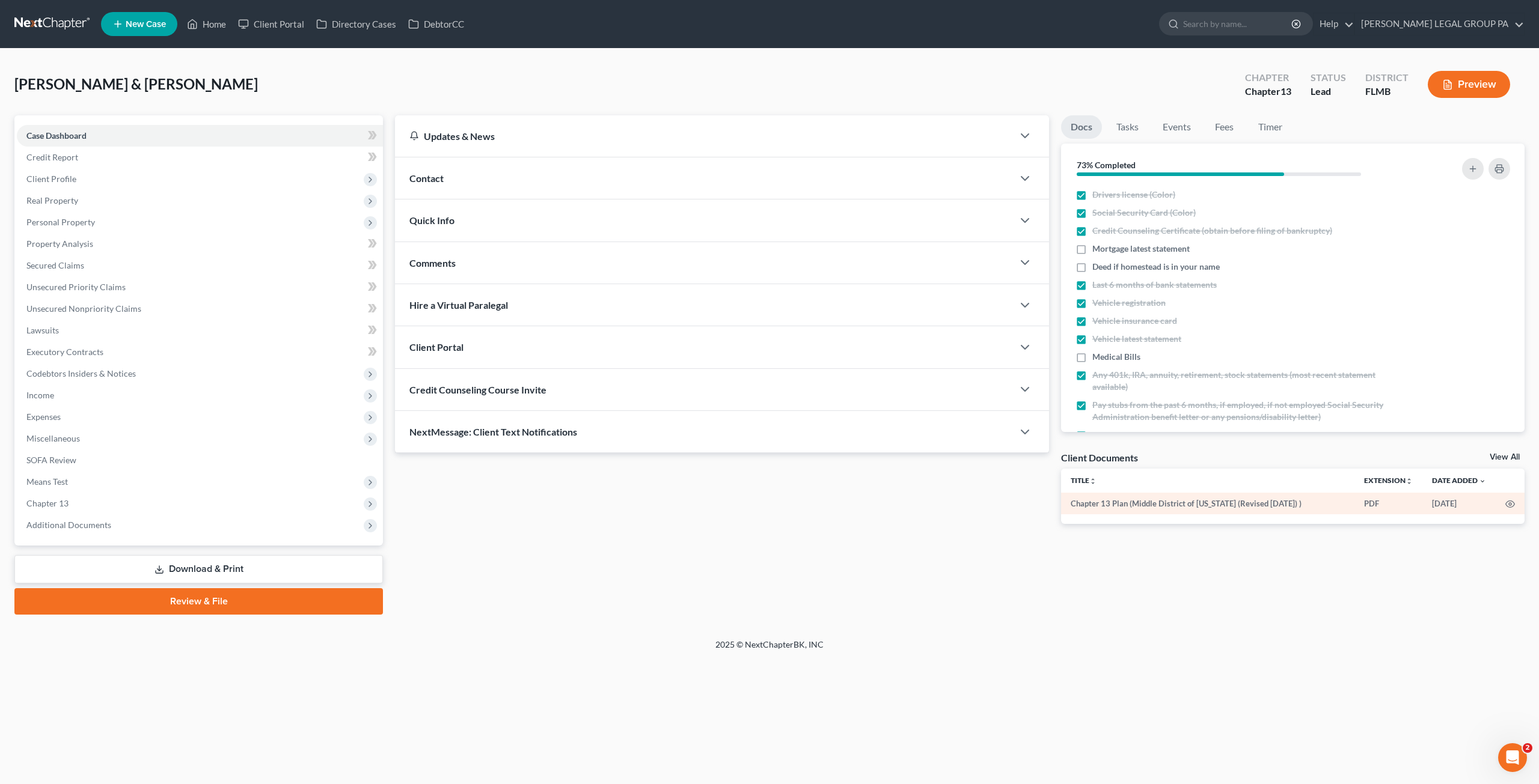
click at [1514, 497] on td at bounding box center [1510, 503] width 29 height 21
click at [1511, 502] on icon "button" at bounding box center [1510, 505] width 9 height 7
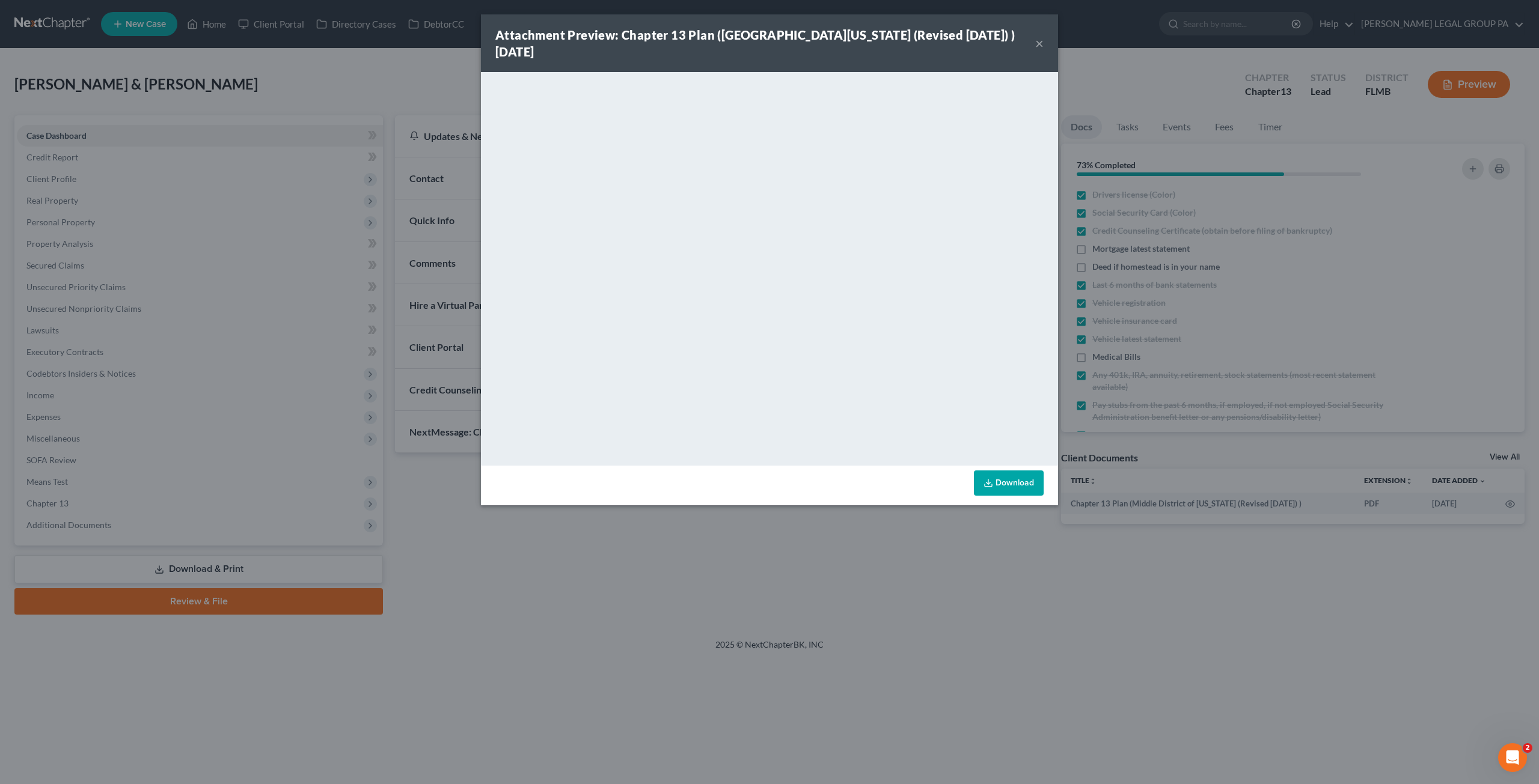
drag, startPoint x: 1040, startPoint y: 43, endPoint x: 947, endPoint y: 74, distance: 98.0
click at [1041, 43] on button "×" at bounding box center [1040, 43] width 8 height 15
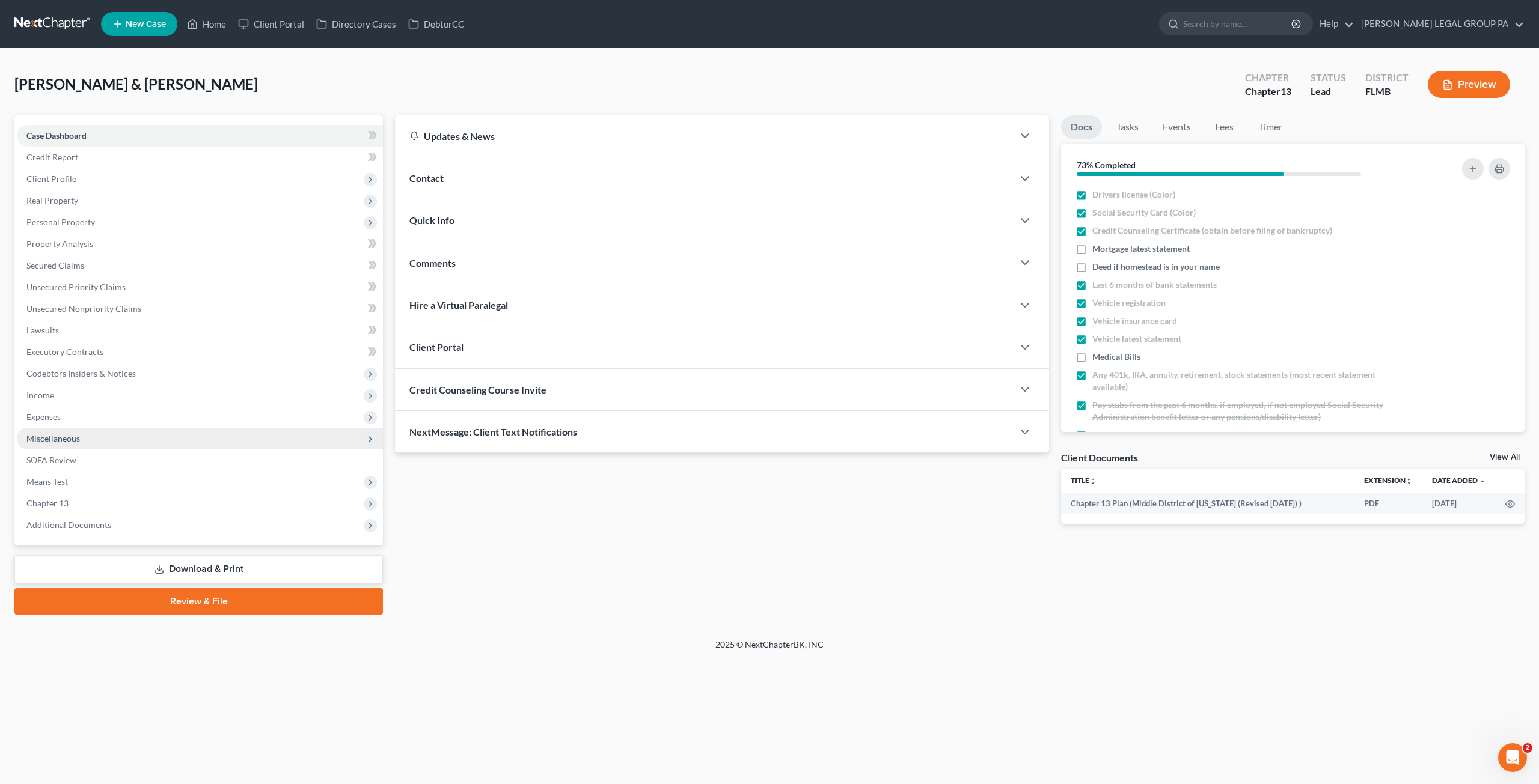
drag, startPoint x: 60, startPoint y: 421, endPoint x: 62, endPoint y: 440, distance: 19.1
click at [60, 421] on span "Expenses" at bounding box center [43, 417] width 34 height 10
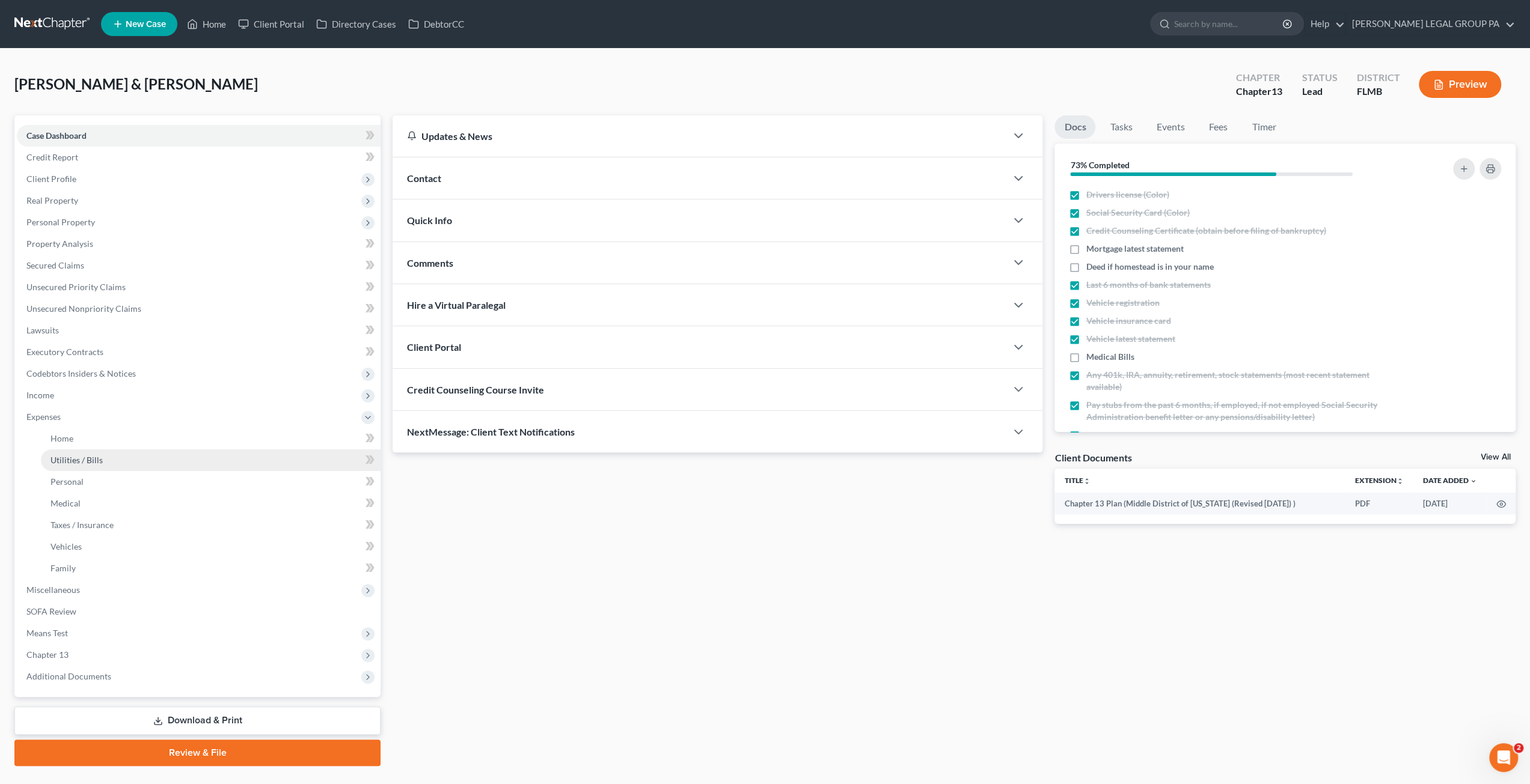
drag, startPoint x: 114, startPoint y: 461, endPoint x: 117, endPoint y: 467, distance: 6.7
click at [115, 461] on link "Utilities / Bills" at bounding box center [210, 460] width 340 height 21
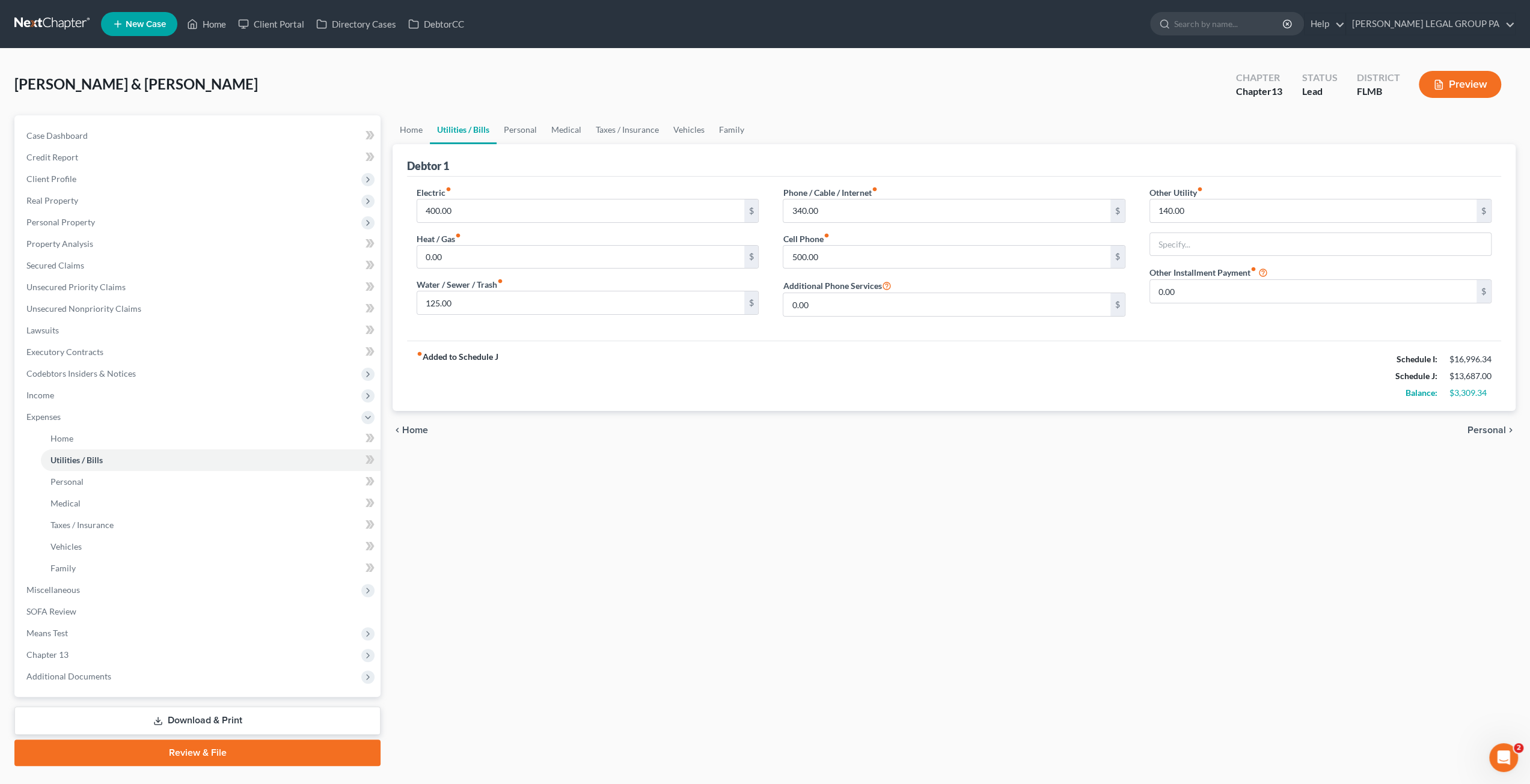
drag, startPoint x: 137, startPoint y: 83, endPoint x: 177, endPoint y: 94, distance: 41.5
click at [157, 90] on span "Woodrow, Kraig & Joyce" at bounding box center [136, 83] width 243 height 17
click at [170, 92] on span "Woodrow, Kraig & Joyce" at bounding box center [136, 83] width 243 height 17
click at [70, 124] on div "Case Dashboard Payments Invoices Payments Payments Credit Report Client Profile…" at bounding box center [197, 406] width 366 height 582
click at [70, 132] on span "Case Dashboard" at bounding box center [56, 135] width 61 height 10
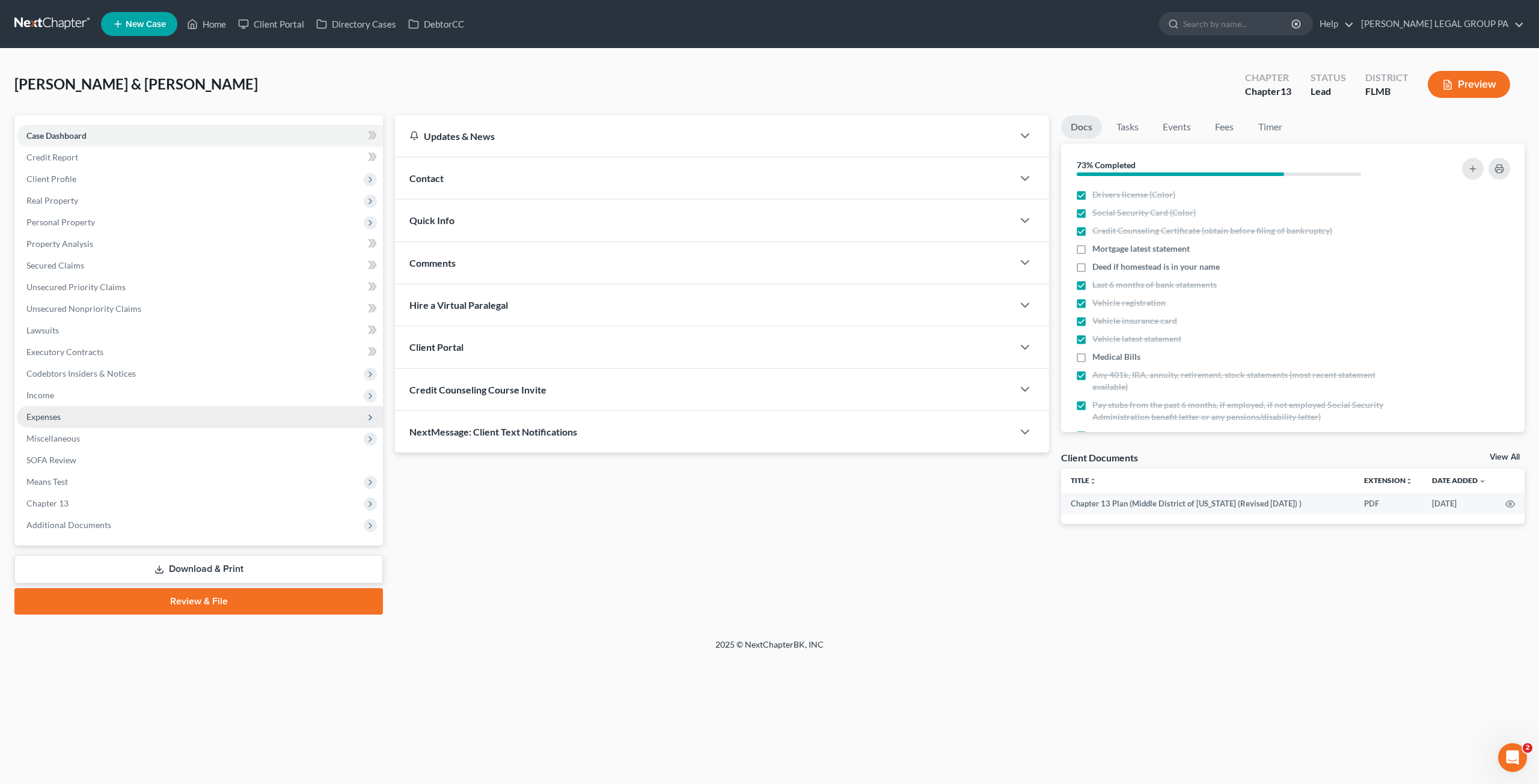
click at [101, 421] on span "Expenses" at bounding box center [200, 417] width 366 height 21
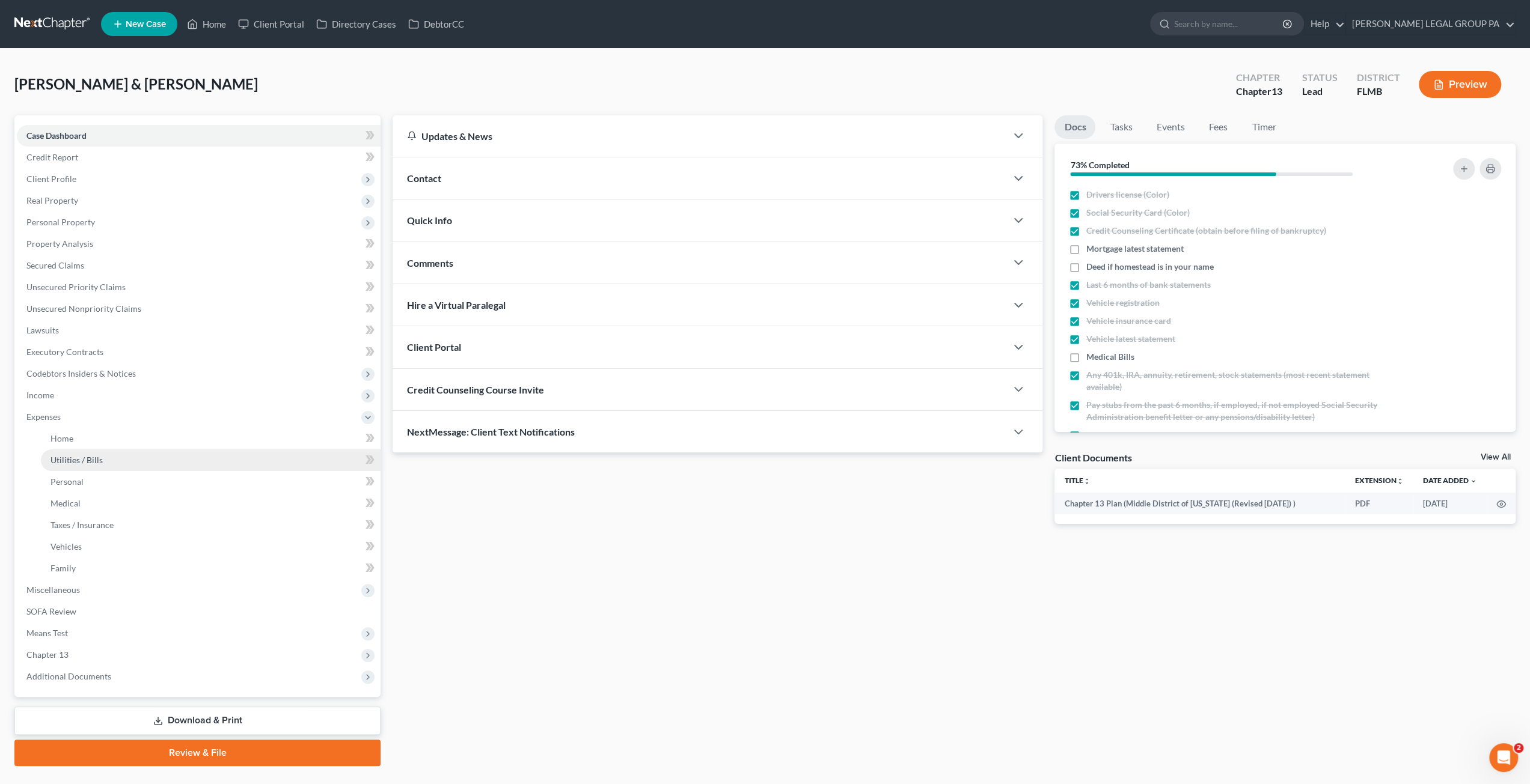
click at [94, 464] on span "Utilities / Bills" at bounding box center [77, 460] width 52 height 10
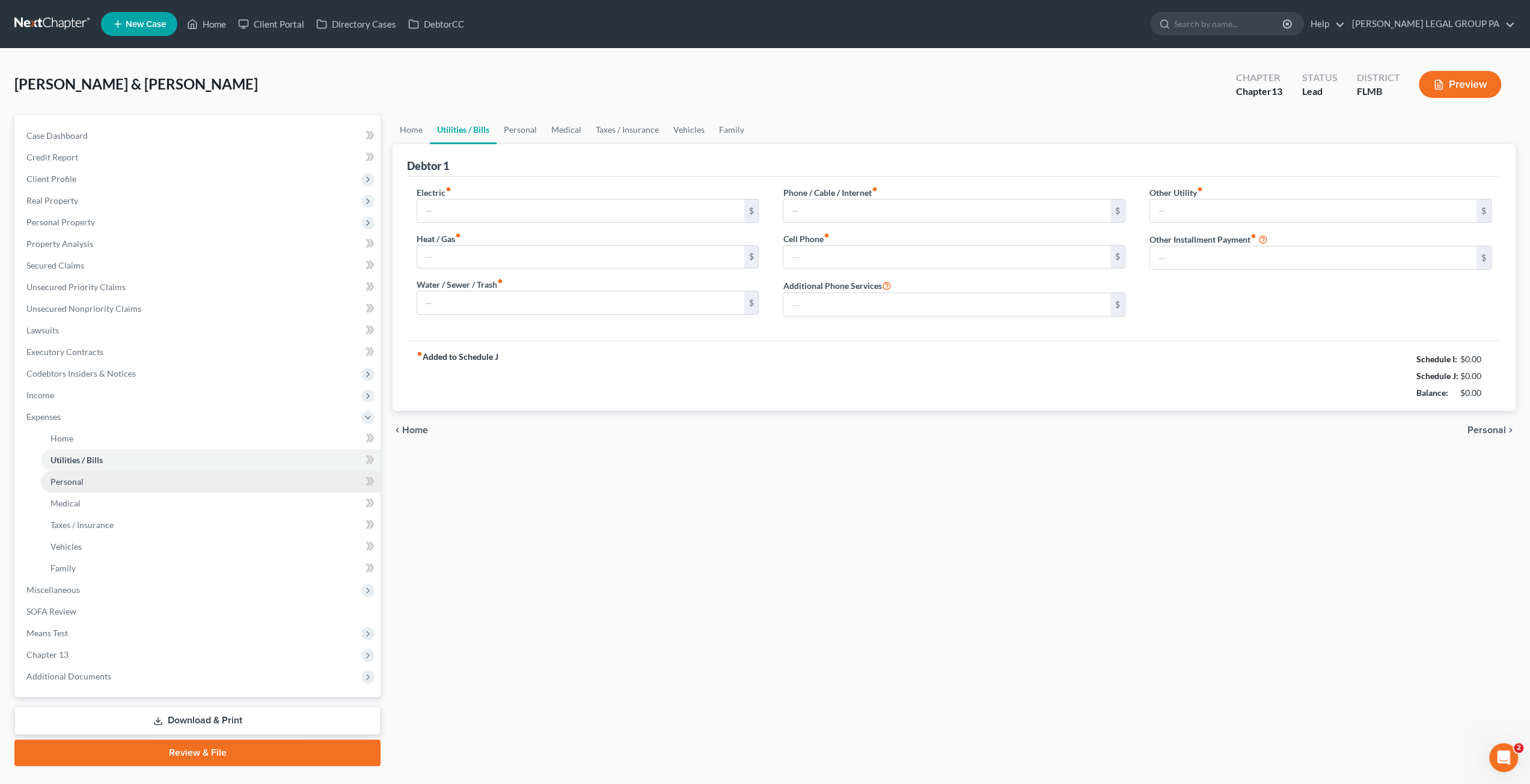
type input "400.00"
type input "0.00"
type input "125.00"
type input "340.00"
type input "500.00"
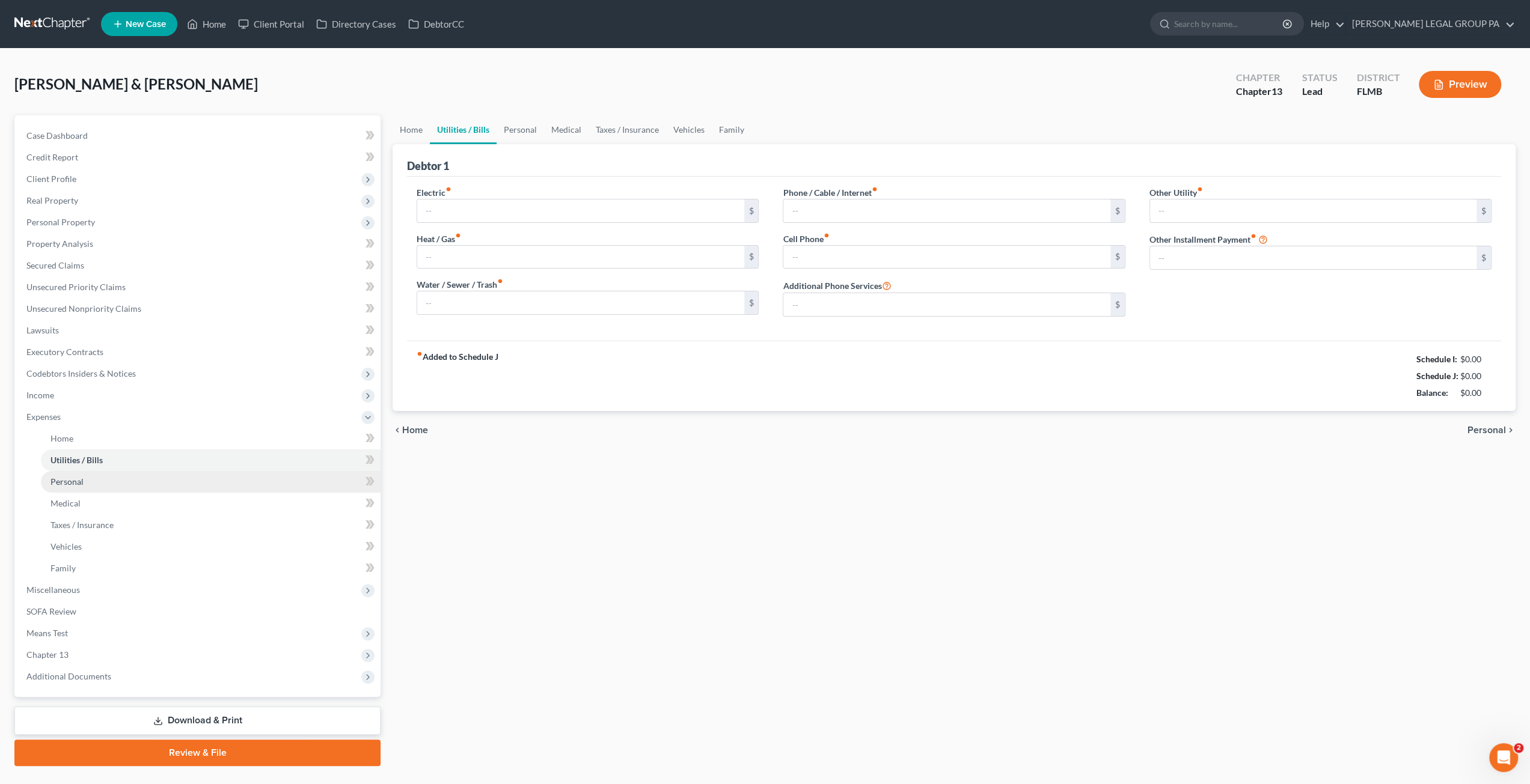
type input "0.00"
type input "140.00"
type input "0.00"
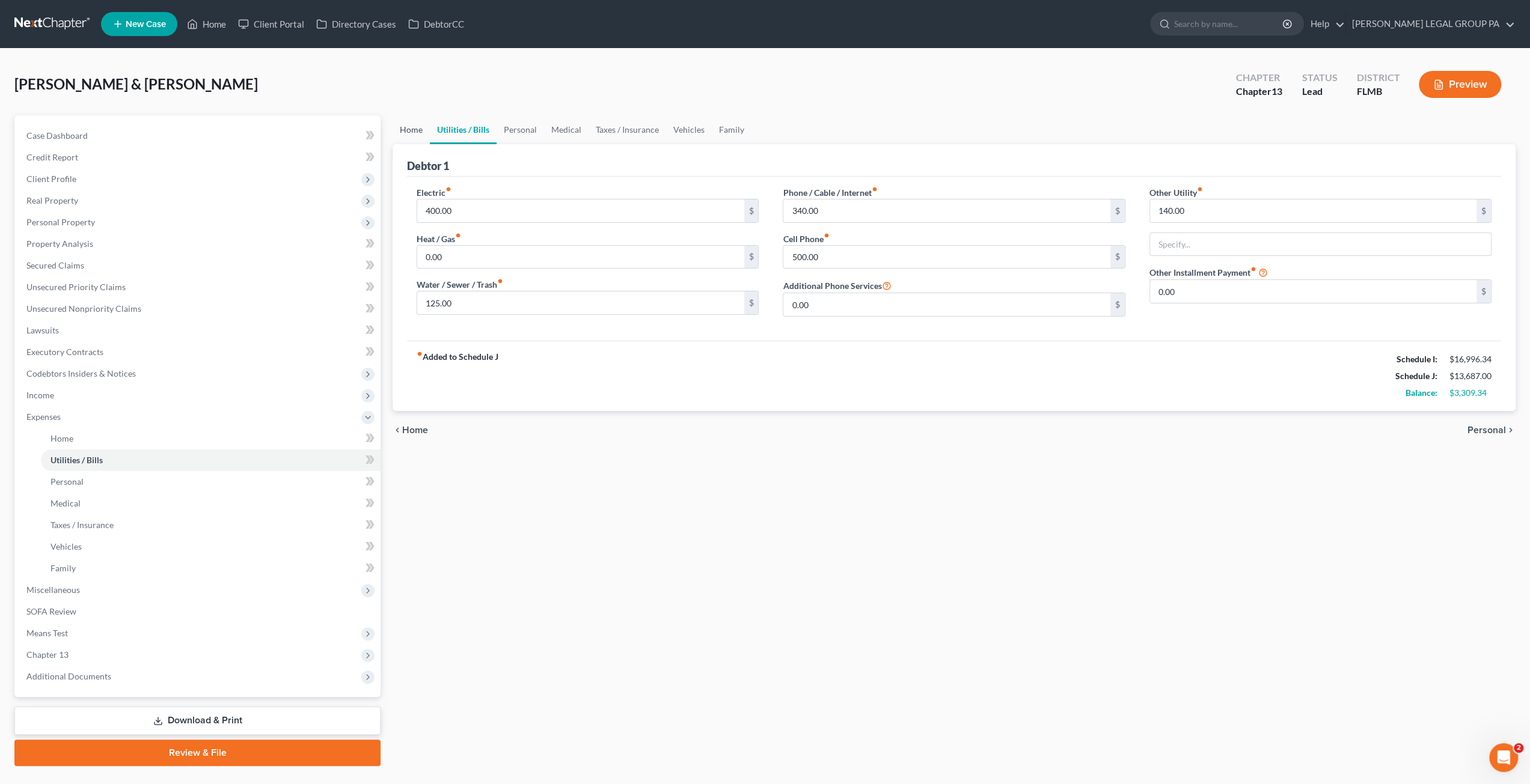
click at [421, 130] on link "Home" at bounding box center [412, 129] width 38 height 29
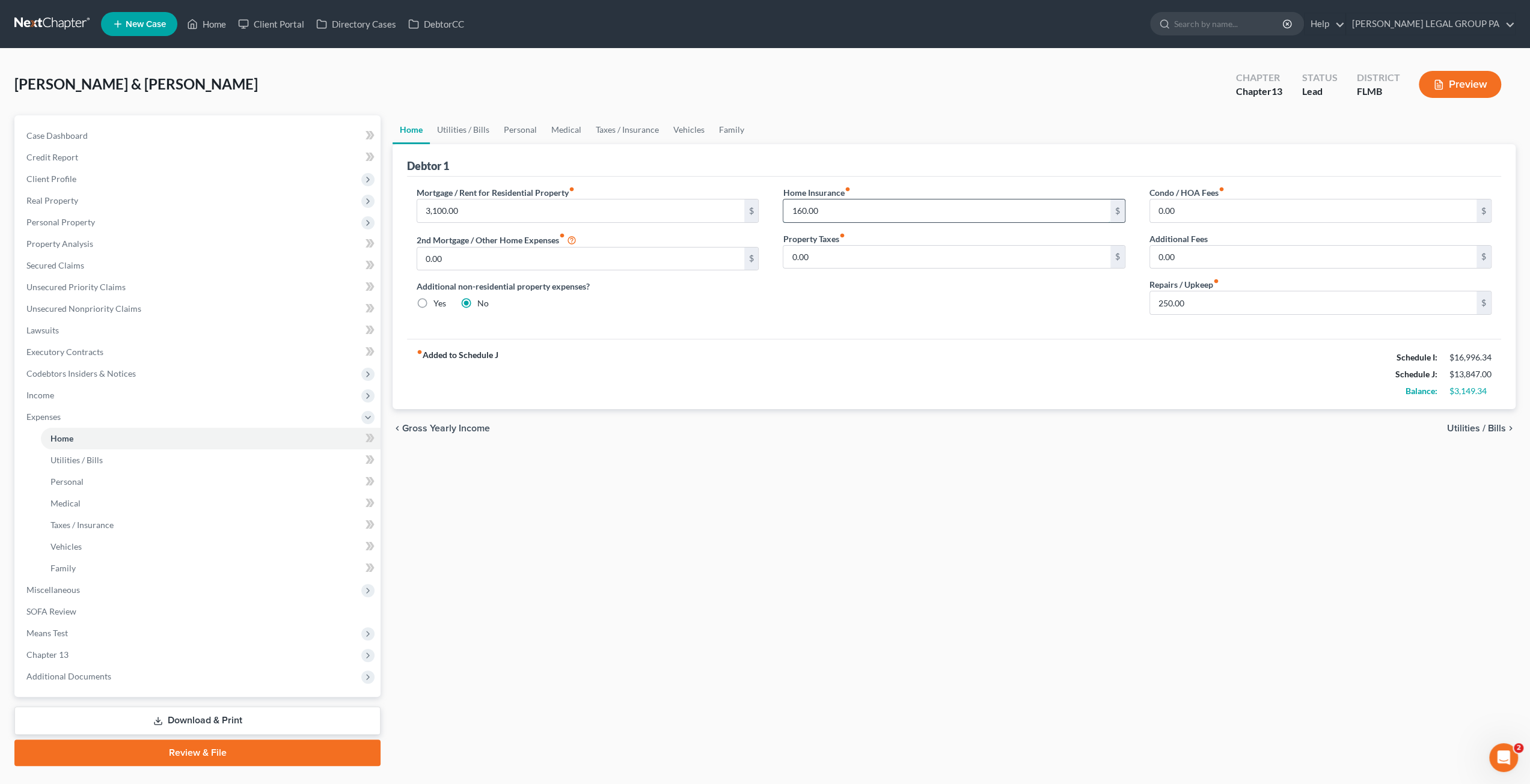
type input "160.00"
click at [454, 133] on link "Utilities / Bills" at bounding box center [463, 129] width 67 height 29
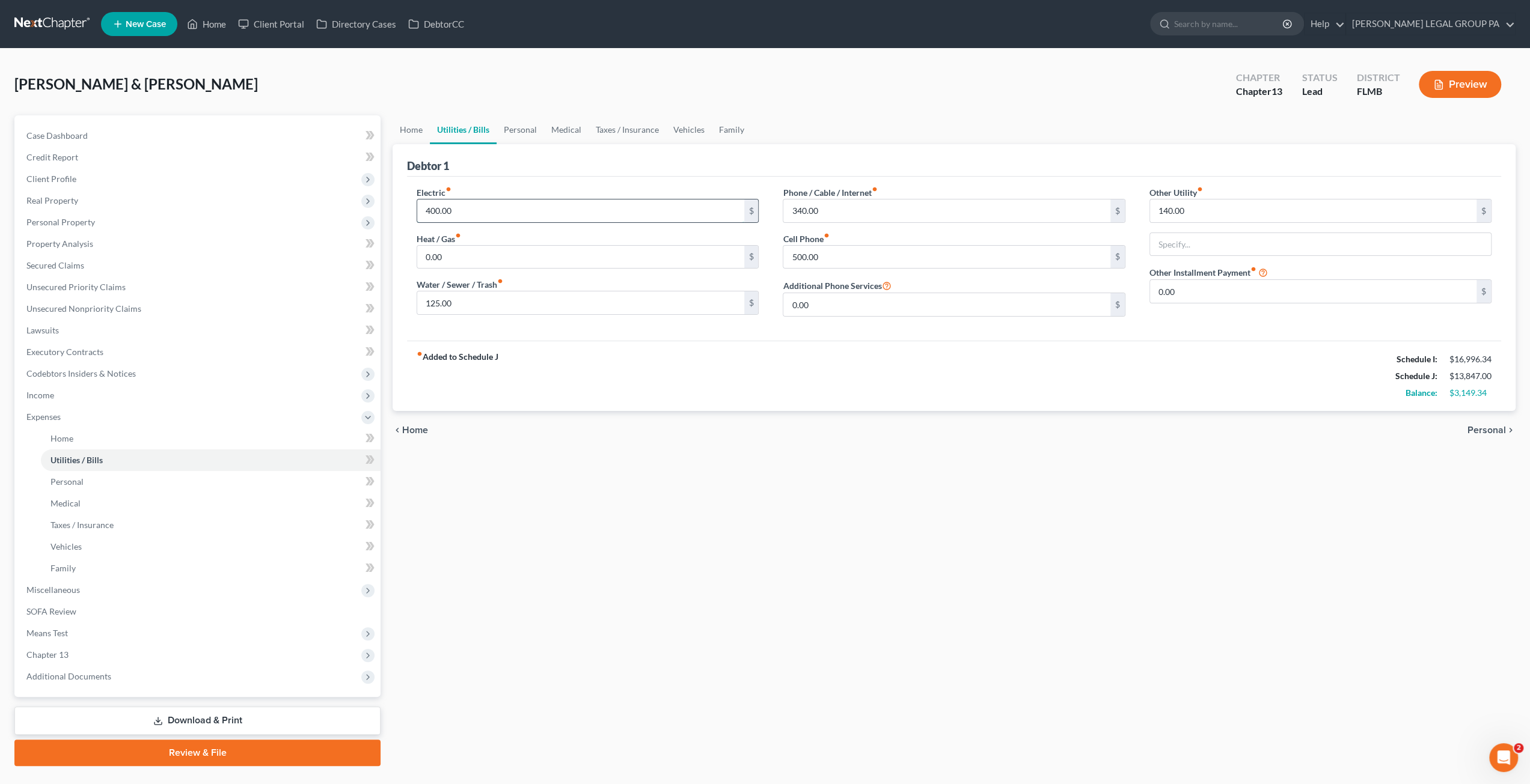
click at [484, 210] on input "400.00" at bounding box center [580, 211] width 327 height 23
type input "550.00"
type input "175.00"
type input "525.00"
type input "Pool Service"
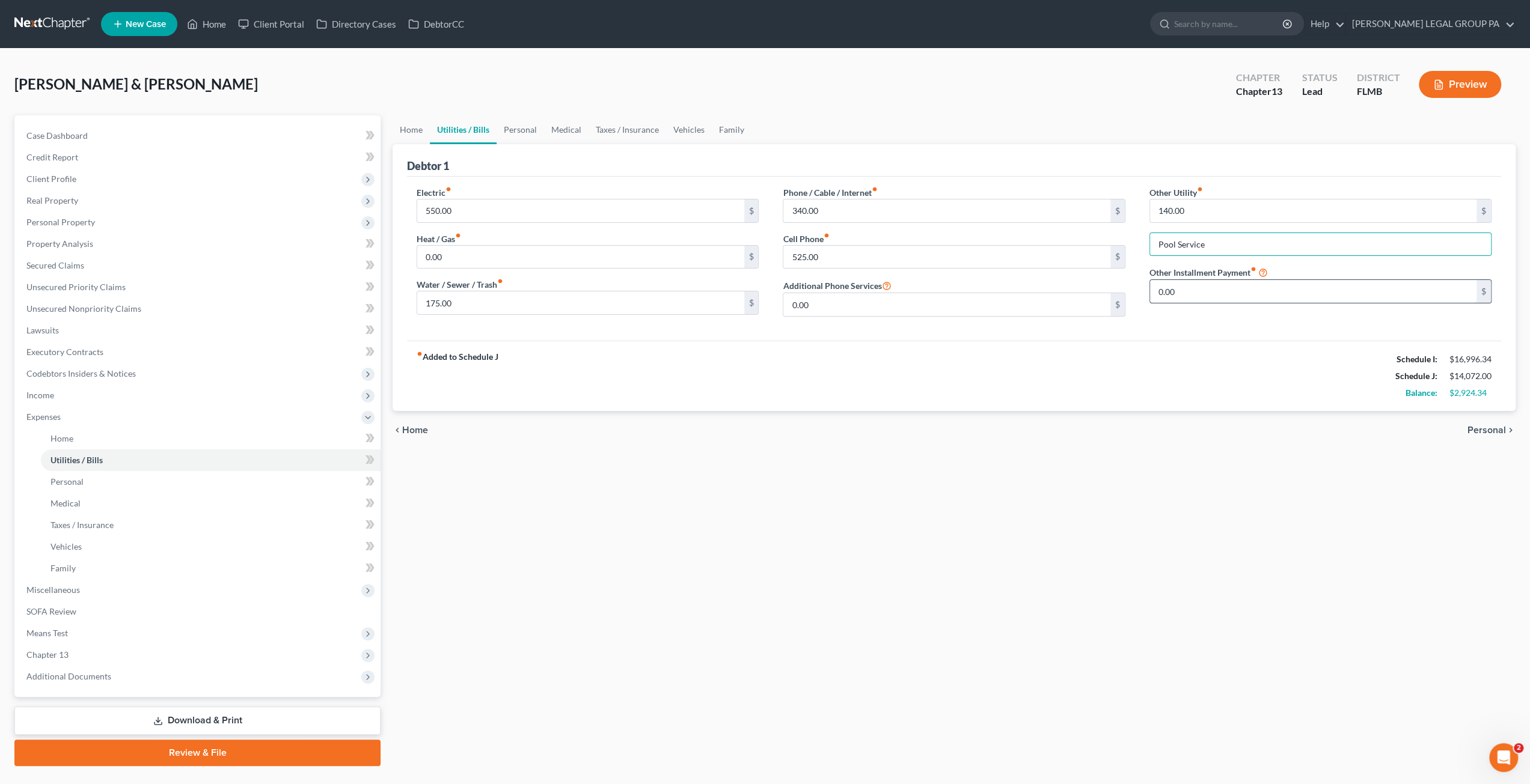
click at [1188, 289] on input "0.00" at bounding box center [1313, 291] width 327 height 23
type input "75.50"
type input "Alarm Equipment and Monitoring"
drag, startPoint x: 526, startPoint y: 124, endPoint x: 525, endPoint y: 140, distance: 16.0
click at [526, 125] on link "Personal" at bounding box center [521, 129] width 47 height 29
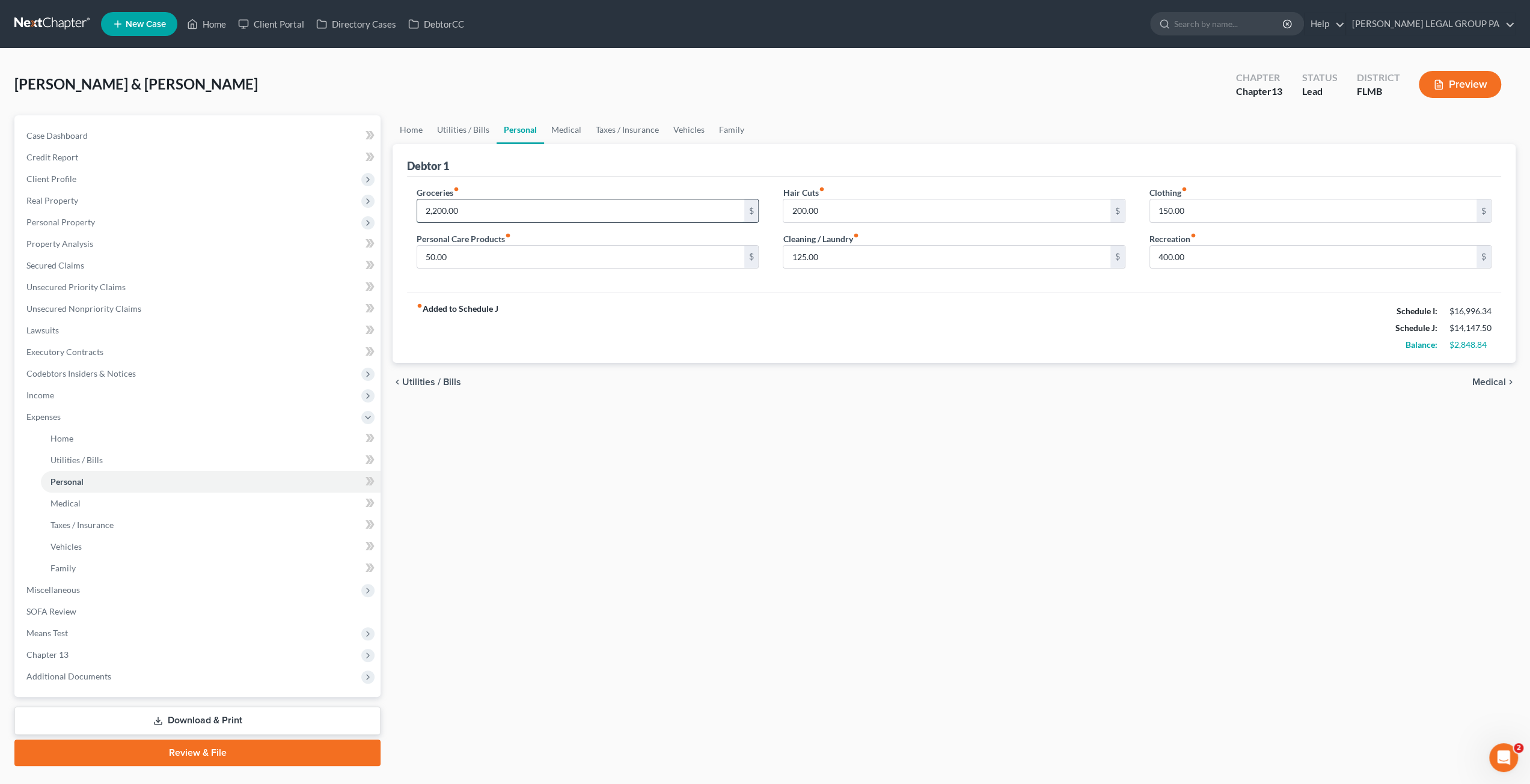
click at [474, 209] on input "2,200.00" at bounding box center [580, 211] width 327 height 23
type input "1,200.00"
type input "350.00"
type input "150.00"
type input "160.00"
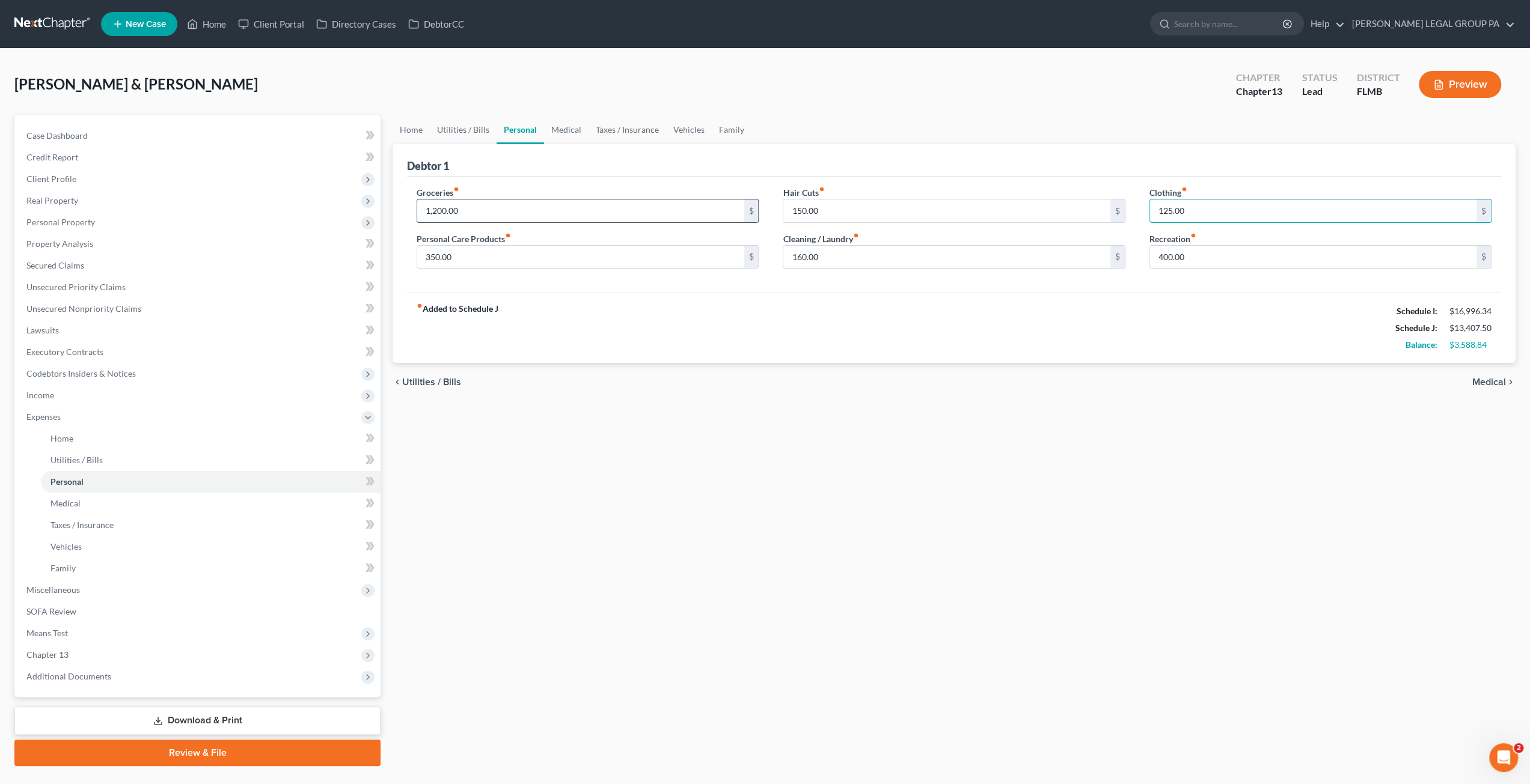
type input "125.00"
click at [562, 124] on link "Medical" at bounding box center [566, 129] width 44 height 29
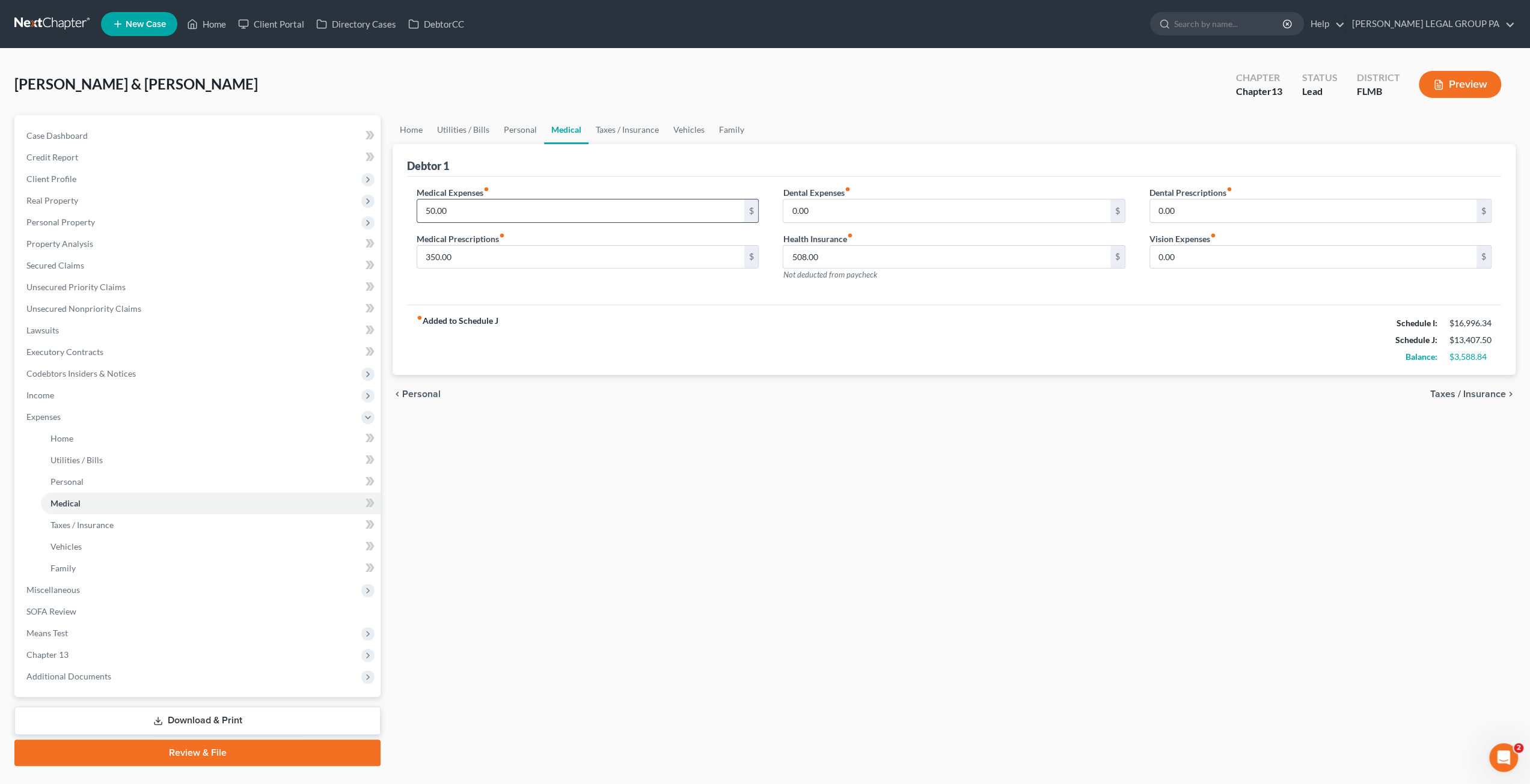
click at [449, 204] on input "50.00" at bounding box center [580, 211] width 327 height 23
type input "200.00"
type input "275.00"
type input "75.00"
click at [609, 124] on link "Taxes / Insurance" at bounding box center [627, 129] width 78 height 29
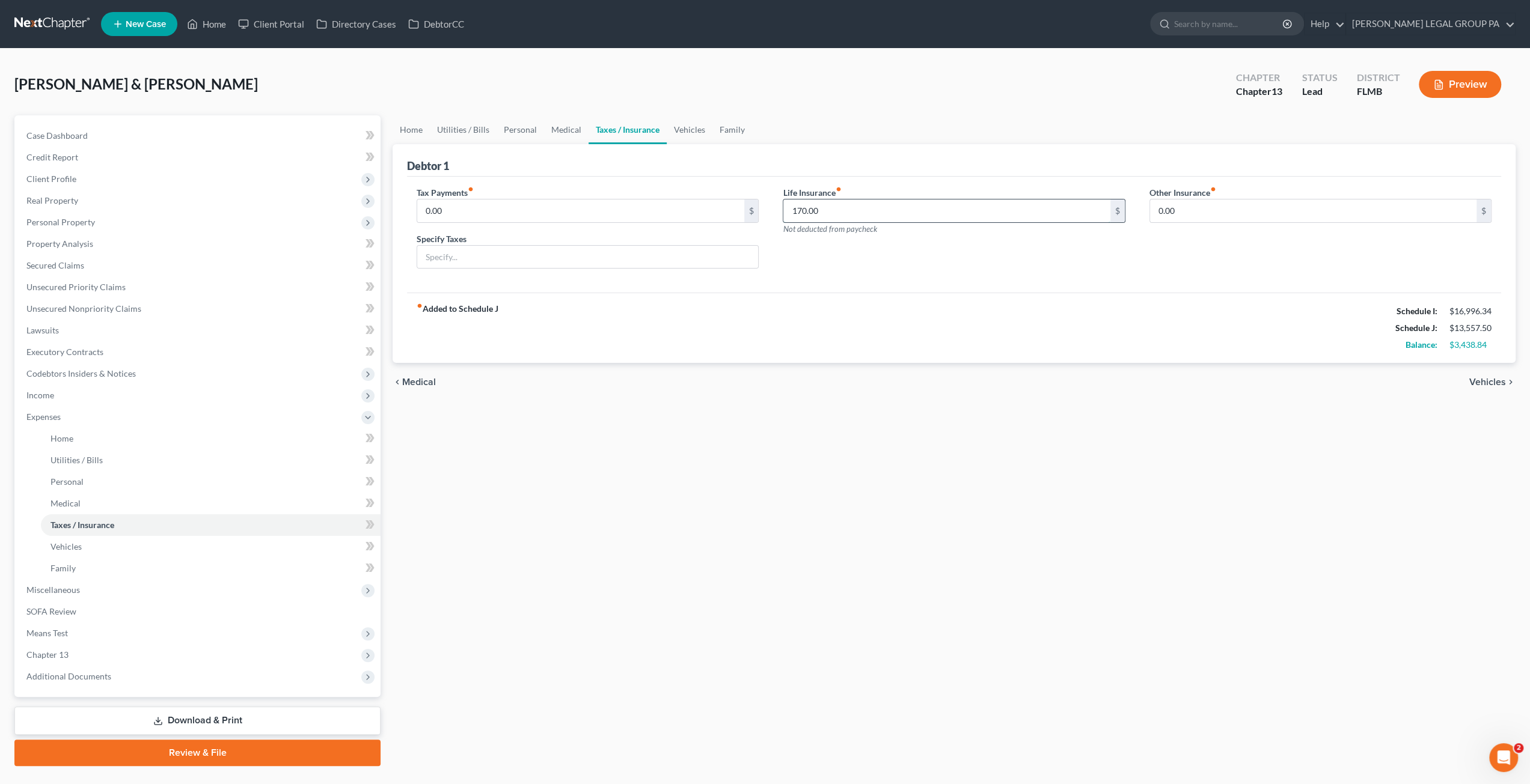
click at [831, 214] on input "170.00" at bounding box center [946, 211] width 327 height 23
click at [689, 132] on link "Vehicles" at bounding box center [690, 129] width 46 height 29
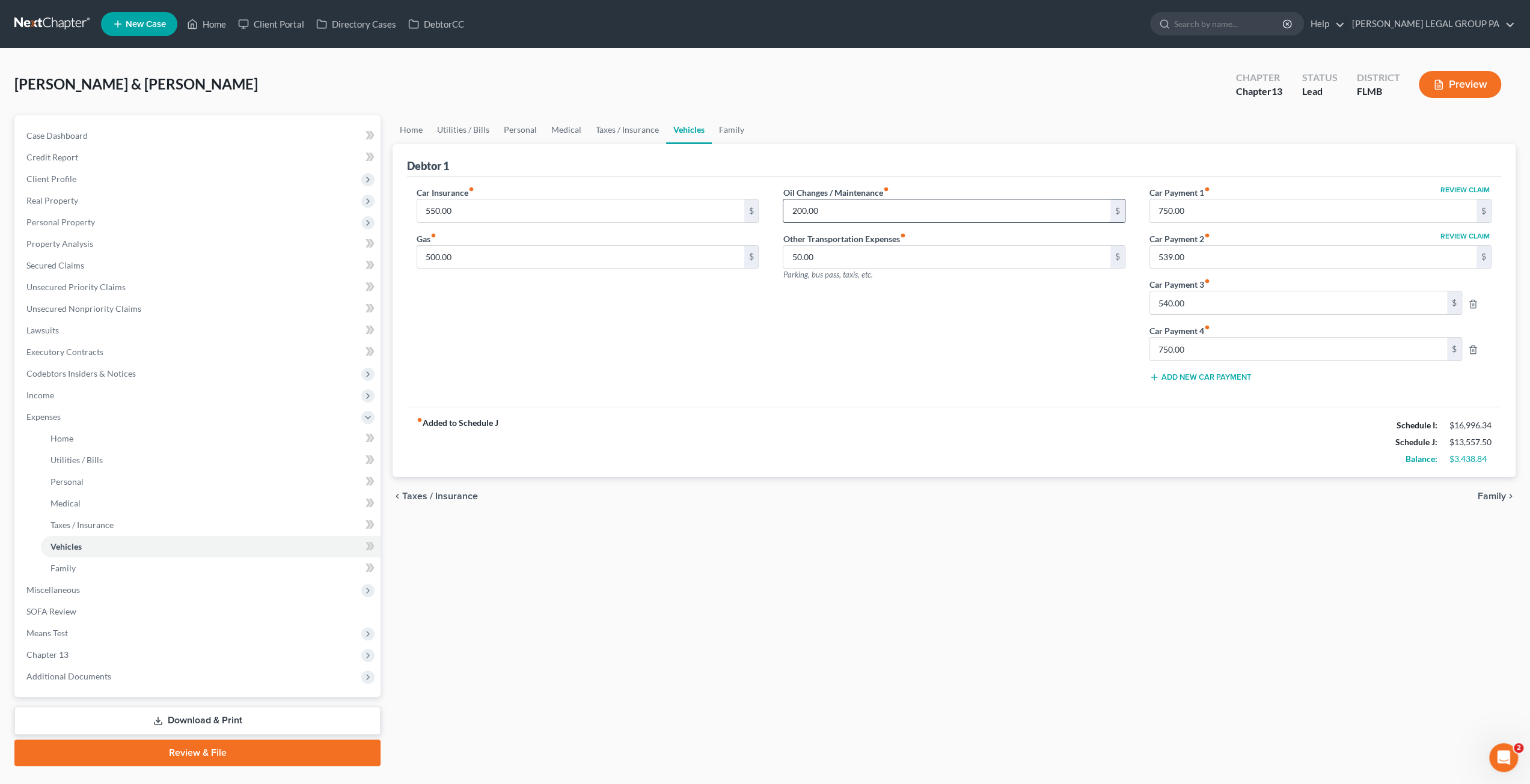
click at [834, 204] on input "200.00" at bounding box center [946, 211] width 327 height 23
type input "100.00"
type input "60.00"
click at [1472, 300] on icon "button" at bounding box center [1474, 304] width 10 height 10
type input "750.00"
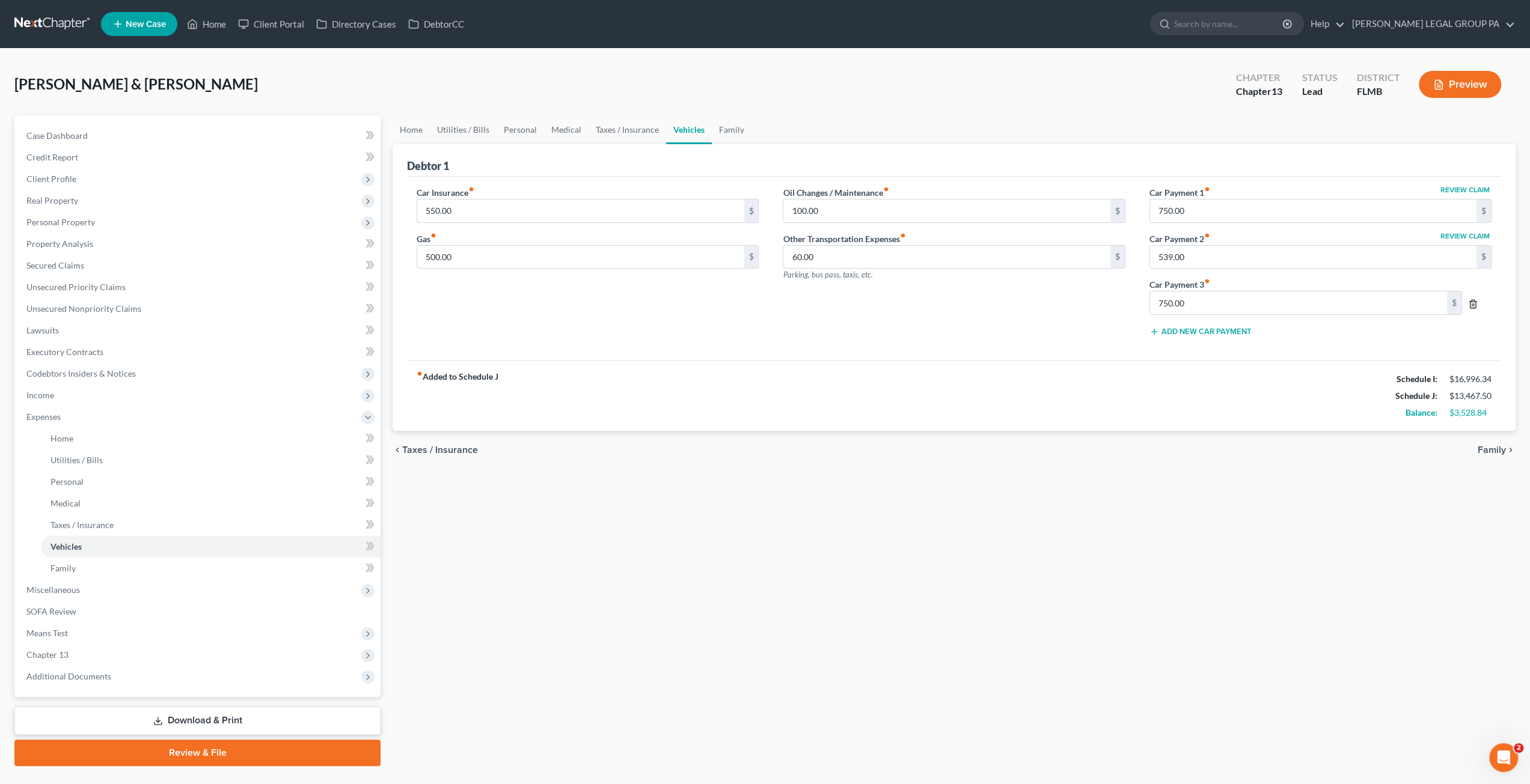
click at [1473, 304] on line "button" at bounding box center [1473, 304] width 0 height 2
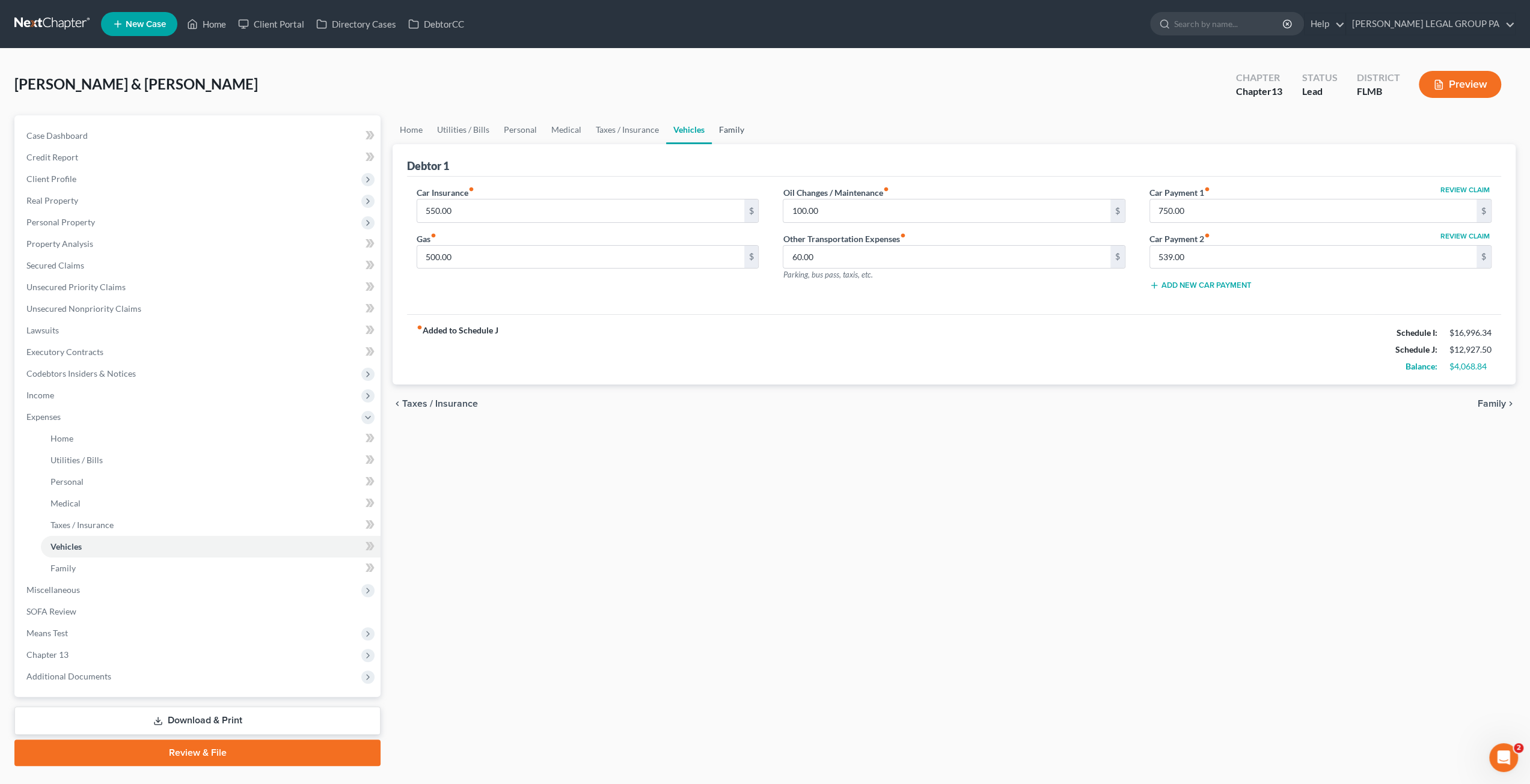
drag, startPoint x: 751, startPoint y: 140, endPoint x: 739, endPoint y: 137, distance: 12.4
click at [747, 140] on ul "Home Utilities / Bills Personal Medical Taxes / Insurance Vehicles Family" at bounding box center [955, 129] width 1123 height 29
click at [733, 131] on link "Family" at bounding box center [732, 129] width 39 height 29
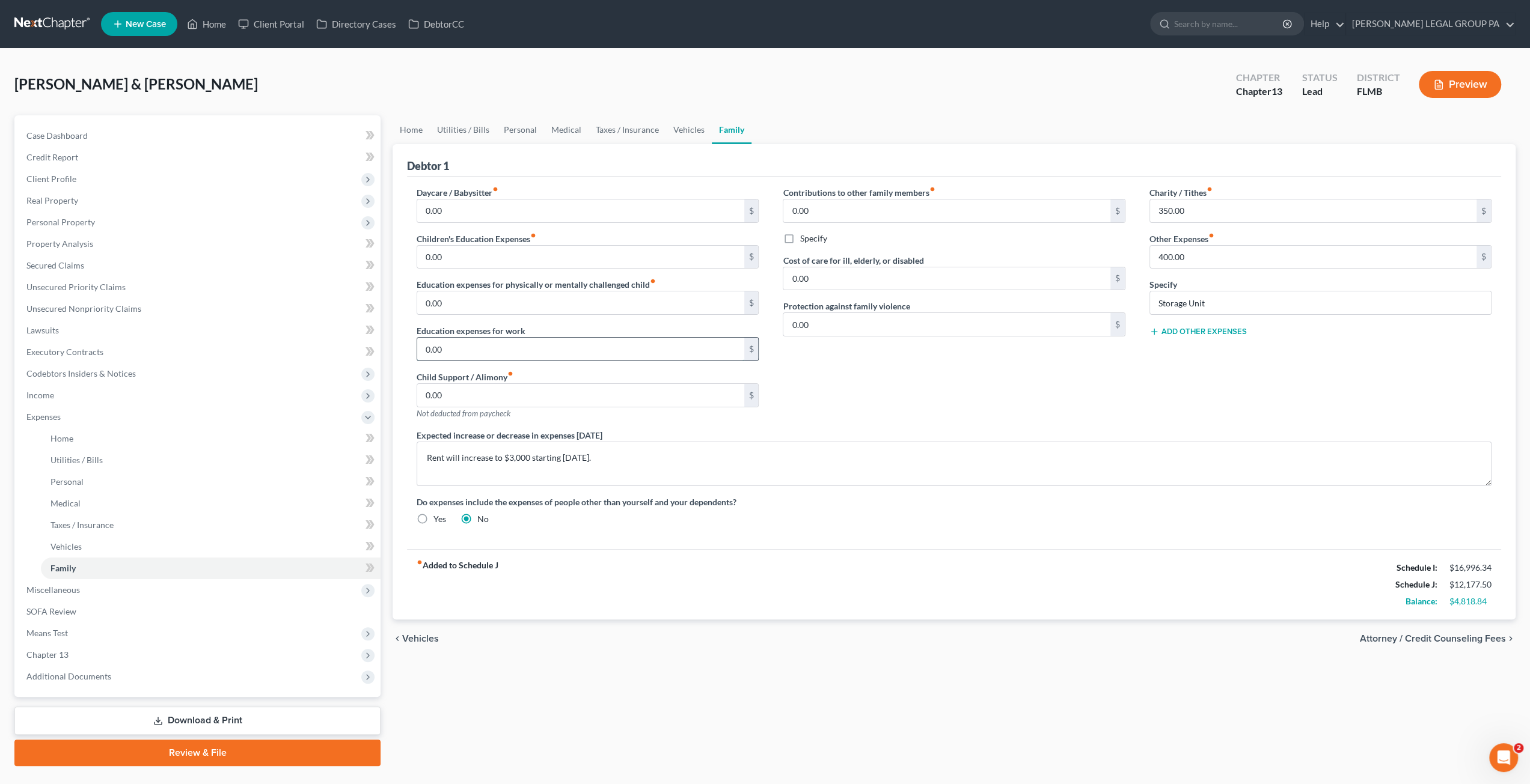
click at [447, 345] on input "0.00" at bounding box center [580, 349] width 327 height 23
type input "75.00"
click at [1063, 412] on div "Contributions to other family members fiber_manual_record 0.00 $ Specify Cost o…" at bounding box center [954, 308] width 366 height 243
click at [38, 137] on span "Case Dashboard" at bounding box center [56, 135] width 61 height 10
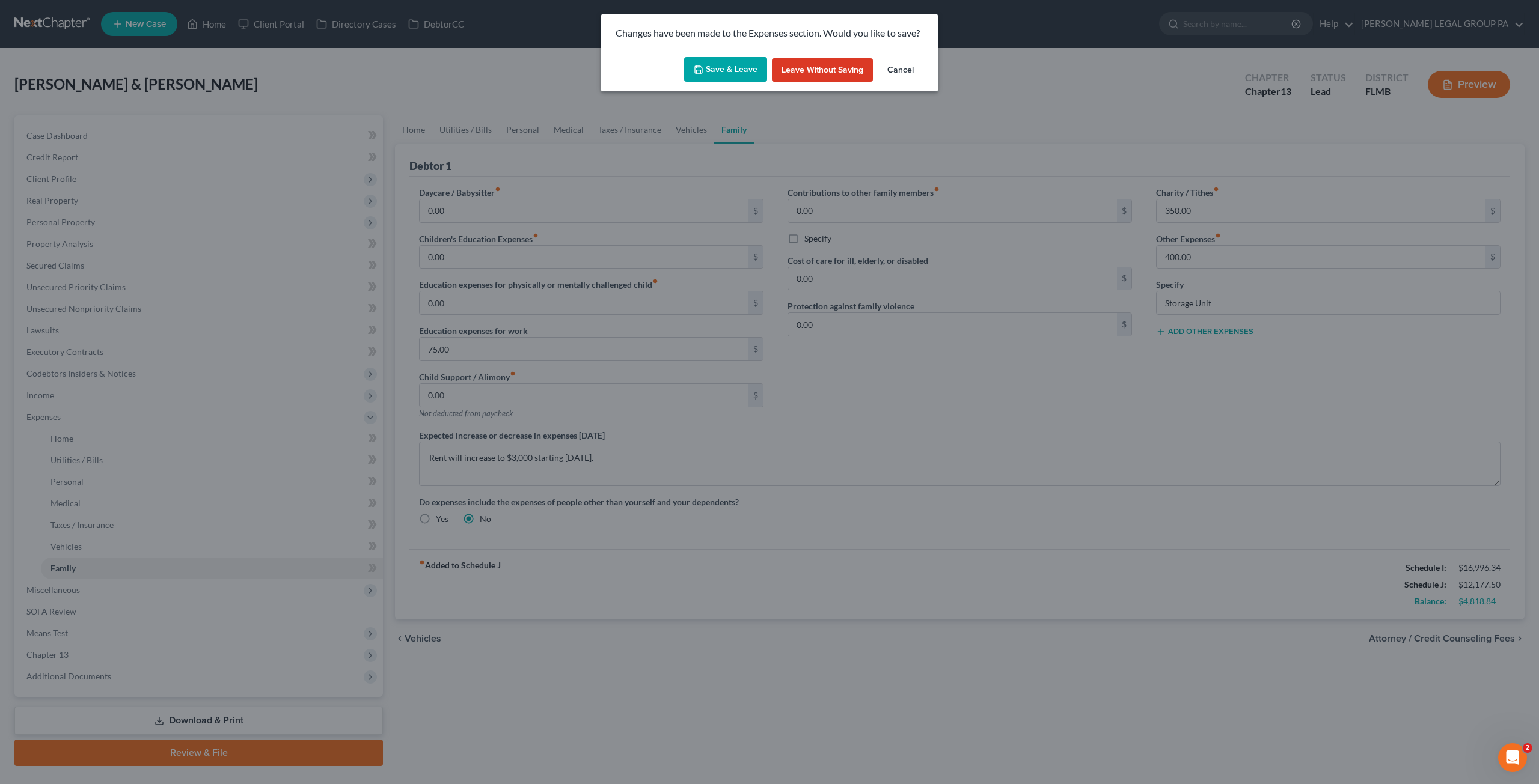
click at [699, 67] on polyline "button" at bounding box center [698, 67] width 3 height 2
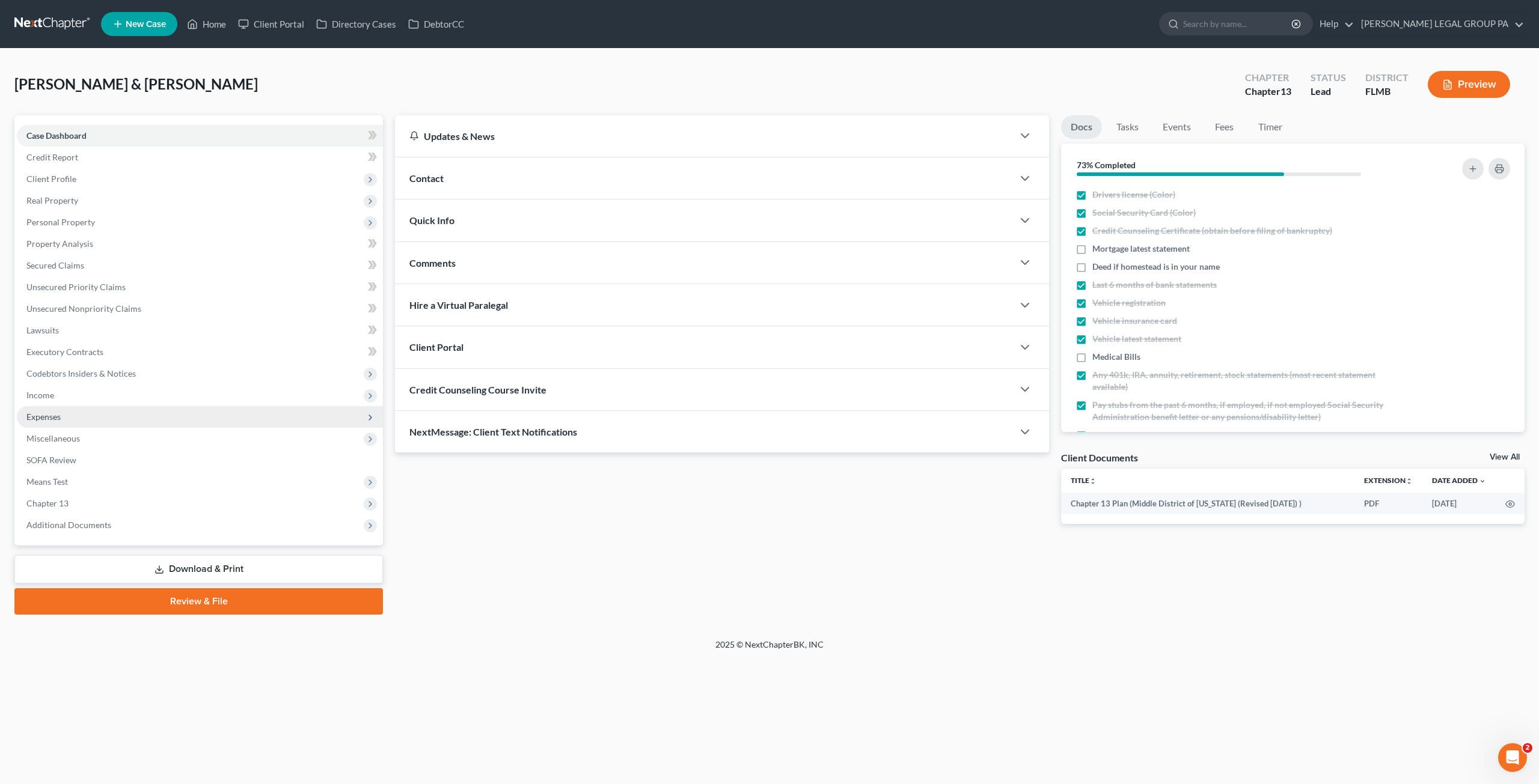
click at [47, 417] on span "Expenses" at bounding box center [43, 417] width 34 height 10
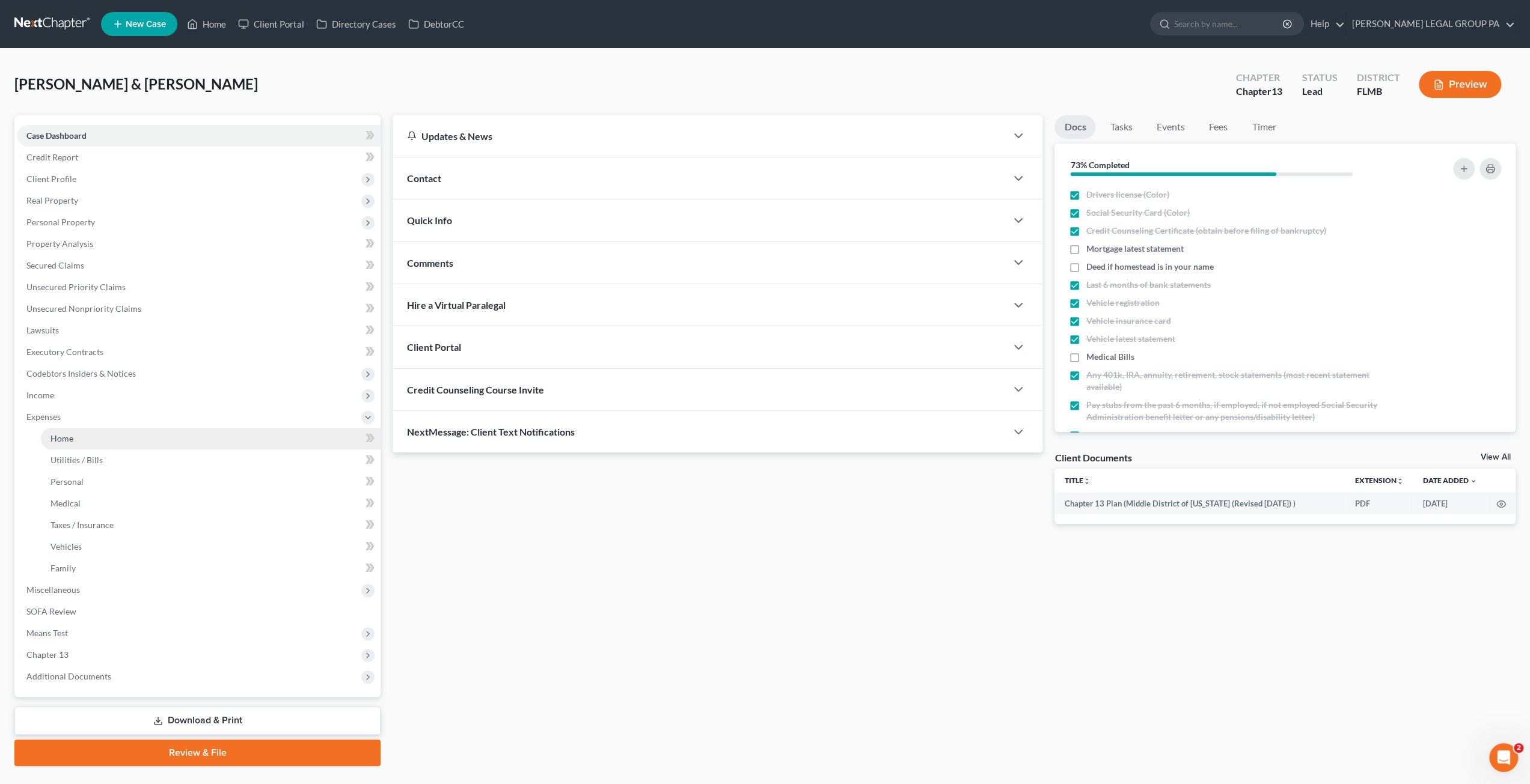
click at [56, 437] on span "Home" at bounding box center [62, 439] width 23 height 10
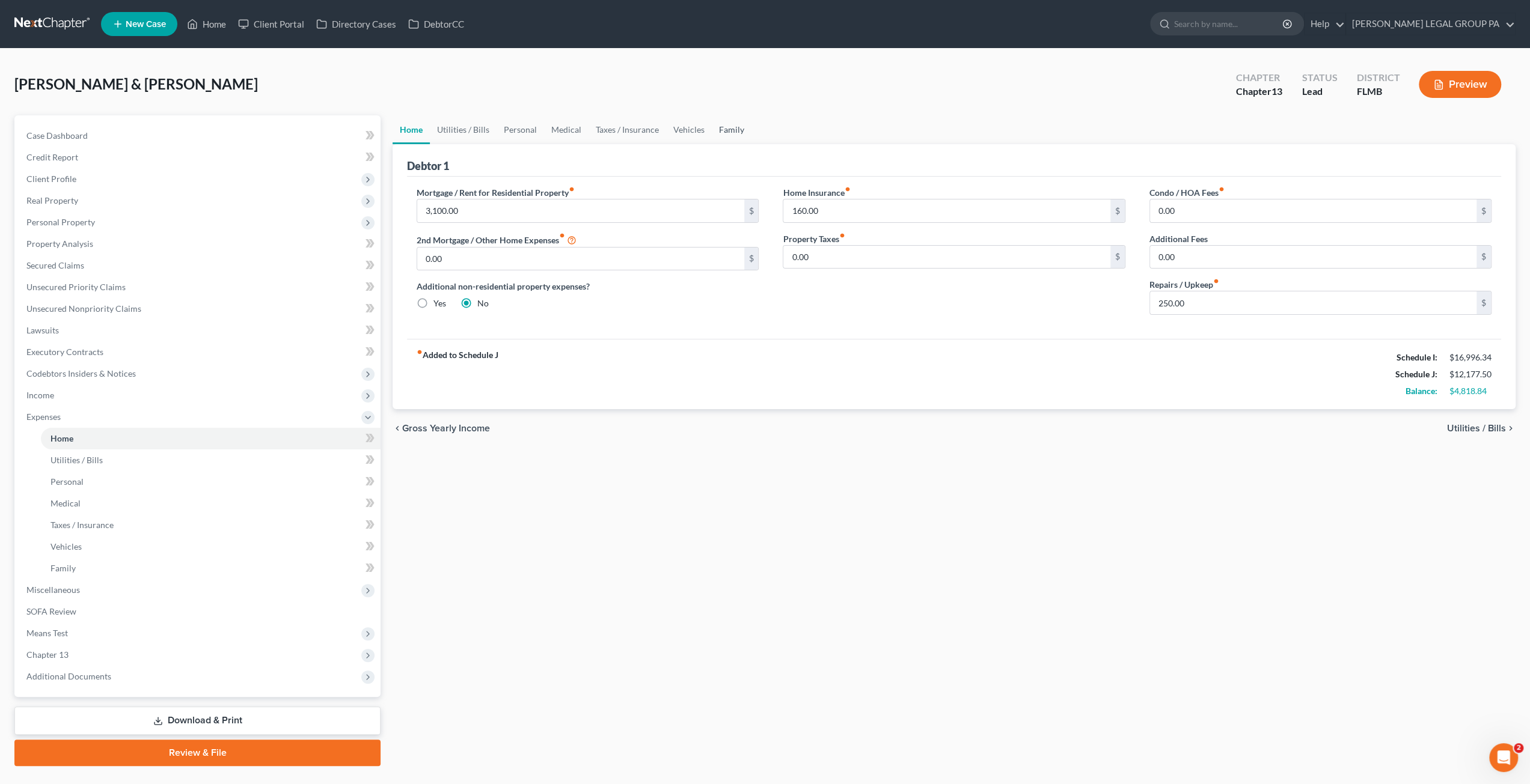
click at [720, 135] on link "Family" at bounding box center [732, 129] width 39 height 29
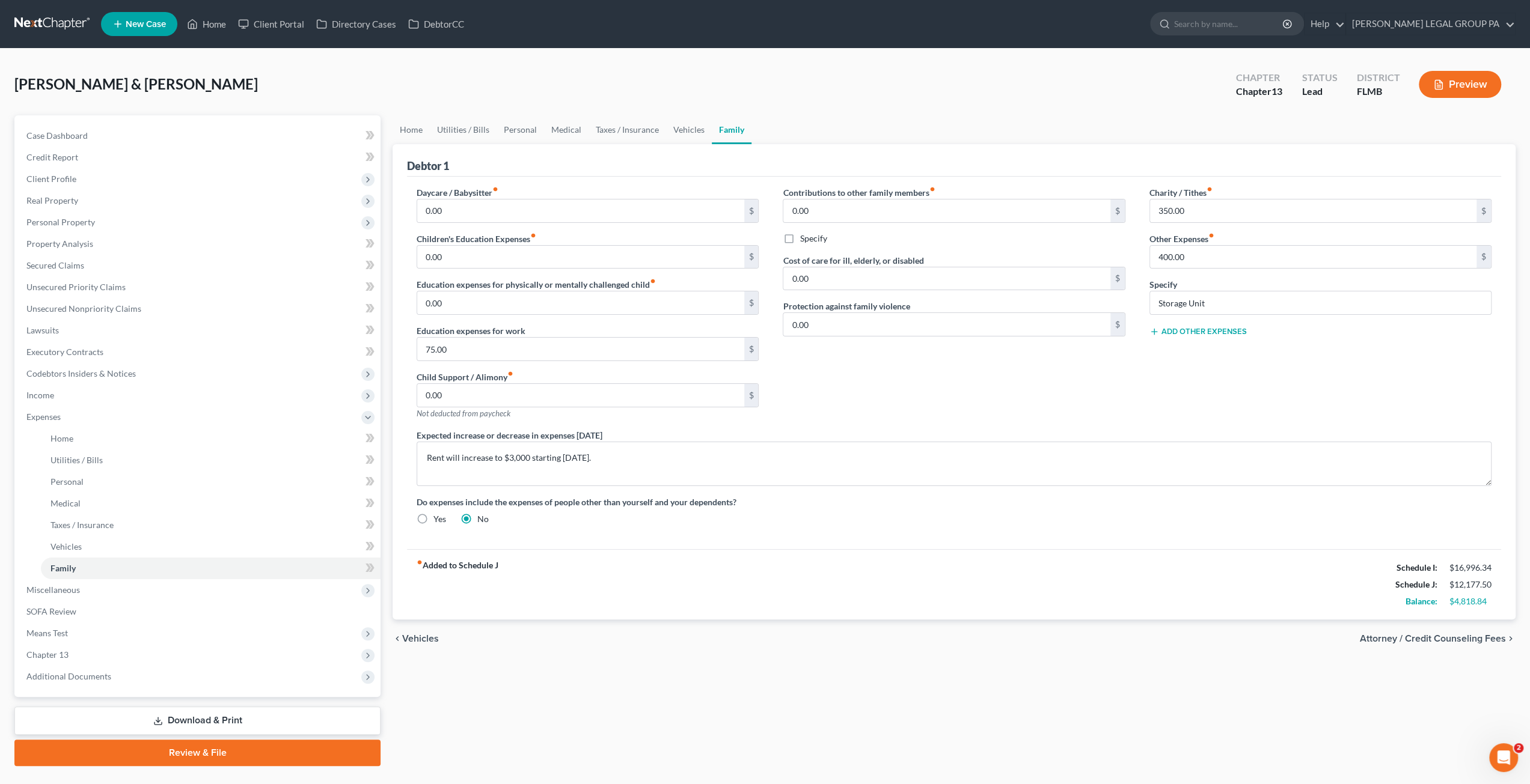
click at [1374, 278] on div "Charity / Tithes fiber_manual_record 350.00 $ Other Expenses fiber_manual_recor…" at bounding box center [1320, 308] width 366 height 243
click at [1276, 393] on div "Charity / Tithes fiber_manual_record 350.00 $ Other Expenses fiber_manual_recor…" at bounding box center [1320, 308] width 366 height 243
drag, startPoint x: 187, startPoint y: 128, endPoint x: 194, endPoint y: 130, distance: 7.3
click at [187, 128] on link "Case Dashboard" at bounding box center [199, 136] width 363 height 21
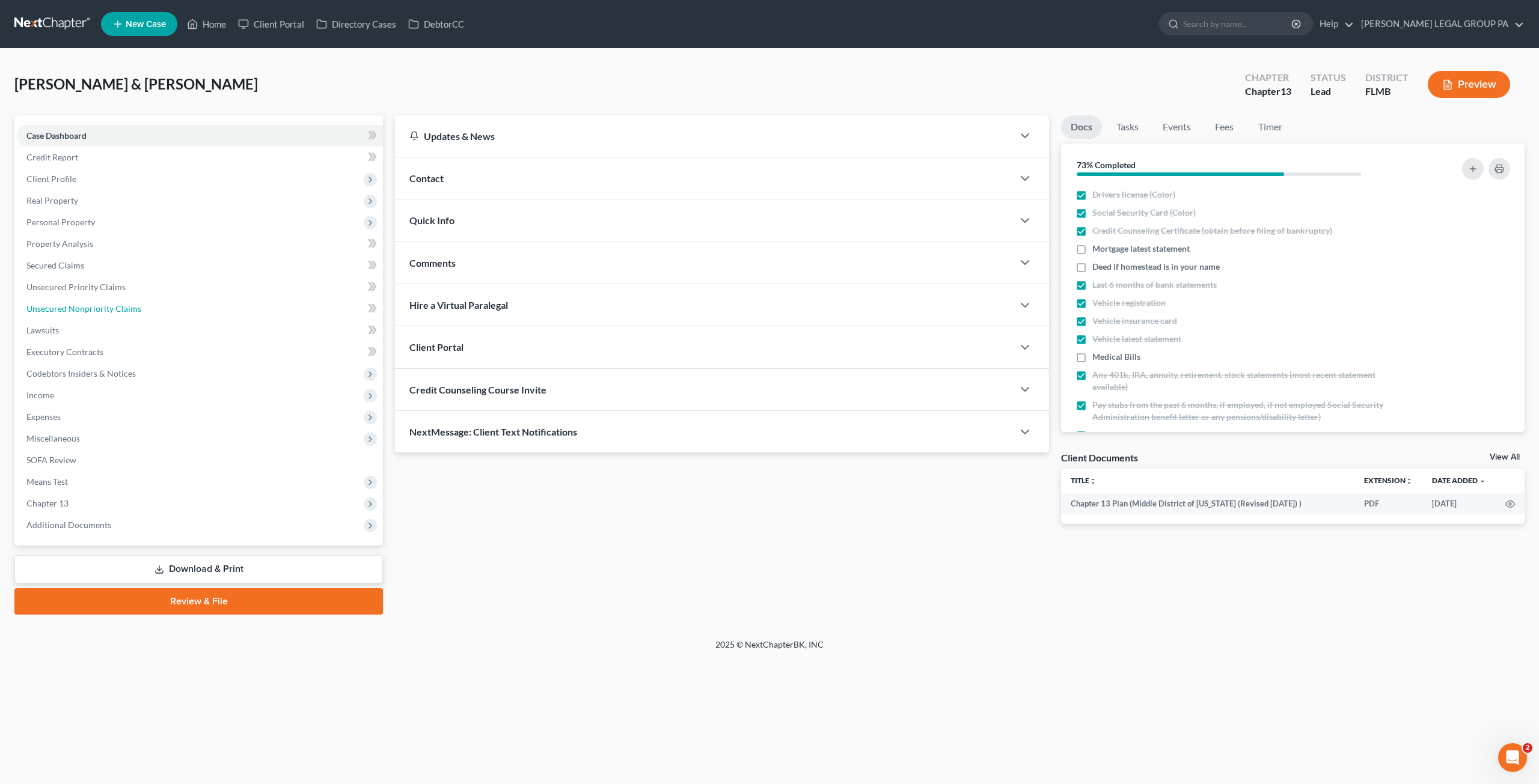
drag, startPoint x: 69, startPoint y: 304, endPoint x: 368, endPoint y: 245, distance: 304.8
click at [69, 304] on span "Unsecured Nonpriority Claims" at bounding box center [83, 309] width 115 height 10
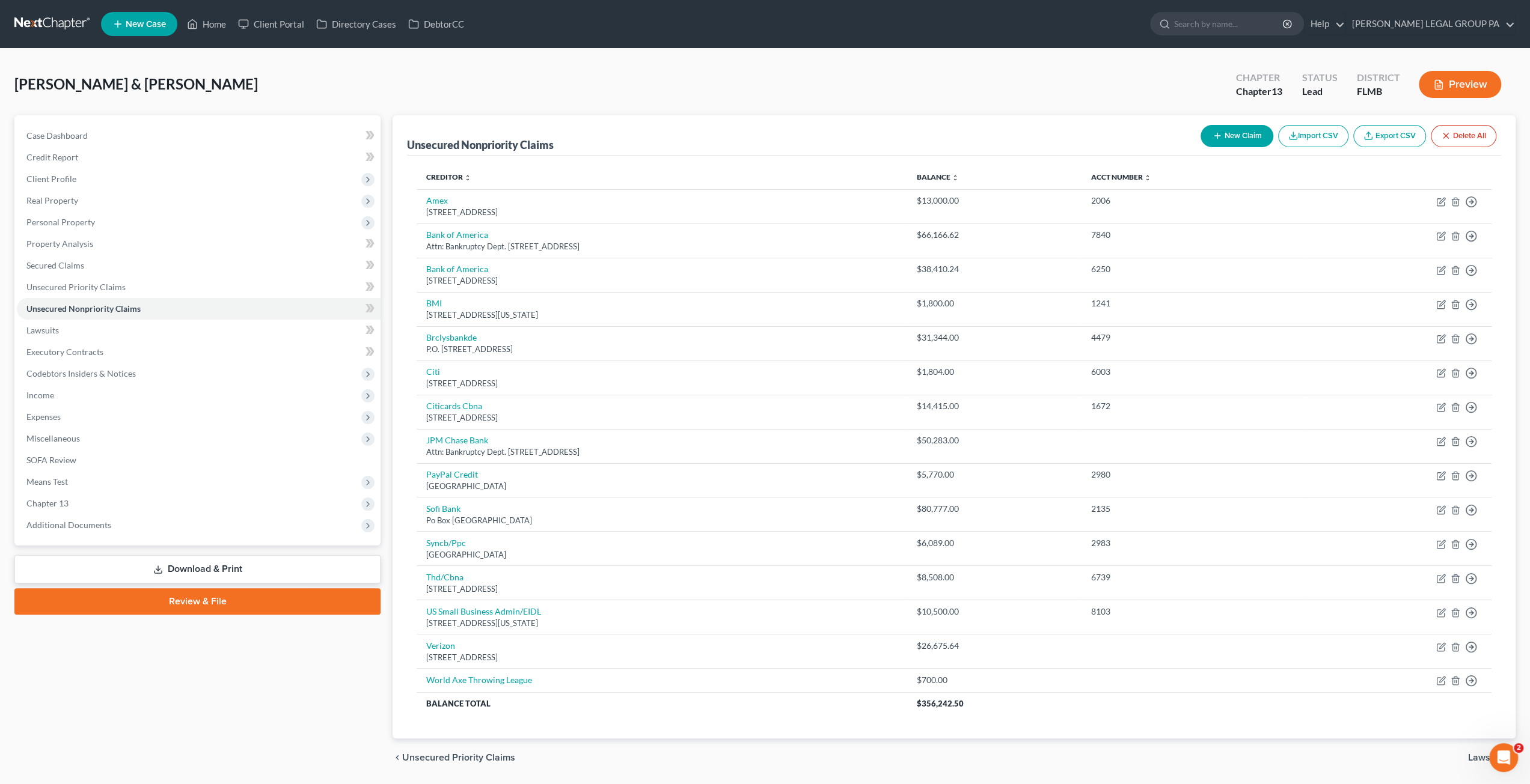
click at [1236, 124] on div "New Claim Import CSV Export CSV Delete All" at bounding box center [1348, 136] width 305 height 32
click at [1235, 139] on button "New Claim" at bounding box center [1237, 136] width 73 height 22
select select "2"
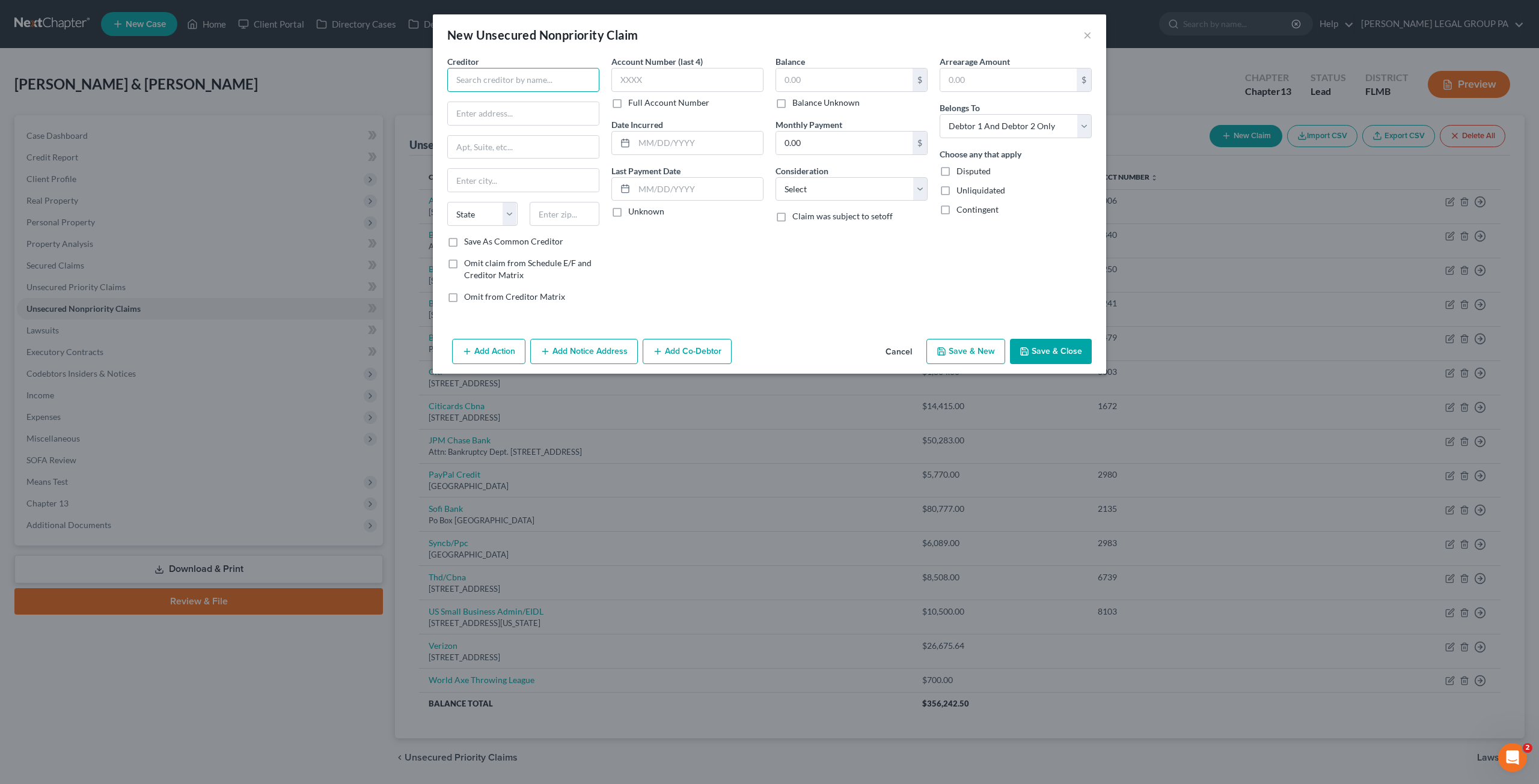
click at [479, 82] on input "text" at bounding box center [523, 79] width 152 height 24
type input "The CBE Group, Inc."
type input "131 Tower Park Drive"
type input "C/O Charter Communications"
type input "Norfolk"
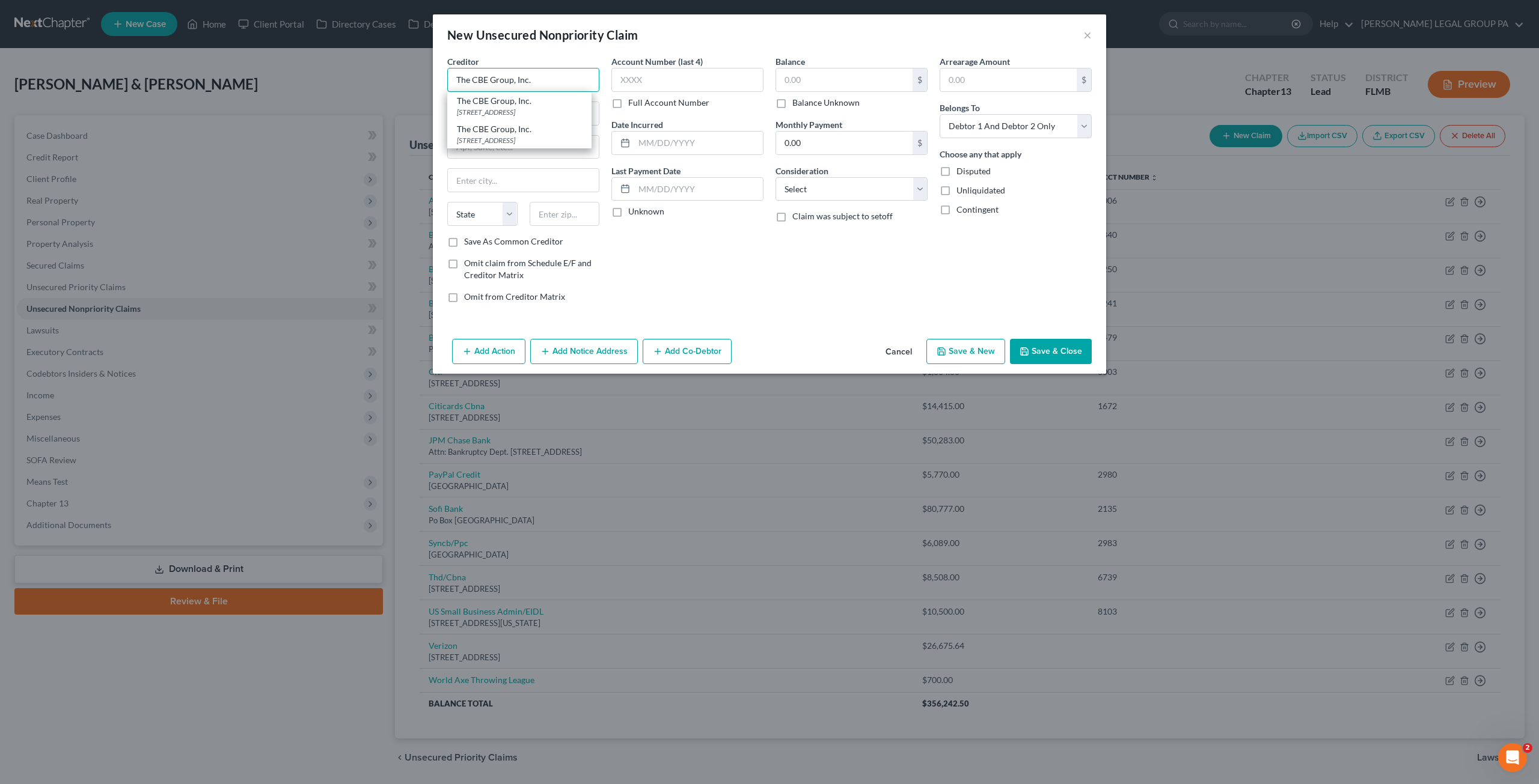
select select "48"
type input "23502"
type input "The CBE Group, Inc."
click at [707, 84] on input "text" at bounding box center [688, 79] width 152 height 24
click at [900, 348] on button "Cancel" at bounding box center [899, 352] width 46 height 24
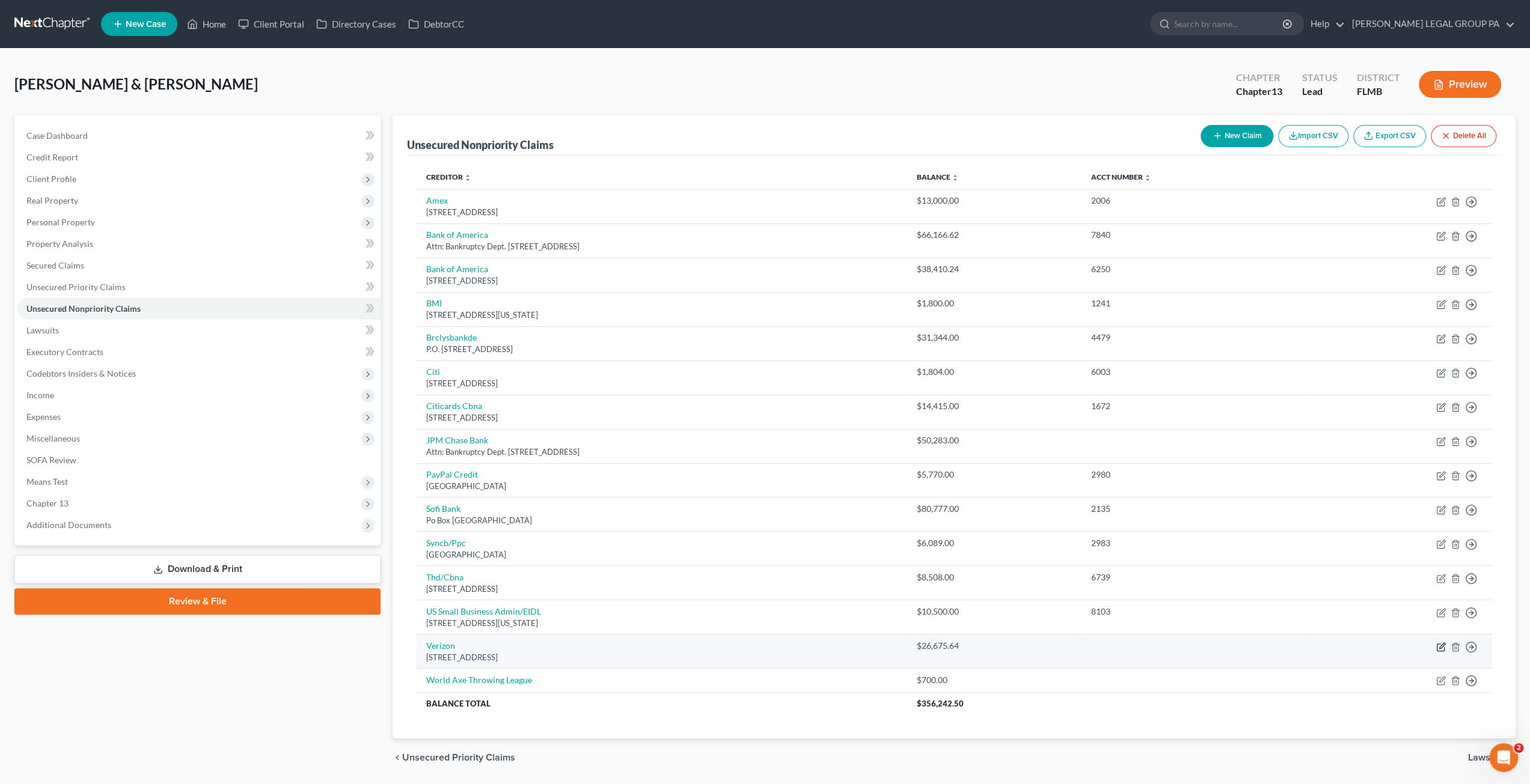
click at [1445, 642] on icon "button" at bounding box center [1442, 647] width 10 height 10
select select "45"
select select "10"
select select "0"
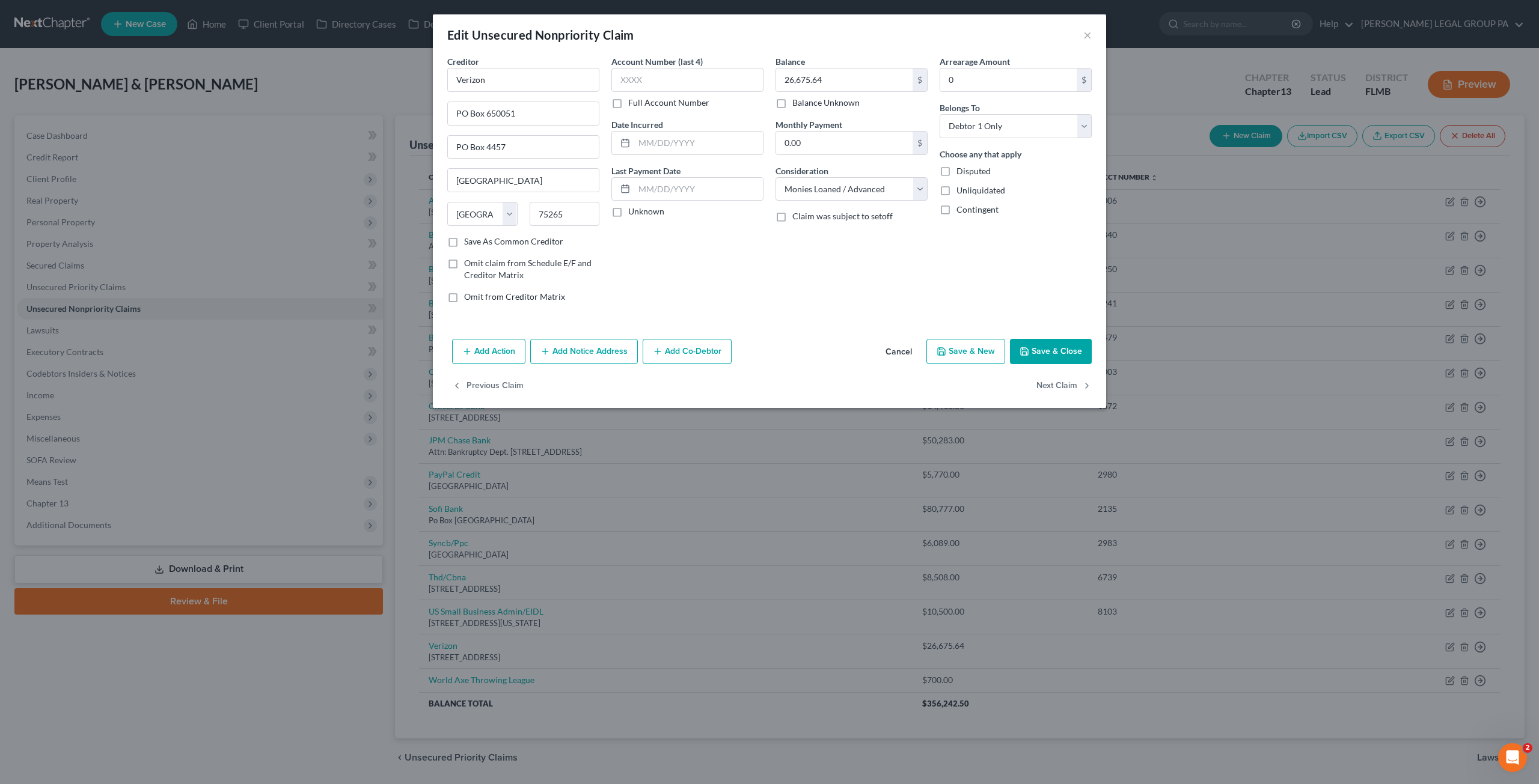
drag, startPoint x: 582, startPoint y: 345, endPoint x: 562, endPoint y: 401, distance: 59.5
click at [582, 345] on button "Add Notice Address" at bounding box center [584, 351] width 107 height 25
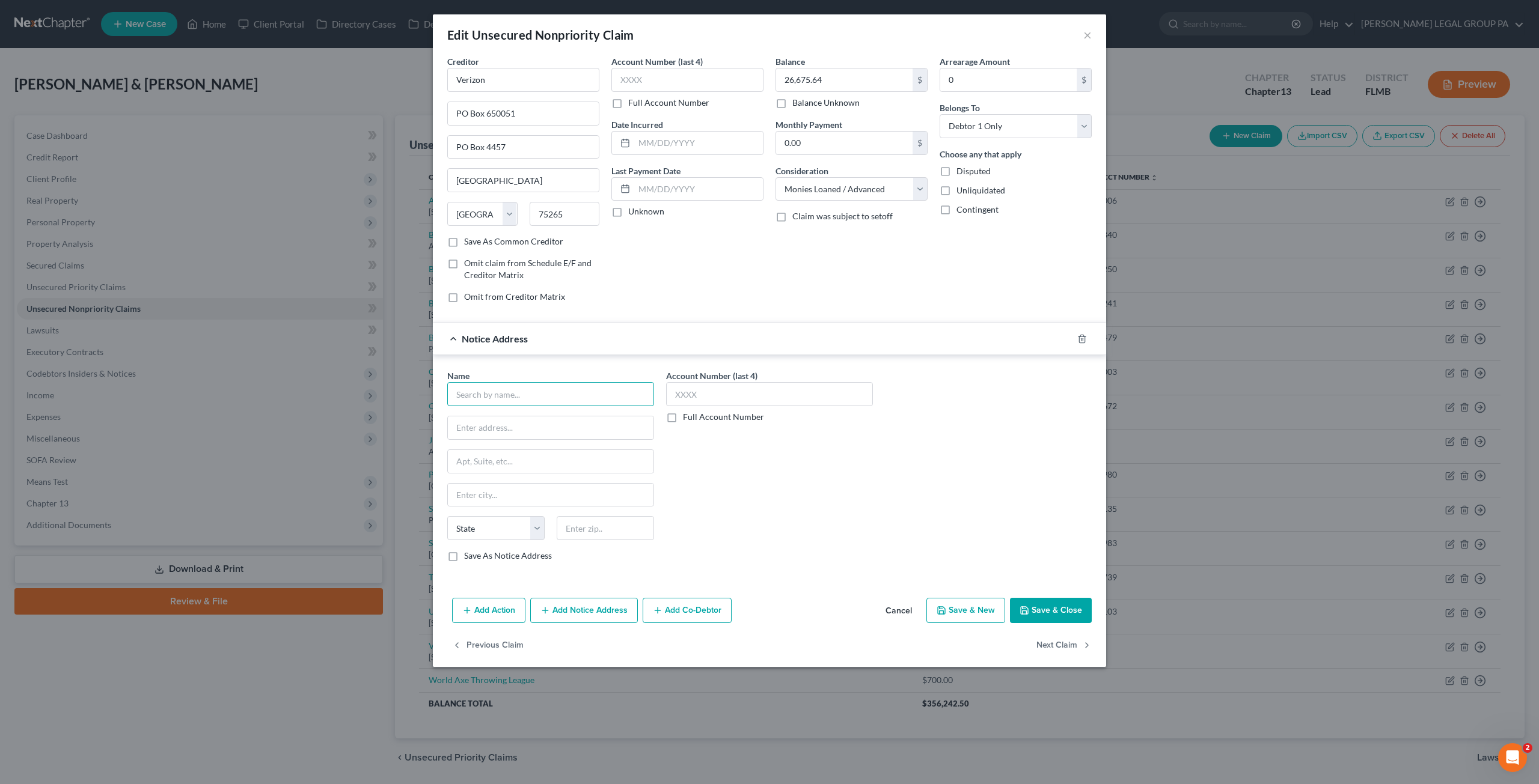
click at [499, 396] on input "text" at bounding box center [550, 394] width 207 height 24
click at [515, 449] on div "The CBE Group, Inc." at bounding box center [519, 444] width 125 height 12
type input "The CBE Group, Inc."
type input "1309 technology Pkwy"
type input "Cedar Falls"
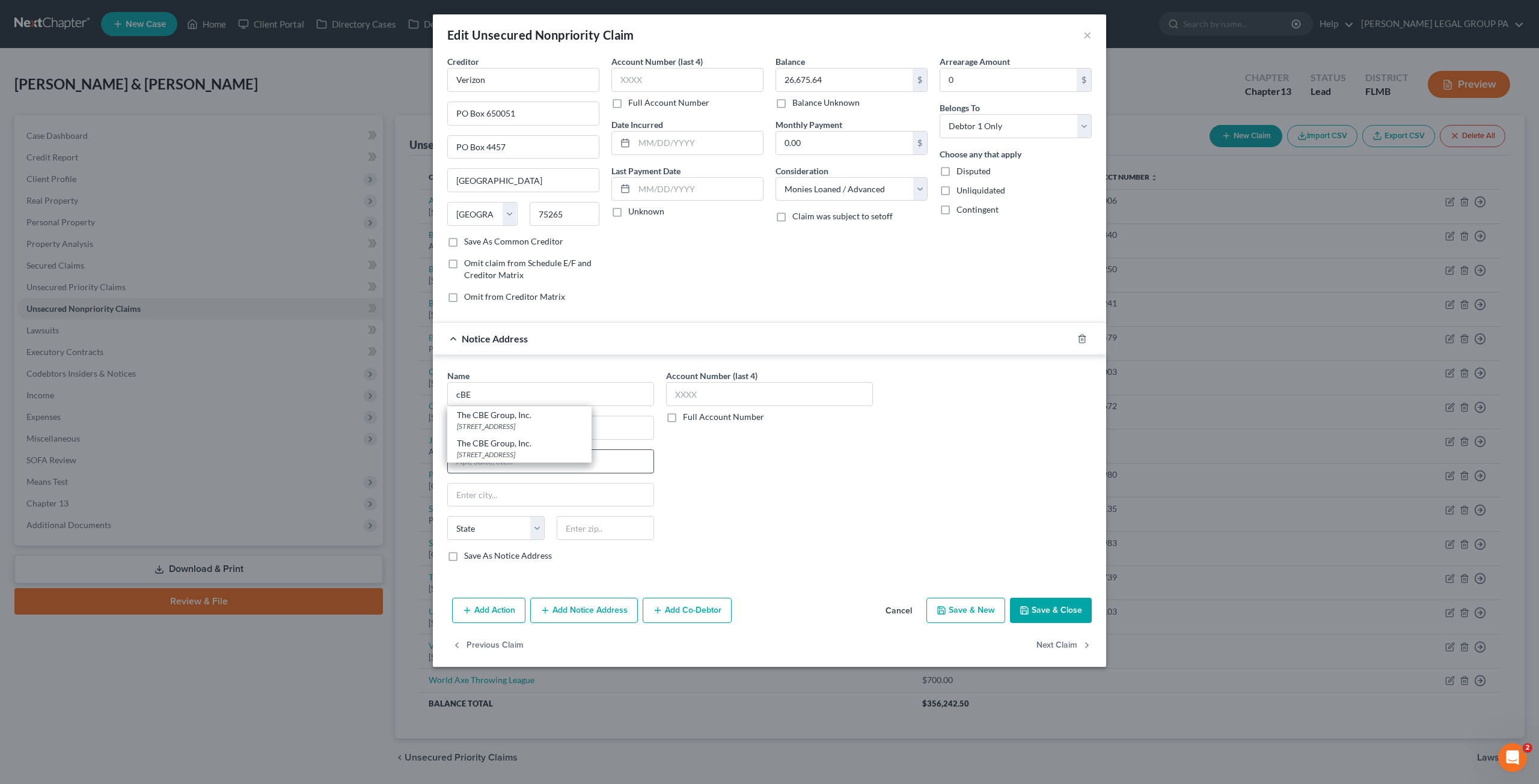
select select "16"
type input "50613"
click at [1043, 603] on button "Save & Close" at bounding box center [1051, 611] width 82 height 25
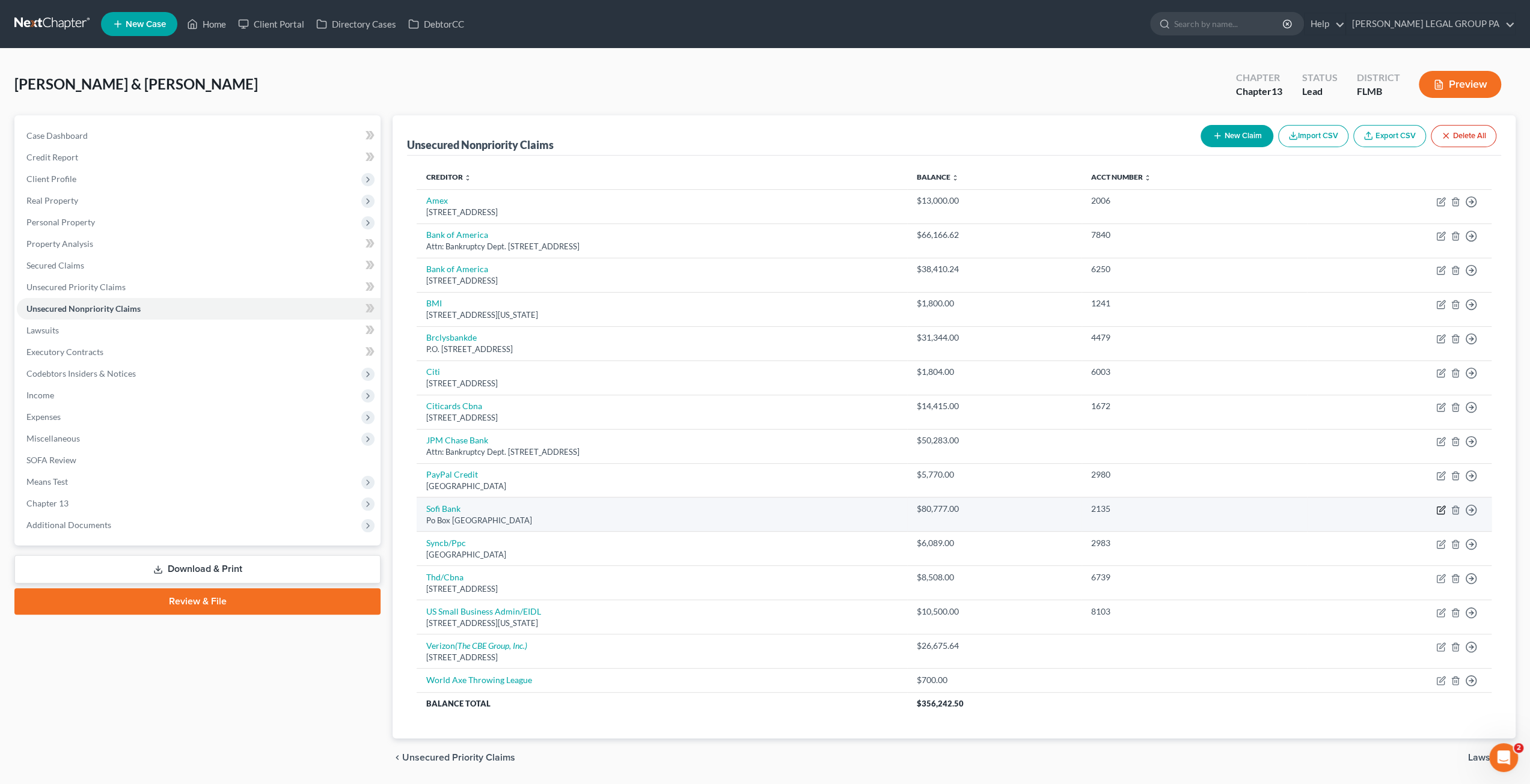
click at [1439, 507] on icon "button" at bounding box center [1442, 511] width 10 height 10
select select "45"
select select "2"
select select "0"
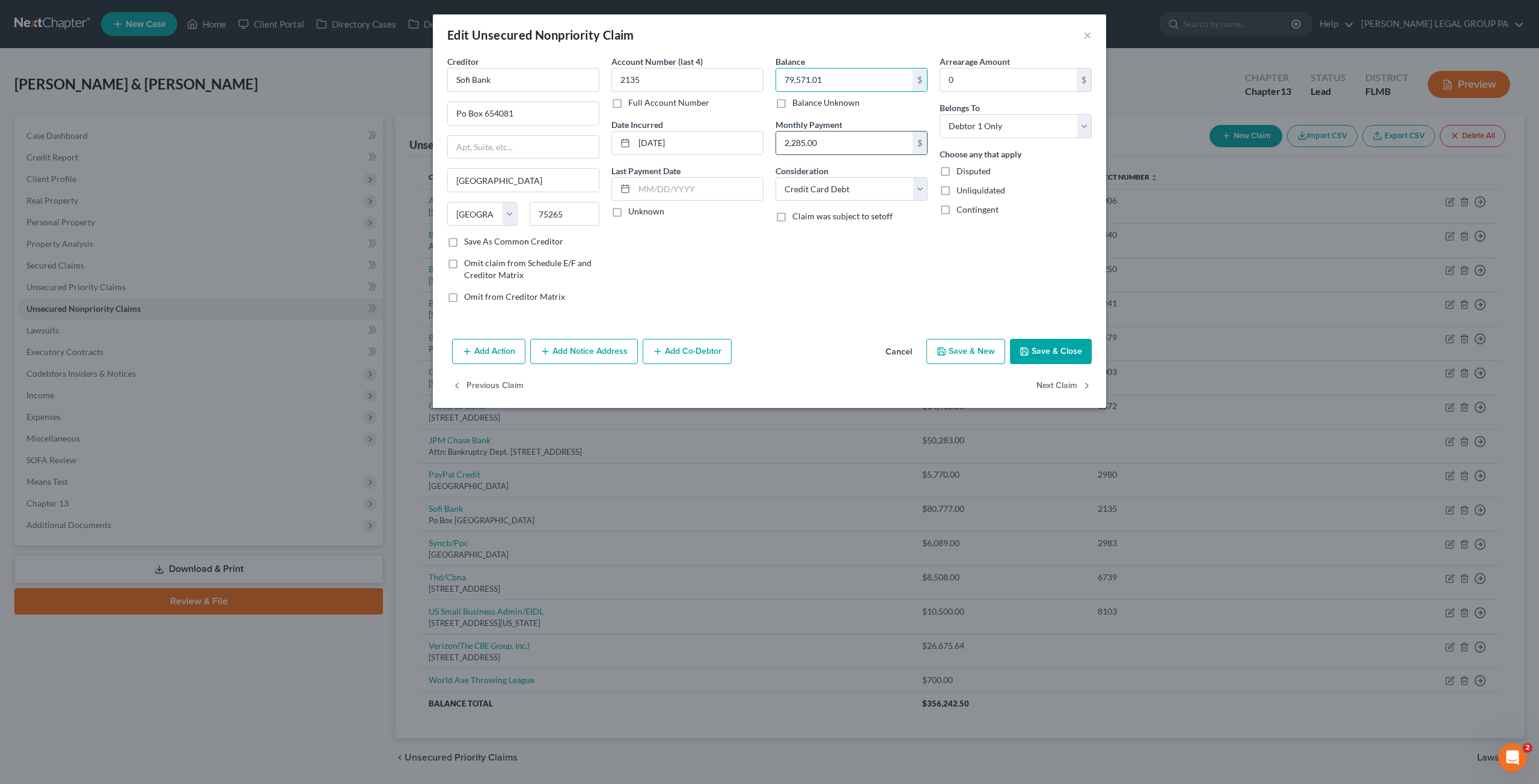
type input "79,571.01"
click at [841, 142] on input "2,285.00" at bounding box center [844, 143] width 137 height 23
click at [1052, 343] on button "Save & Close" at bounding box center [1051, 351] width 82 height 25
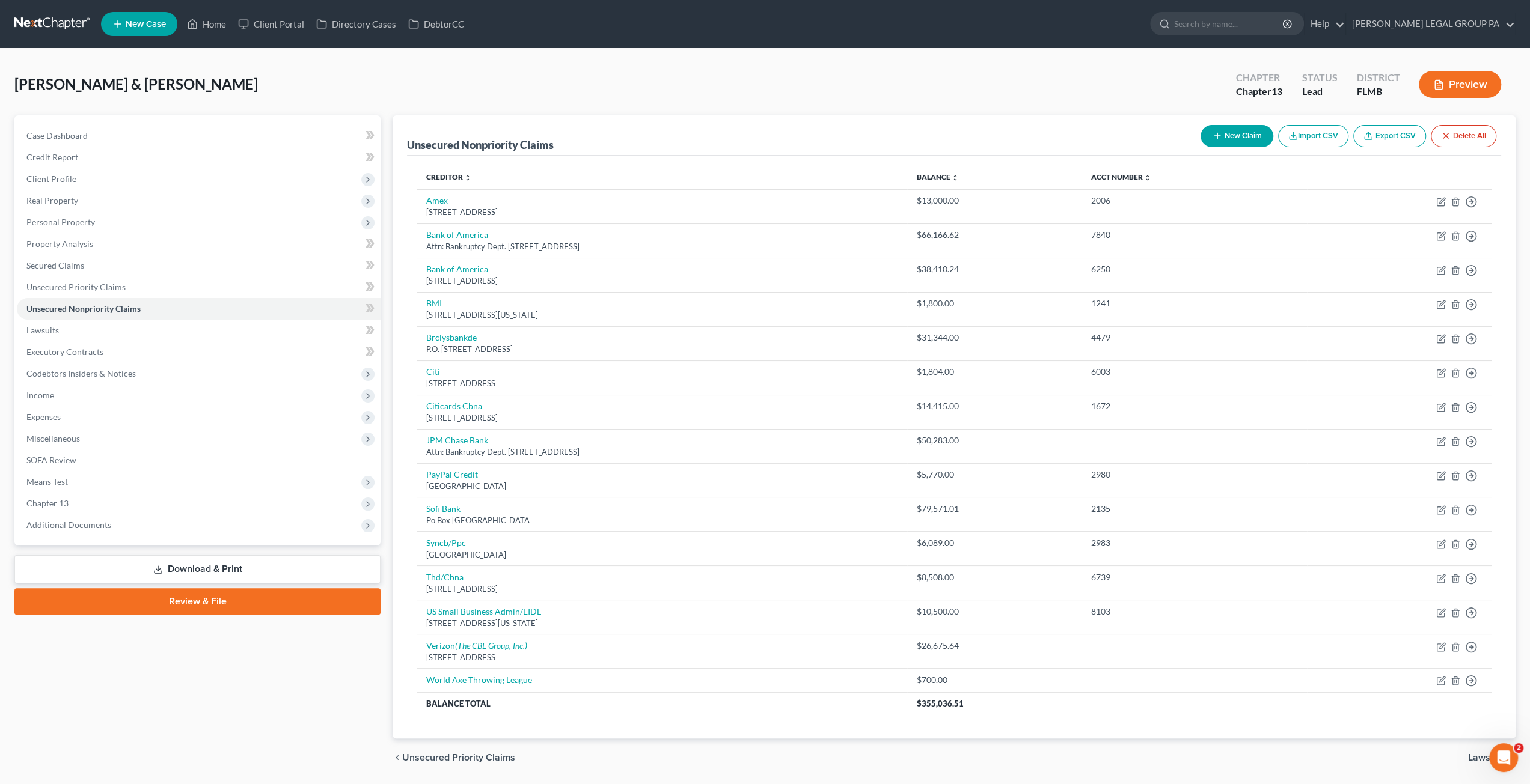
click at [1248, 130] on button "New Claim" at bounding box center [1237, 136] width 73 height 22
select select "2"
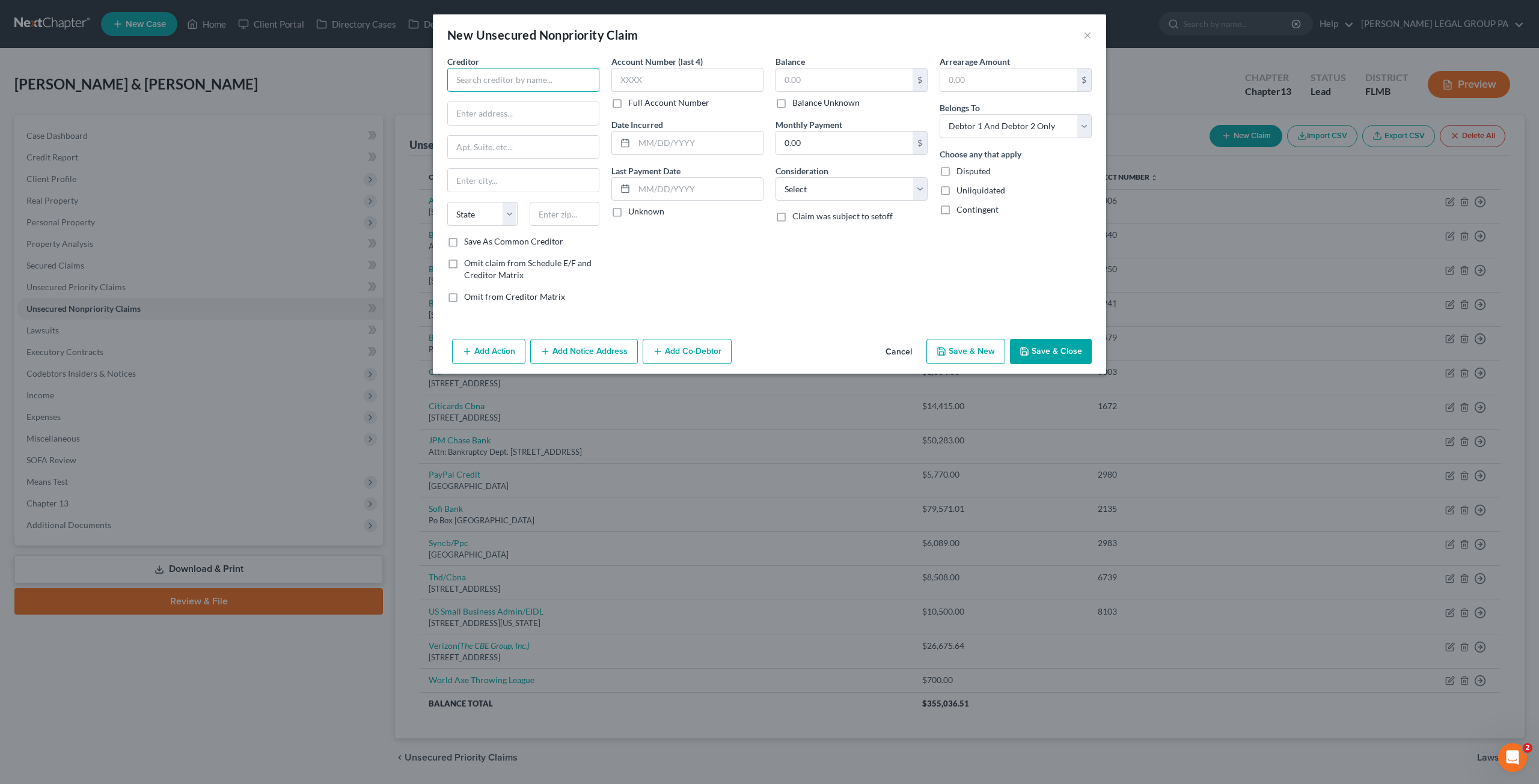
click at [502, 81] on input "text" at bounding box center [523, 79] width 152 height 24
type input "u"
type input "US Bank"
click at [501, 164] on div "US Bank" at bounding box center [524, 157] width 135 height 12
type input "PO Box 790084"
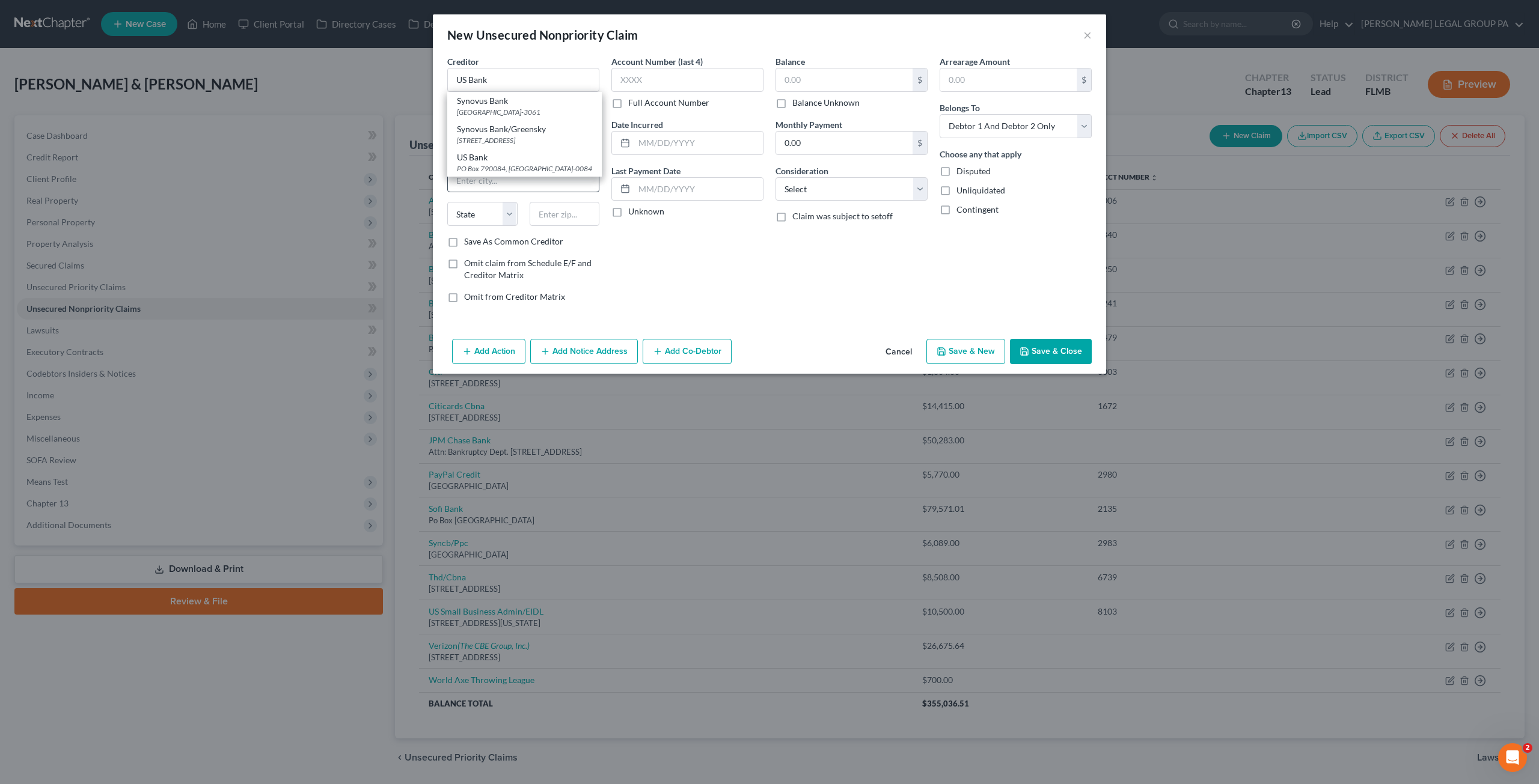
type input "Saint Louis"
select select "26"
type input "63179-0084"
click at [662, 84] on input "text" at bounding box center [688, 79] width 152 height 24
type input "8020"
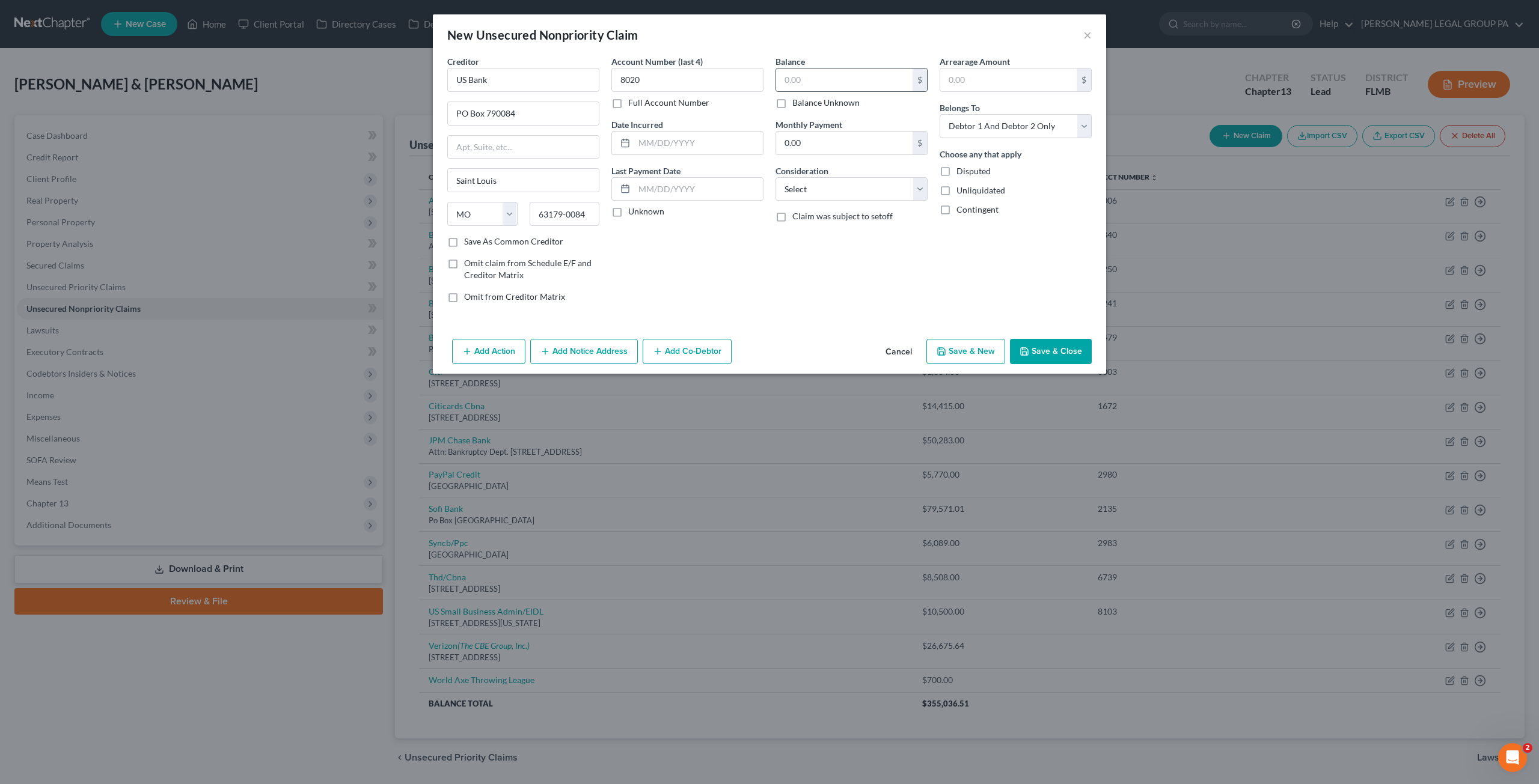
click at [850, 91] on div "$" at bounding box center [851, 79] width 152 height 24
click at [812, 80] on input "text" at bounding box center [844, 80] width 137 height 23
type input "6,084.11"
drag, startPoint x: 803, startPoint y: 184, endPoint x: 814, endPoint y: 199, distance: 18.6
click at [803, 184] on select "Select Cable / Satellite Services Collection Agency Credit Card Debt Debt Couns…" at bounding box center [851, 189] width 152 height 24
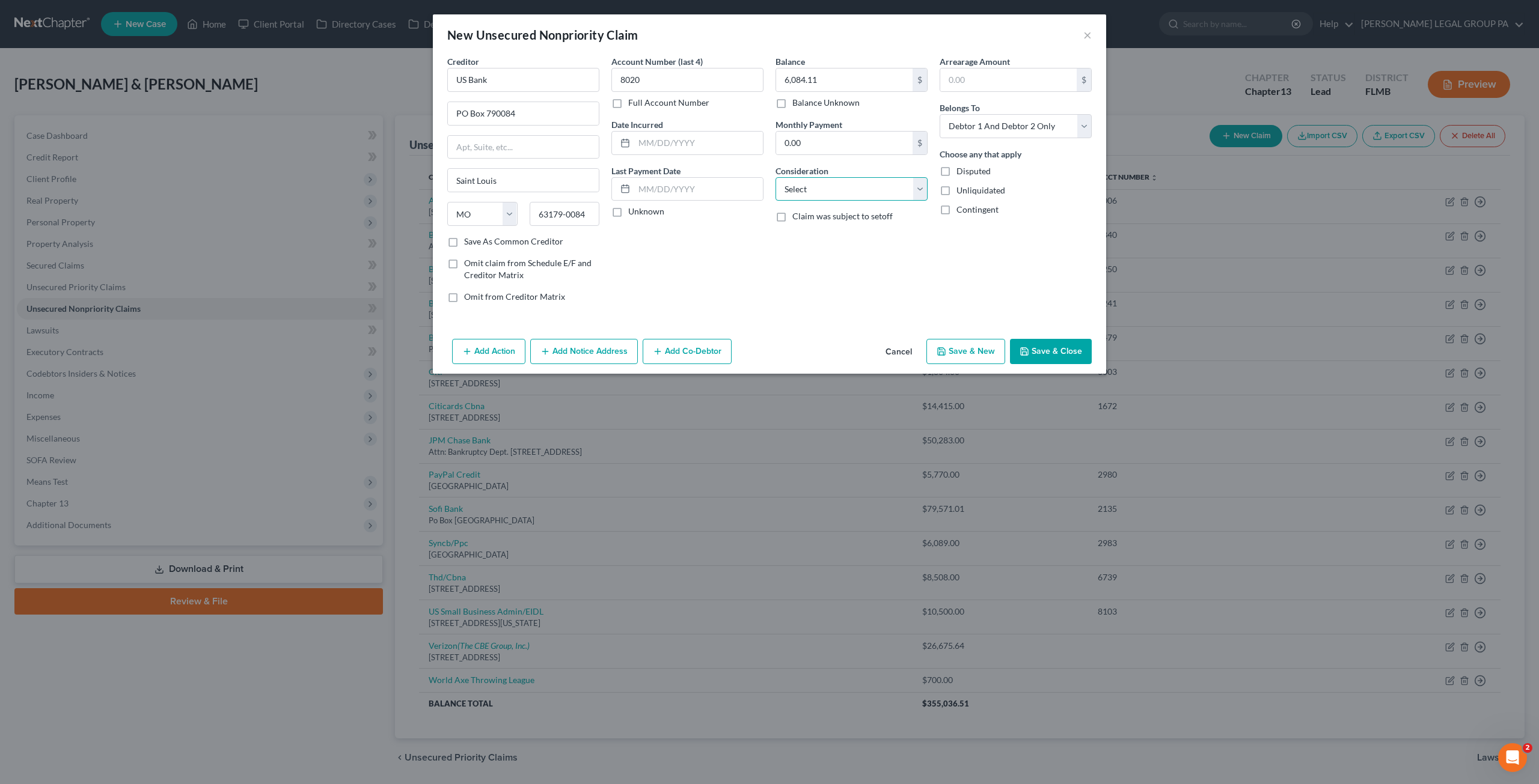
select select "10"
click at [775, 178] on select "Select Cable / Satellite Services Collection Agency Credit Card Debt Debt Couns…" at bounding box center [851, 189] width 152 height 24
click at [1046, 348] on button "Save & Close" at bounding box center [1051, 351] width 82 height 25
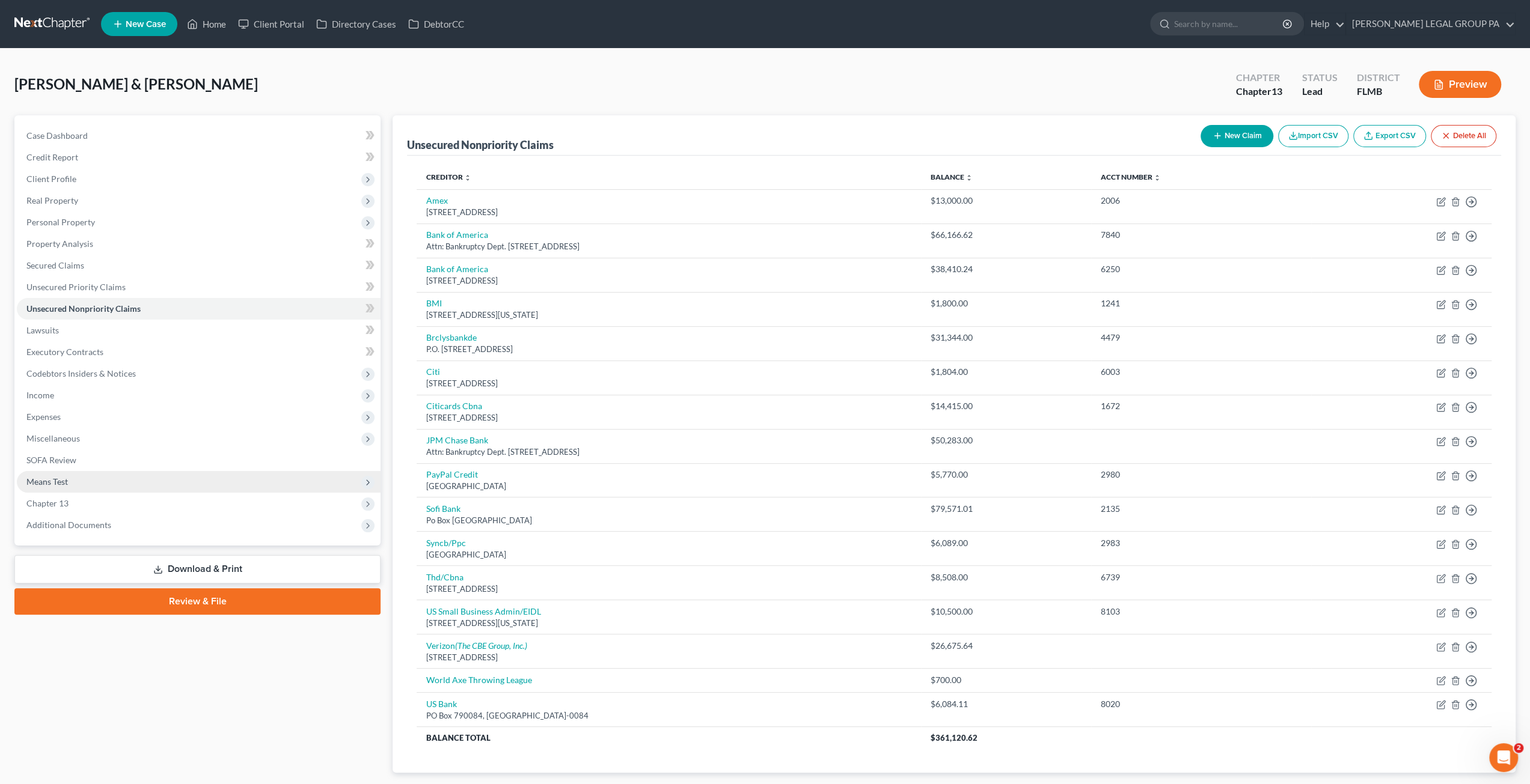
click at [47, 486] on span "Means Test" at bounding box center [47, 481] width 42 height 10
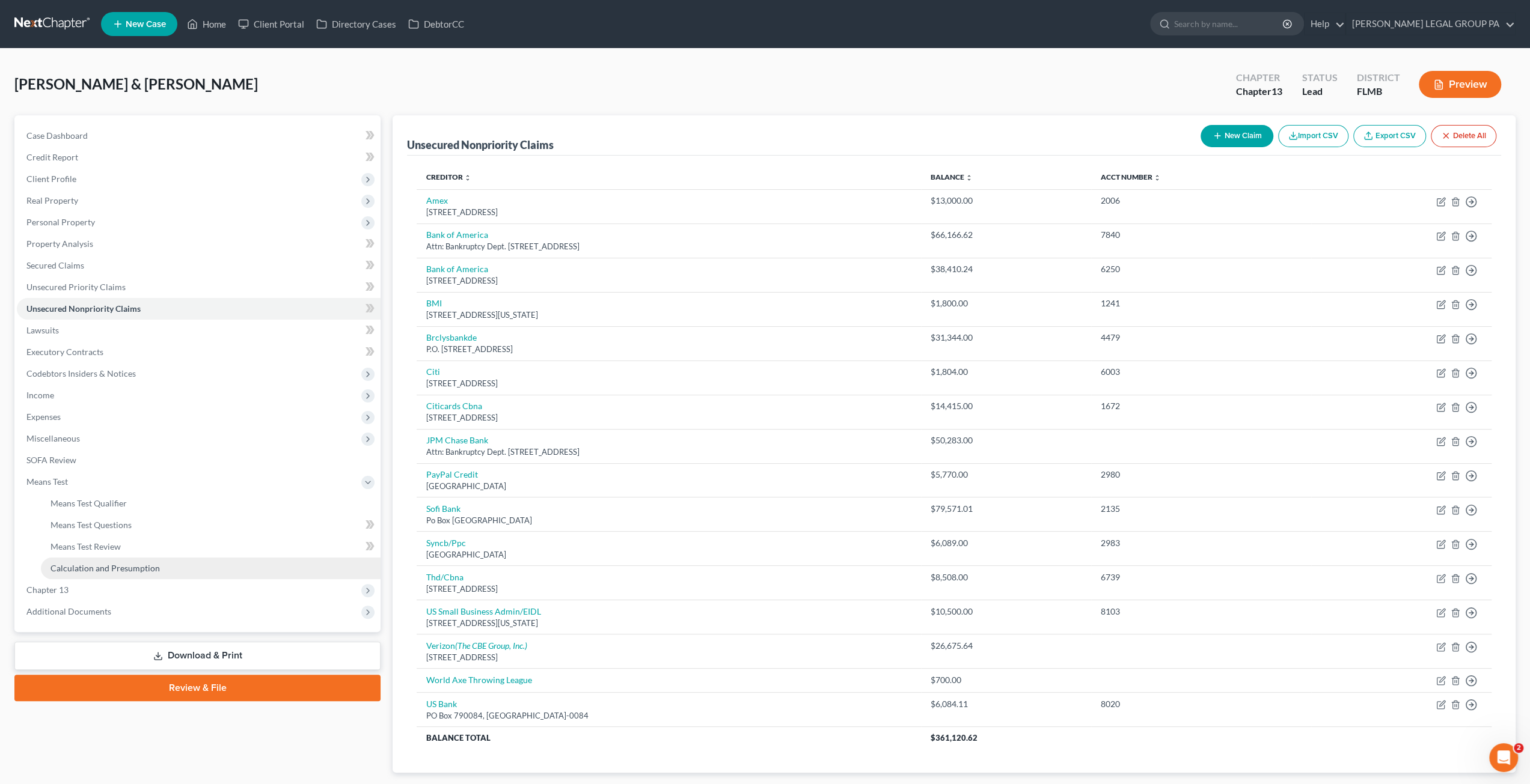
drag, startPoint x: 112, startPoint y: 571, endPoint x: 119, endPoint y: 573, distance: 7.3
click at [112, 571] on span "Calculation and Presumption" at bounding box center [106, 568] width 110 height 10
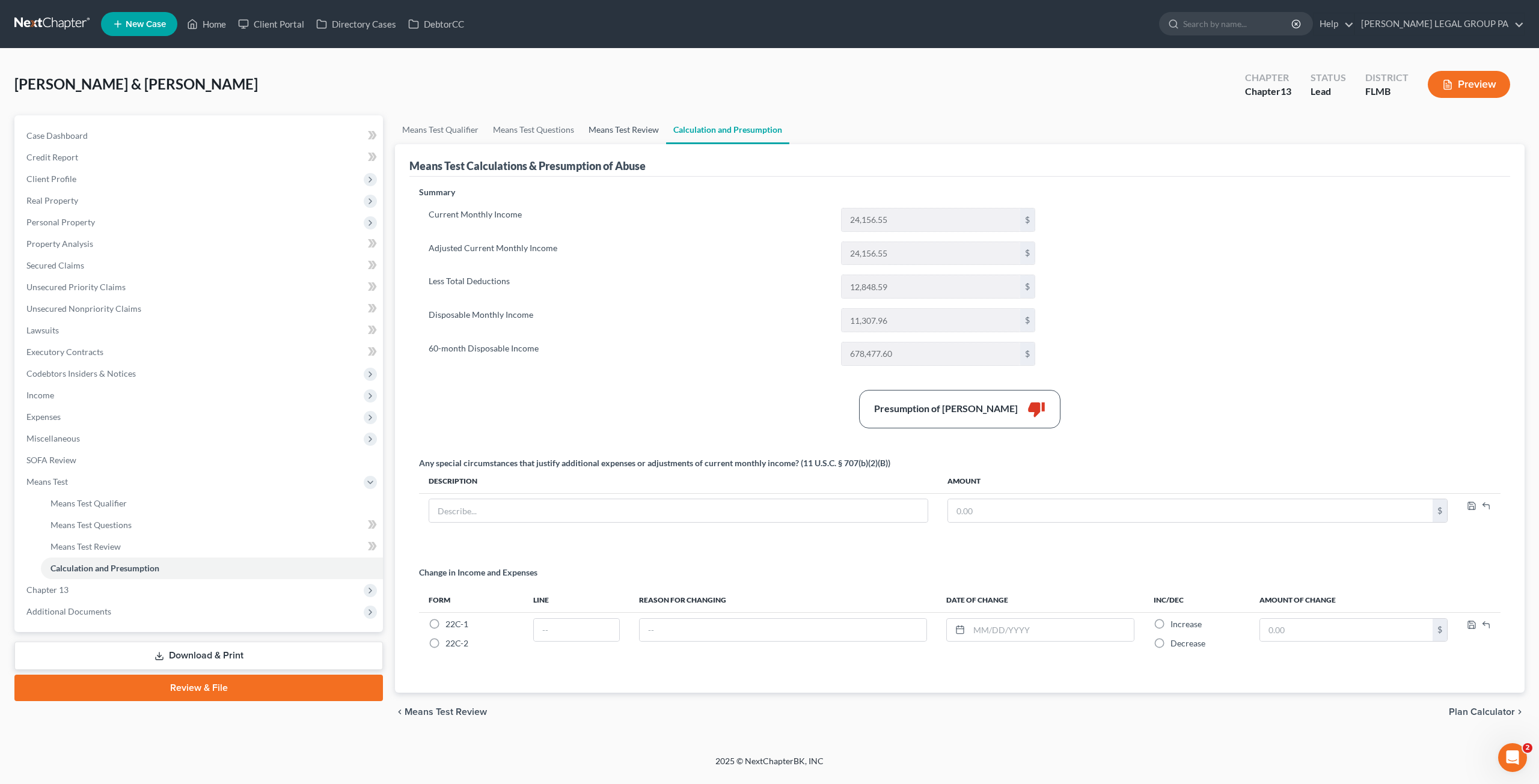
click at [608, 131] on link "Means Test Review" at bounding box center [624, 129] width 85 height 29
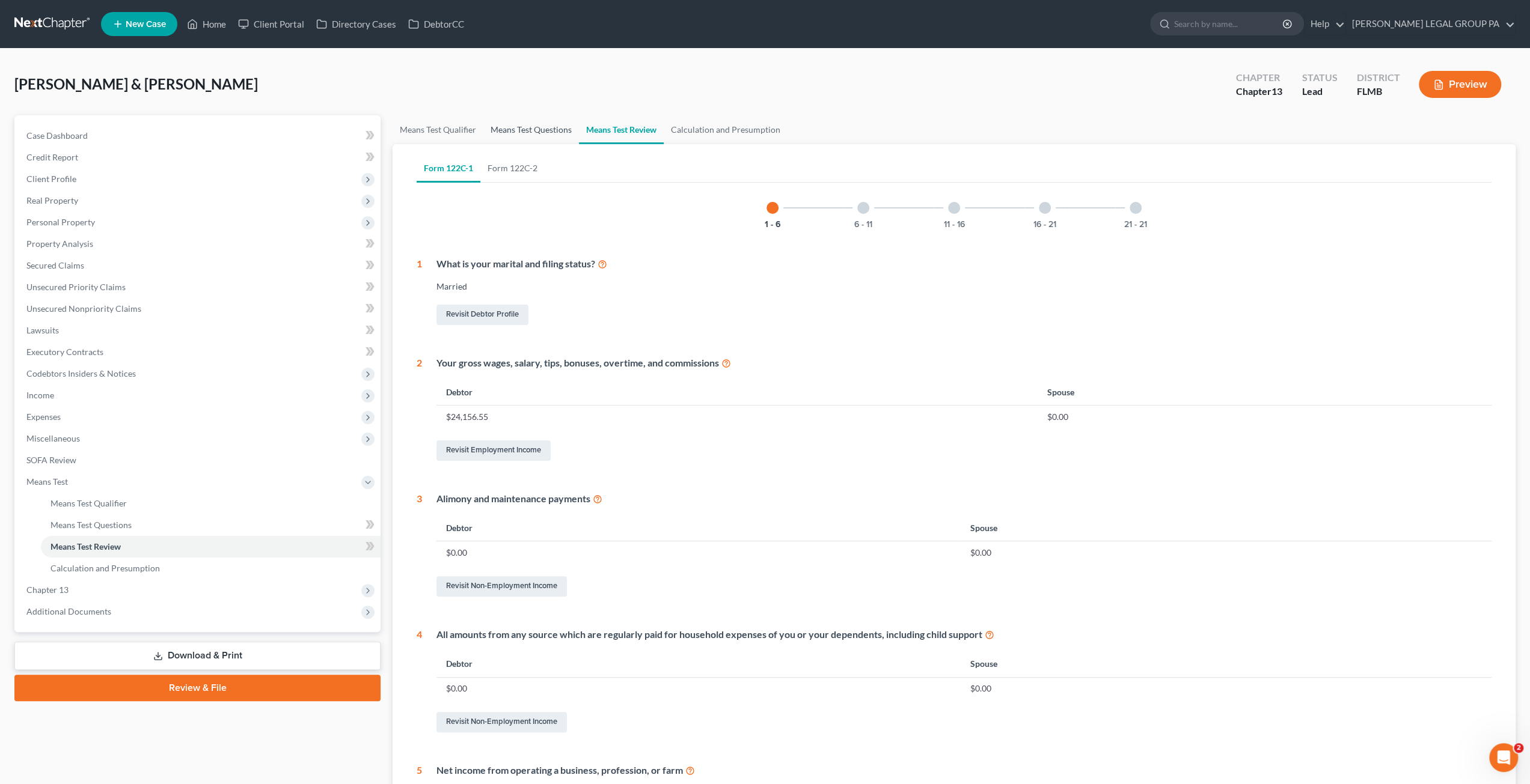
click at [528, 137] on link "Means Test Questions" at bounding box center [531, 129] width 96 height 29
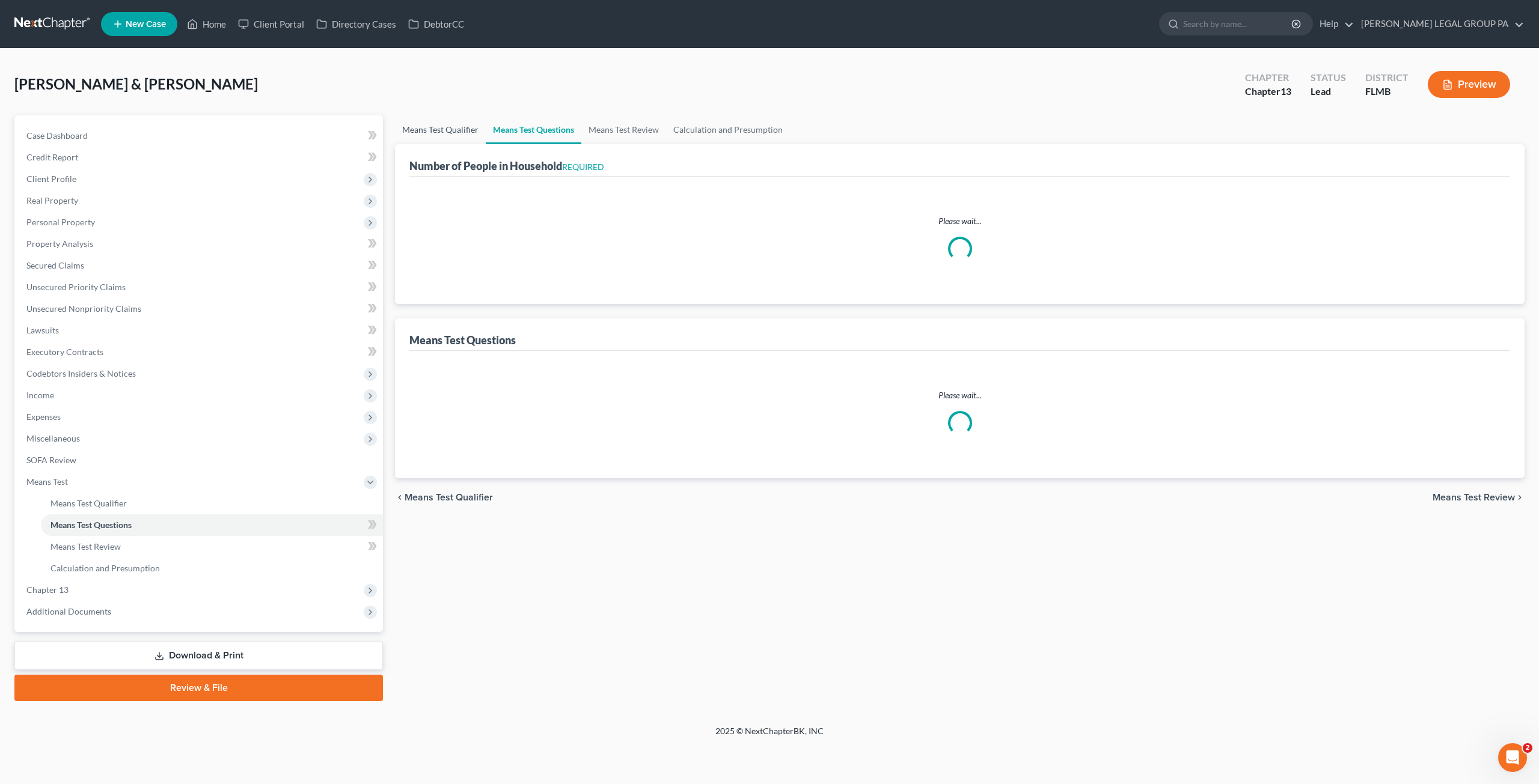
click at [446, 129] on link "Means Test Qualifier" at bounding box center [440, 129] width 91 height 29
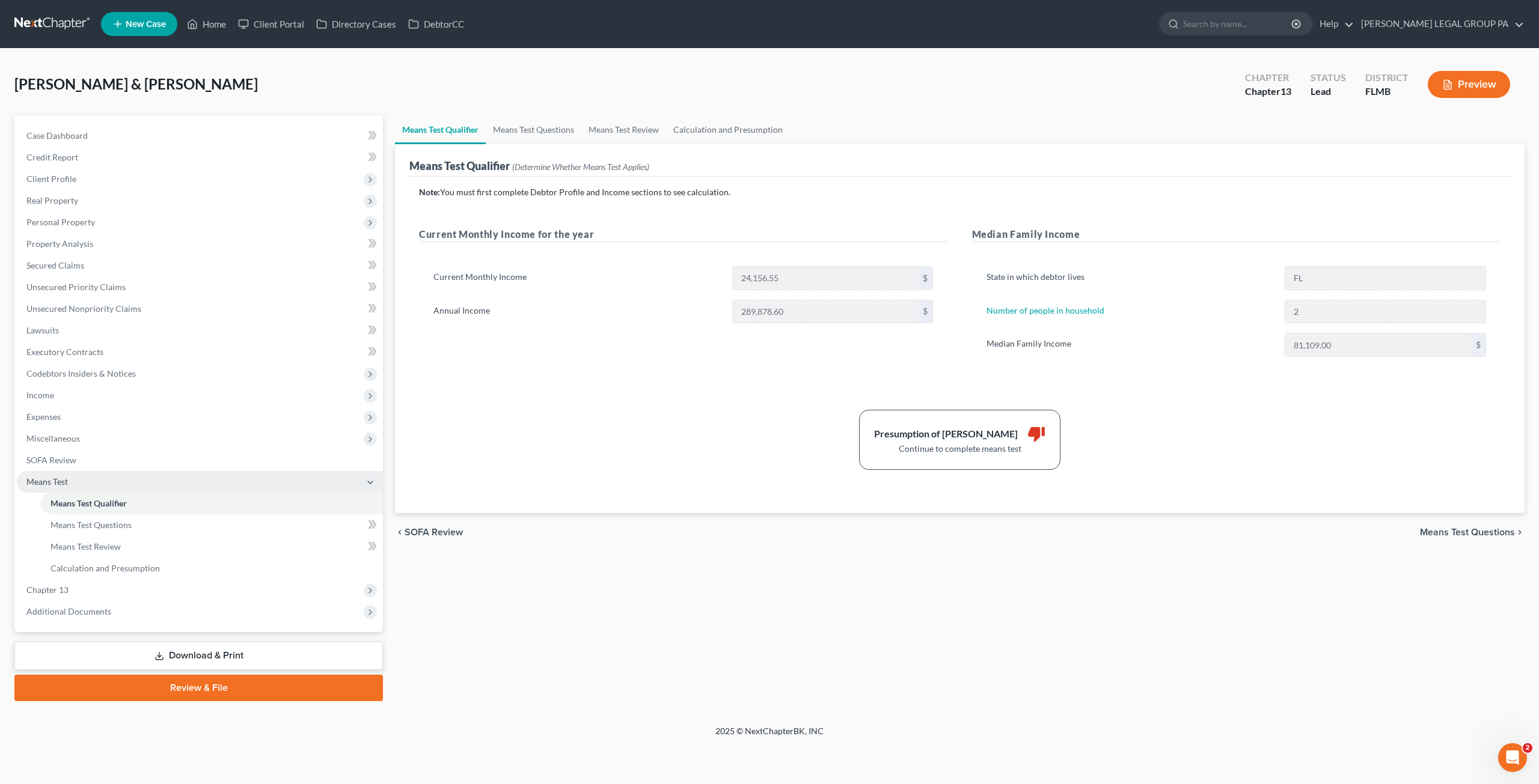
click at [69, 483] on span "Means Test" at bounding box center [200, 482] width 366 height 21
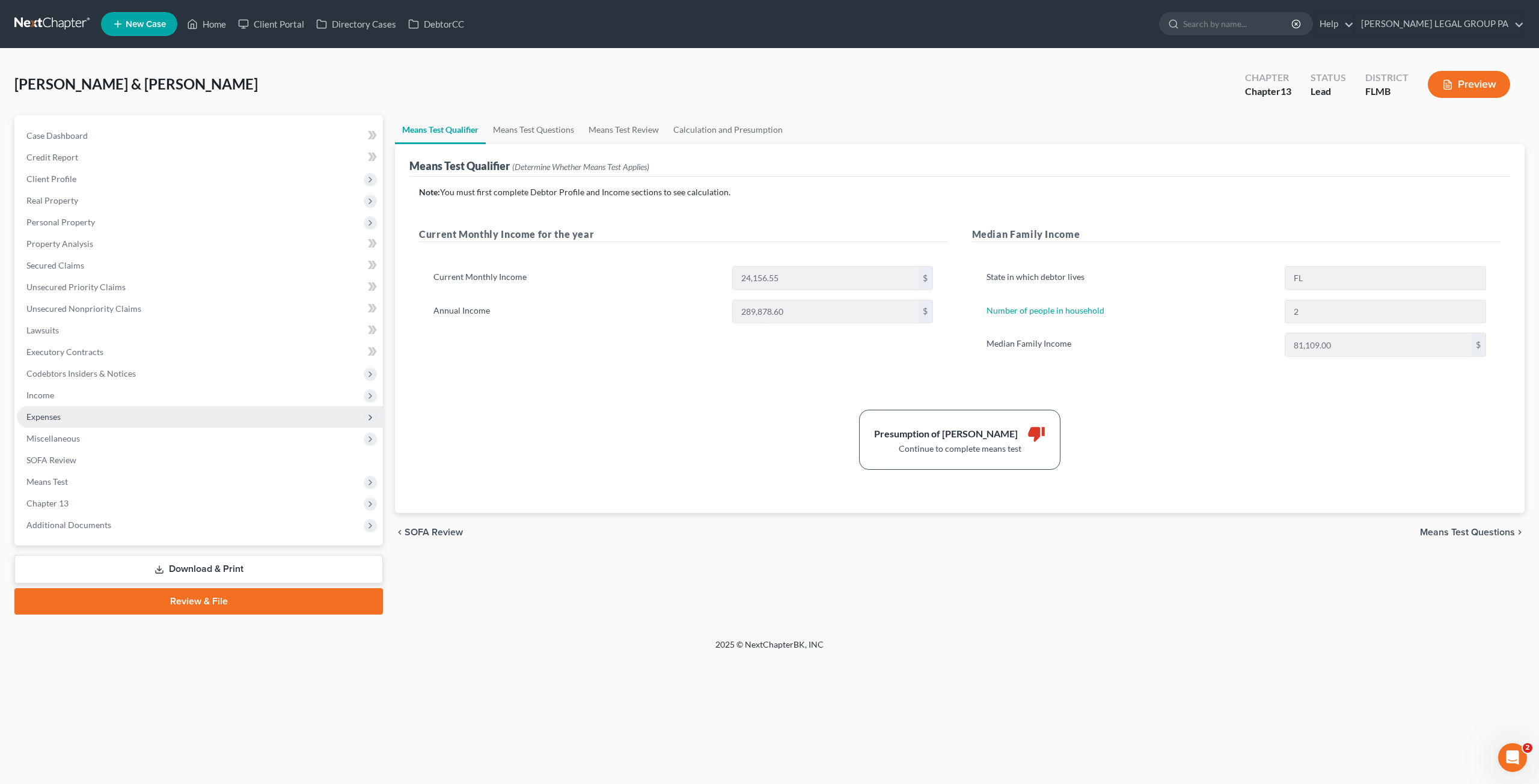
click at [56, 410] on span "Expenses" at bounding box center [200, 417] width 366 height 21
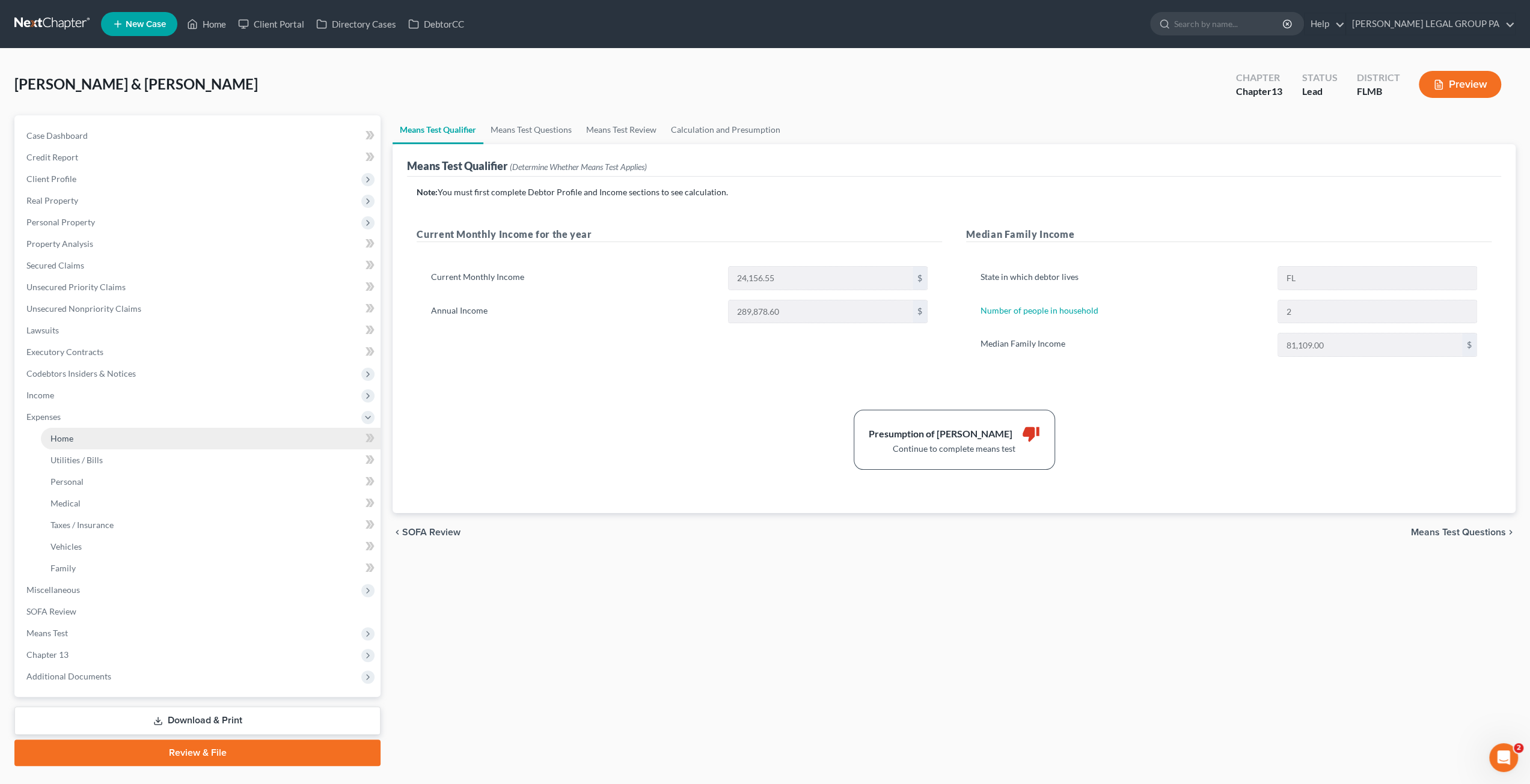
click at [61, 438] on span "Home" at bounding box center [62, 439] width 23 height 10
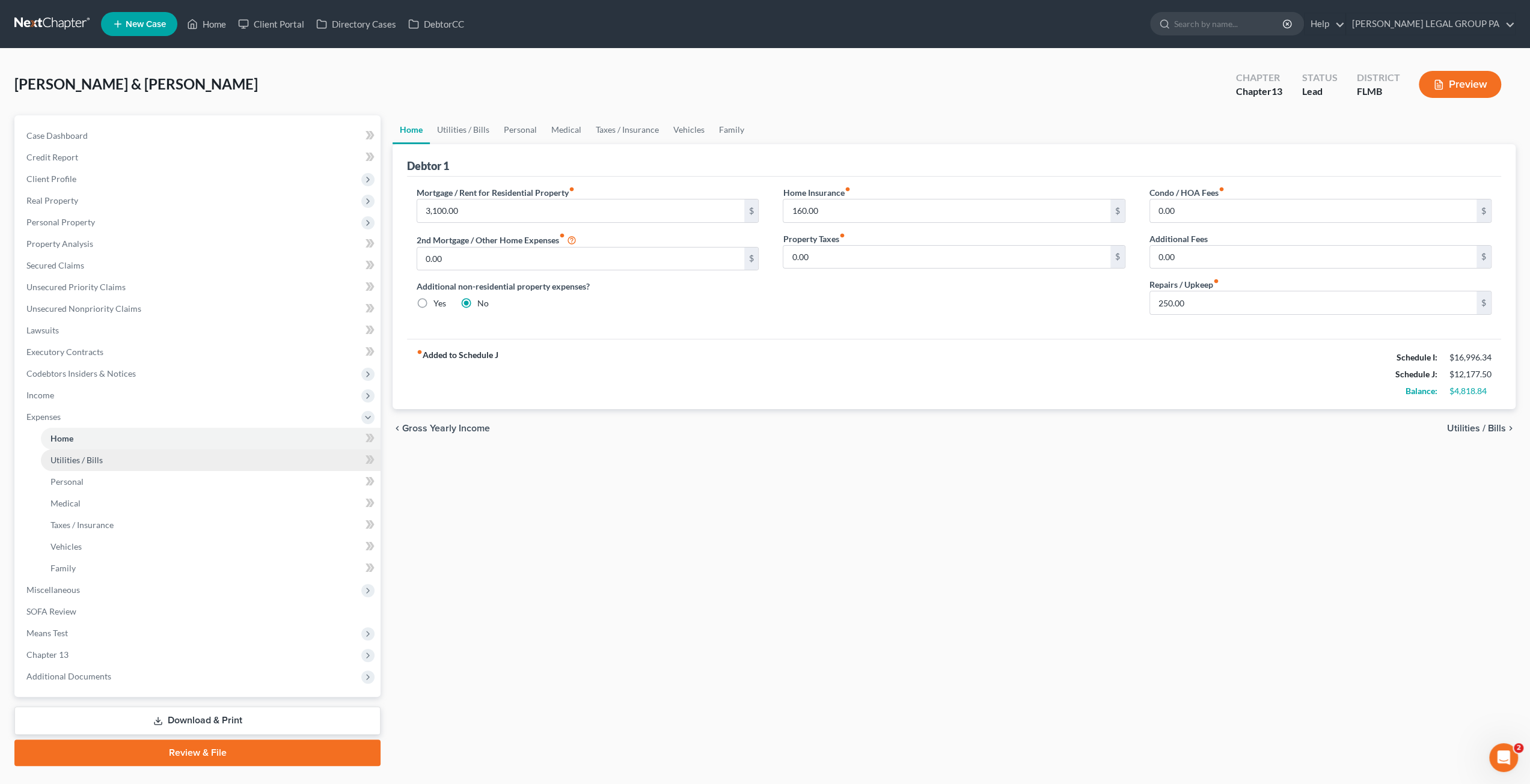
click at [80, 465] on span "Utilities / Bills" at bounding box center [77, 460] width 52 height 10
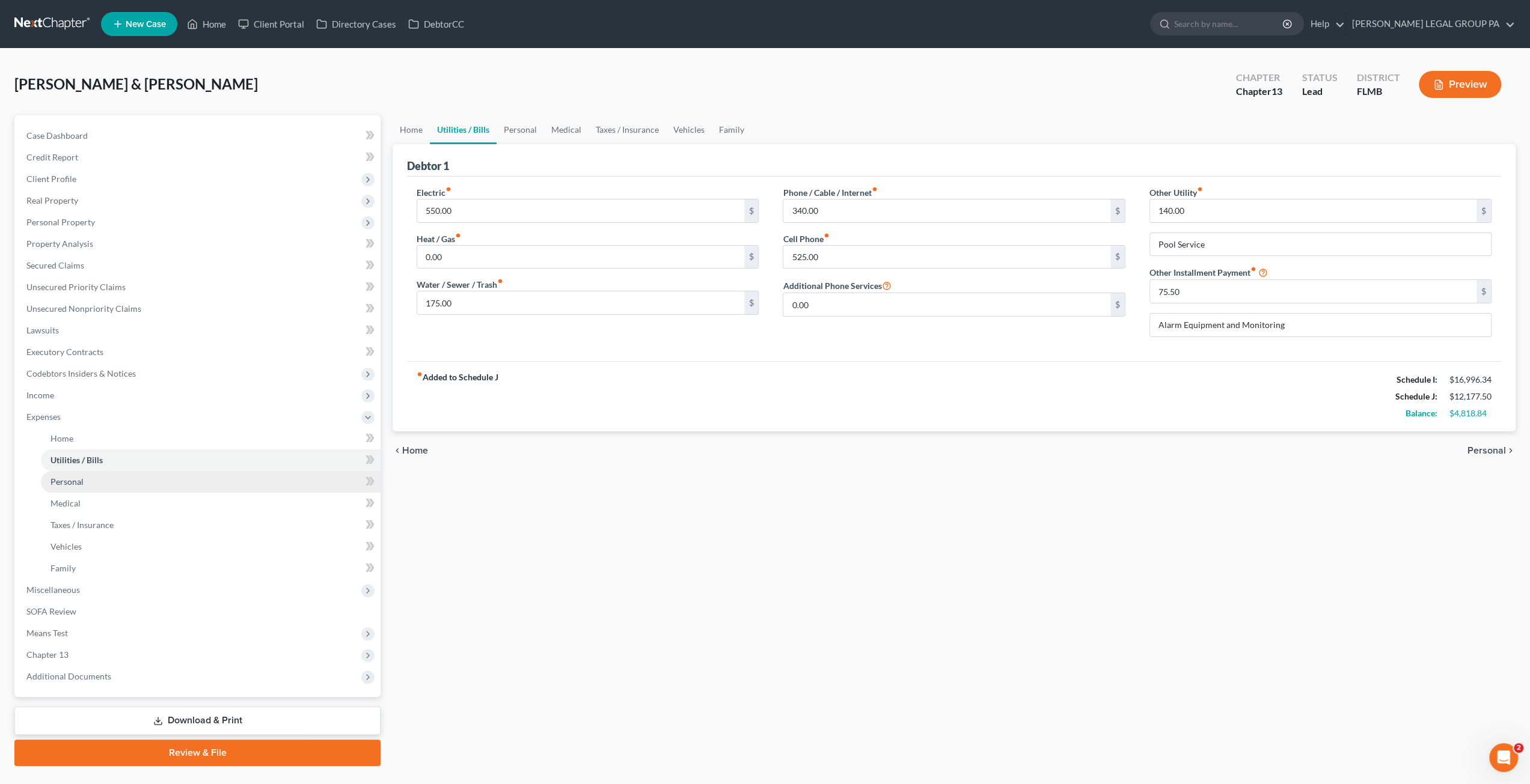
click at [85, 478] on link "Personal" at bounding box center [210, 482] width 340 height 21
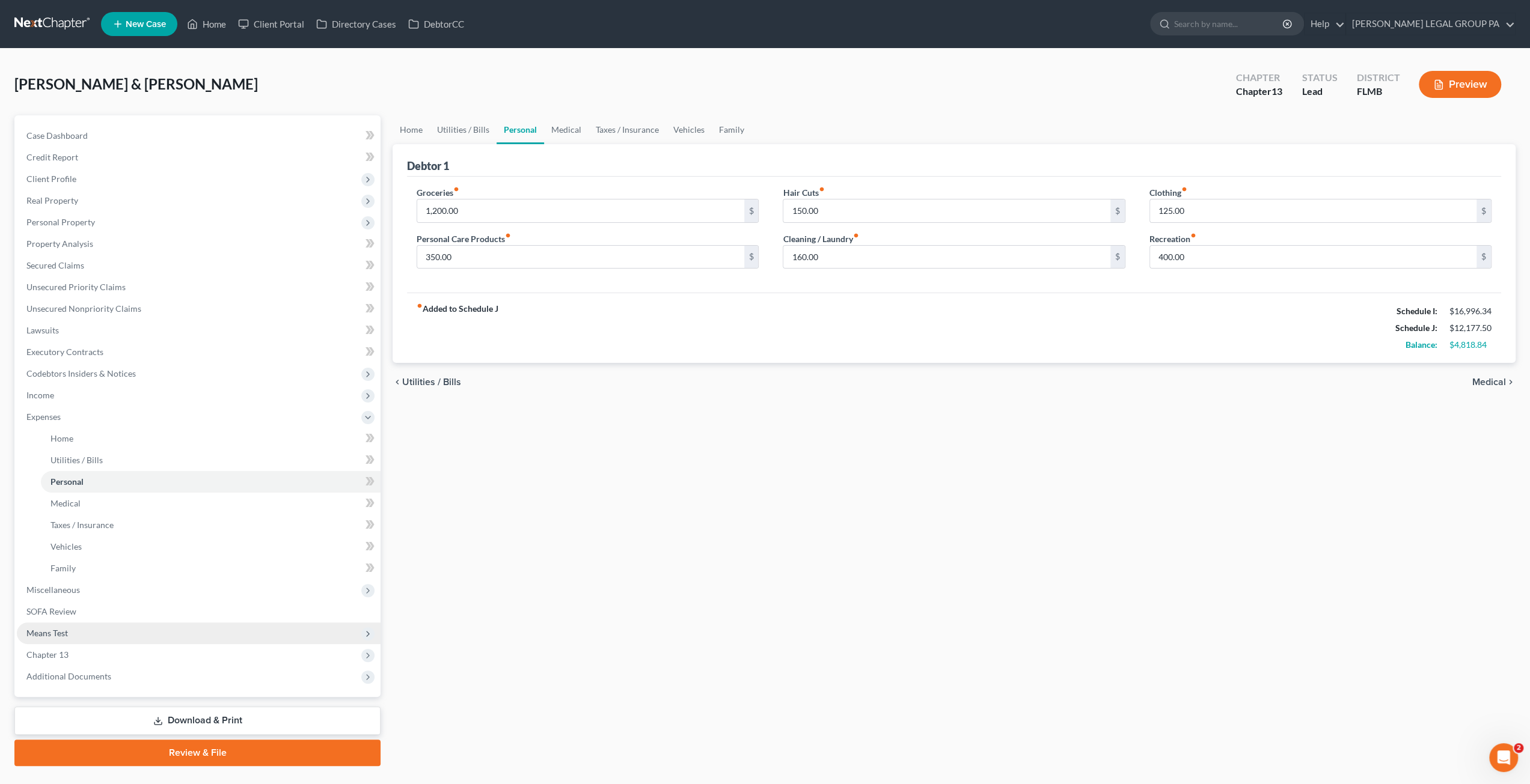
click at [61, 630] on span "Means Test" at bounding box center [47, 633] width 42 height 10
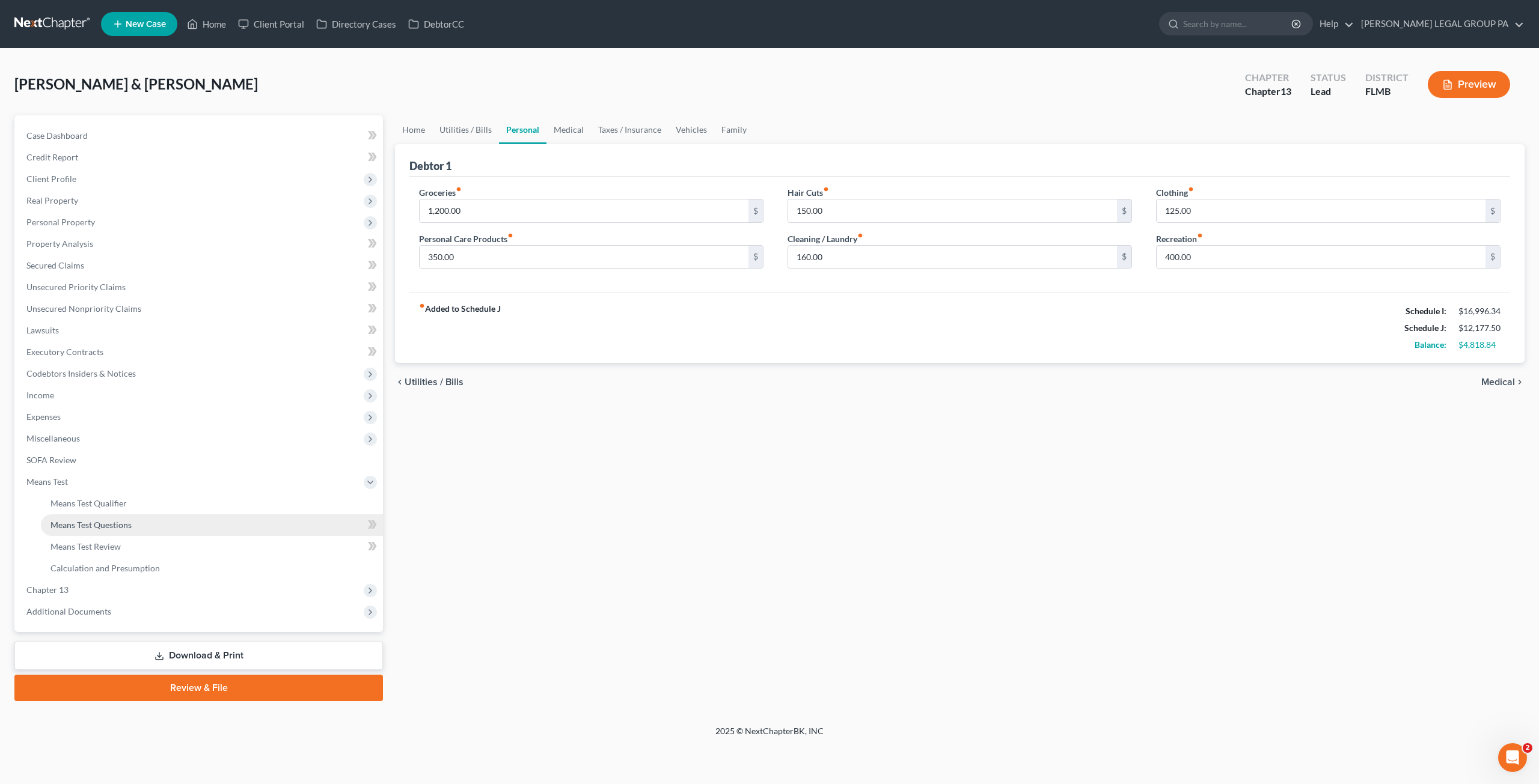
click at [90, 525] on span "Means Test Questions" at bounding box center [91, 525] width 81 height 10
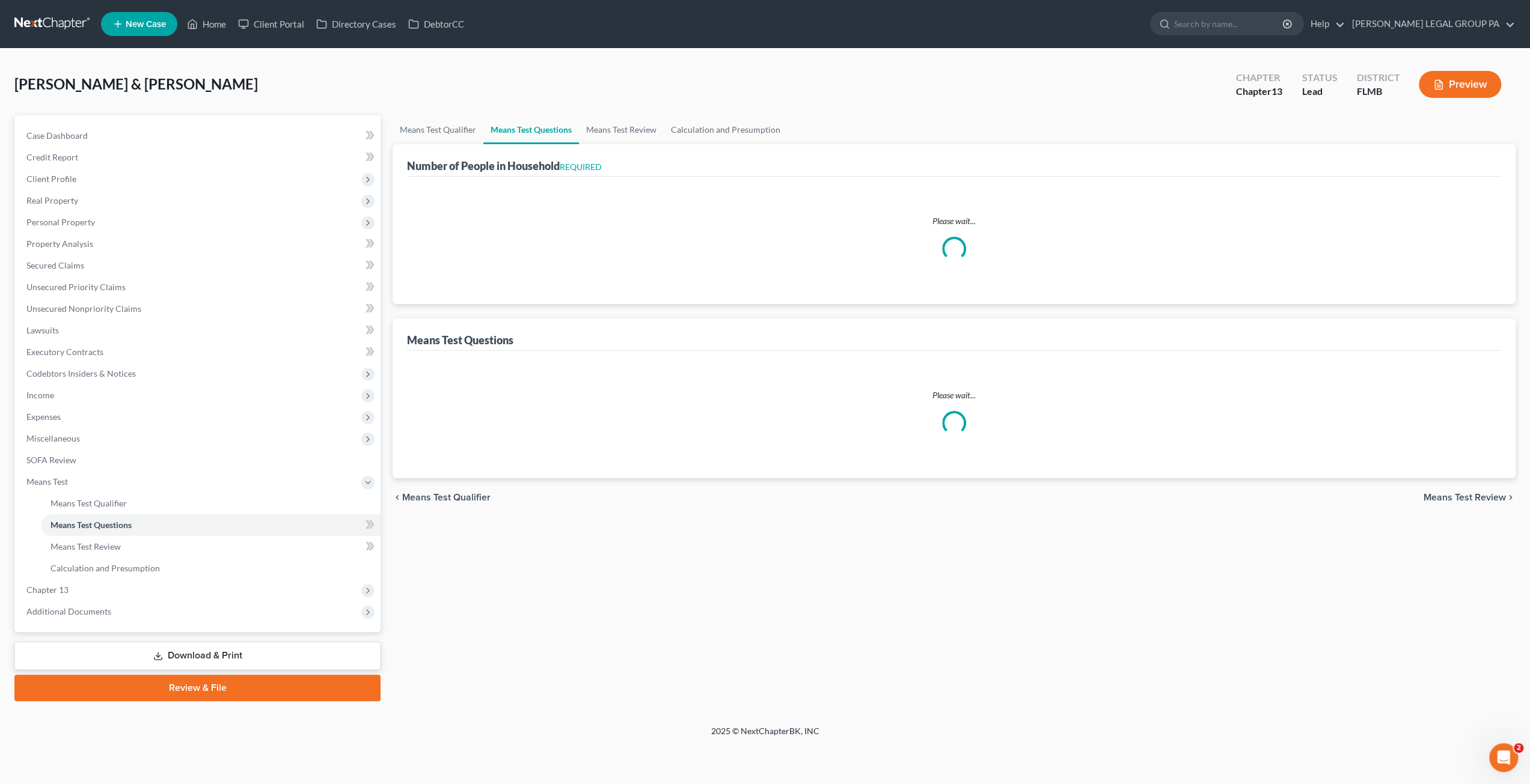
select select "4"
select select "1"
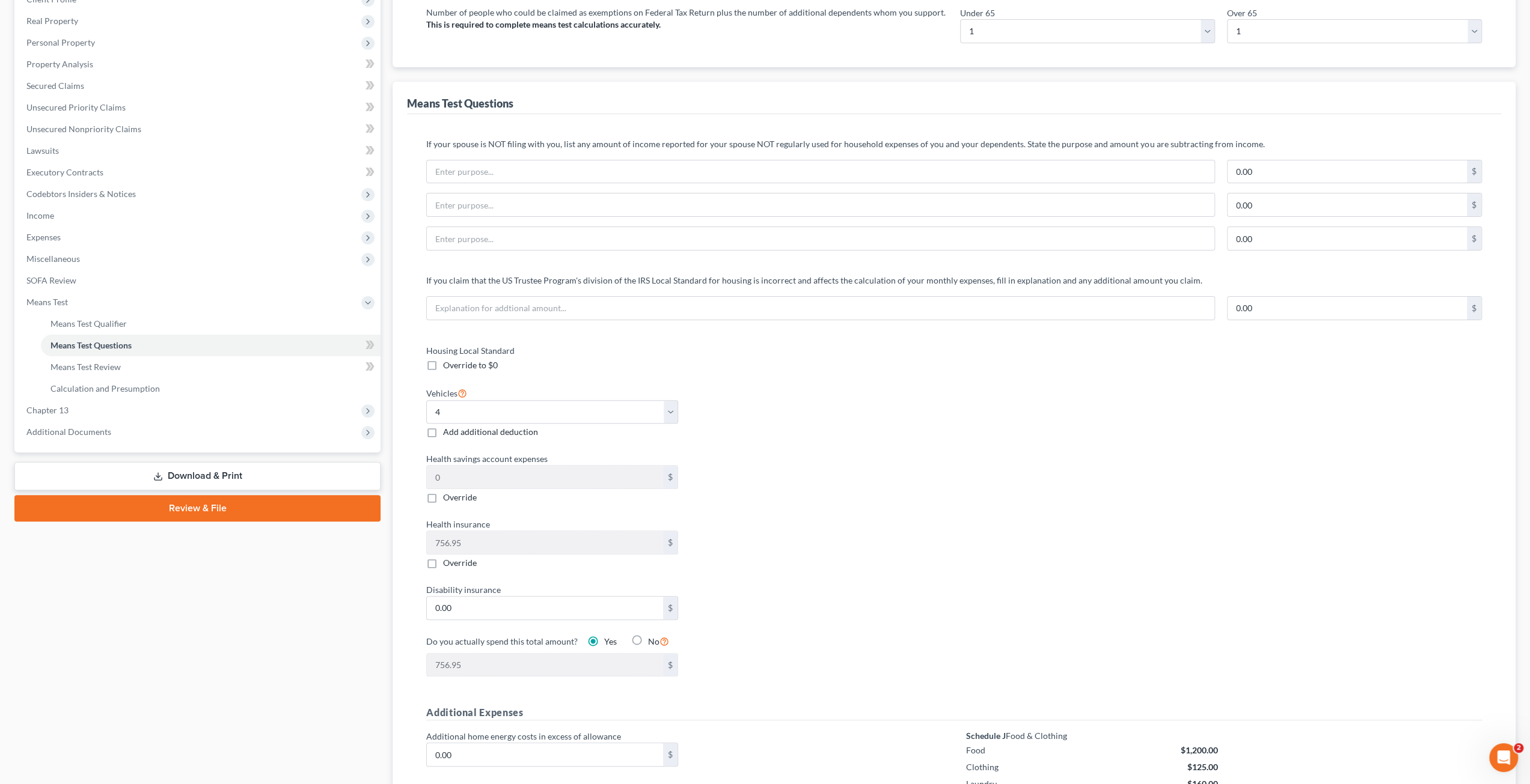
scroll to position [180, 0]
click at [490, 395] on div "Vehicles Select 0 1 2 3 4 5 Add additional deduction" at bounding box center [552, 412] width 264 height 53
click at [484, 415] on select "Select 0 1 2 3 4 5" at bounding box center [553, 411] width 252 height 24
select select "2"
click at [427, 399] on select "Select 0 1 2 3 4 5" at bounding box center [553, 411] width 252 height 24
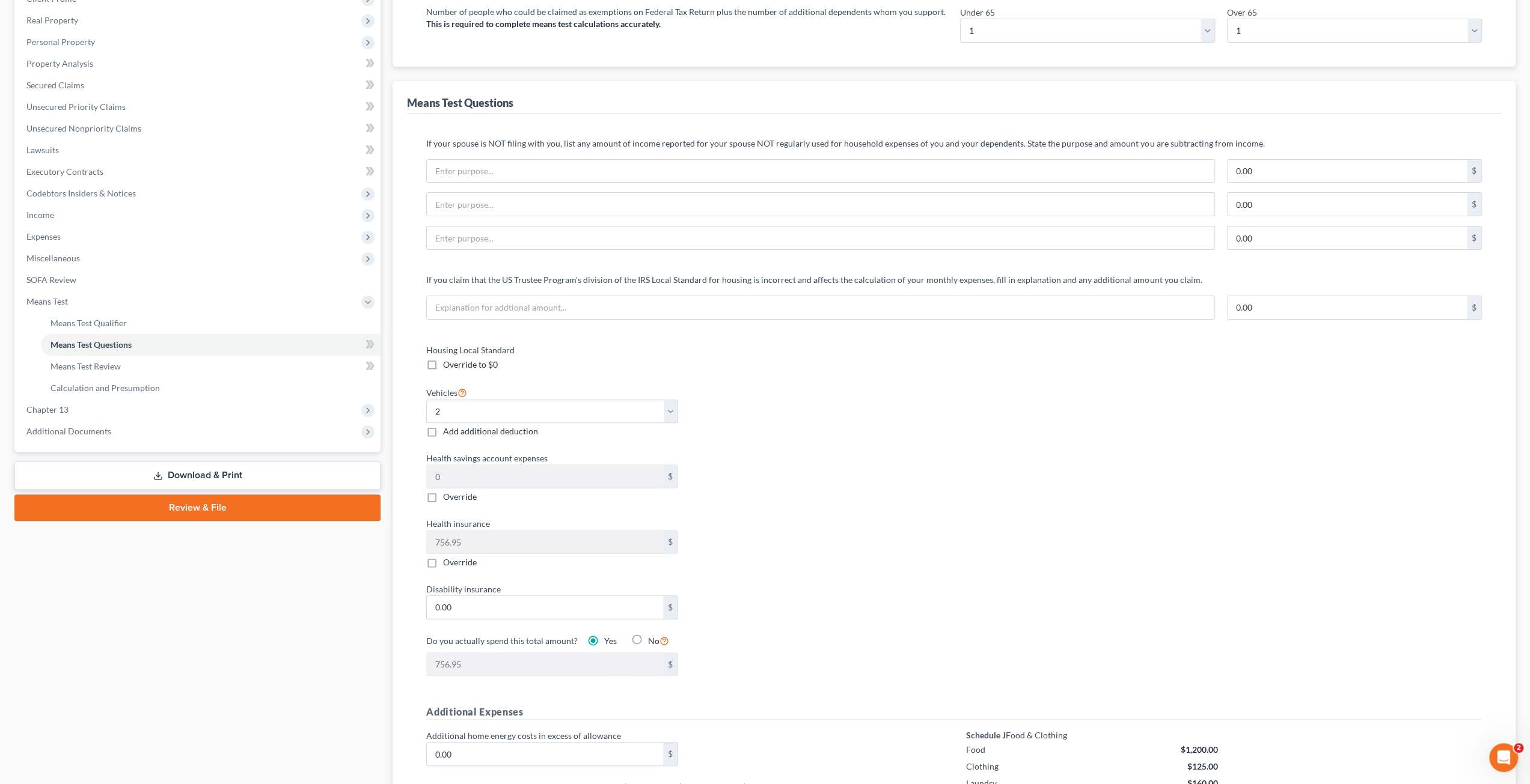
click at [789, 470] on div "Health savings account expenses 0 $ Override" at bounding box center [684, 477] width 528 height 51
click at [443, 560] on label "Override" at bounding box center [459, 562] width 34 height 12
click at [448, 560] on input "Override" at bounding box center [452, 561] width 8 height 8
checkbox input "true"
type input "0"
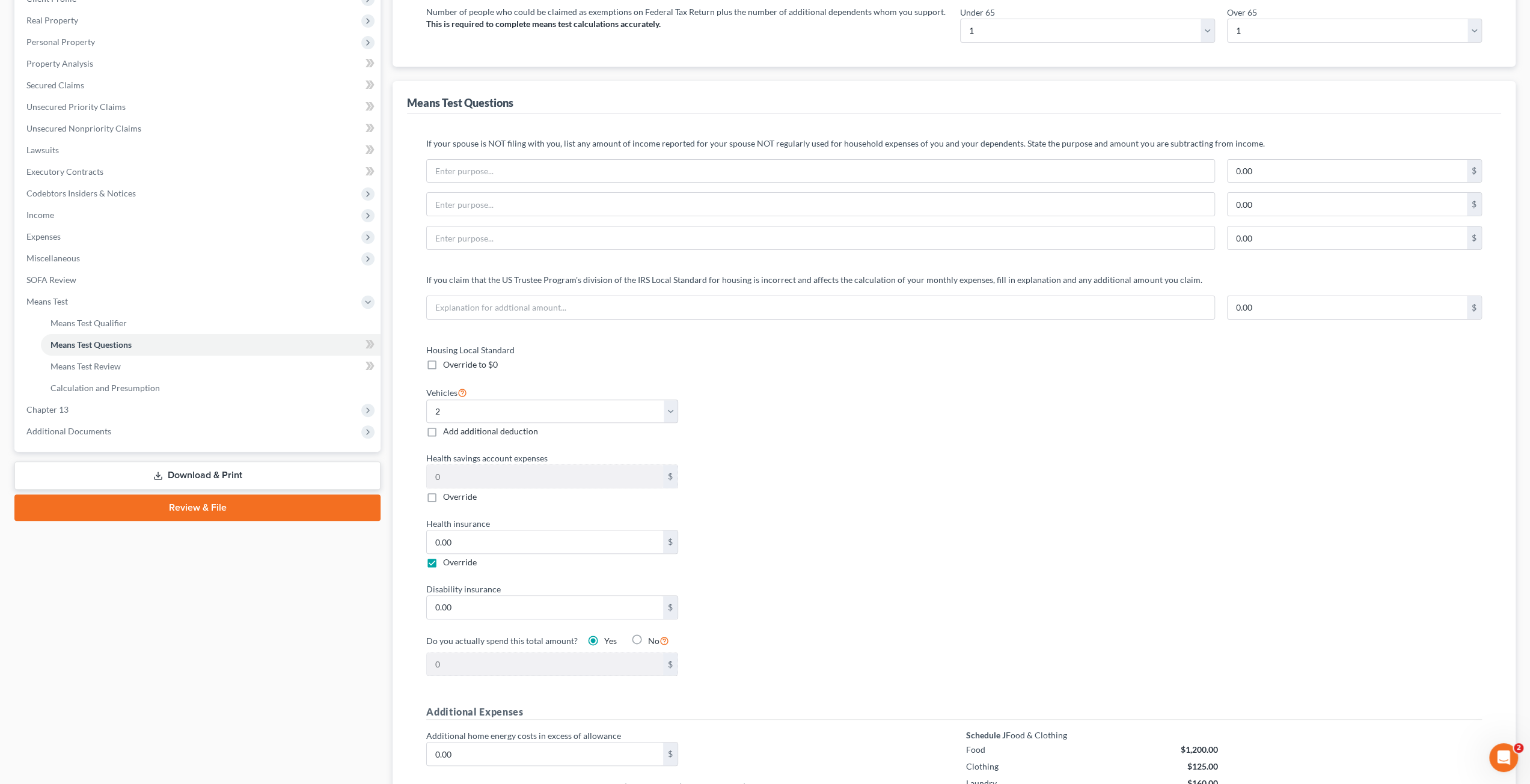
click at [443, 560] on label "Override" at bounding box center [459, 562] width 34 height 12
click at [448, 560] on input "Override" at bounding box center [452, 561] width 8 height 8
checkbox input "false"
type input "756.95"
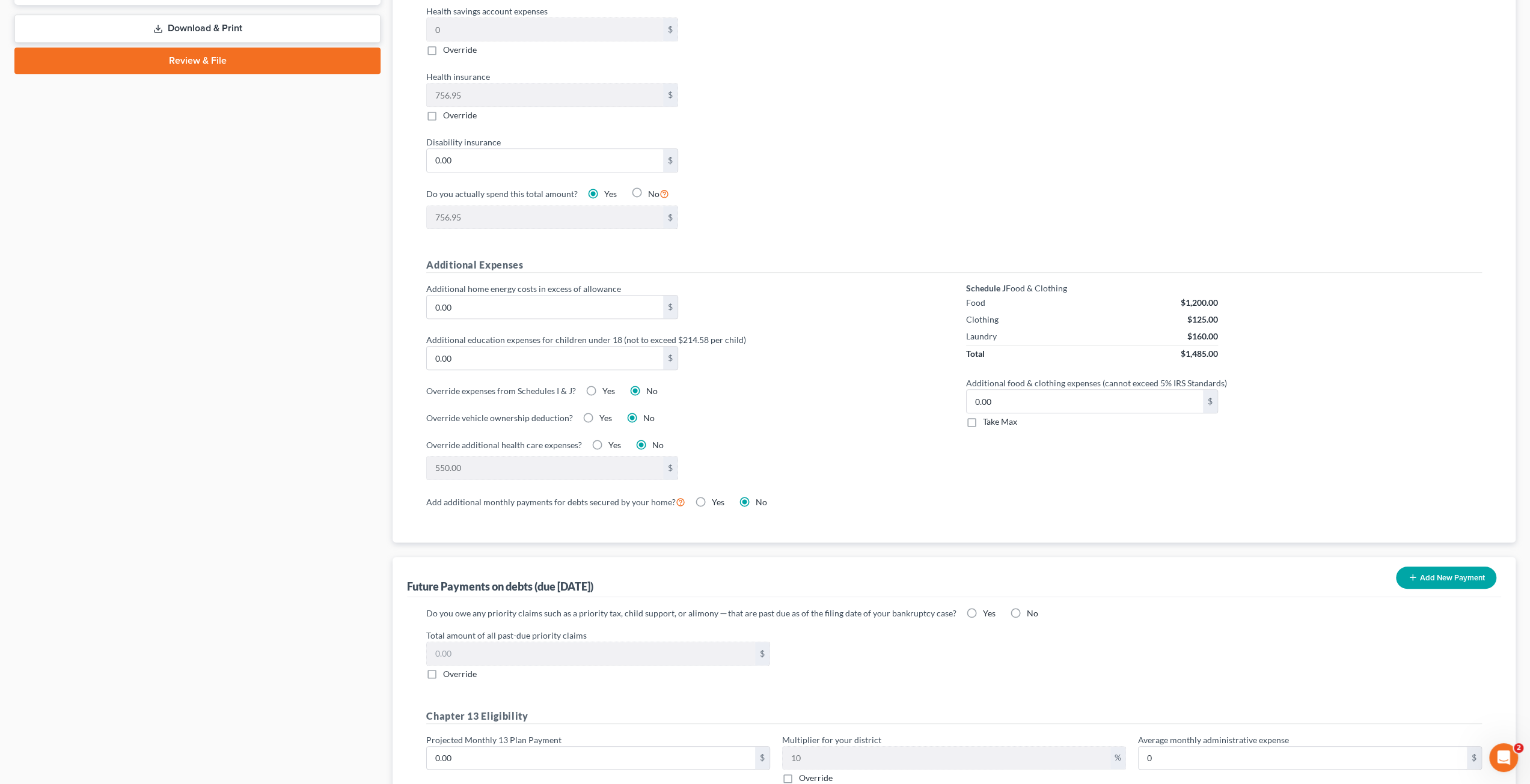
scroll to position [661, 0]
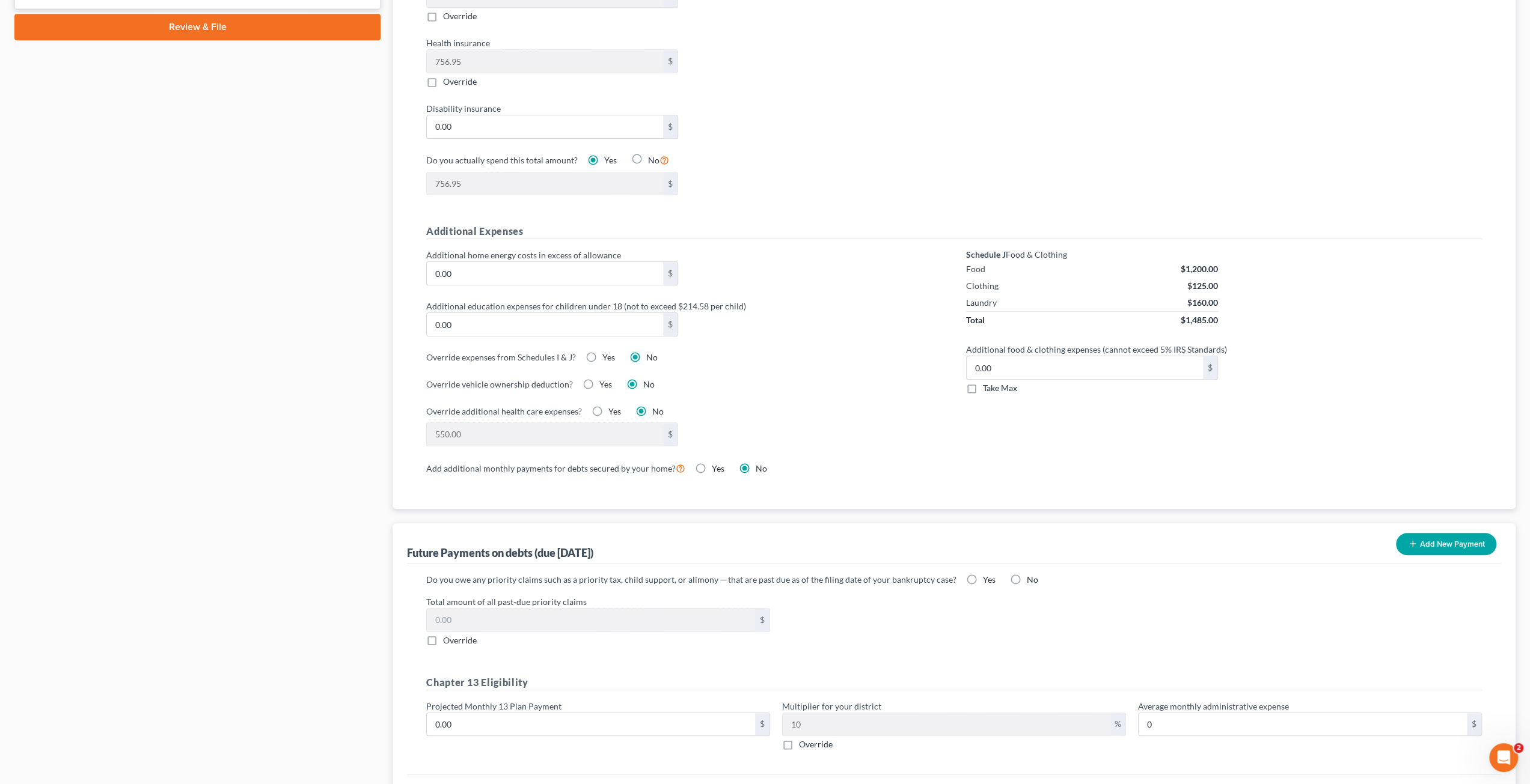
drag, startPoint x: 977, startPoint y: 383, endPoint x: 968, endPoint y: 381, distance: 9.2
click at [983, 383] on label "Take Max" at bounding box center [1000, 388] width 34 height 12
click at [988, 383] on input "Take Max" at bounding box center [992, 386] width 8 height 8
checkbox input "true"
type input "52.00"
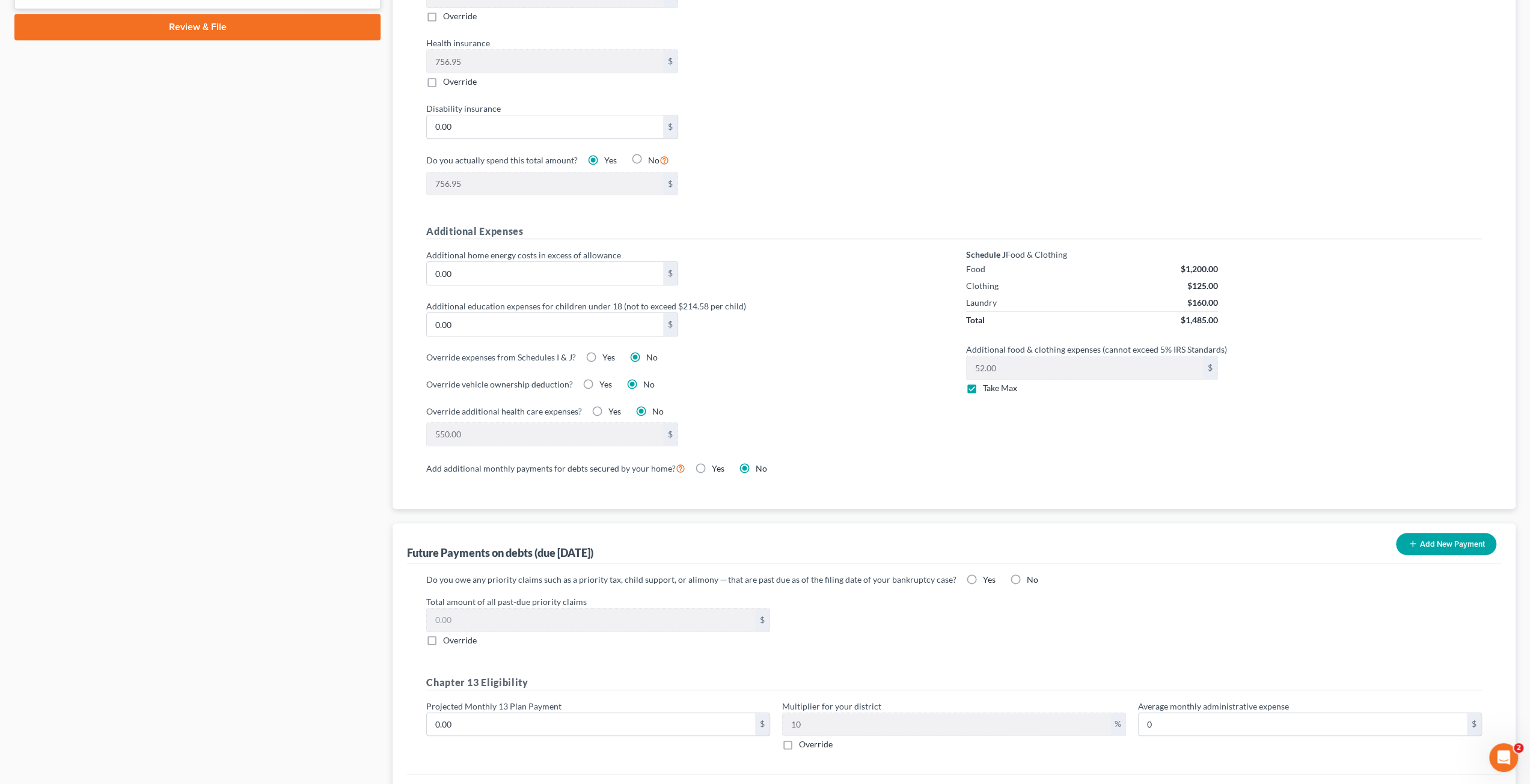
click at [911, 491] on div "If your spouse is NOT filing with you, list any amount of income reported for y…" at bounding box center [954, 70] width 1094 height 876
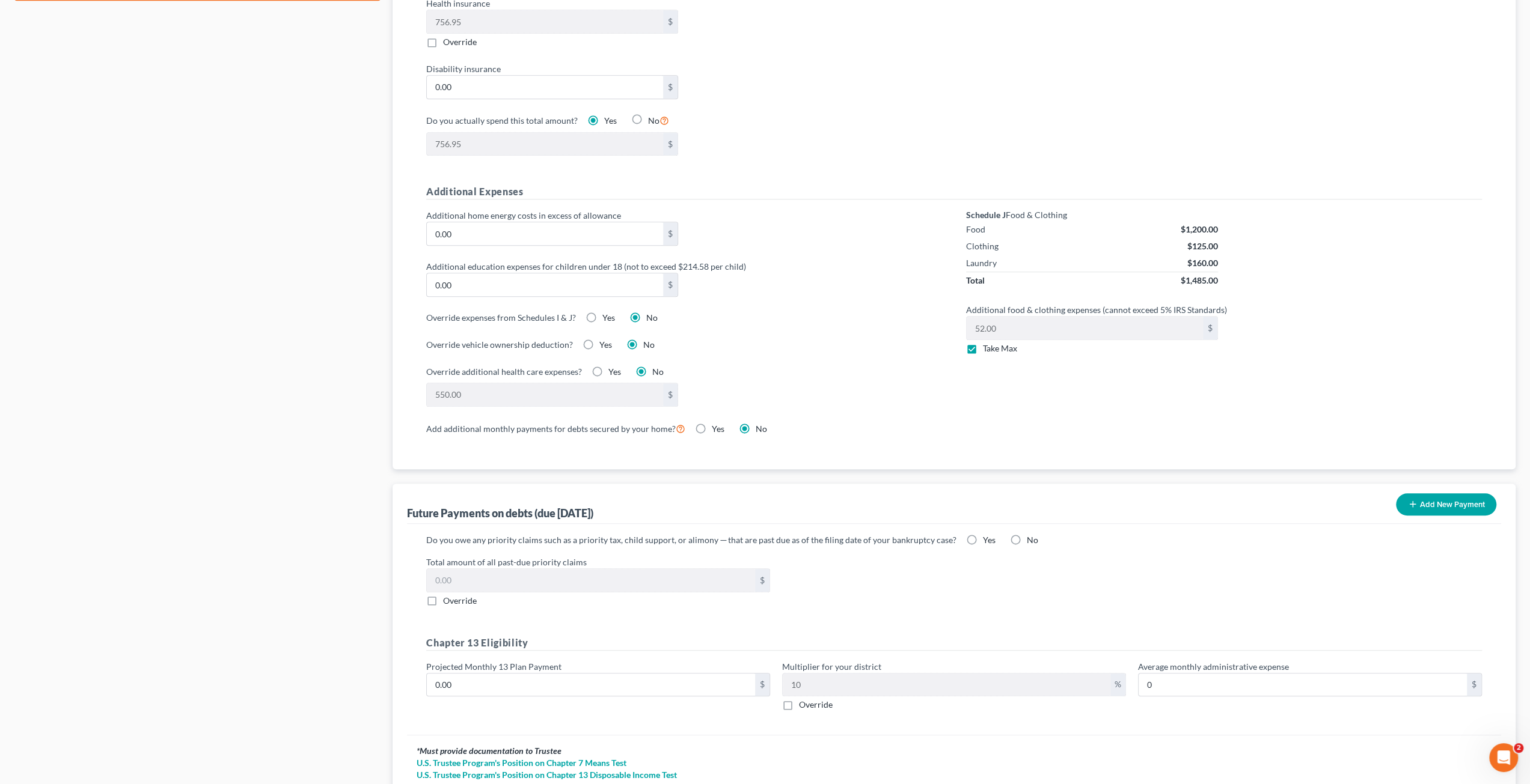
scroll to position [784, 0]
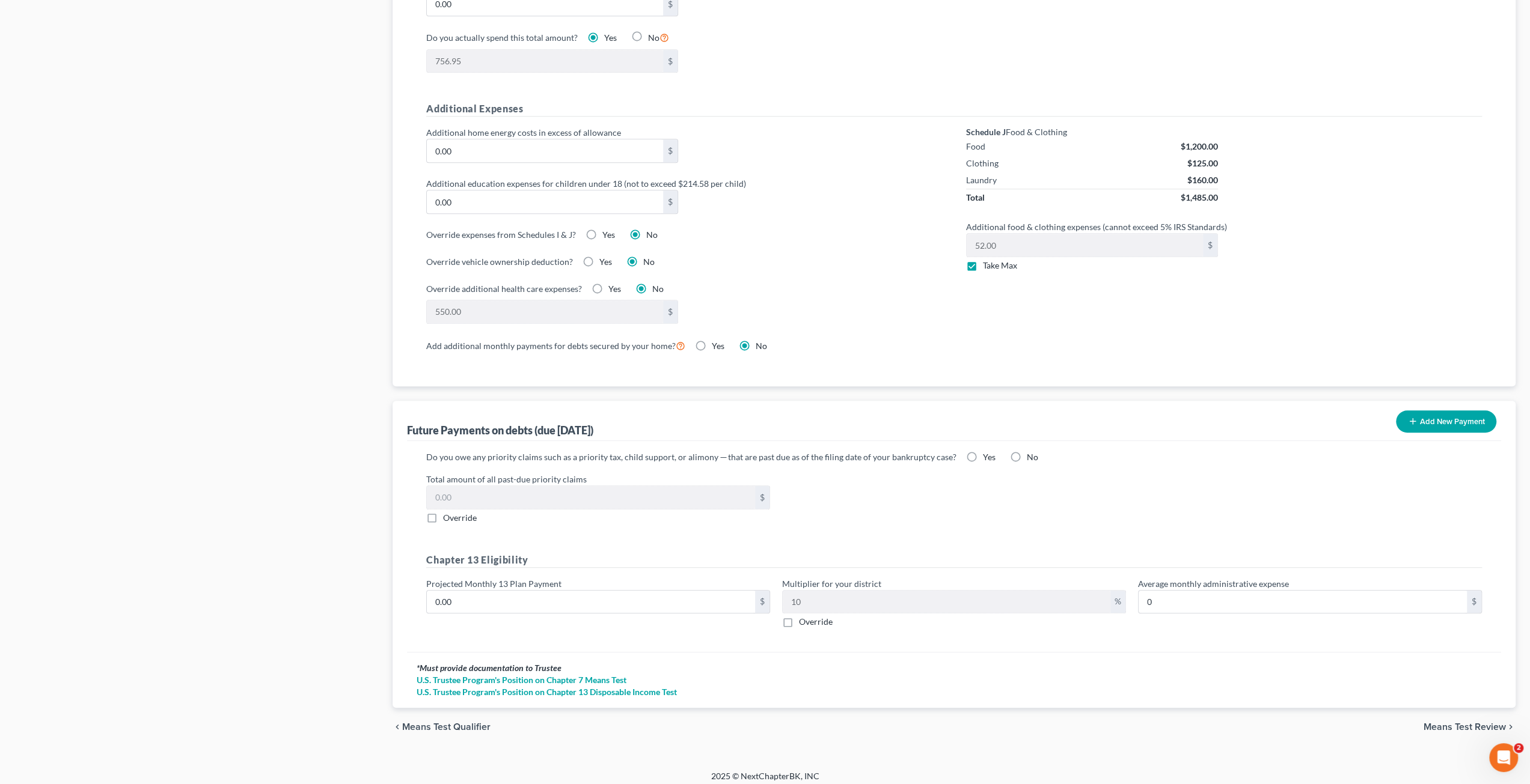
click at [798, 478] on label "Total amount of all past-due priority claims" at bounding box center [954, 479] width 1067 height 12
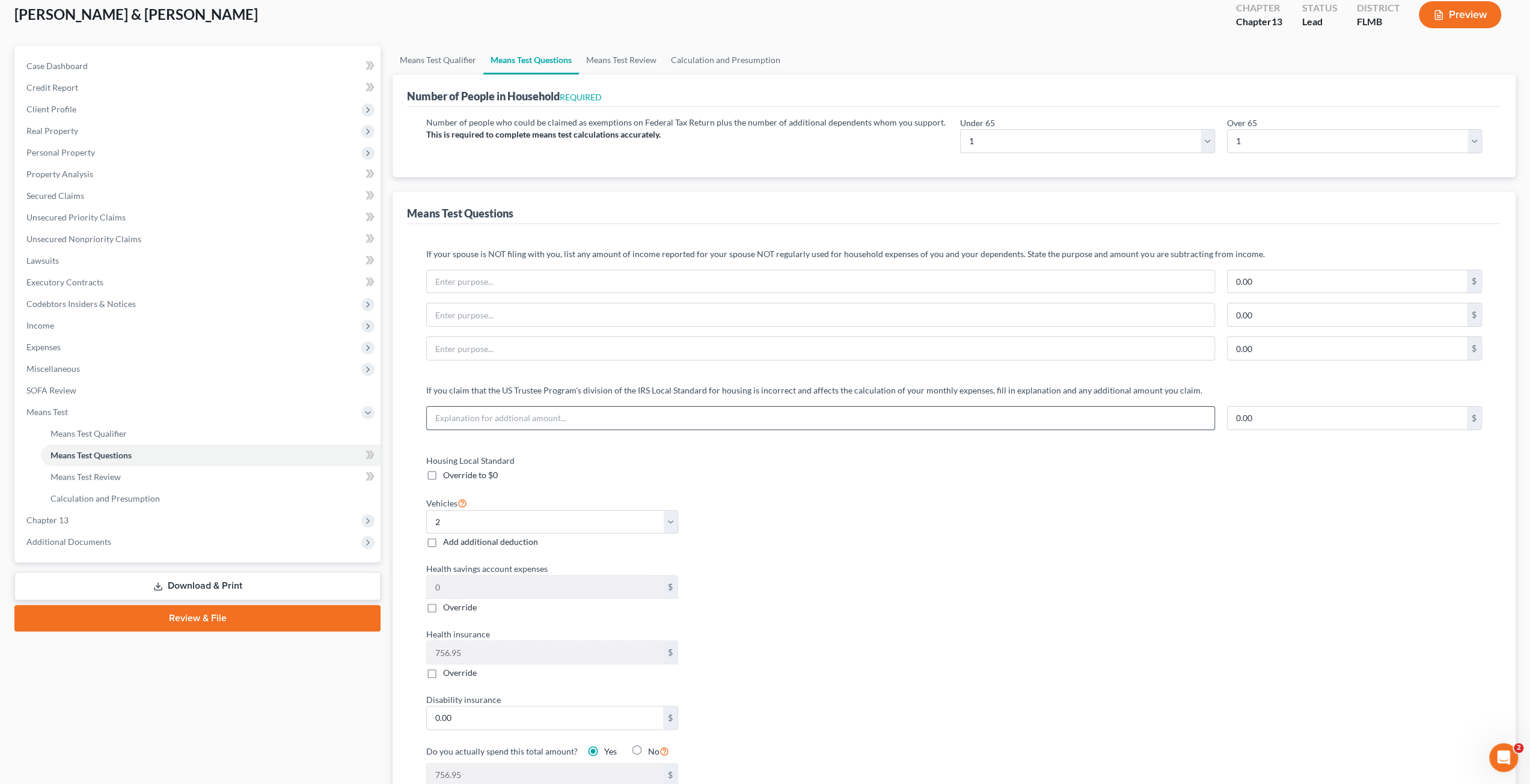
scroll to position [0, 0]
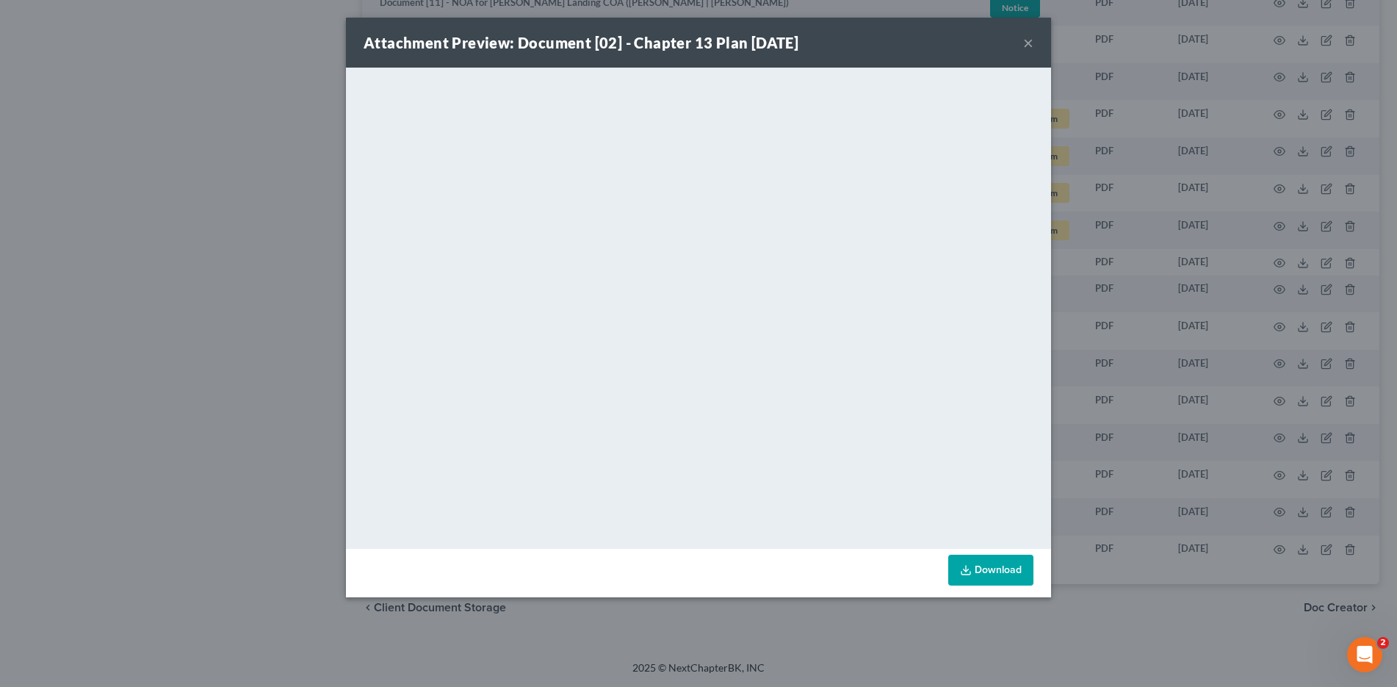
scroll to position [1116, 0]
click at [1019, 37] on div "Attachment Preview: Document [02] - Chapter 13 Plan [DATE] ×" at bounding box center [698, 43] width 705 height 50
click at [1024, 40] on button "×" at bounding box center [1028, 43] width 10 height 18
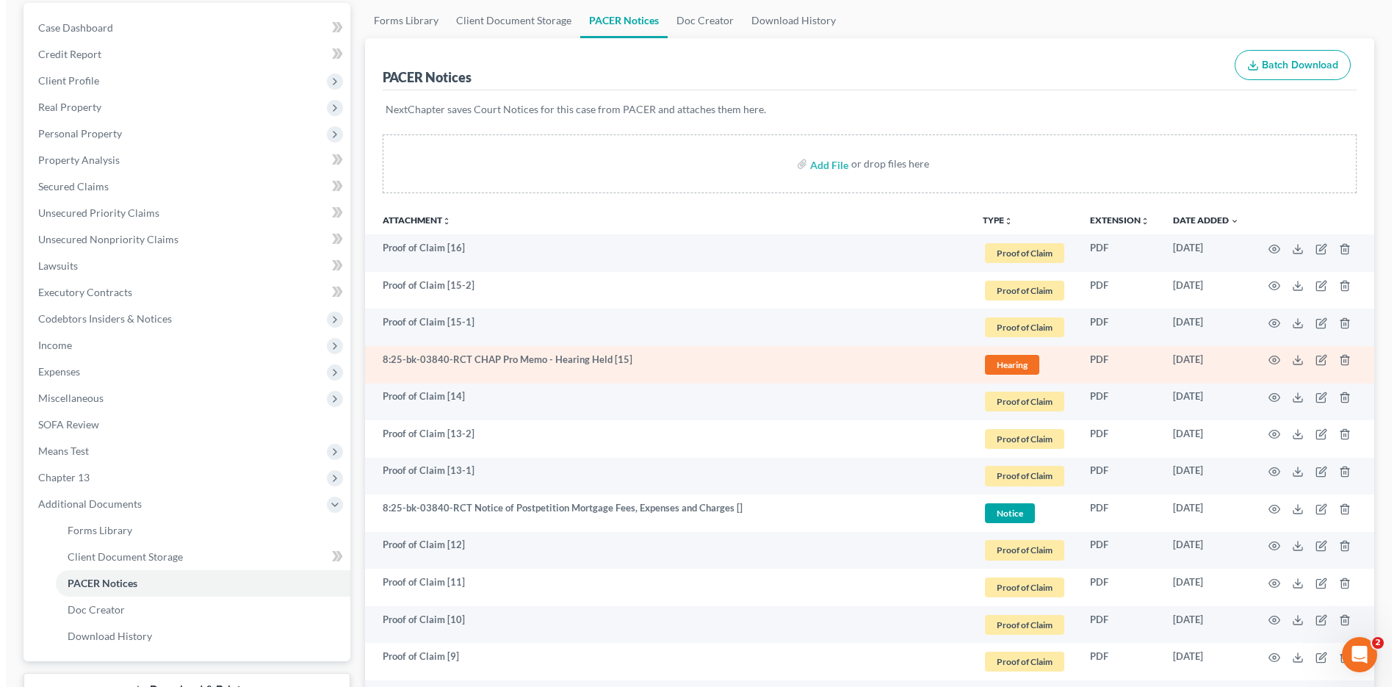
scroll to position [0, 0]
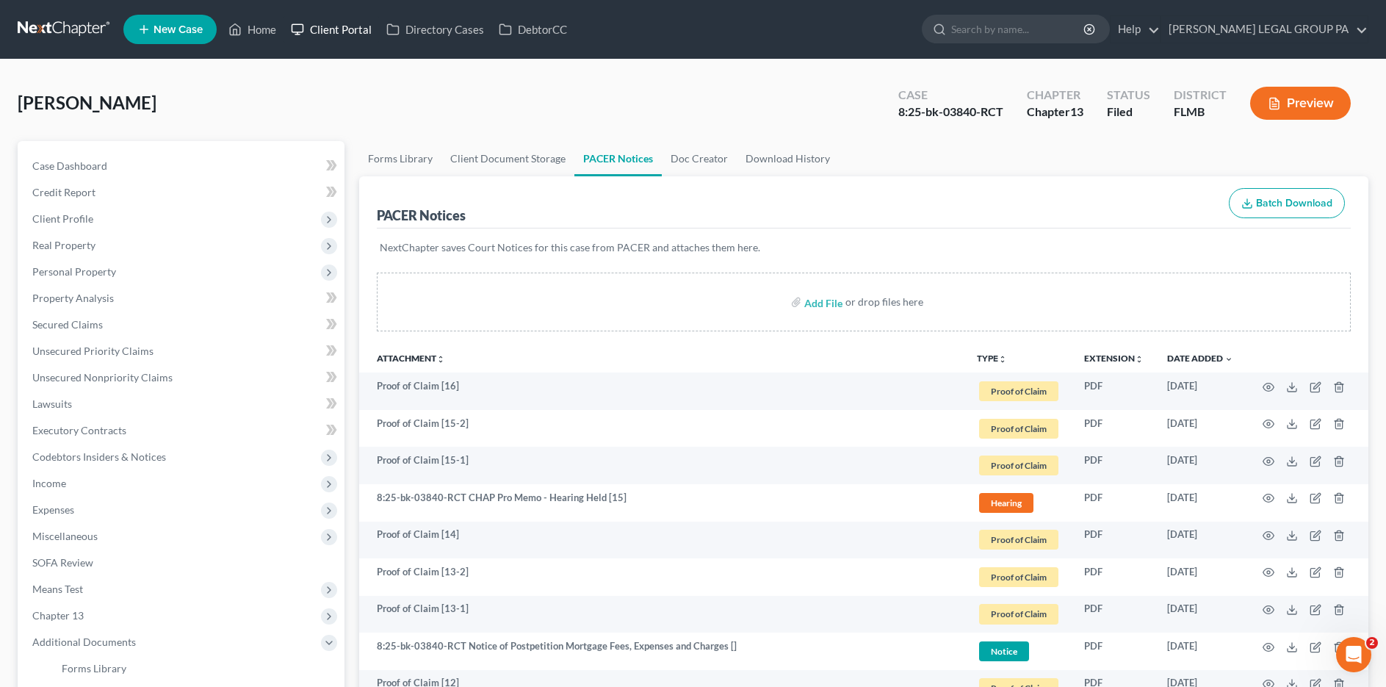
click at [328, 20] on link "Client Portal" at bounding box center [331, 29] width 95 height 26
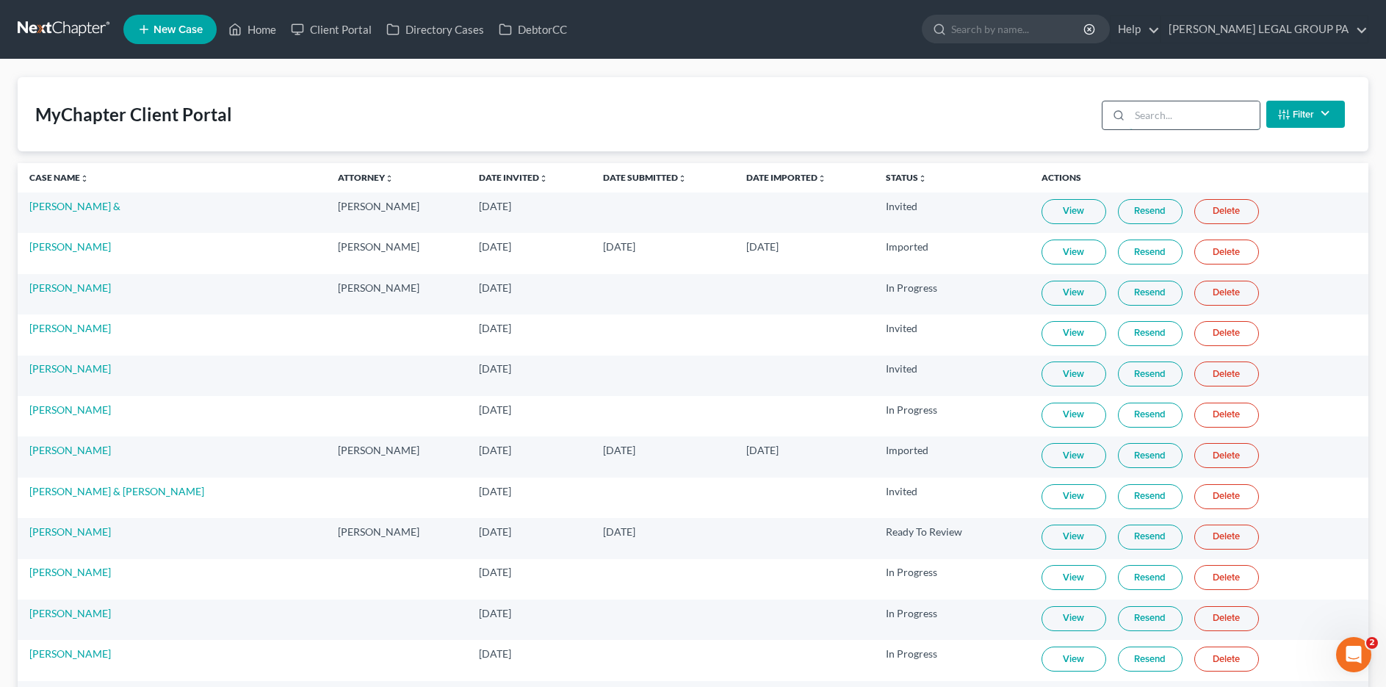
click at [1169, 114] on input "search" at bounding box center [1195, 115] width 130 height 28
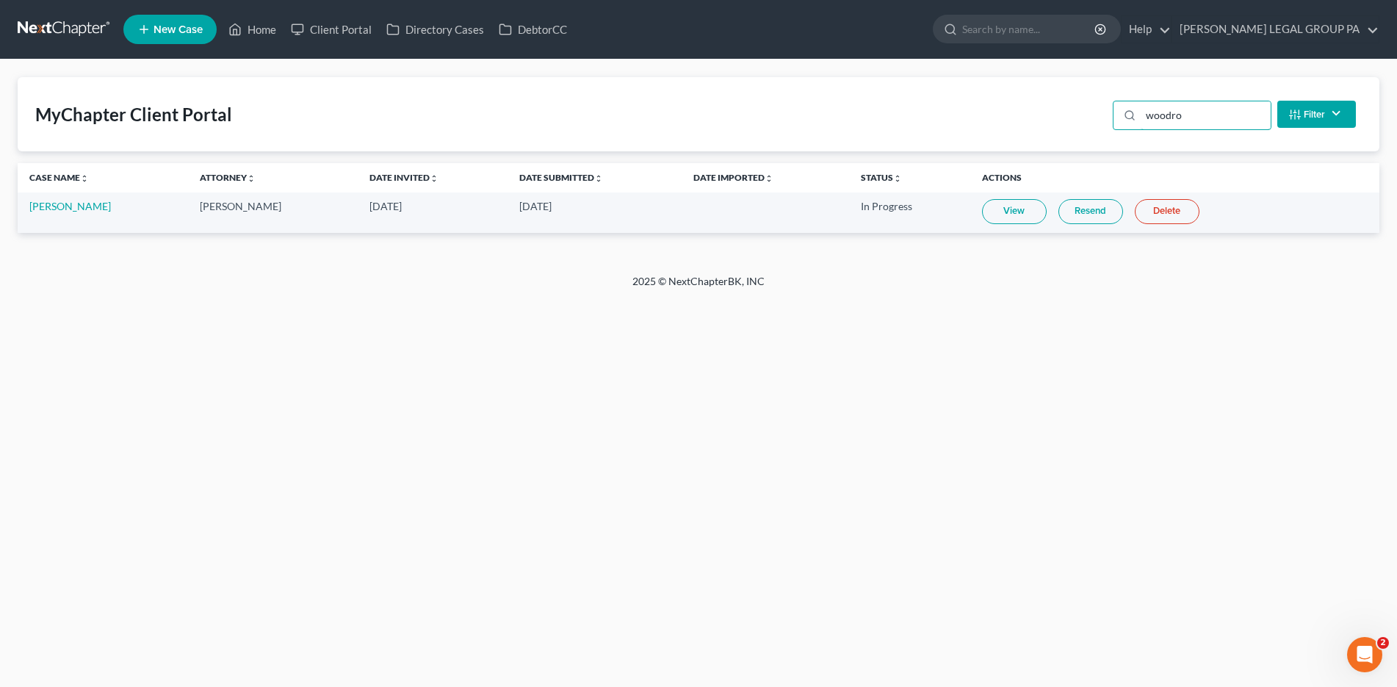
type input "woodro"
click at [999, 217] on link "View" at bounding box center [1014, 211] width 65 height 25
